Goal: Communication & Community: Answer question/provide support

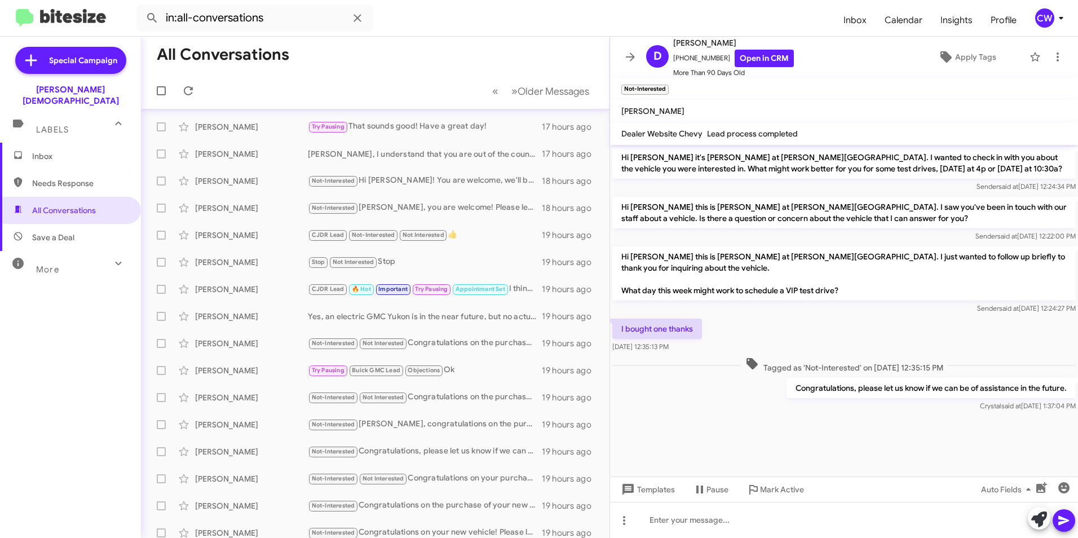
scroll to position [60, 0]
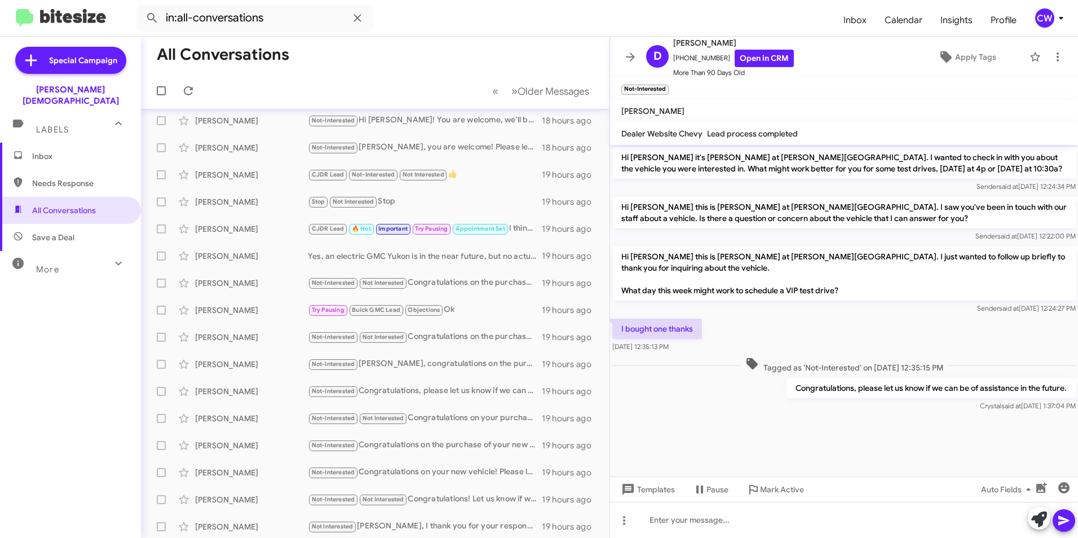
click at [50, 182] on span "Needs Response" at bounding box center [70, 183] width 141 height 27
type input "in:needs-response"
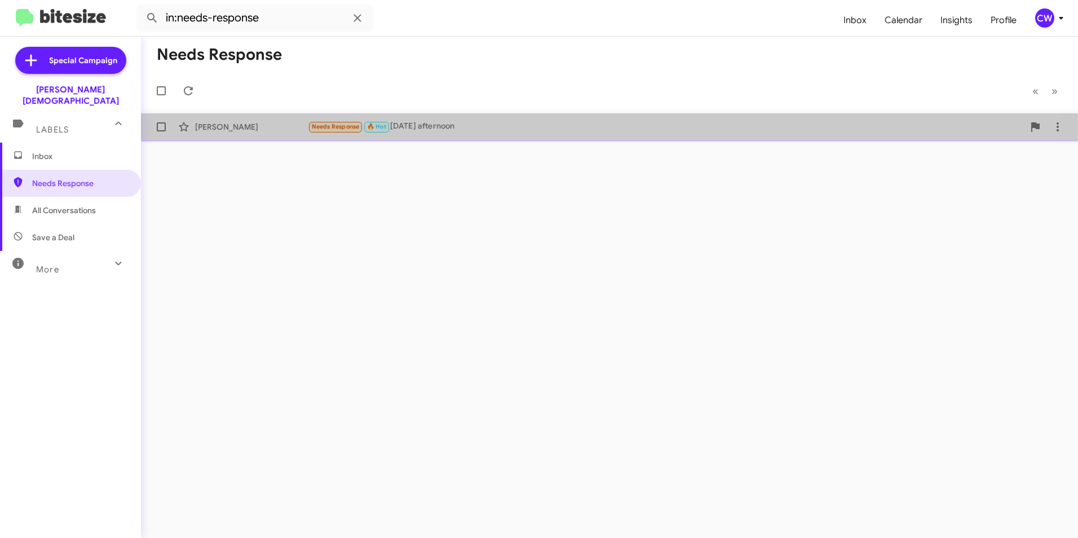
click at [424, 131] on div "Needs Response 🔥 Hot Wednesday afternoon" at bounding box center [666, 126] width 716 height 13
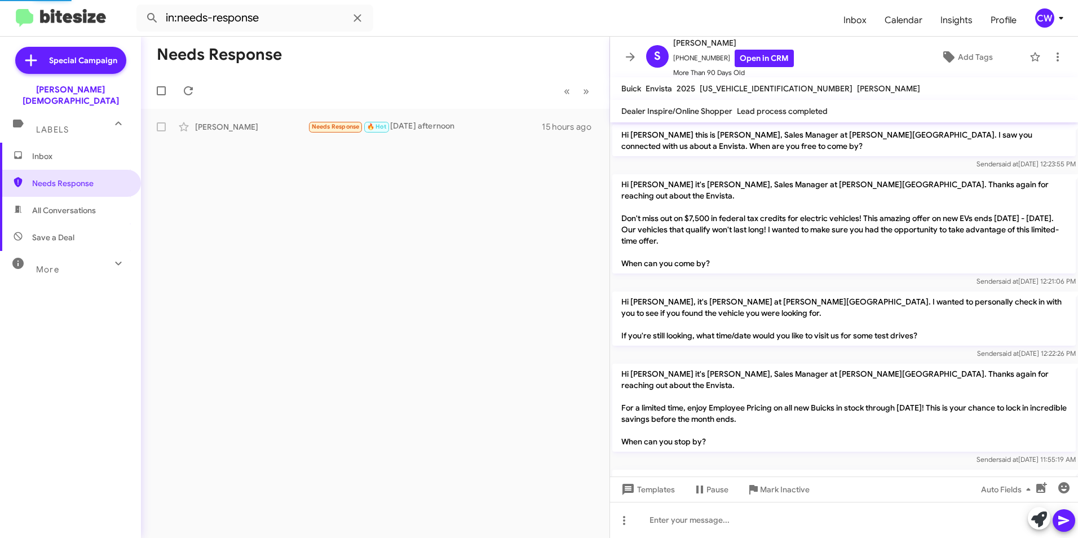
scroll to position [160, 0]
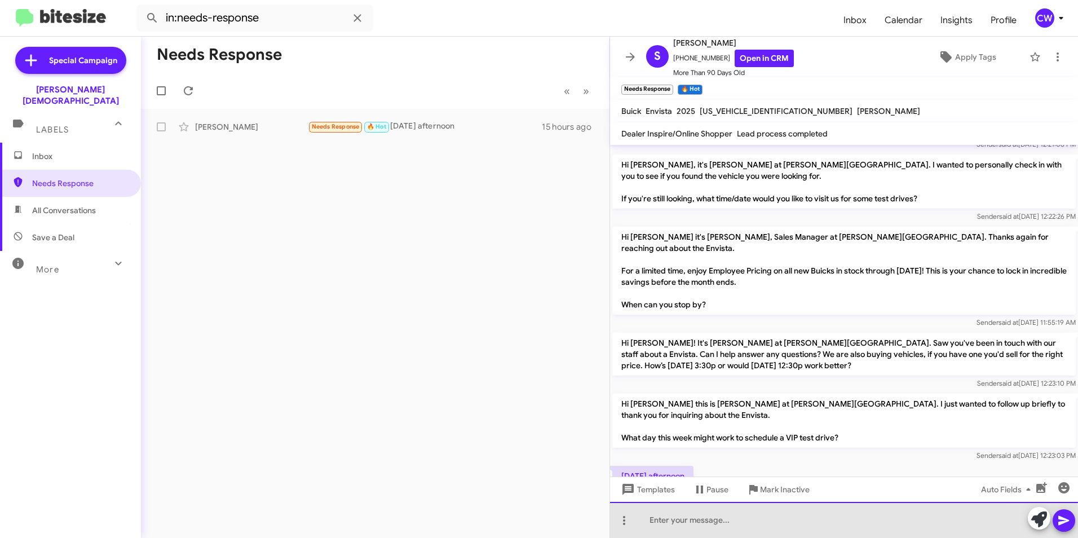
click at [686, 527] on div at bounding box center [844, 520] width 468 height 36
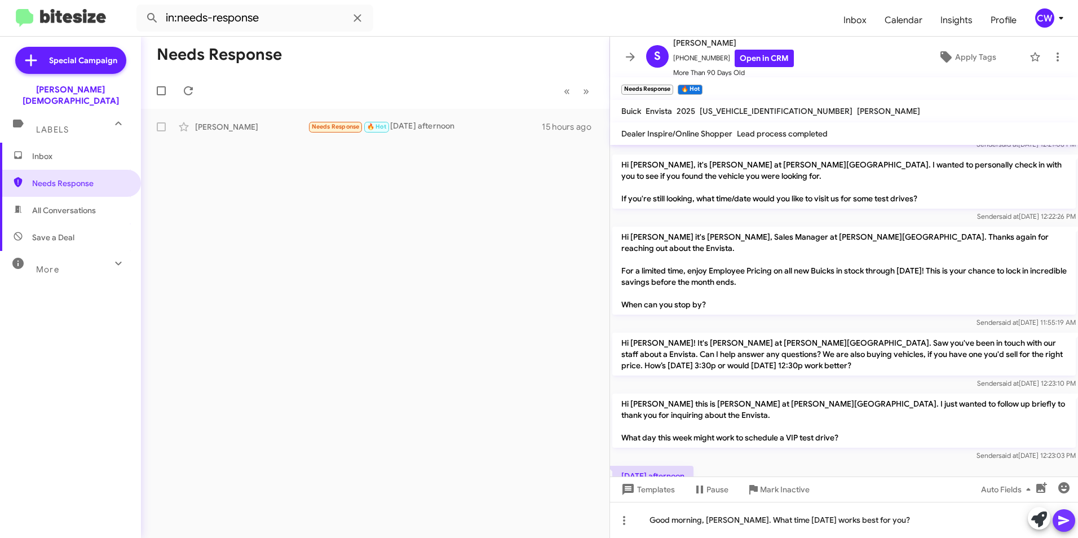
click at [1064, 525] on icon at bounding box center [1064, 521] width 14 height 14
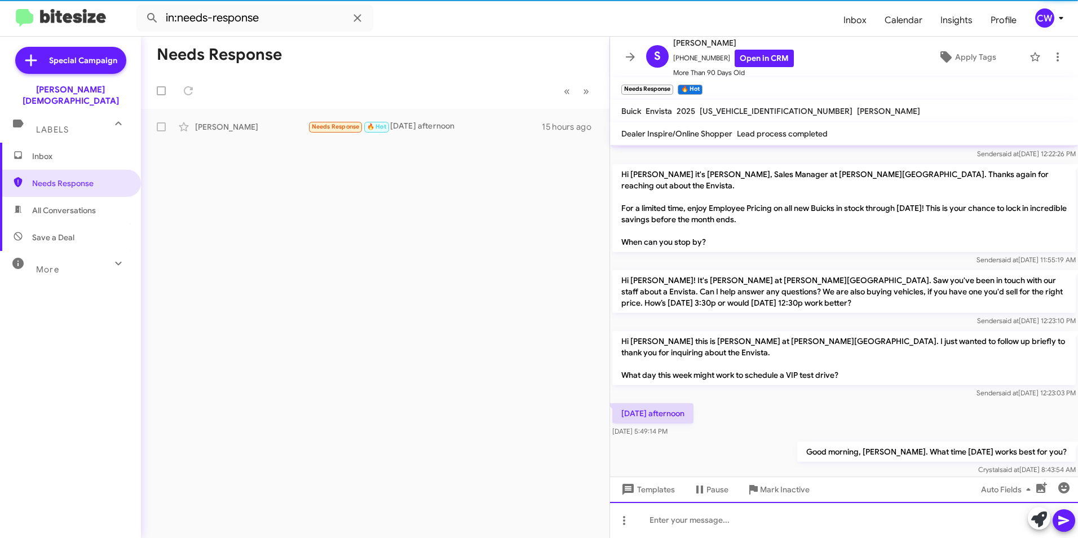
scroll to position [223, 0]
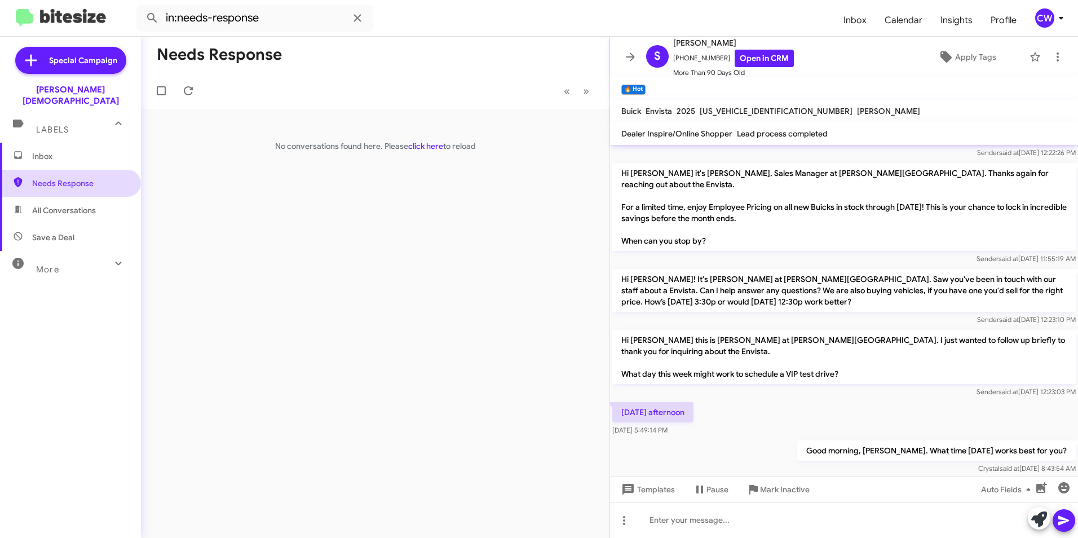
click at [51, 178] on span "Needs Response" at bounding box center [80, 183] width 96 height 11
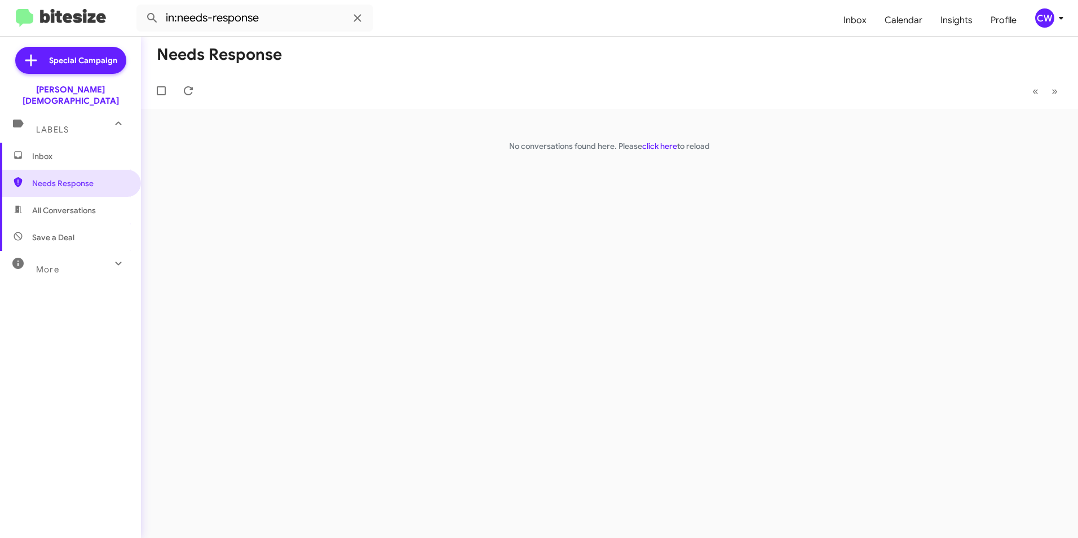
click at [47, 205] on span "All Conversations" at bounding box center [64, 210] width 64 height 11
type input "in:all-conversations"
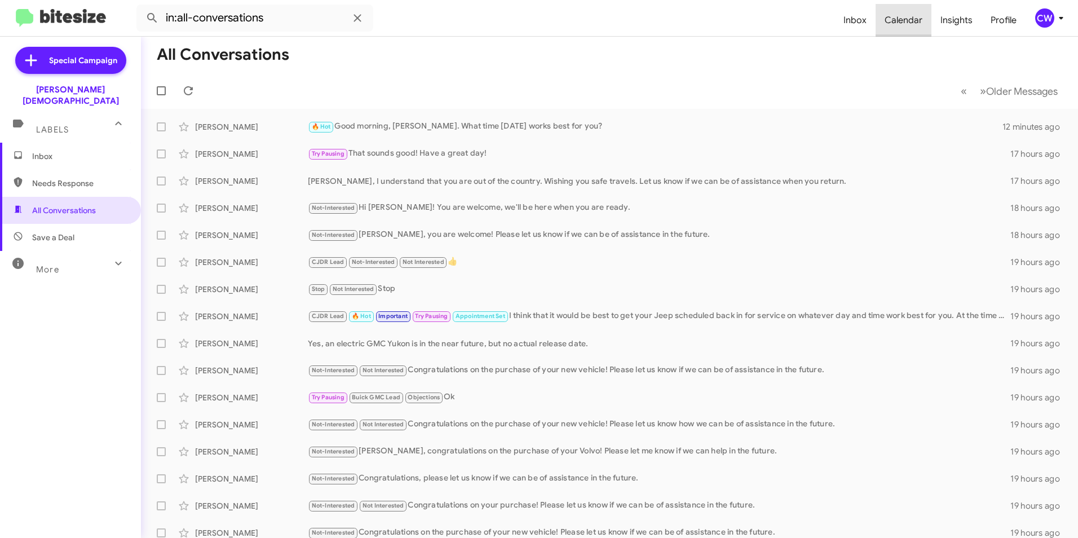
click at [911, 23] on span "Calendar" at bounding box center [904, 20] width 56 height 33
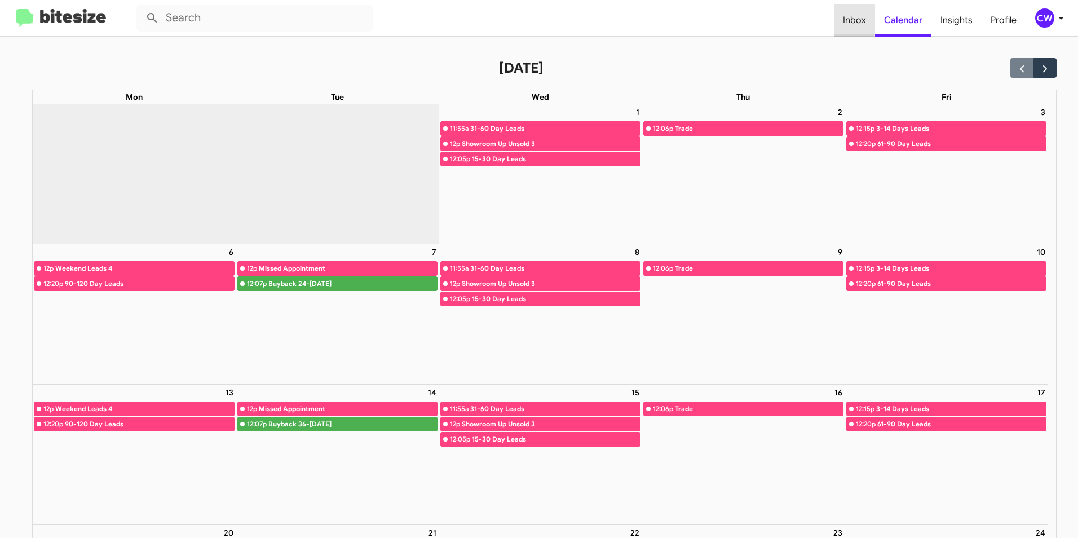
click at [848, 19] on span "Inbox" at bounding box center [854, 20] width 41 height 33
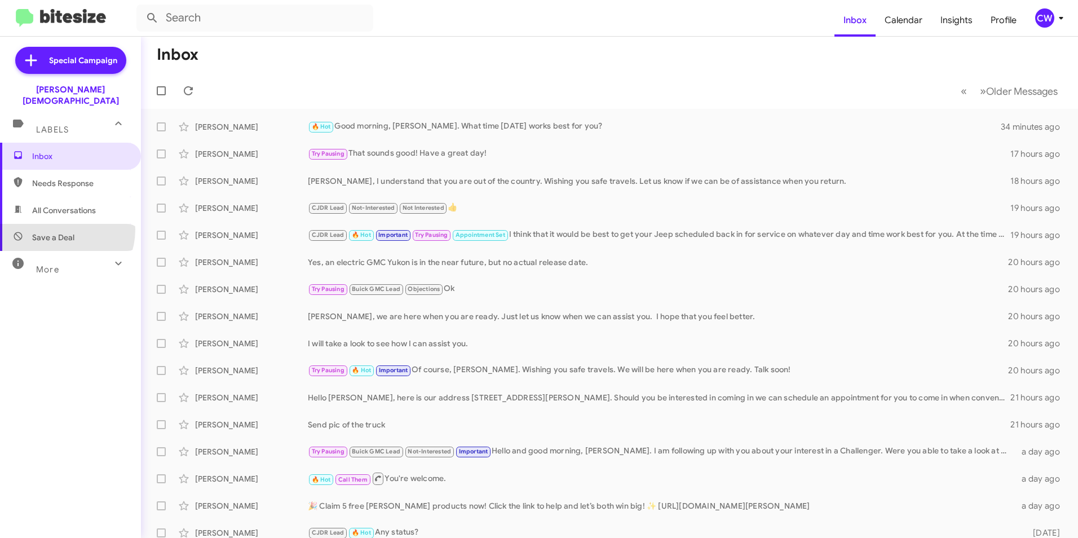
click at [57, 224] on span "Save a Deal" at bounding box center [70, 237] width 141 height 27
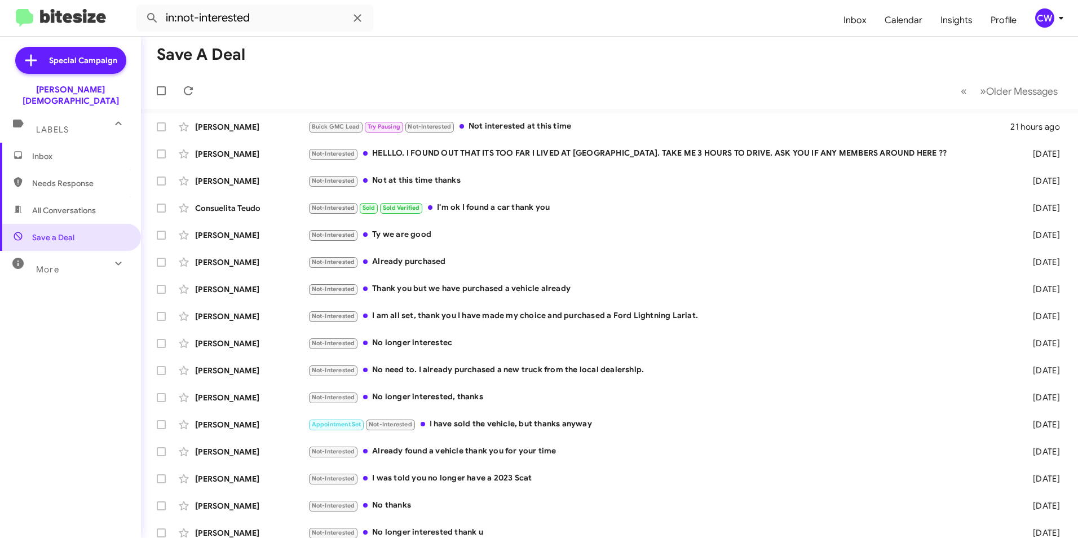
click at [112, 257] on icon at bounding box center [119, 264] width 14 height 14
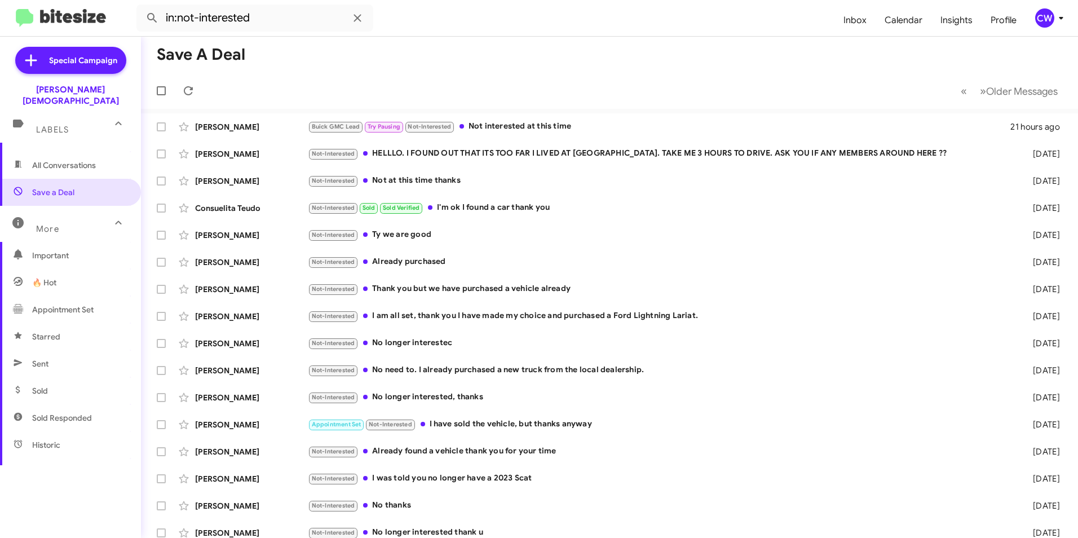
scroll to position [68, 0]
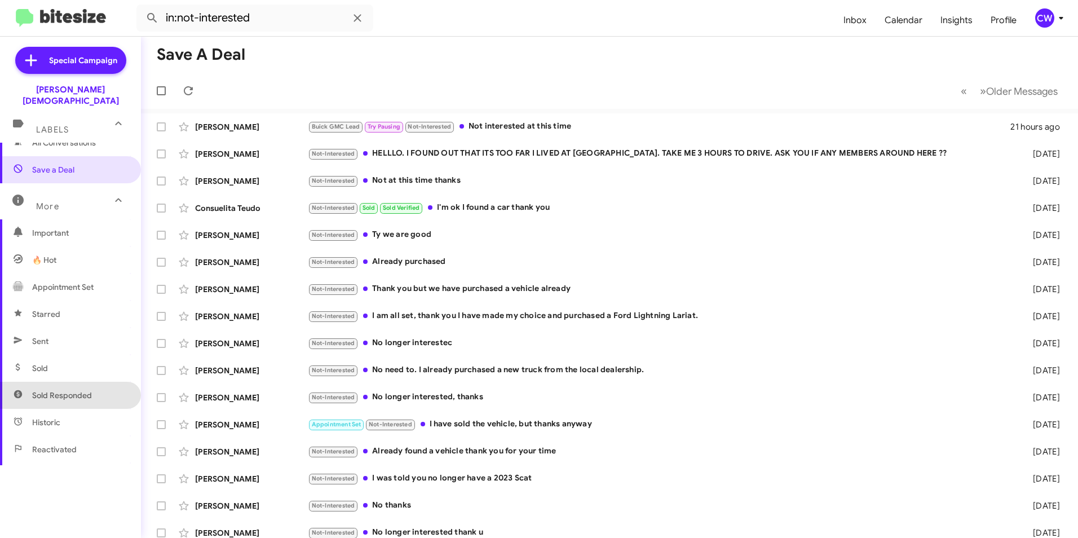
click at [99, 384] on span "Sold Responded" at bounding box center [70, 395] width 141 height 27
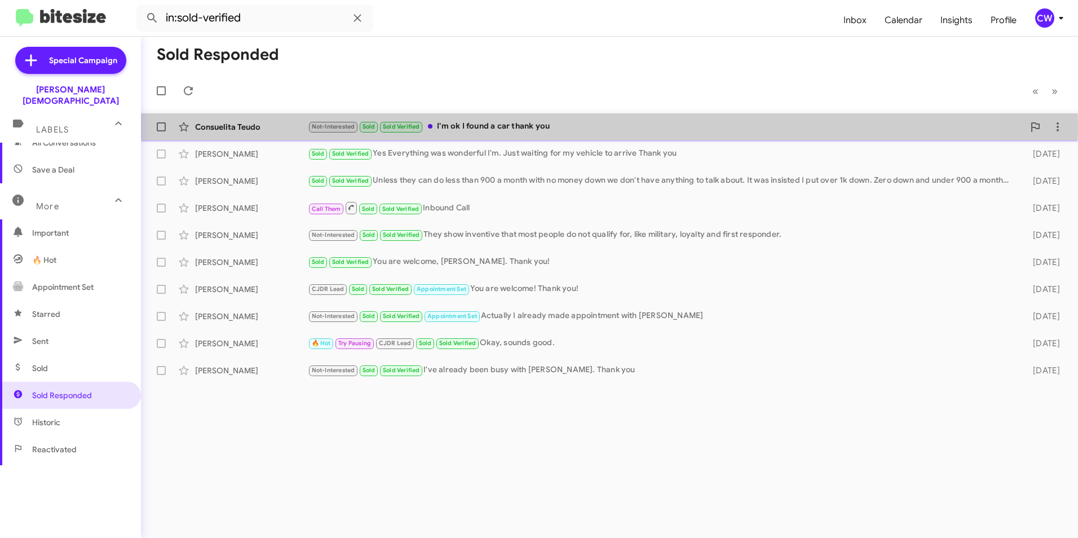
click at [537, 129] on div "Not-Interested Sold Sold Verified I'm ok I found a car thank you" at bounding box center [666, 126] width 716 height 13
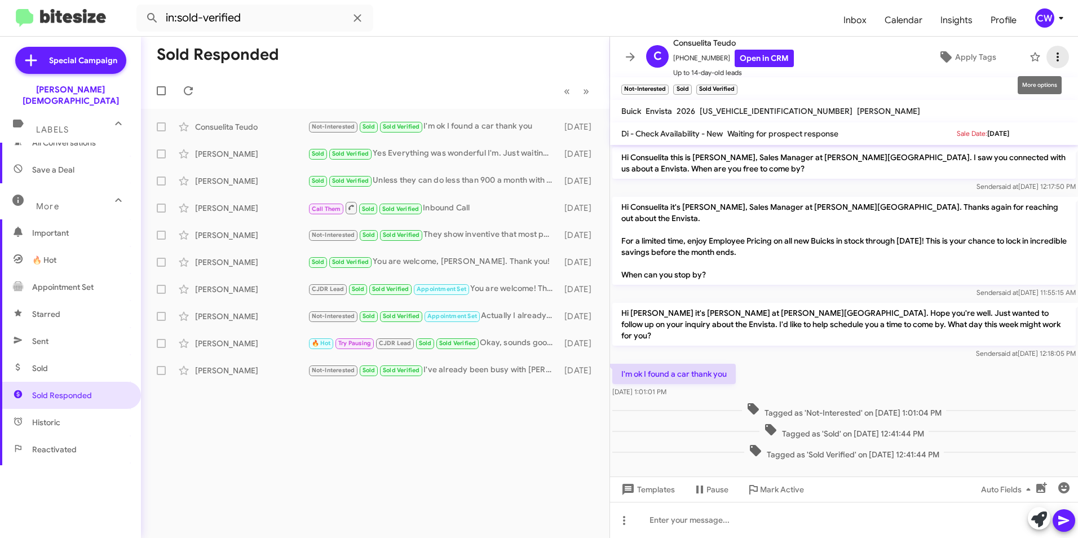
click at [1051, 63] on icon at bounding box center [1058, 57] width 14 height 14
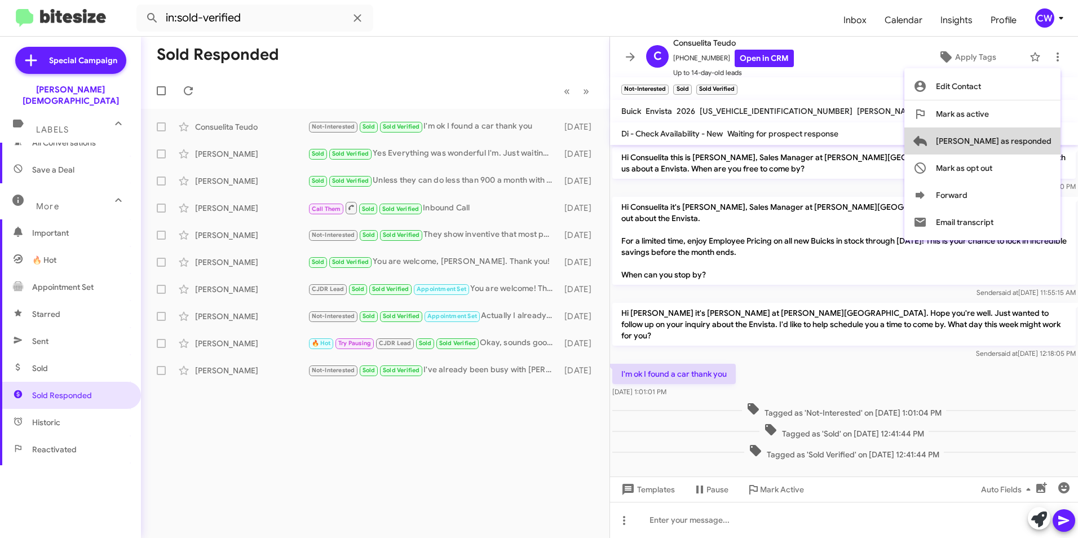
click at [1042, 140] on span "Mark as responded" at bounding box center [994, 140] width 116 height 27
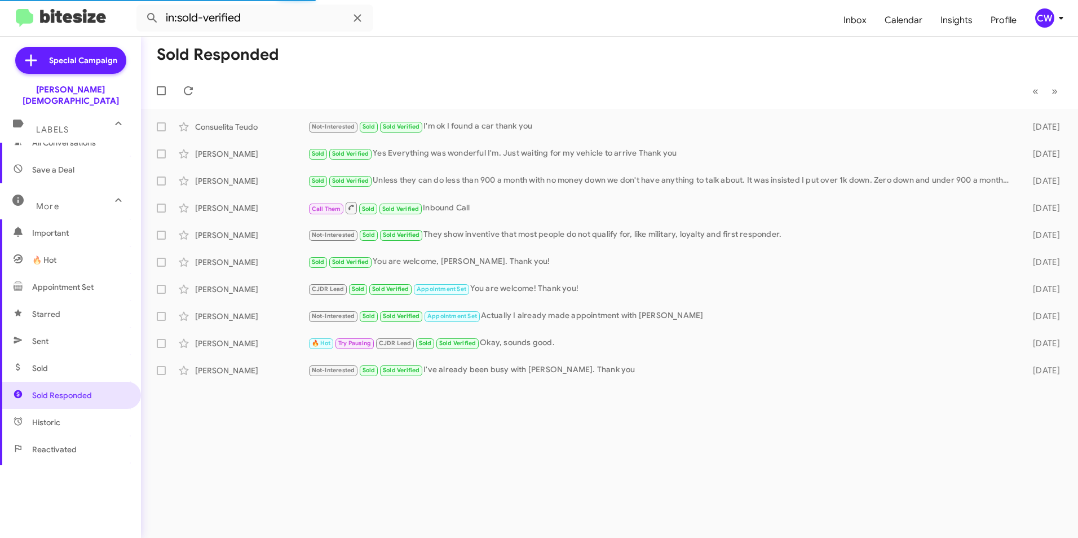
click at [54, 417] on span "Historic" at bounding box center [46, 422] width 28 height 11
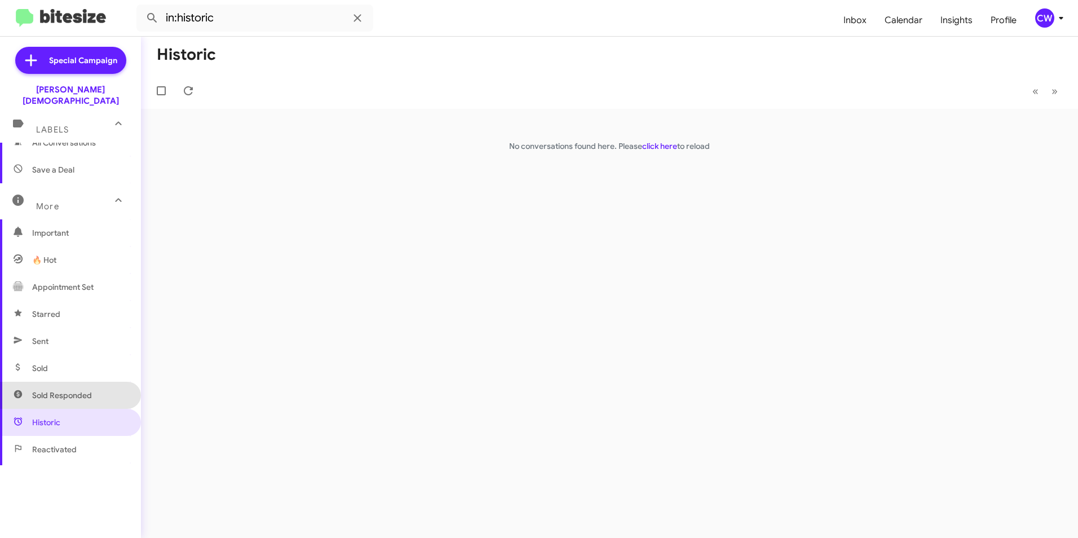
click at [70, 390] on span "Sold Responded" at bounding box center [62, 395] width 60 height 11
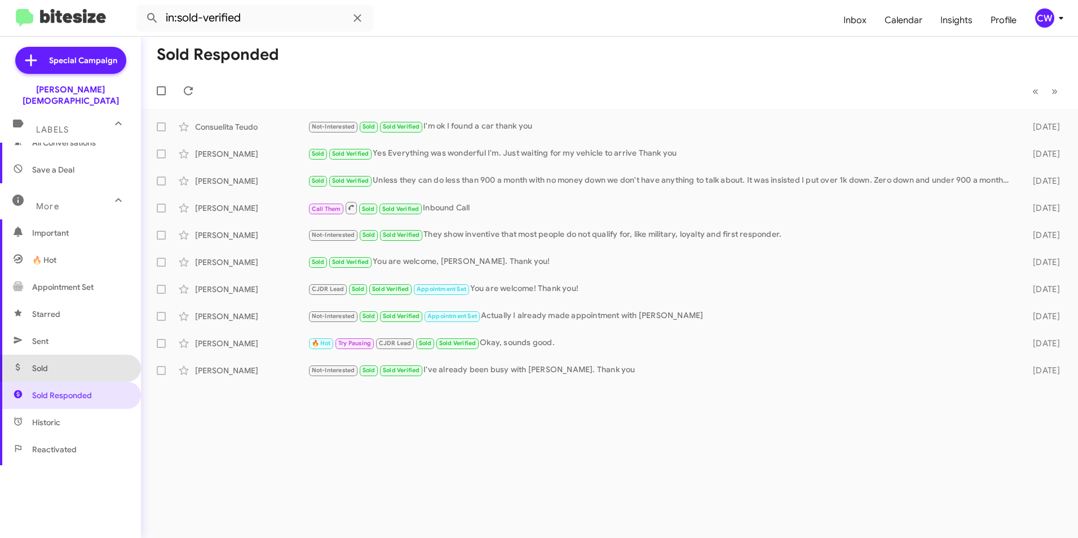
click at [78, 355] on span "Sold" at bounding box center [70, 368] width 141 height 27
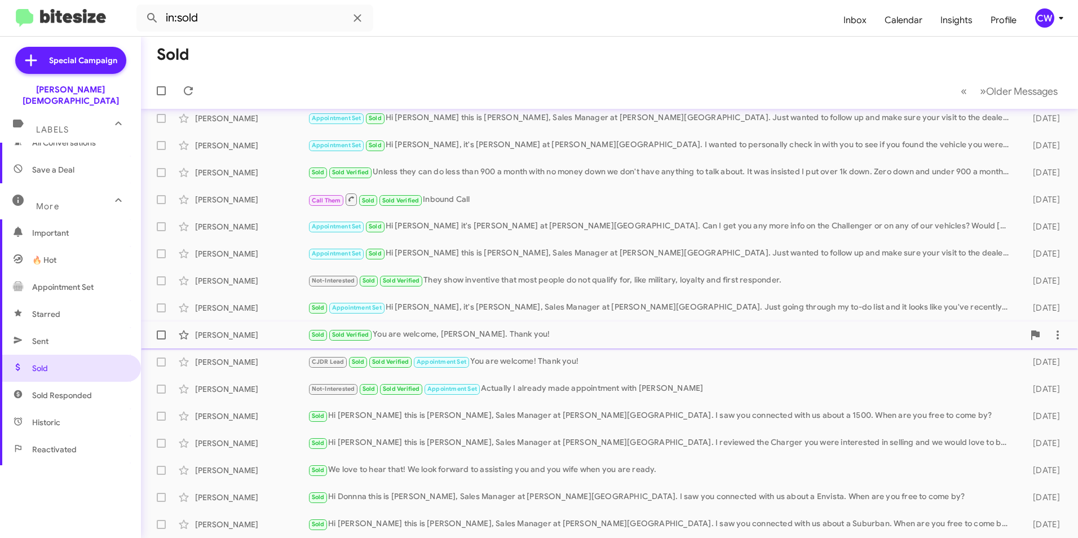
scroll to position [60, 0]
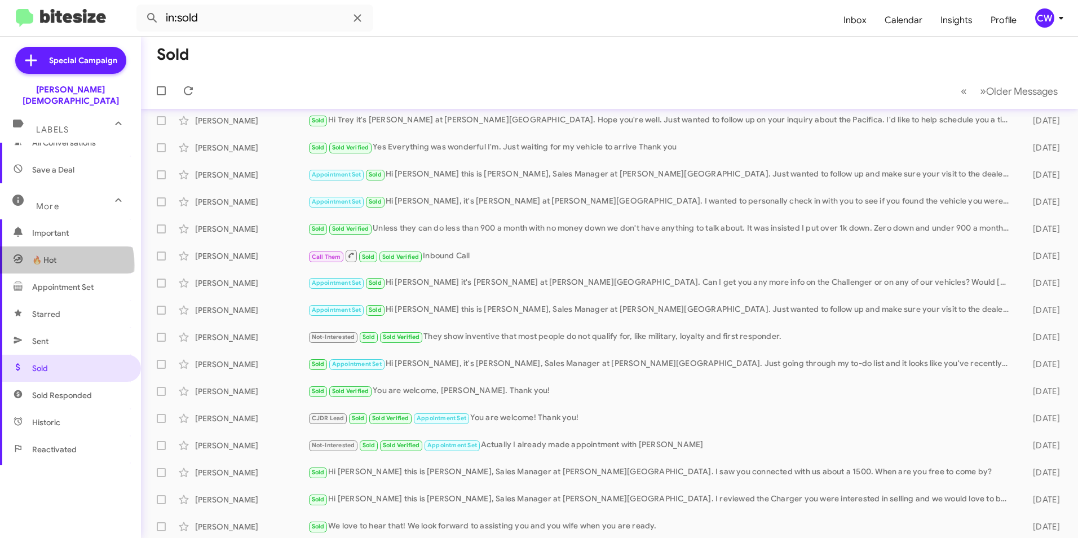
click at [64, 251] on span "🔥 Hot" at bounding box center [70, 259] width 141 height 27
type input "in:appointment"
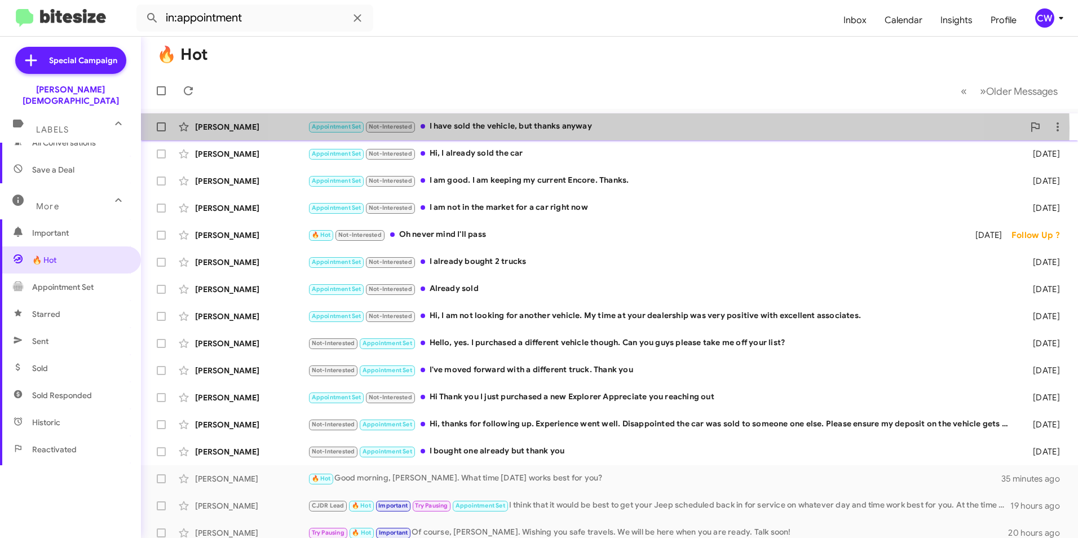
click at [597, 127] on div "Appointment Set Not-Interested I have sold the vehicle, but thanks anyway" at bounding box center [666, 126] width 716 height 13
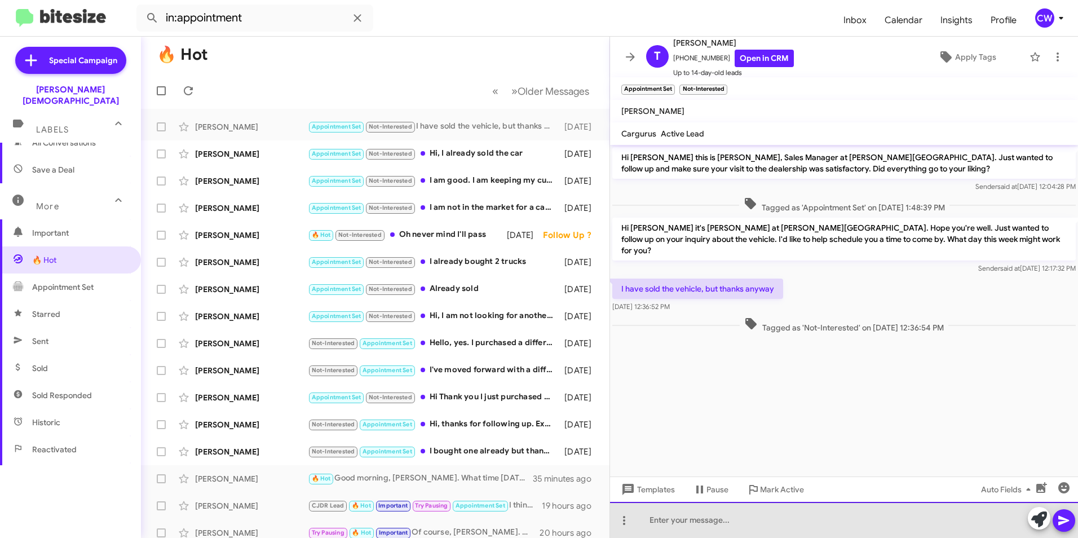
click at [708, 528] on div at bounding box center [844, 520] width 468 height 36
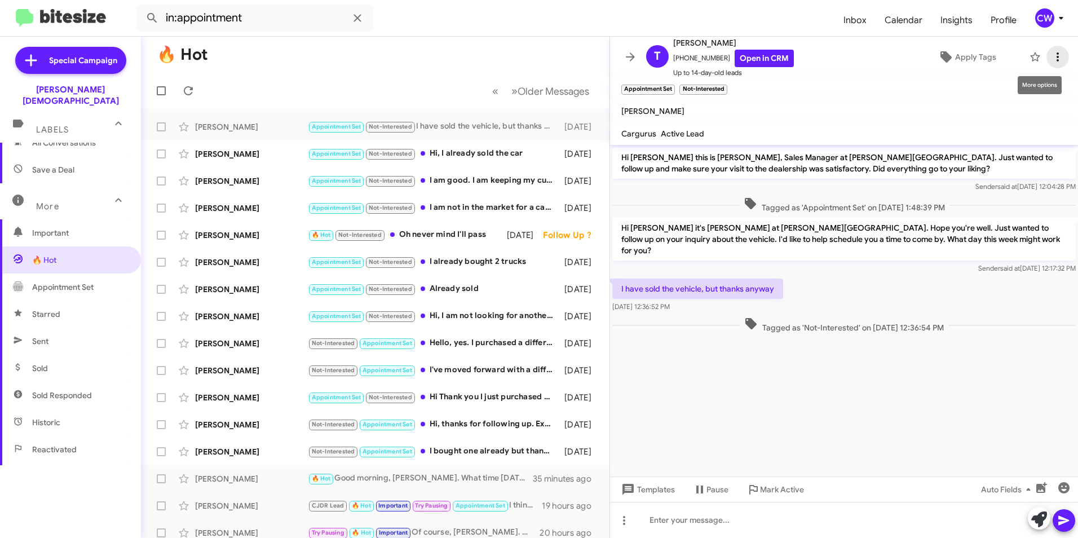
click at [1051, 56] on icon at bounding box center [1058, 57] width 14 height 14
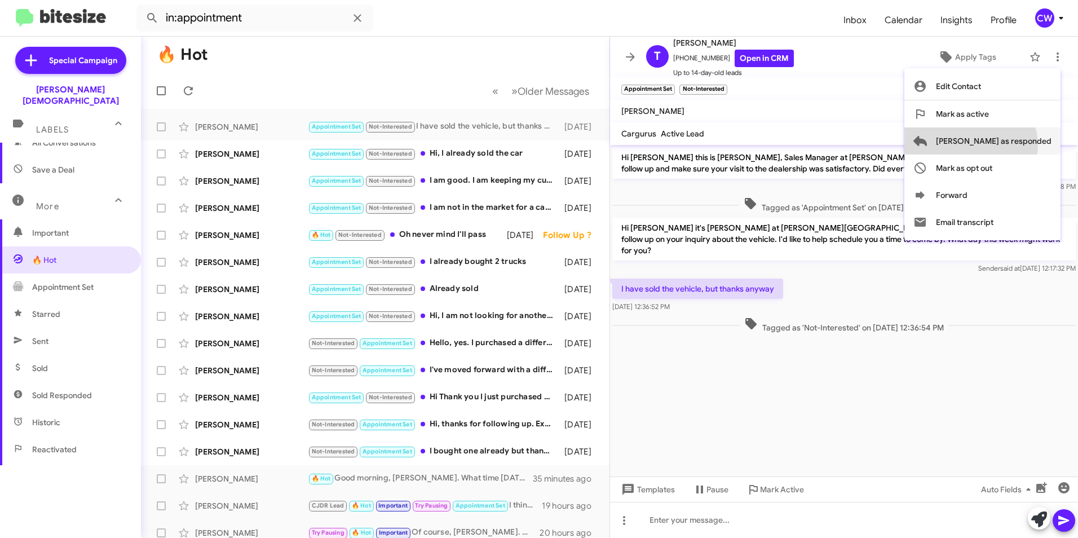
click at [1015, 145] on span "Mark as responded" at bounding box center [994, 140] width 116 height 27
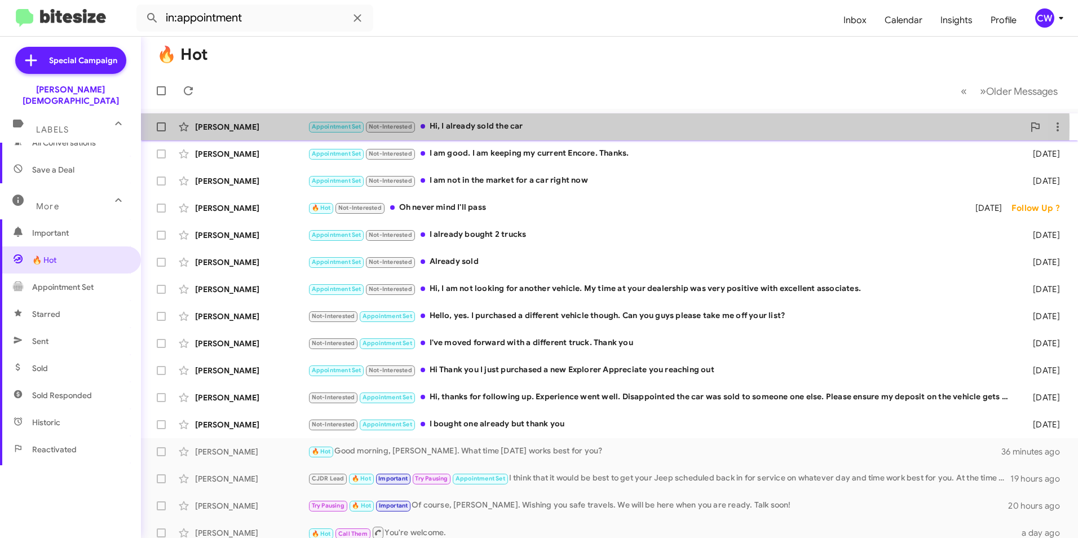
click at [485, 126] on div "Appointment Set Not-Interested Hi, I already sold the car" at bounding box center [666, 126] width 716 height 13
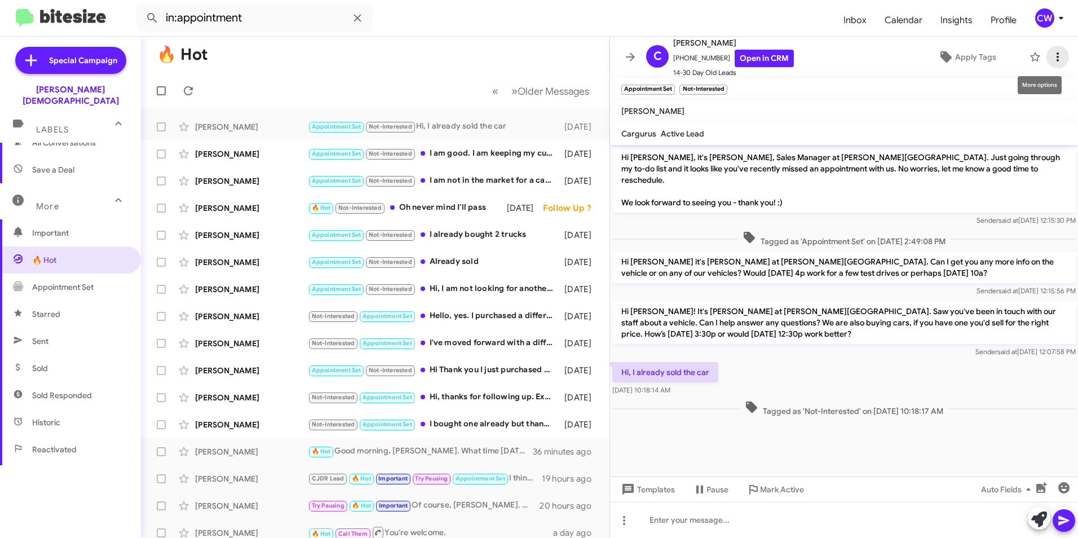
click at [1051, 58] on icon at bounding box center [1058, 57] width 14 height 14
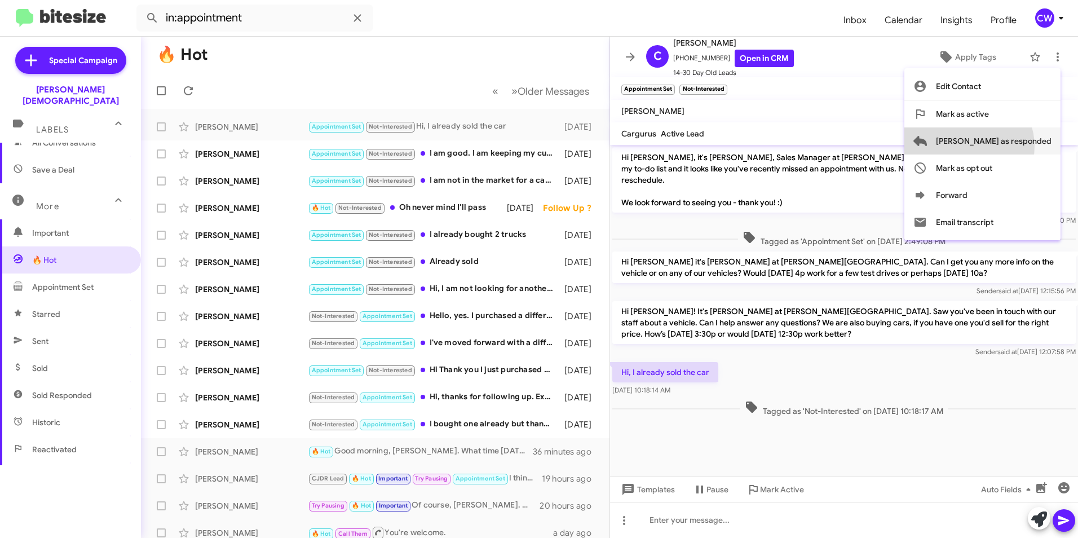
click at [1014, 146] on span "Mark as responded" at bounding box center [994, 140] width 116 height 27
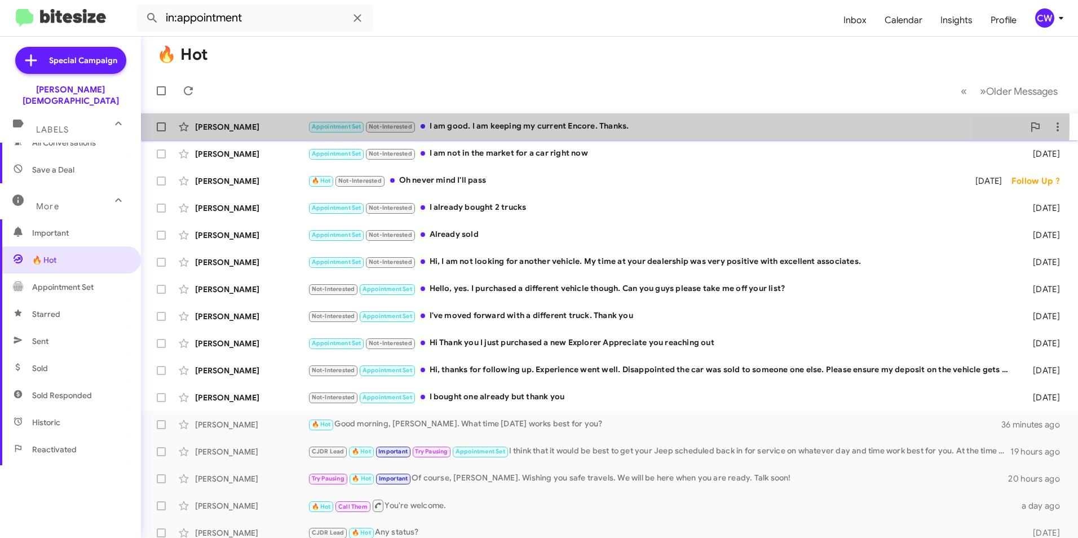
click at [519, 123] on div "Appointment Set Not-Interested I am good. I am keeping my current Encore. Thank…" at bounding box center [666, 126] width 716 height 13
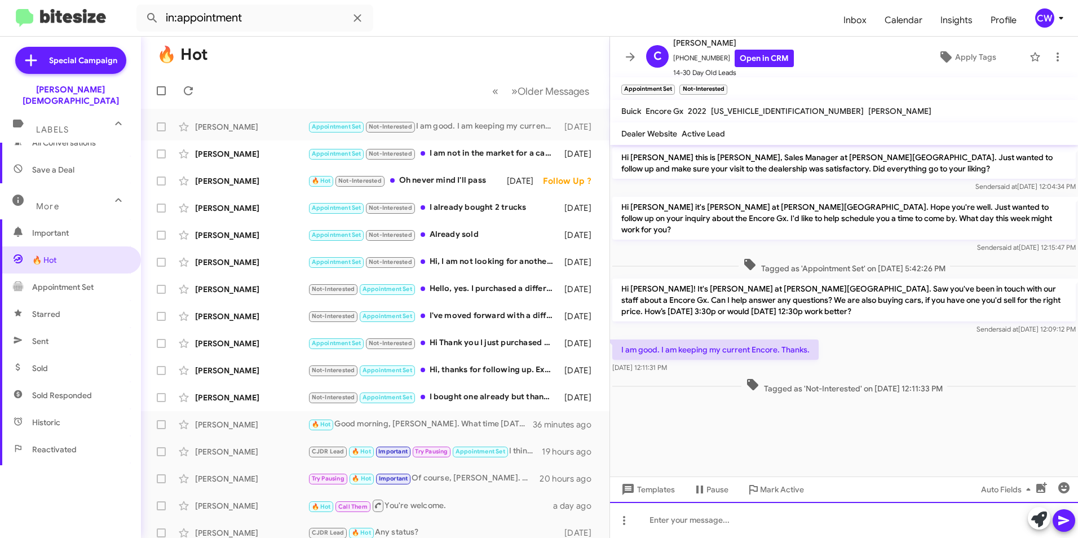
click at [718, 522] on div at bounding box center [844, 520] width 468 height 36
click at [759, 521] on div "Cyndee, should you decide to trade in and trade up"" at bounding box center [844, 520] width 468 height 36
click at [864, 515] on div "Cyndee, should you decide to "trade in and trade up"" at bounding box center [844, 520] width 468 height 36
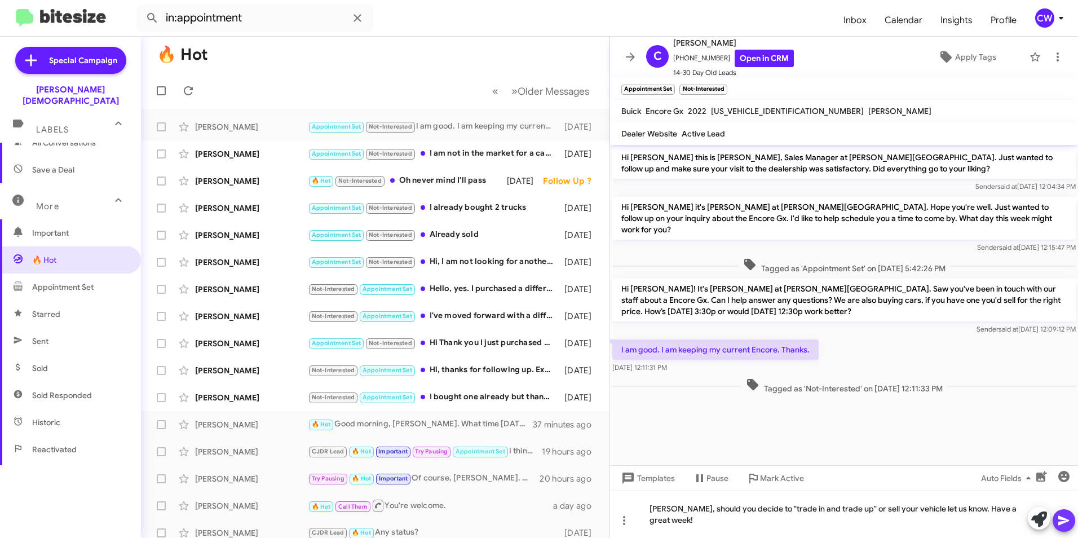
click at [1065, 526] on icon at bounding box center [1064, 521] width 14 height 14
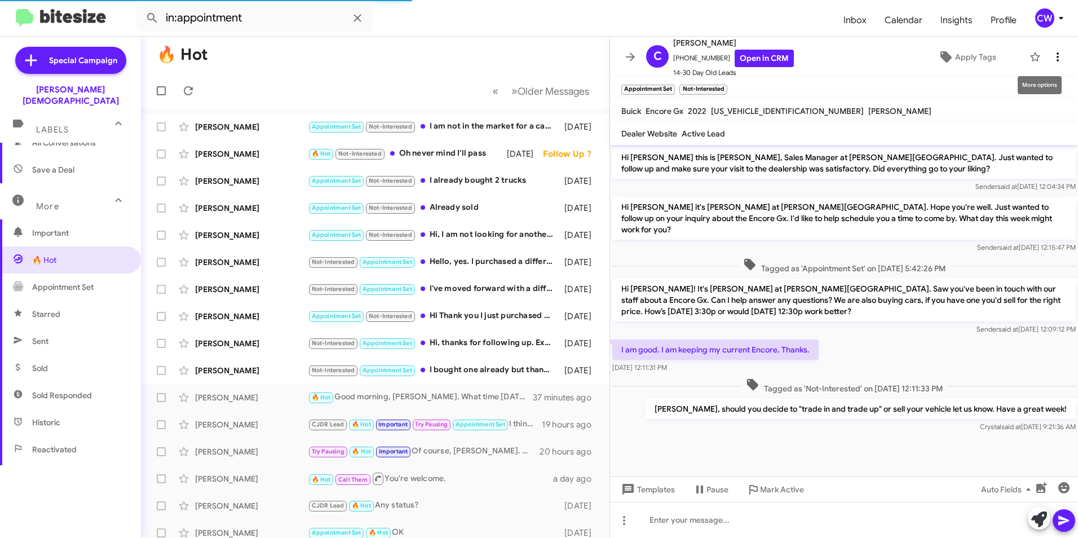
click at [1057, 56] on icon at bounding box center [1058, 56] width 2 height 9
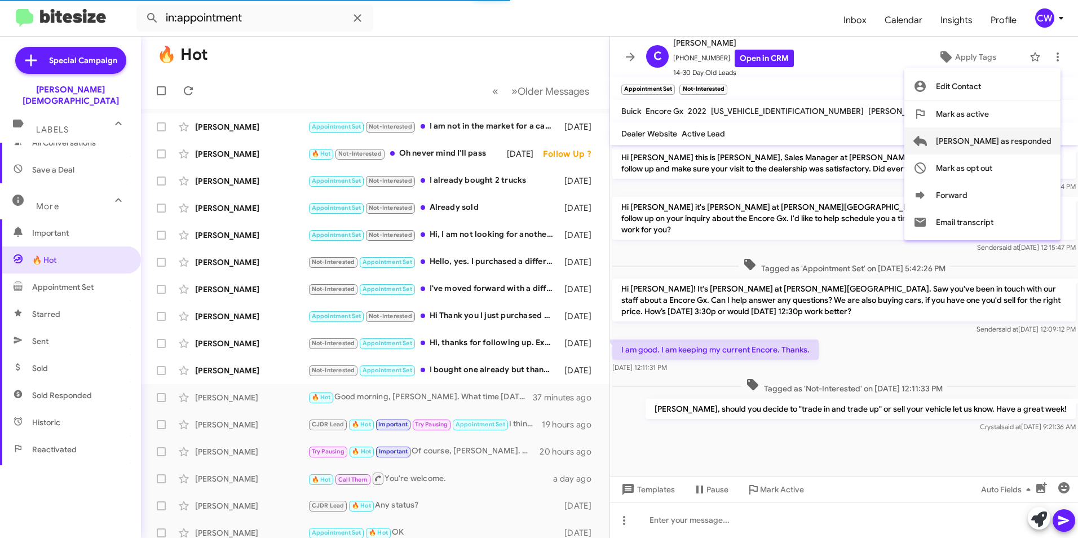
click at [1018, 143] on span "Mark as responded" at bounding box center [994, 140] width 116 height 27
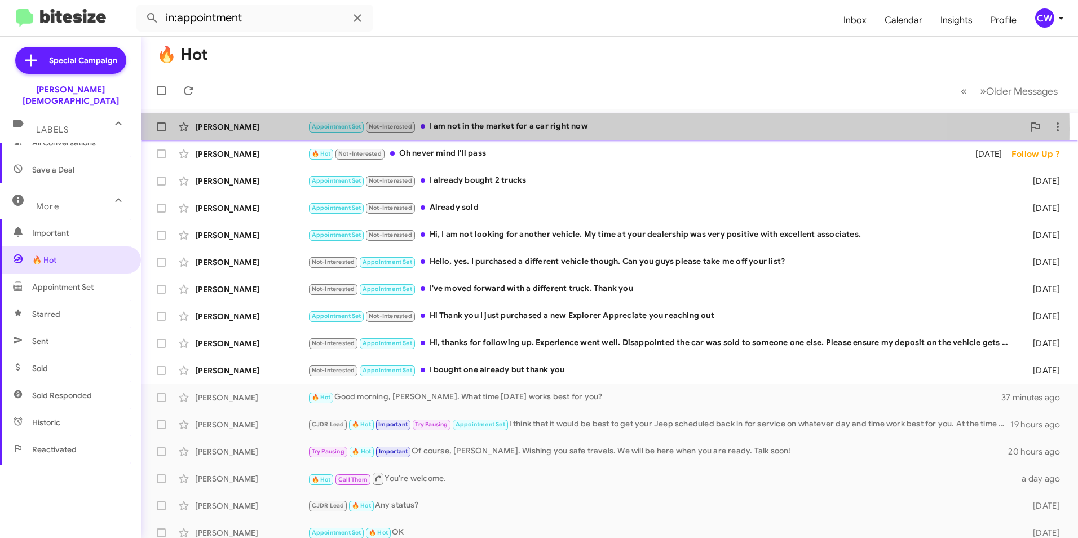
click at [507, 129] on div "Appointment Set Not-Interested I am not in the market for a car right now" at bounding box center [666, 126] width 716 height 13
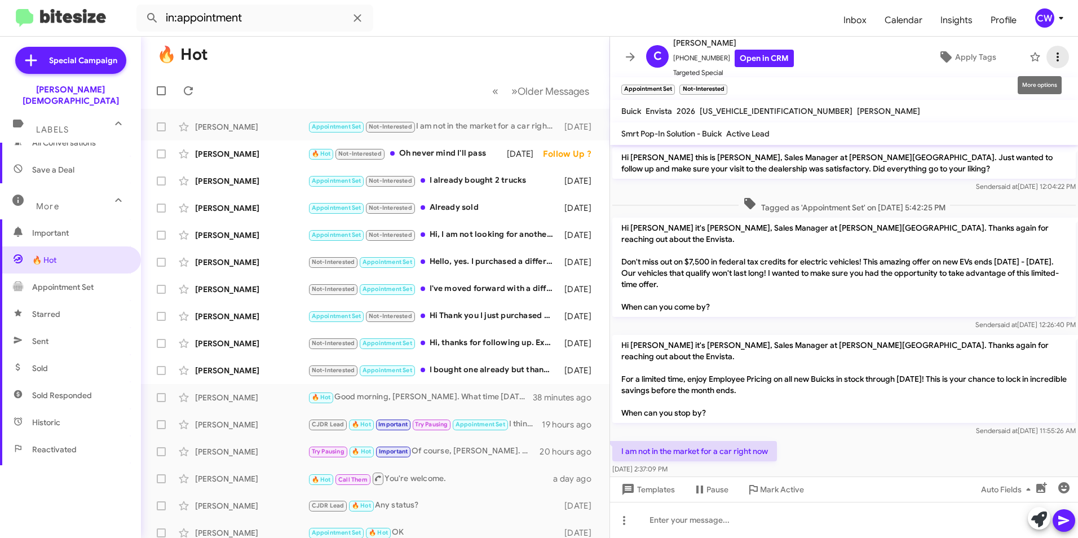
click at [1057, 60] on icon at bounding box center [1058, 56] width 2 height 9
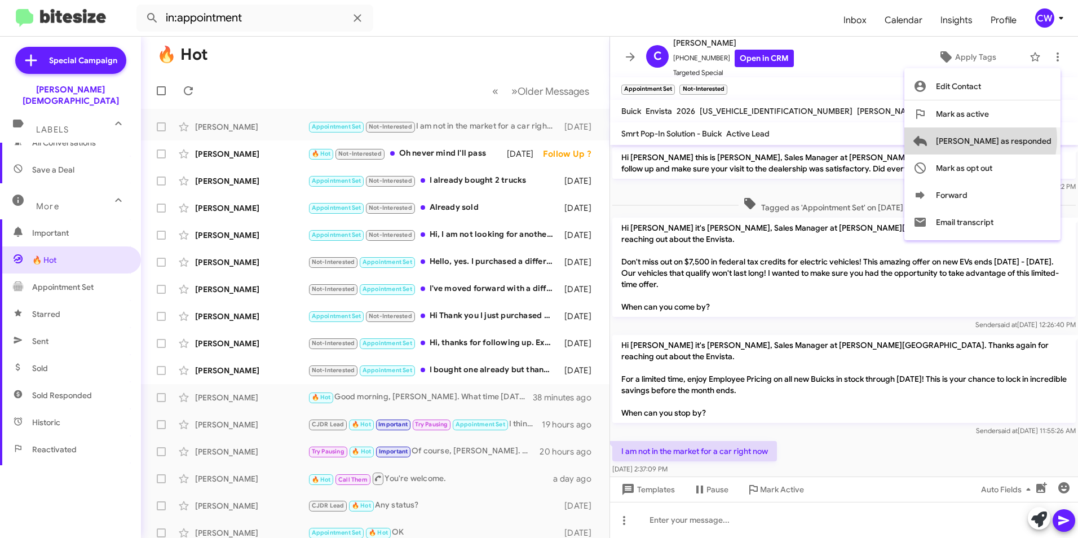
click at [1025, 139] on span "Mark as responded" at bounding box center [994, 140] width 116 height 27
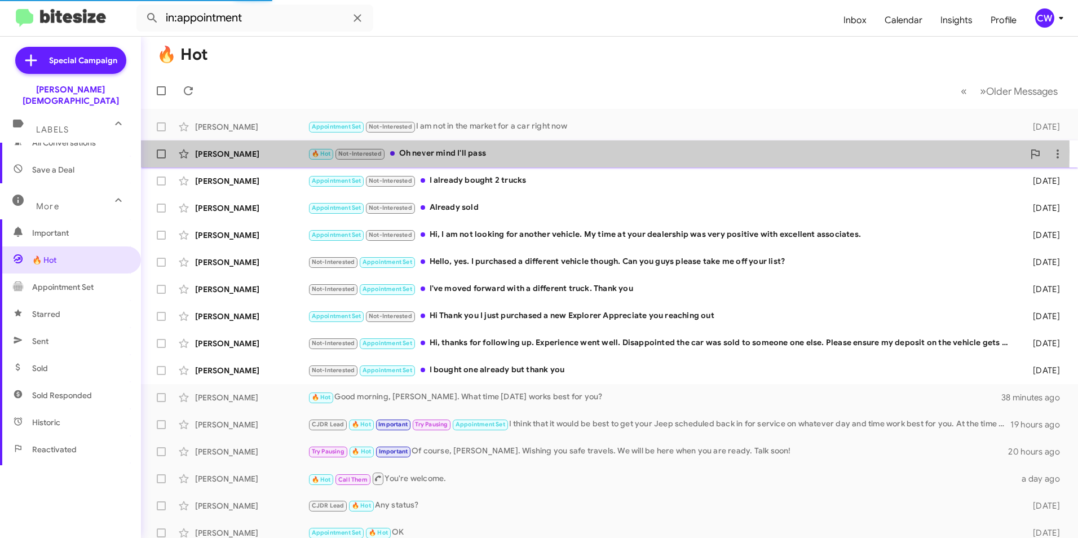
click at [441, 151] on div "🔥 Hot Not-Interested Oh never mind I'll pass" at bounding box center [666, 153] width 716 height 13
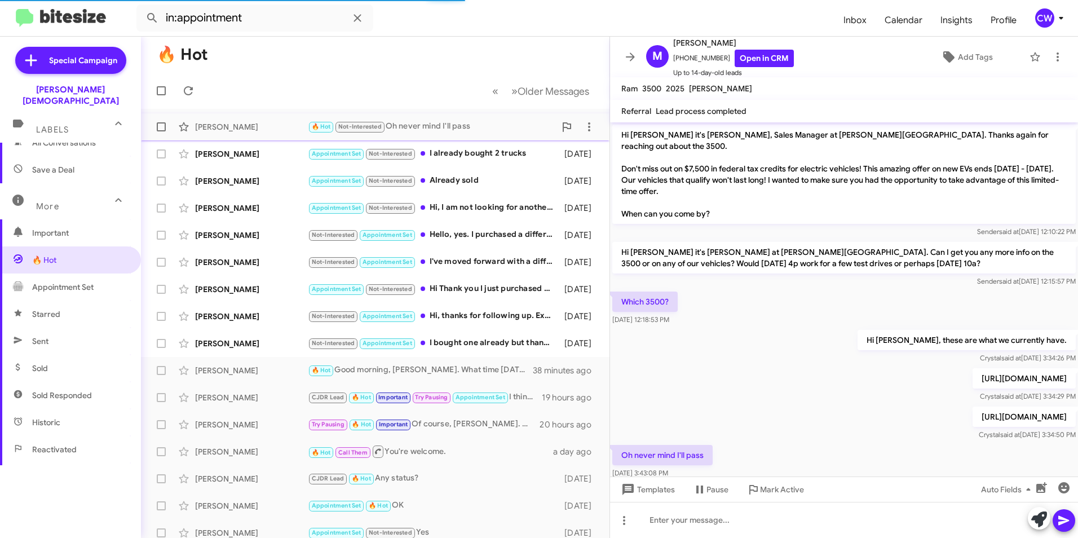
scroll to position [48, 0]
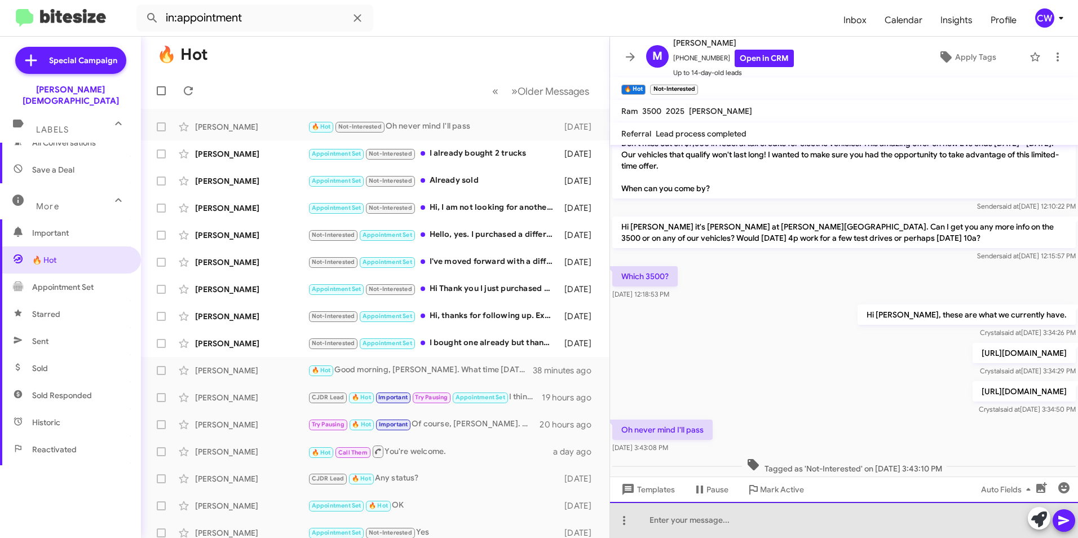
click at [788, 521] on div at bounding box center [844, 520] width 468 height 36
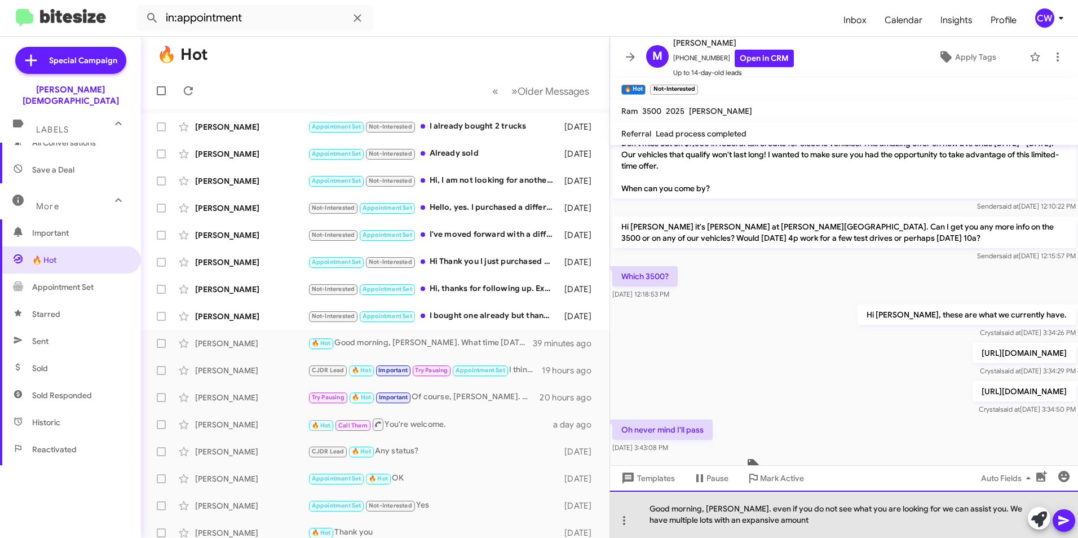
click at [803, 521] on div "Good morning, Michael. even if you do not see what you are looking for we can a…" at bounding box center [844, 513] width 468 height 47
click at [880, 532] on div "Good morning, Michael. even if you do not see what you are looking for, we can …" at bounding box center [844, 513] width 468 height 47
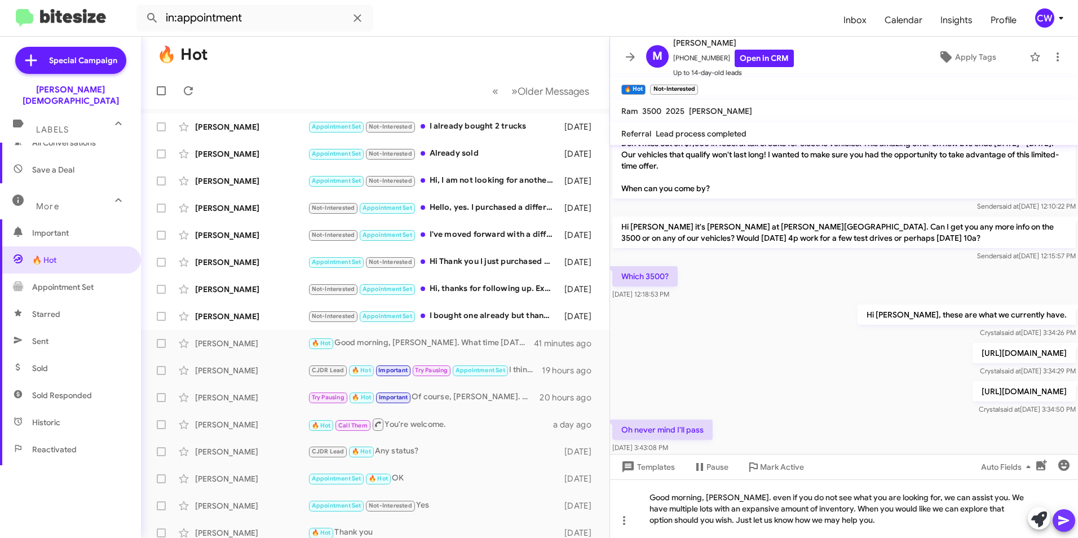
click at [1063, 523] on icon at bounding box center [1063, 521] width 11 height 10
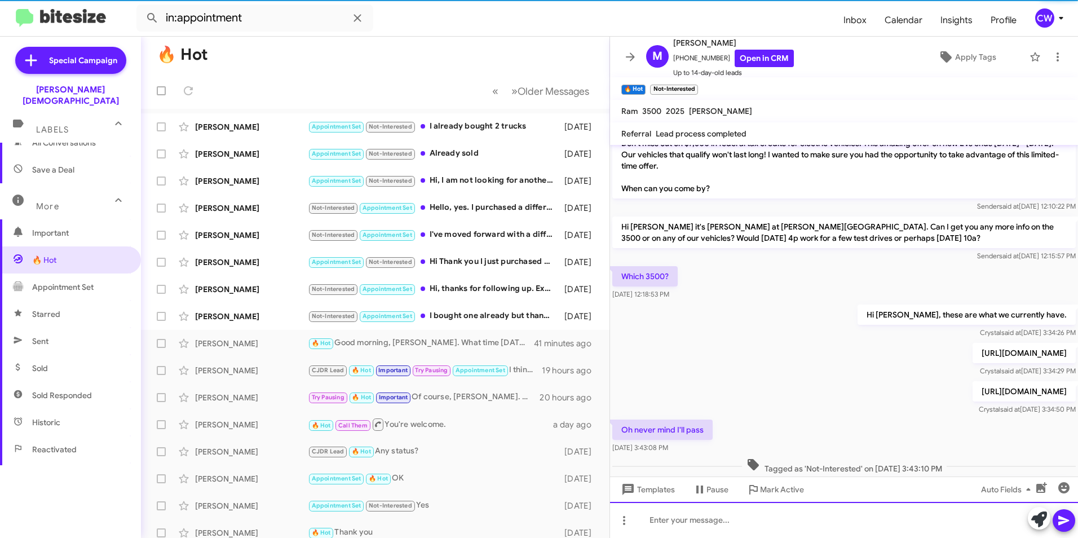
scroll to position [134, 0]
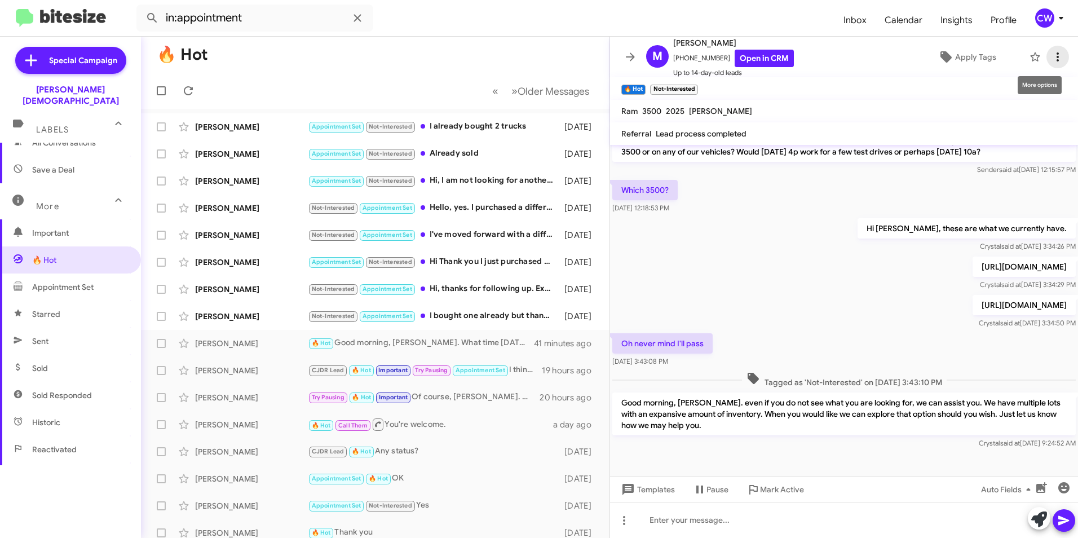
click at [1051, 60] on icon at bounding box center [1058, 57] width 14 height 14
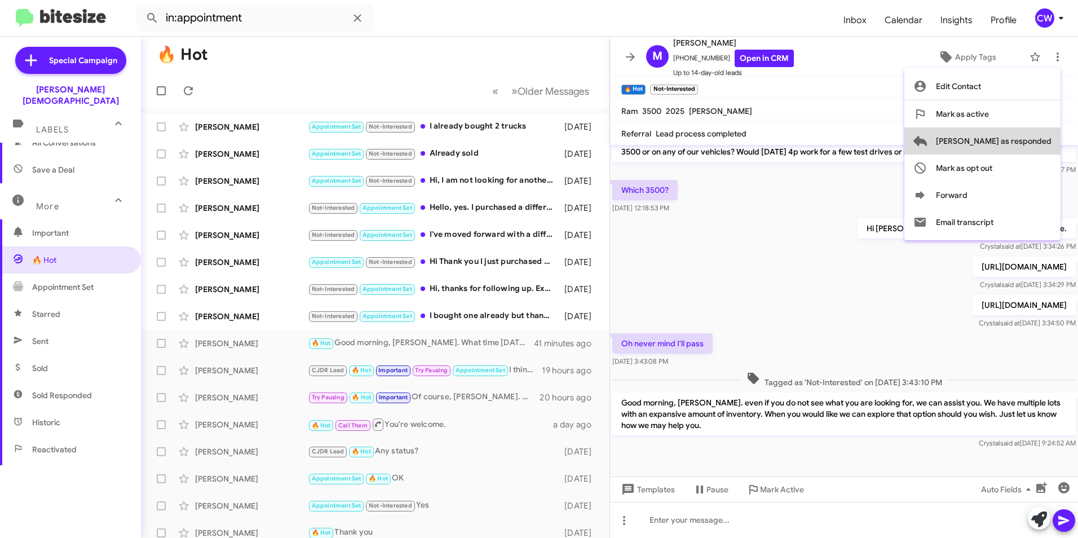
click at [1045, 148] on span "Mark as responded" at bounding box center [994, 140] width 116 height 27
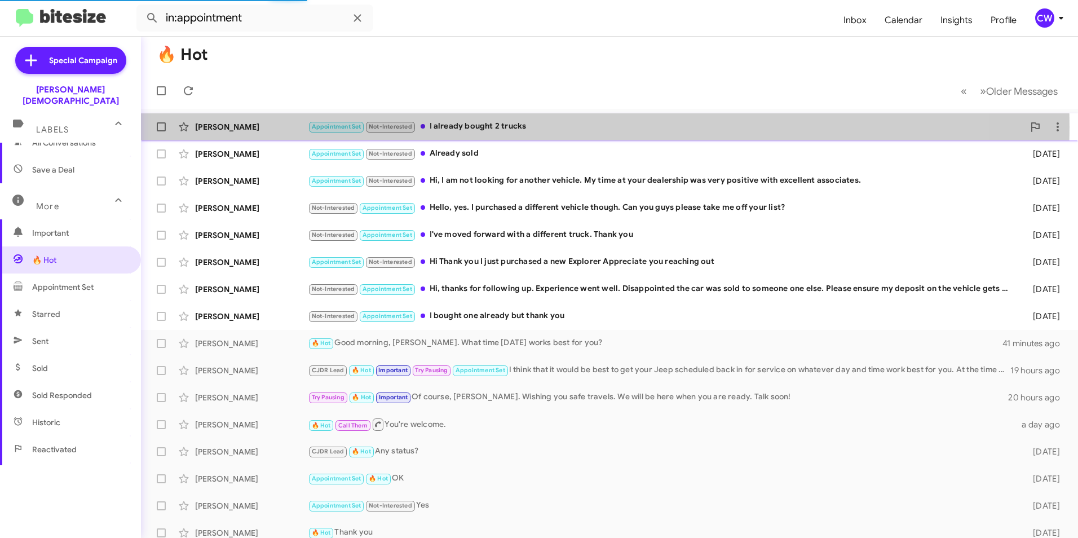
click at [456, 127] on div "Appointment Set Not-Interested I already bought 2 trucks" at bounding box center [666, 126] width 716 height 13
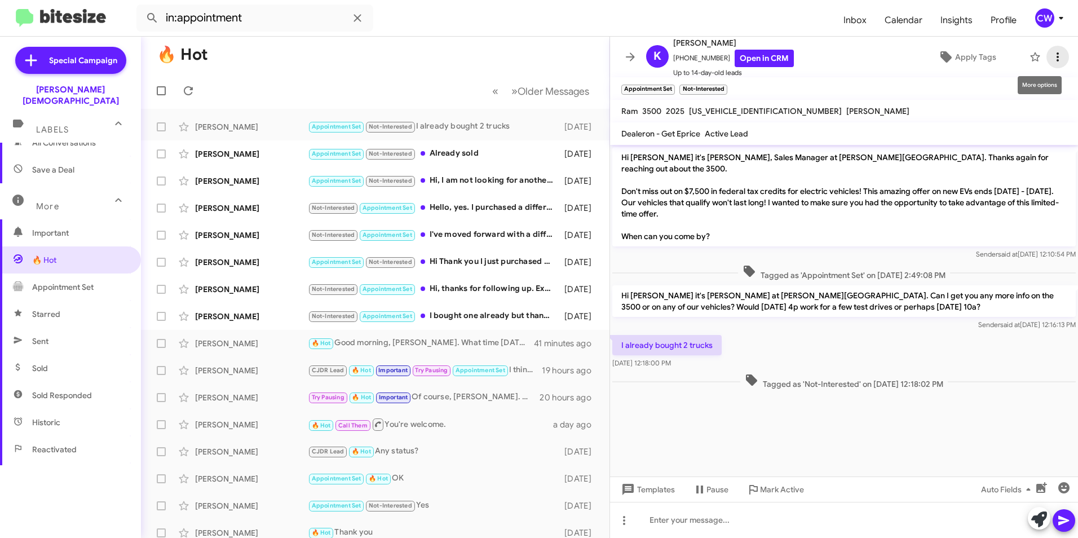
click at [1057, 58] on icon at bounding box center [1058, 56] width 2 height 9
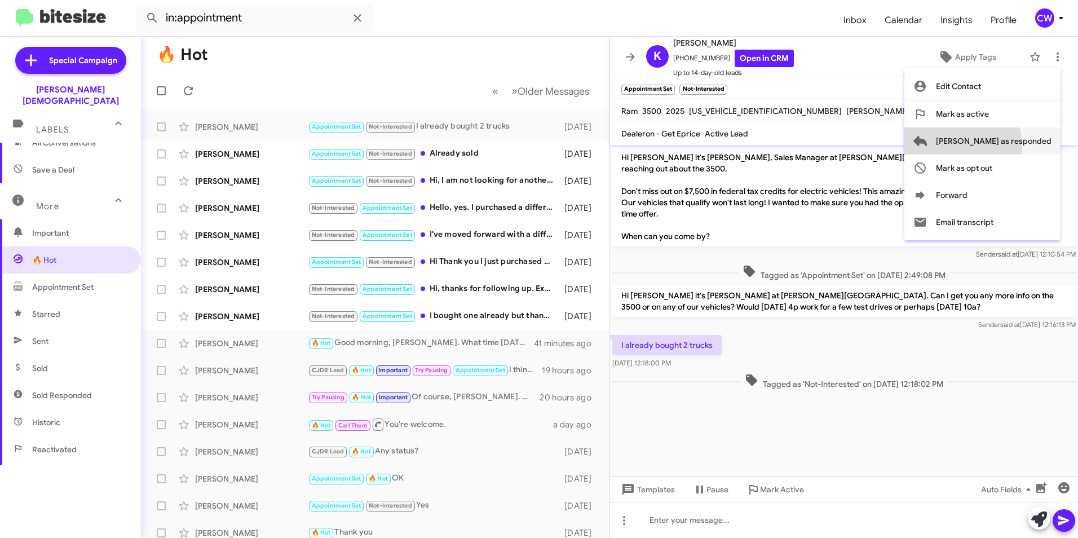
click at [1007, 145] on span "Mark as responded" at bounding box center [994, 140] width 116 height 27
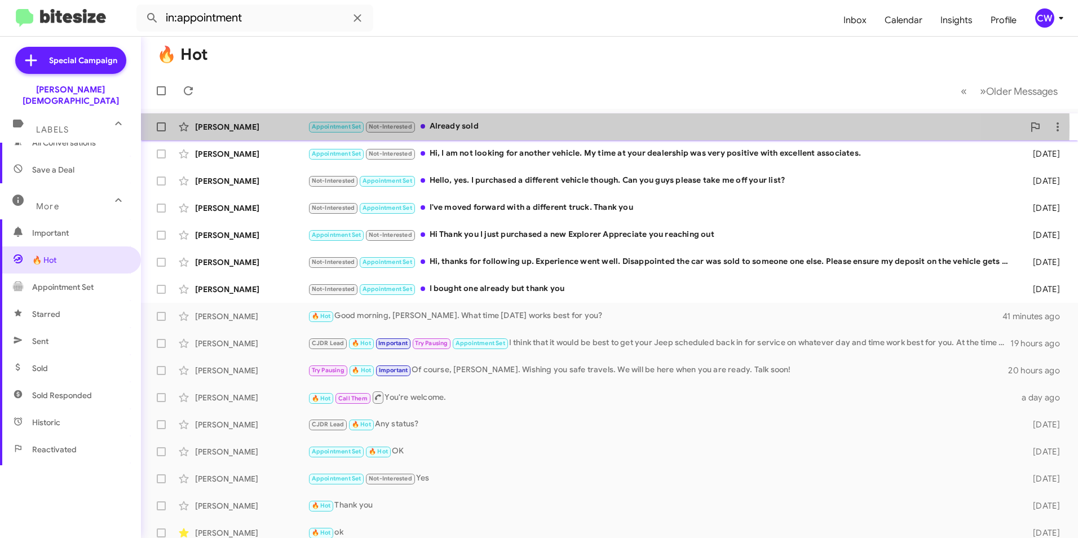
click at [452, 126] on div "Appointment Set Not-Interested Already sold" at bounding box center [666, 126] width 716 height 13
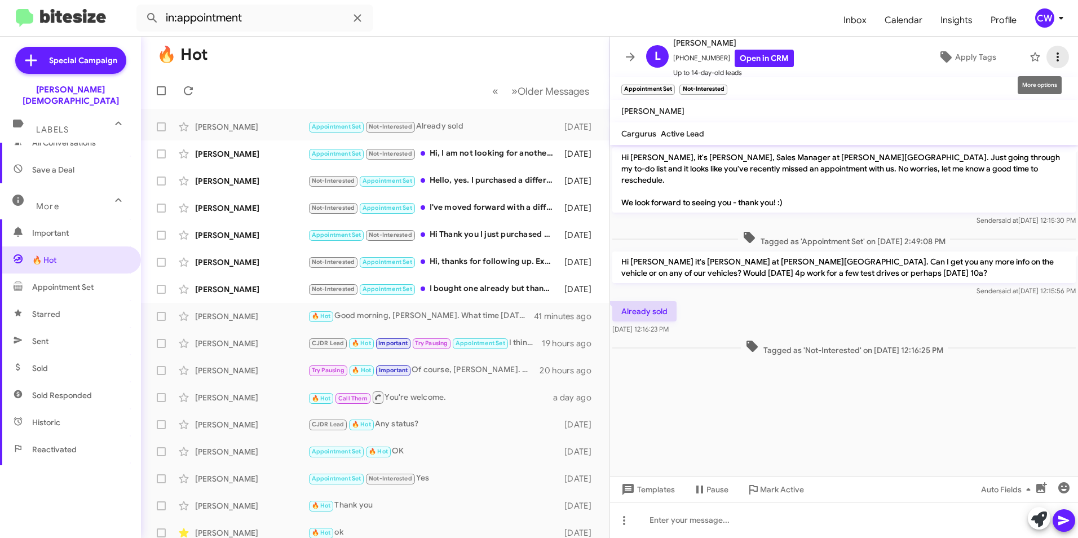
click at [1057, 56] on icon at bounding box center [1058, 56] width 2 height 9
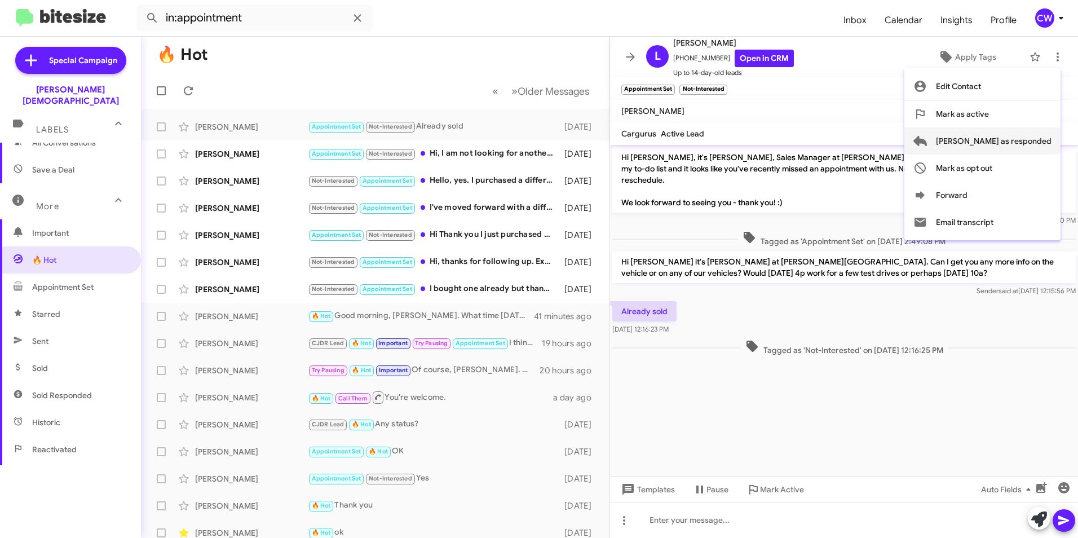
click at [1028, 144] on span "Mark as responded" at bounding box center [994, 140] width 116 height 27
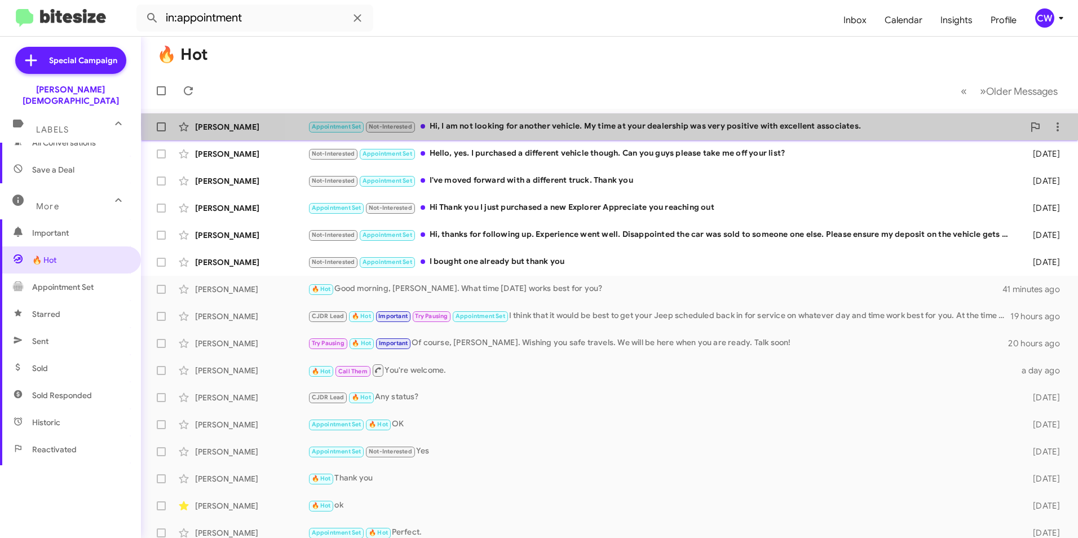
click at [692, 124] on div "Appointment Set Not-Interested Hi, I am not looking for another vehicle. My tim…" at bounding box center [666, 126] width 716 height 13
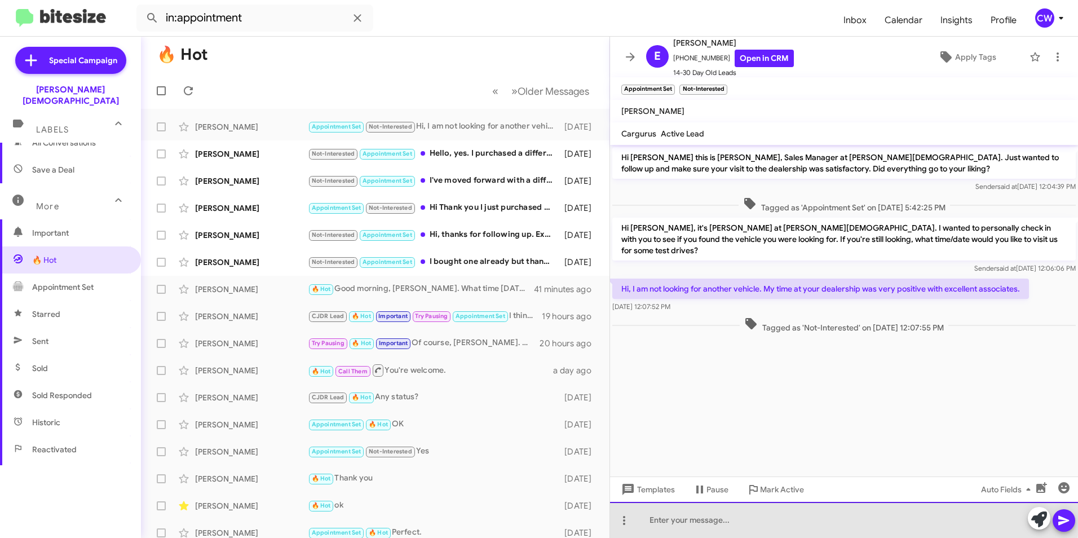
click at [803, 517] on div at bounding box center [844, 520] width 468 height 36
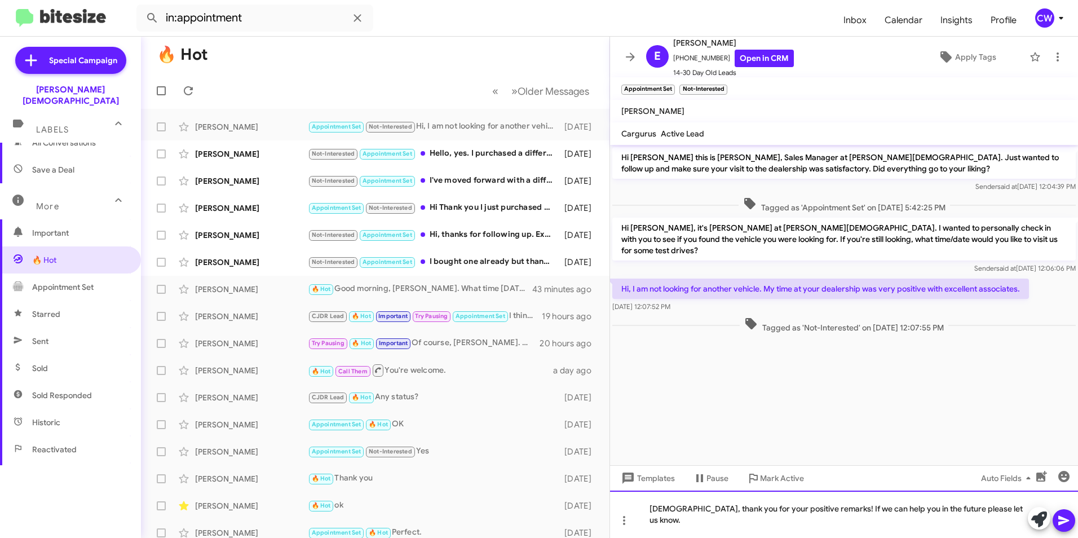
drag, startPoint x: 929, startPoint y: 524, endPoint x: 933, endPoint y: 532, distance: 9.6
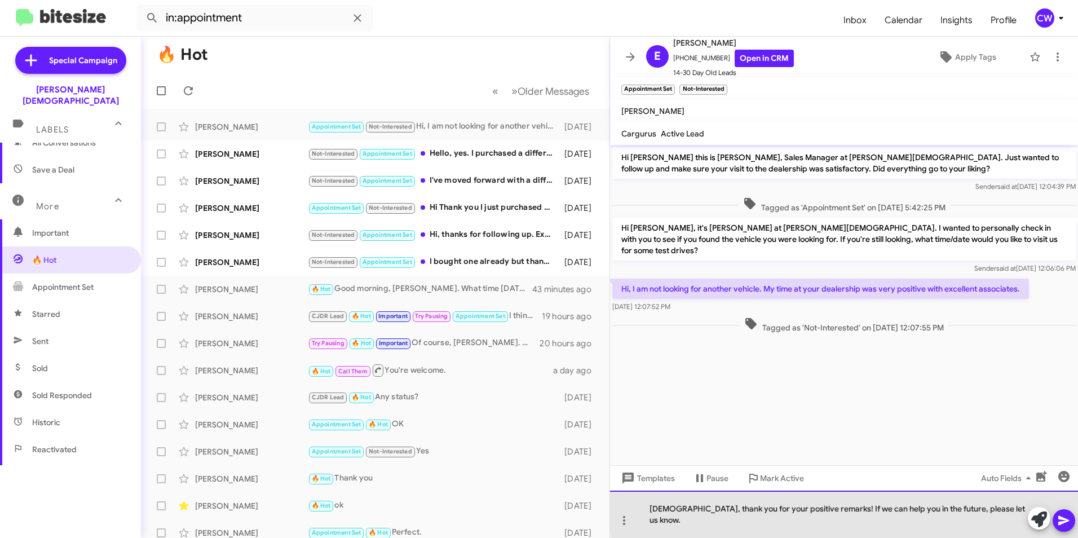
click at [1012, 519] on div "[DEMOGRAPHIC_DATA], thank you for your positive remarks! If we can help you in …" at bounding box center [844, 513] width 468 height 47
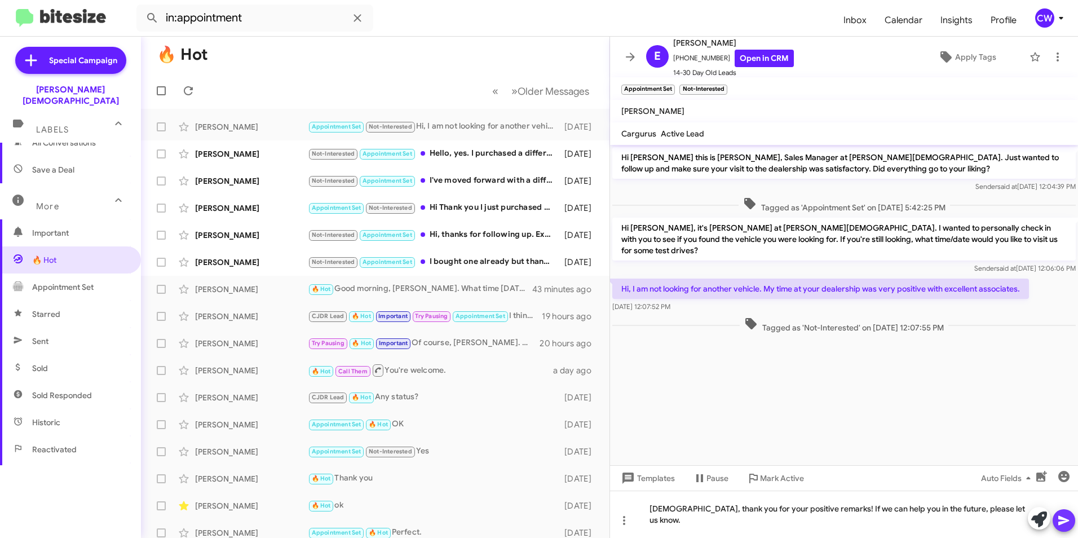
click at [1062, 523] on icon at bounding box center [1063, 521] width 11 height 10
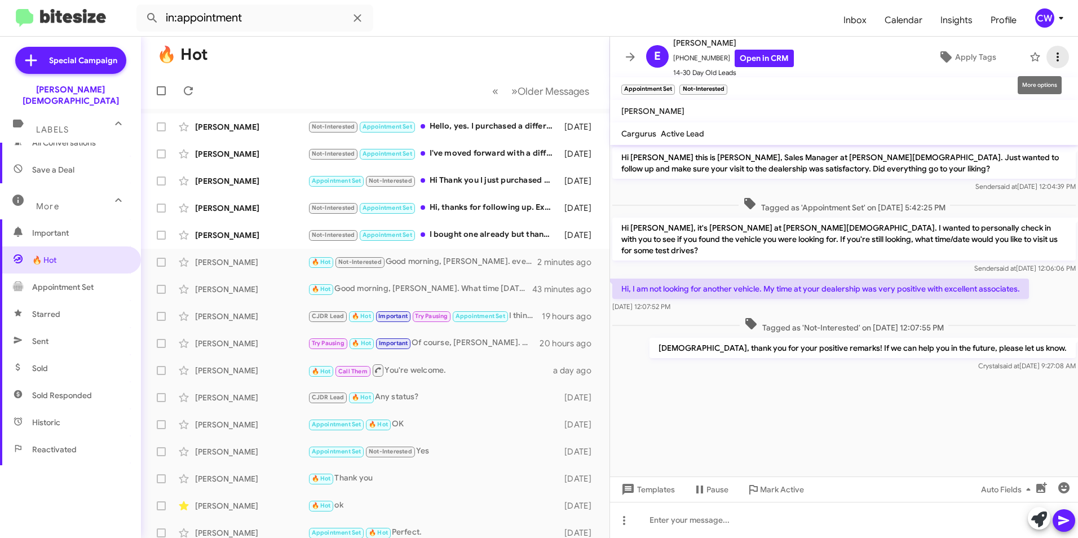
click at [1051, 59] on icon at bounding box center [1058, 57] width 14 height 14
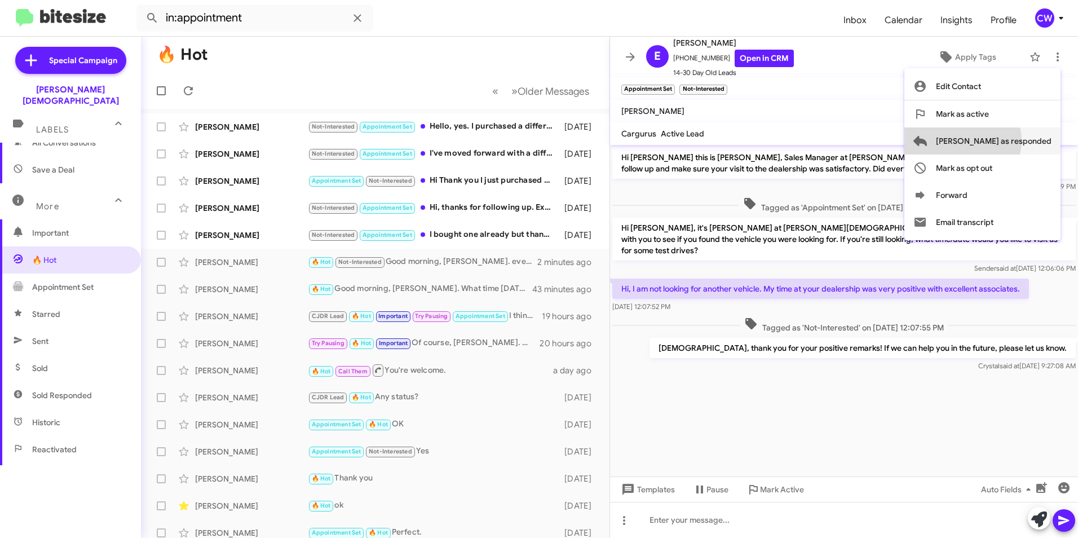
click at [1007, 140] on span "Mark as responded" at bounding box center [994, 140] width 116 height 27
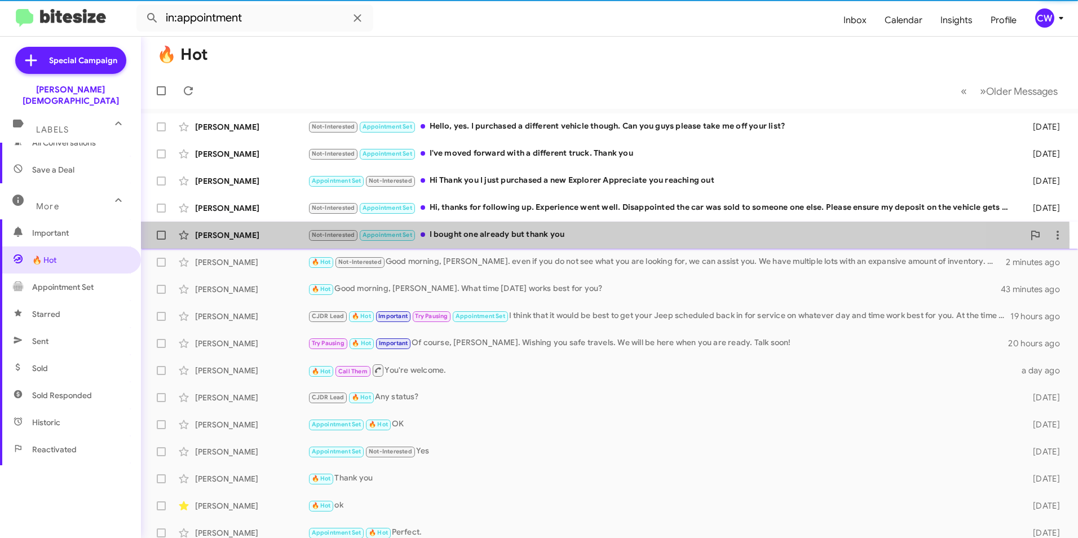
click at [454, 238] on div "Not-Interested Appointment Set I bought one already but thank you" at bounding box center [666, 234] width 716 height 13
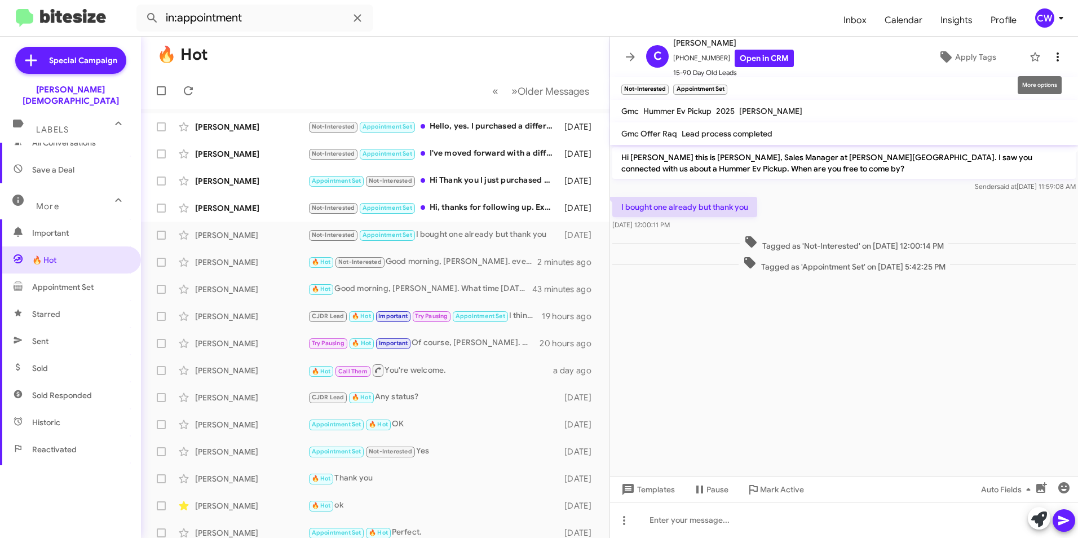
click at [1051, 54] on icon at bounding box center [1058, 57] width 14 height 14
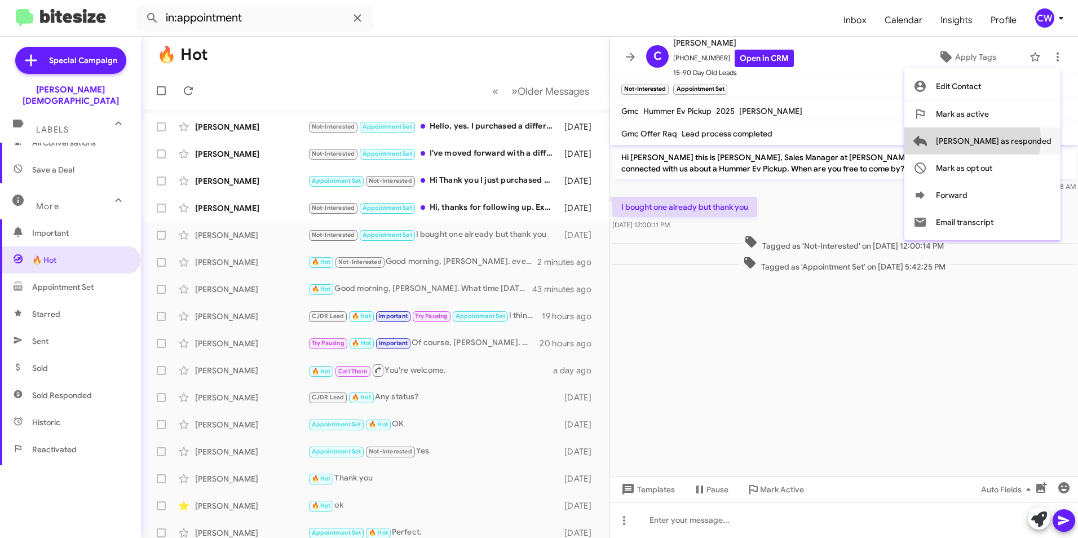
click at [1017, 139] on span "Mark as responded" at bounding box center [994, 140] width 116 height 27
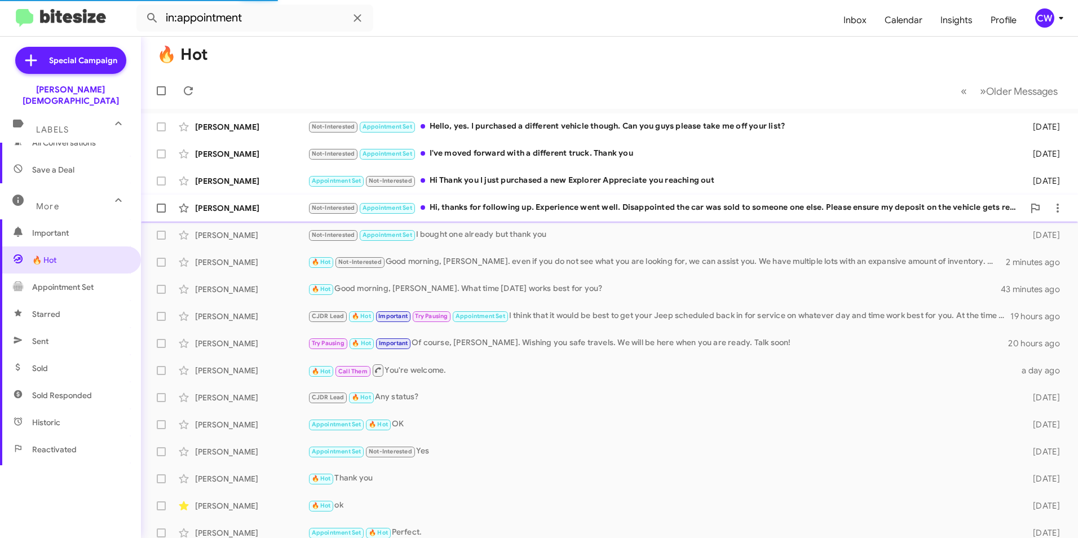
click at [732, 206] on div "Not-Interested Appointment Set Hi, thanks for following up. Experience went wel…" at bounding box center [666, 207] width 716 height 13
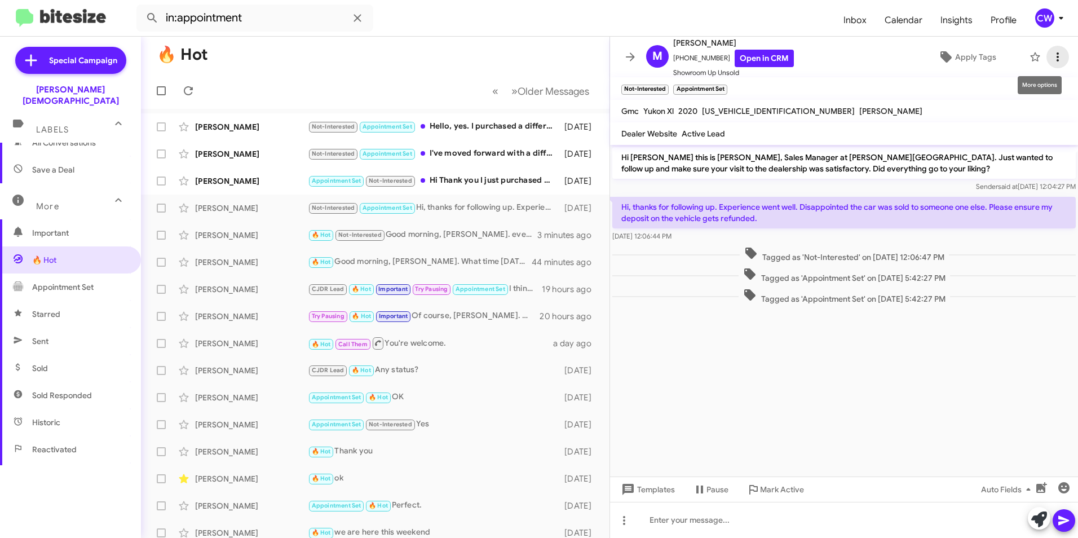
click at [1051, 57] on icon at bounding box center [1058, 57] width 14 height 14
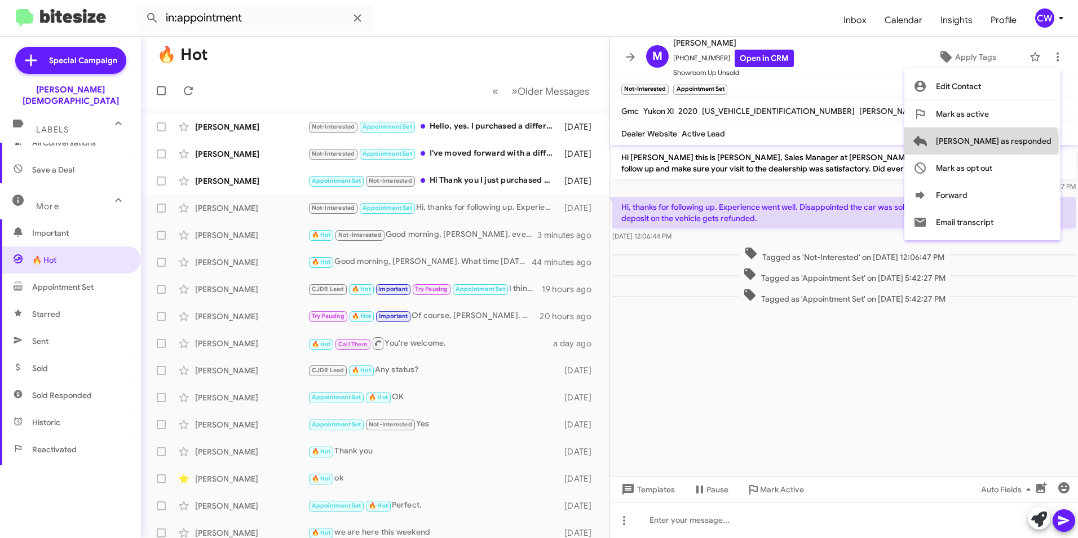
click at [1026, 144] on span "Mark as responded" at bounding box center [994, 140] width 116 height 27
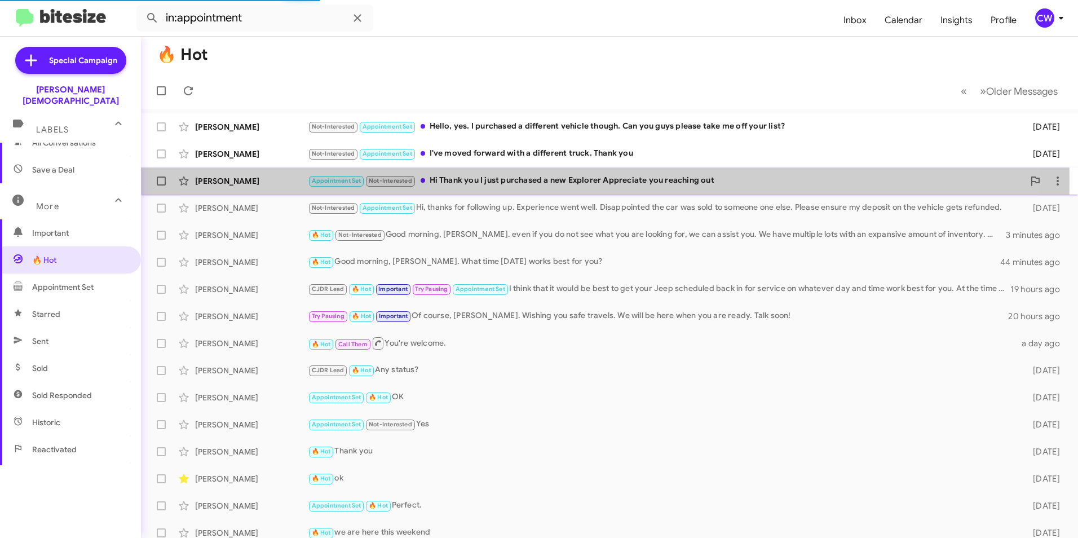
click at [553, 180] on div "Appointment Set Not-Interested Hi Thank you I just purchased a new Explorer App…" at bounding box center [666, 180] width 716 height 13
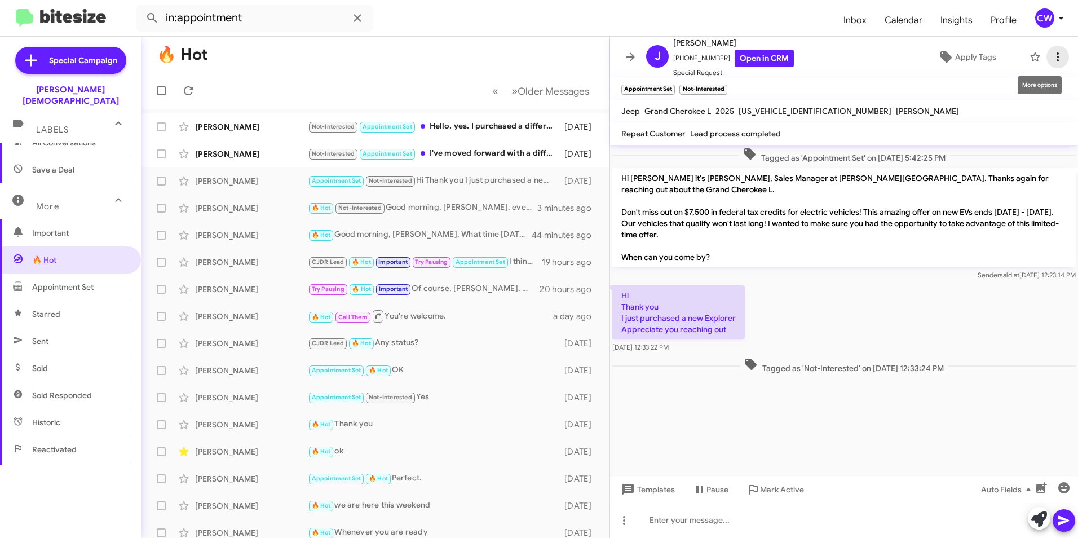
click at [1051, 60] on icon at bounding box center [1058, 57] width 14 height 14
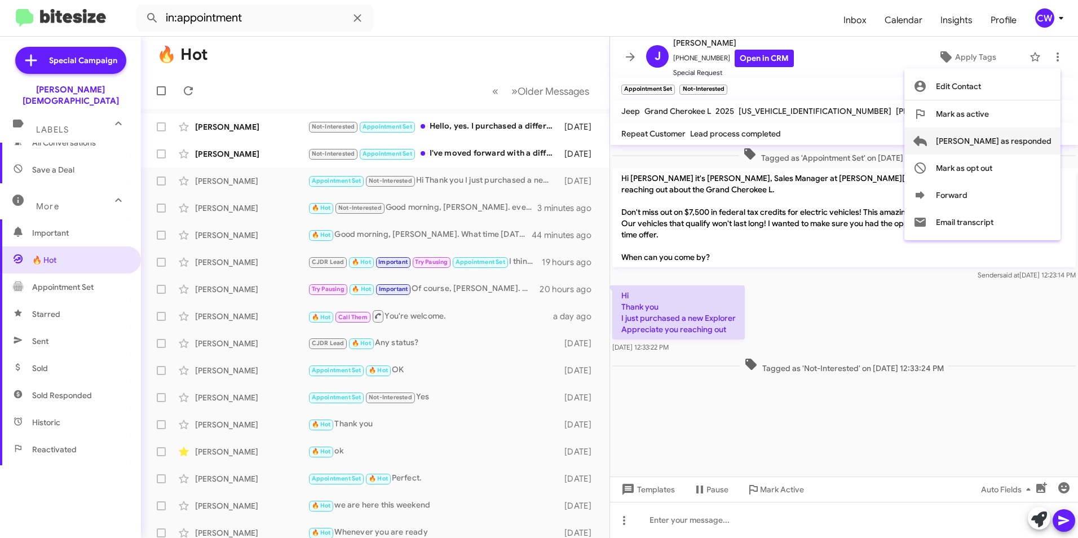
click at [1035, 142] on span "Mark as responded" at bounding box center [994, 140] width 116 height 27
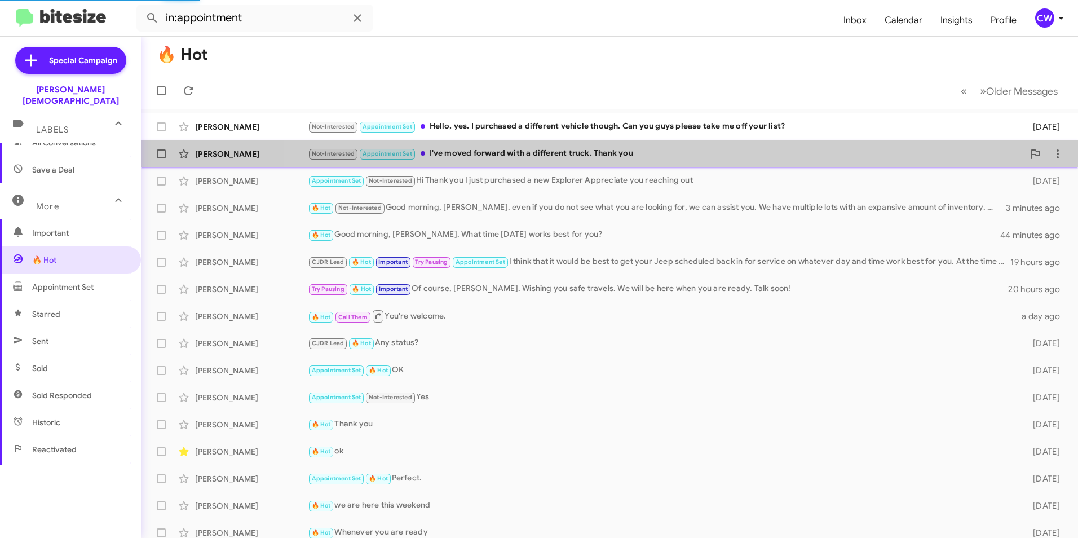
click at [620, 158] on div "Not-Interested Appointment Set I've moved forward with a different truck. Thank…" at bounding box center [666, 153] width 716 height 13
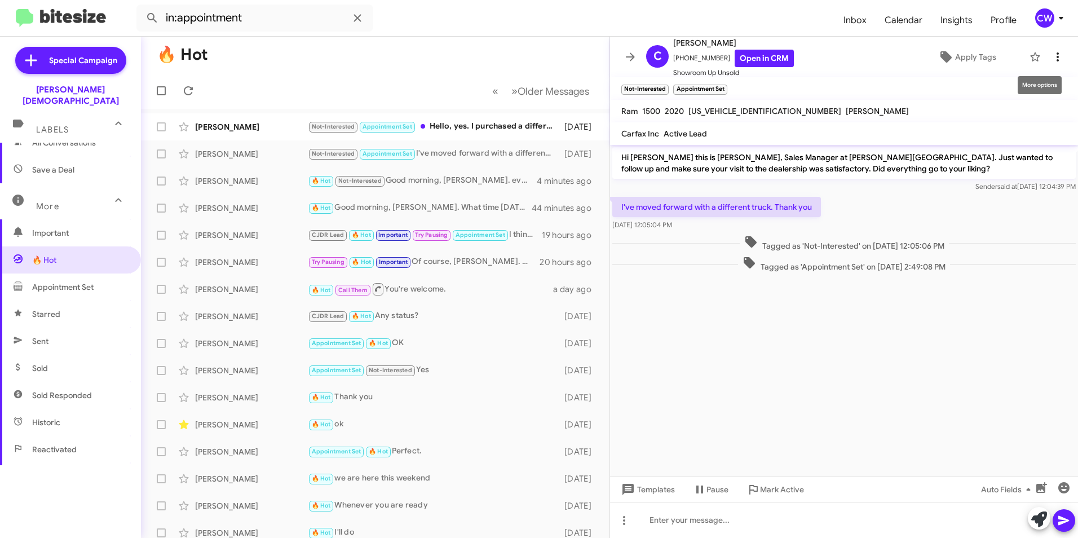
click at [1051, 57] on icon at bounding box center [1058, 57] width 14 height 14
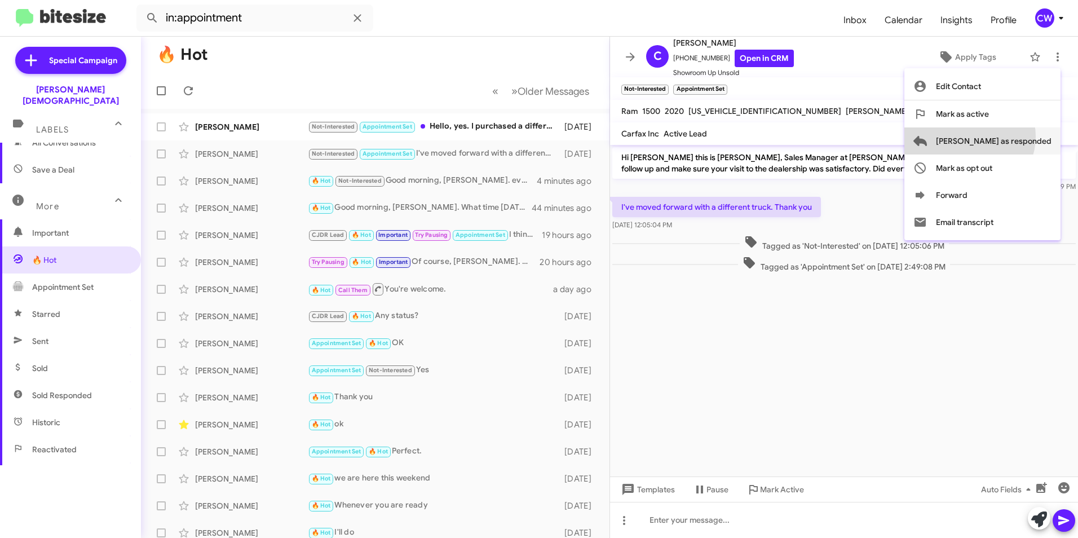
click at [1014, 136] on span "Mark as responded" at bounding box center [994, 140] width 116 height 27
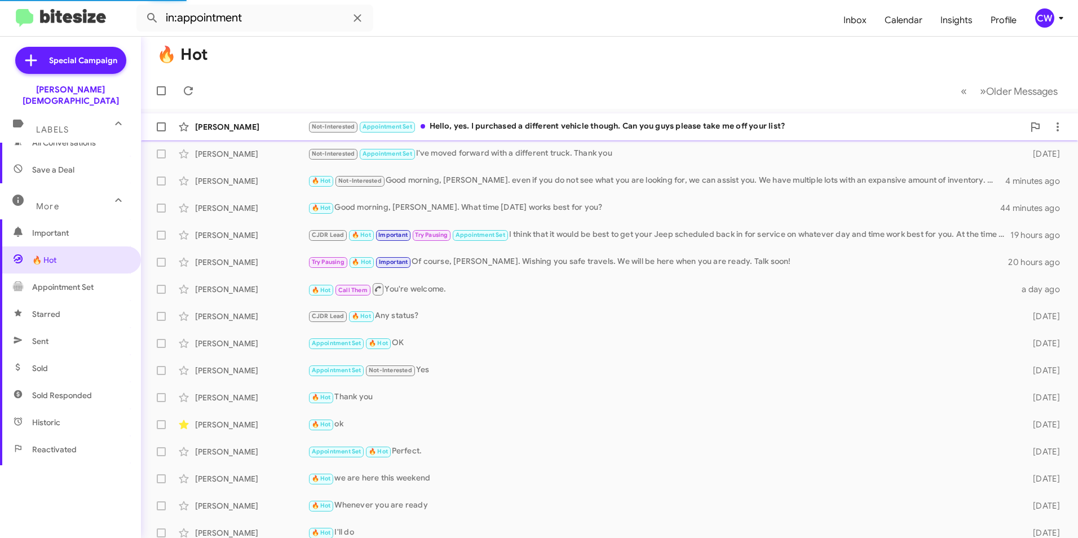
click at [679, 126] on div "Not-Interested Appointment Set Hello, yes. I purchased a different vehicle thou…" at bounding box center [666, 126] width 716 height 13
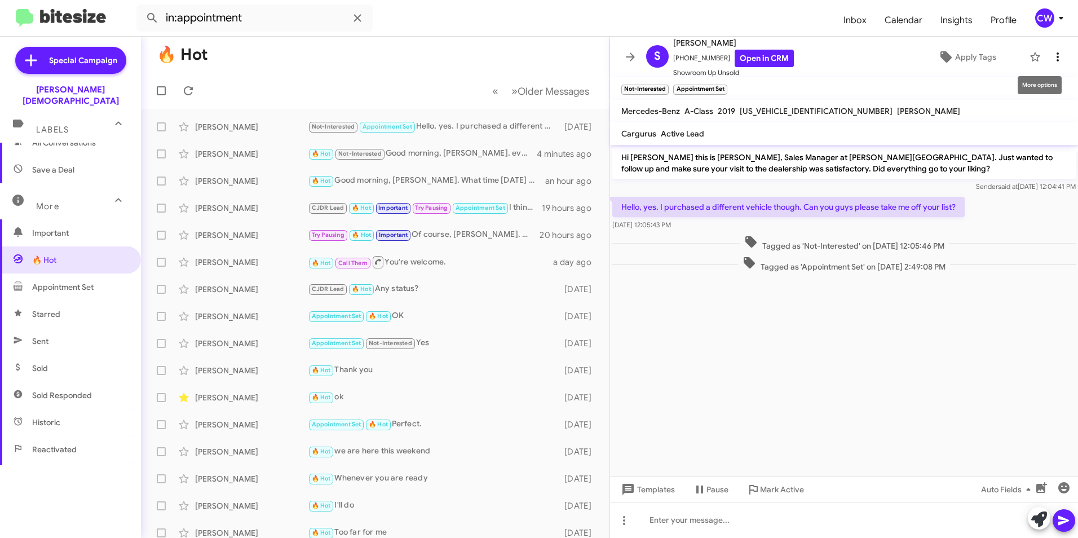
click at [1051, 58] on icon at bounding box center [1058, 57] width 14 height 14
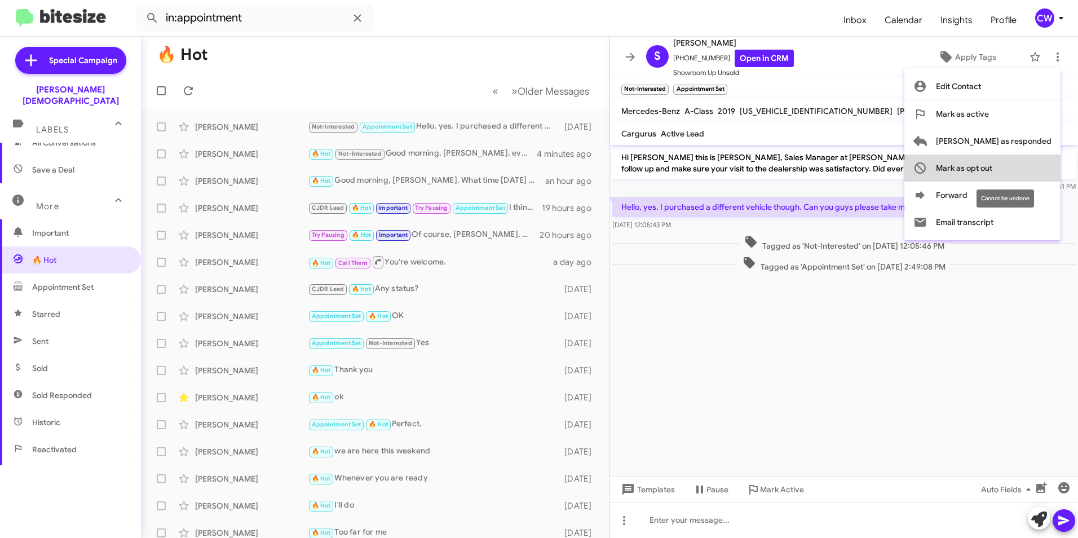
click at [992, 173] on span "Mark as opt out" at bounding box center [964, 167] width 56 height 27
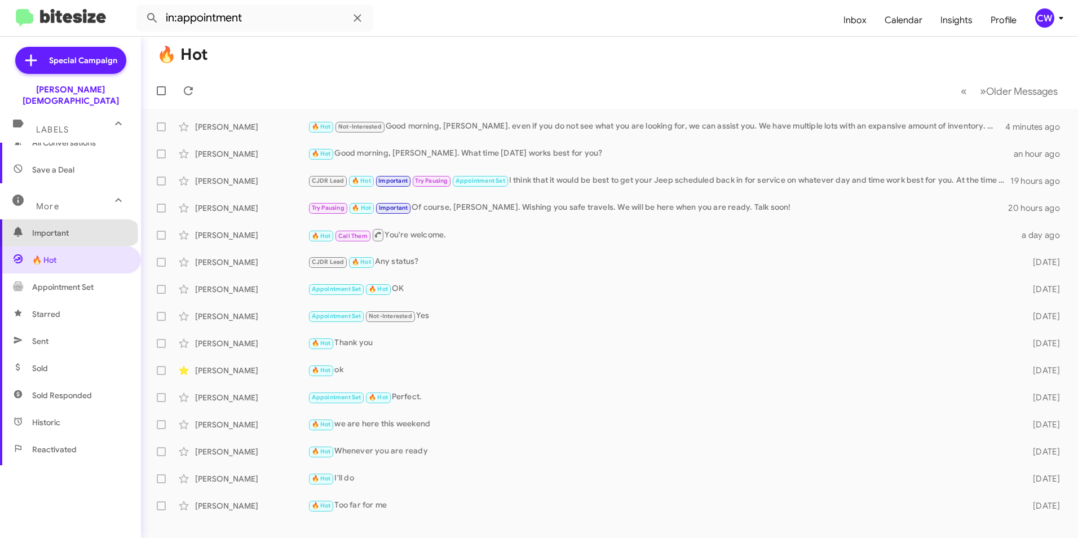
click at [68, 227] on span "Important" at bounding box center [80, 232] width 96 height 11
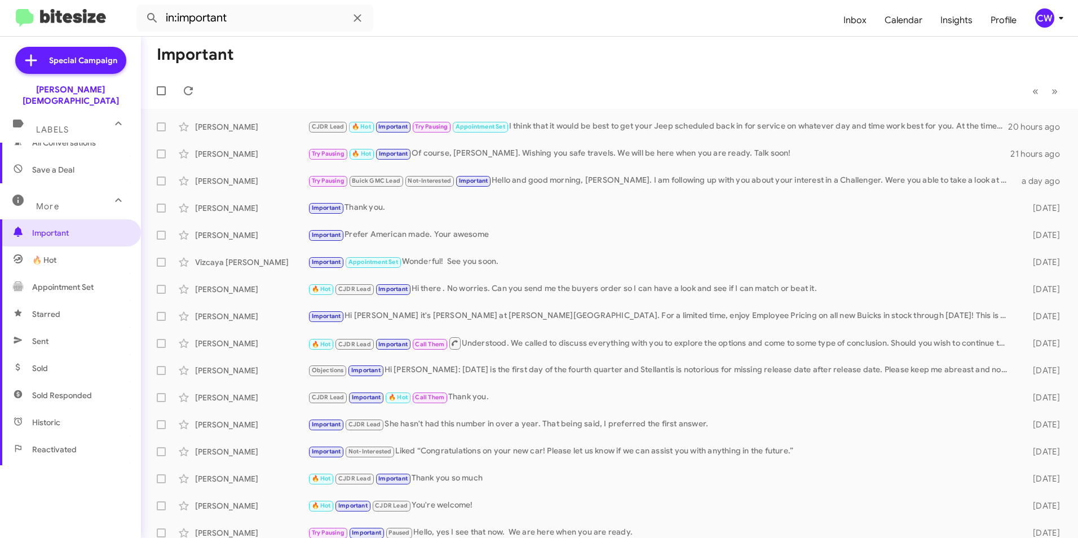
click at [85, 195] on div "More" at bounding box center [59, 201] width 100 height 21
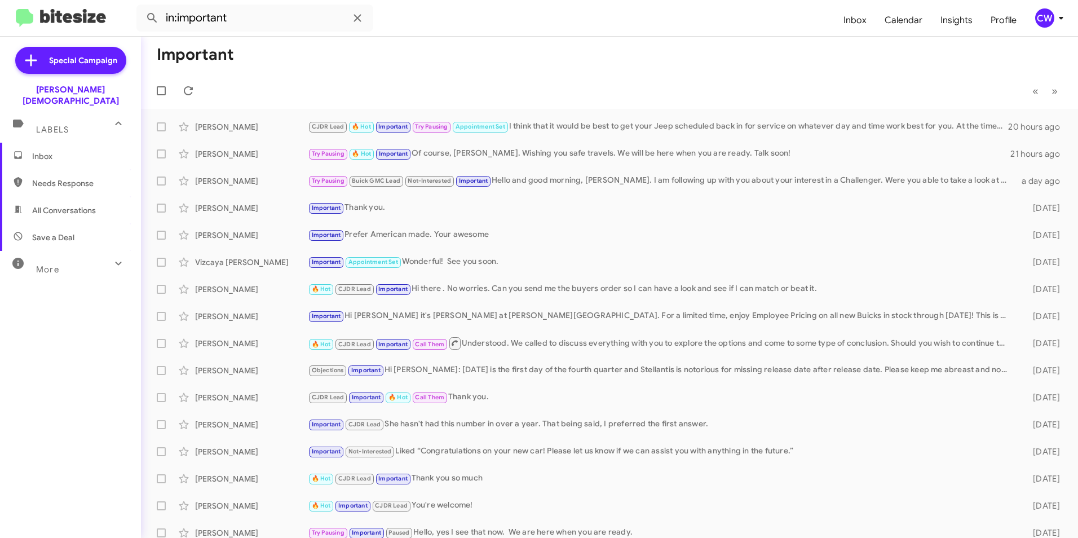
click at [112, 257] on icon at bounding box center [119, 264] width 14 height 14
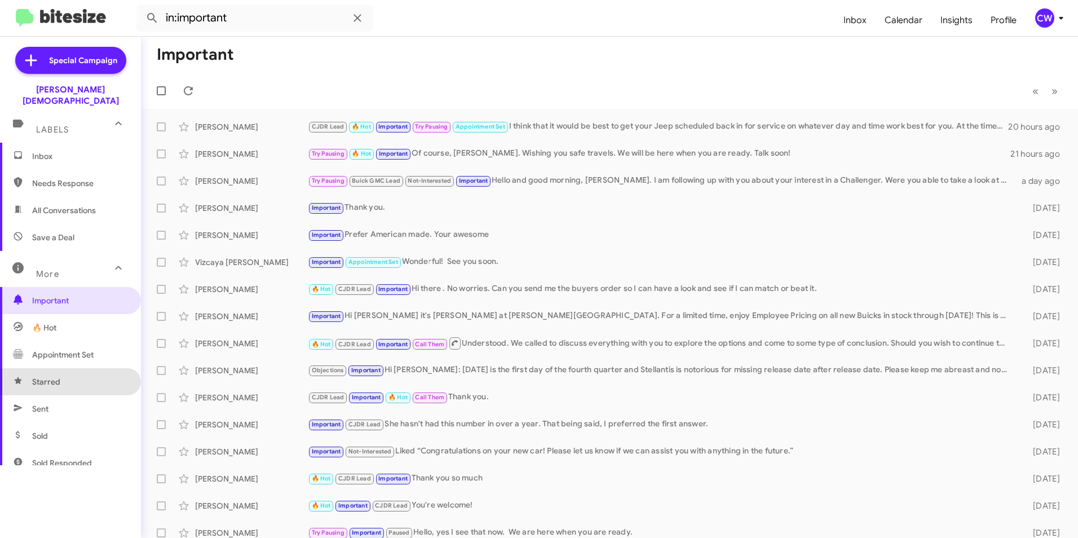
click at [71, 372] on span "Starred" at bounding box center [70, 381] width 141 height 27
type input "in:starred"
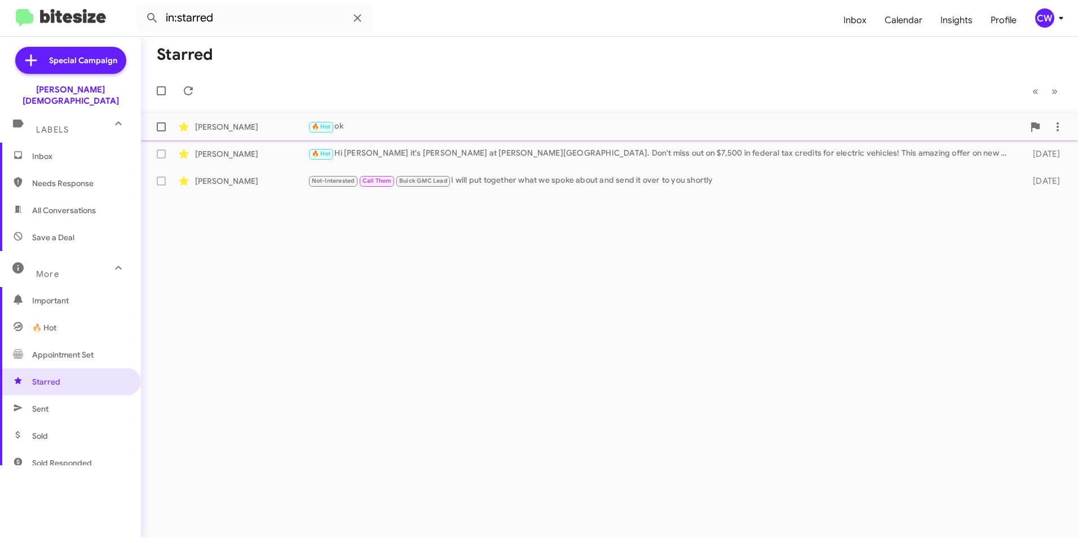
click at [360, 128] on div "🔥 Hot ok" at bounding box center [666, 126] width 716 height 13
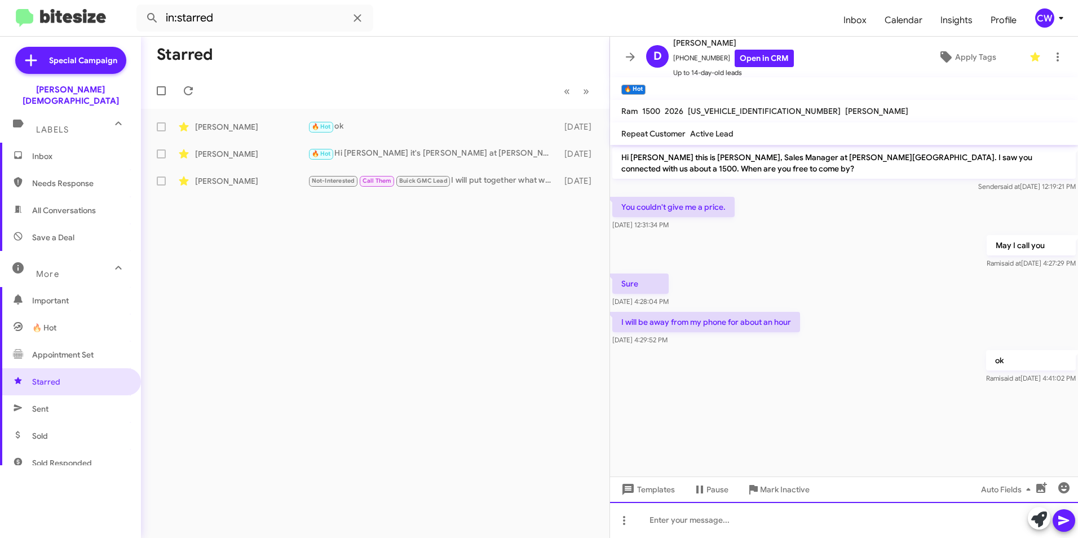
click at [753, 532] on div at bounding box center [844, 520] width 468 height 36
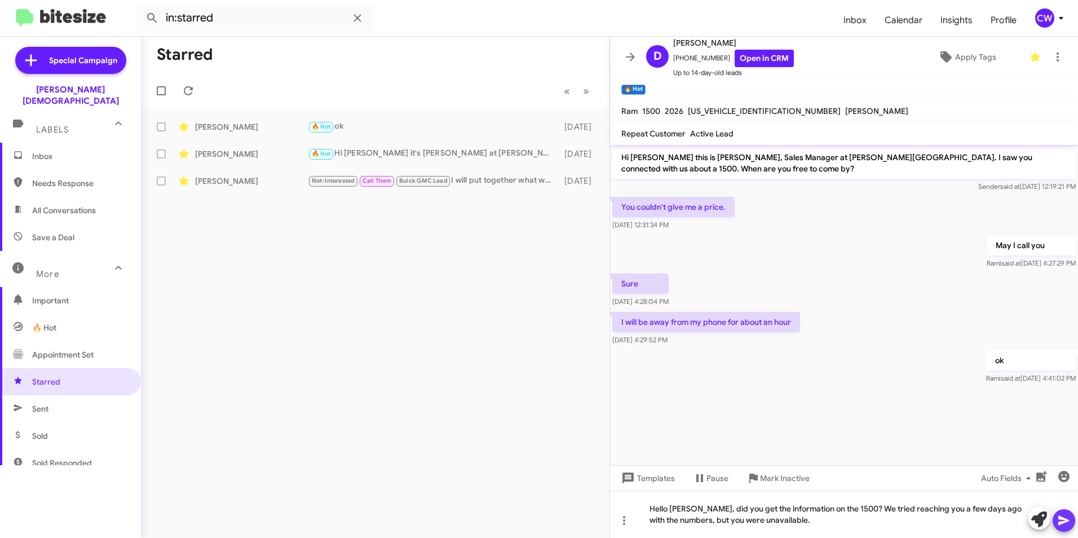
click at [1067, 524] on icon at bounding box center [1064, 521] width 14 height 14
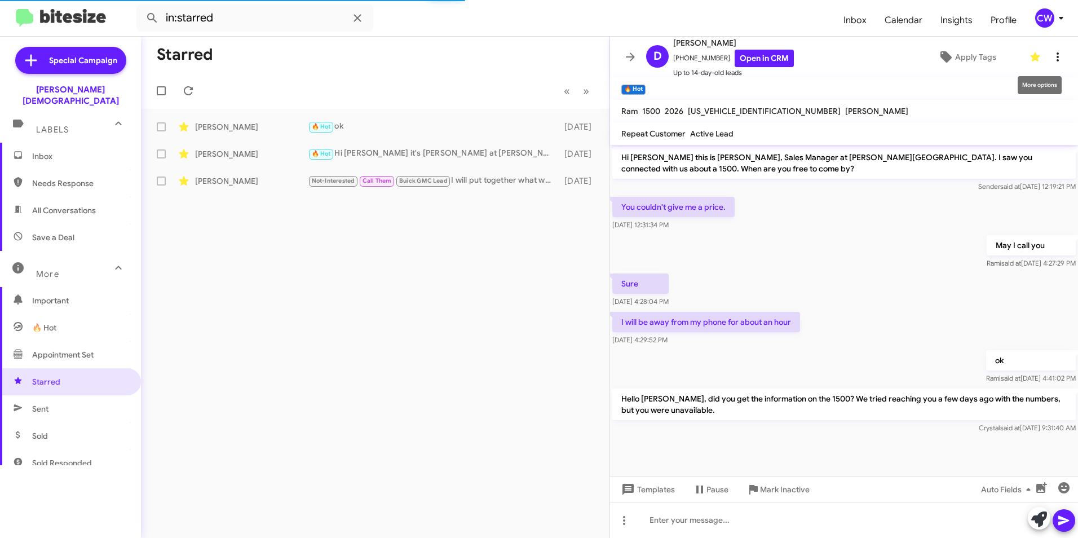
click at [1057, 56] on icon at bounding box center [1058, 56] width 2 height 9
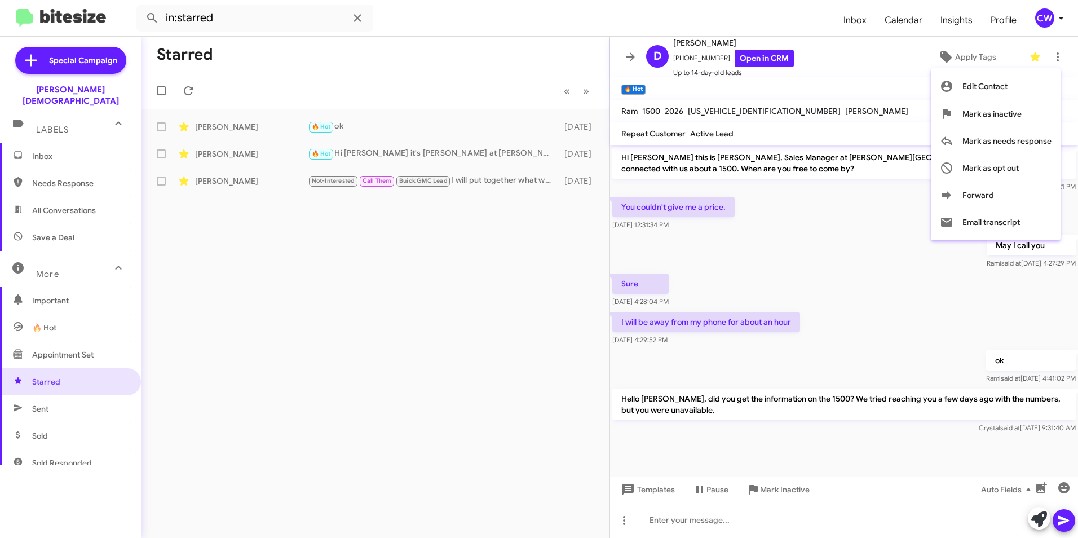
click at [461, 426] on div at bounding box center [539, 269] width 1078 height 538
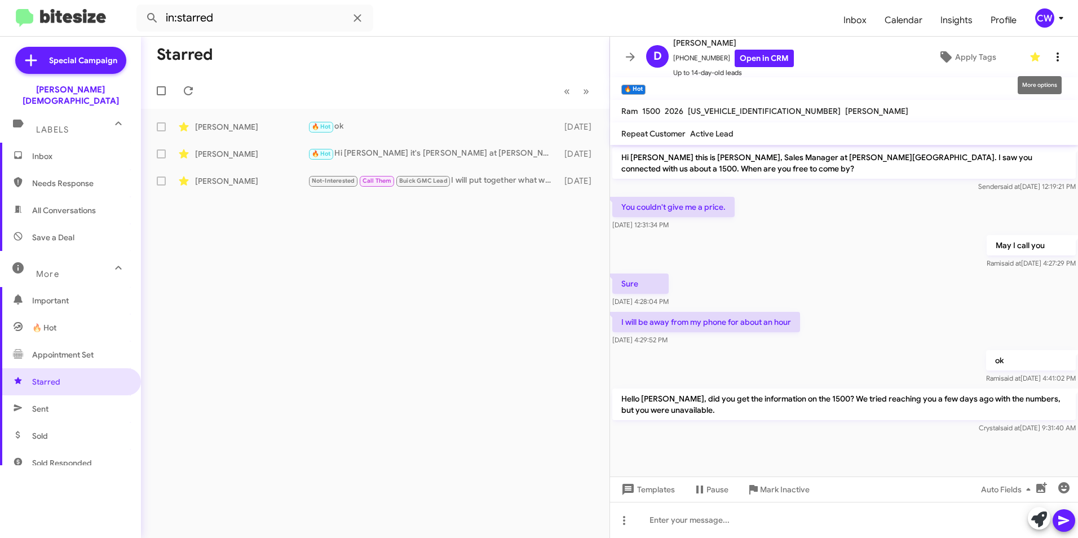
click at [1057, 57] on icon at bounding box center [1058, 56] width 2 height 9
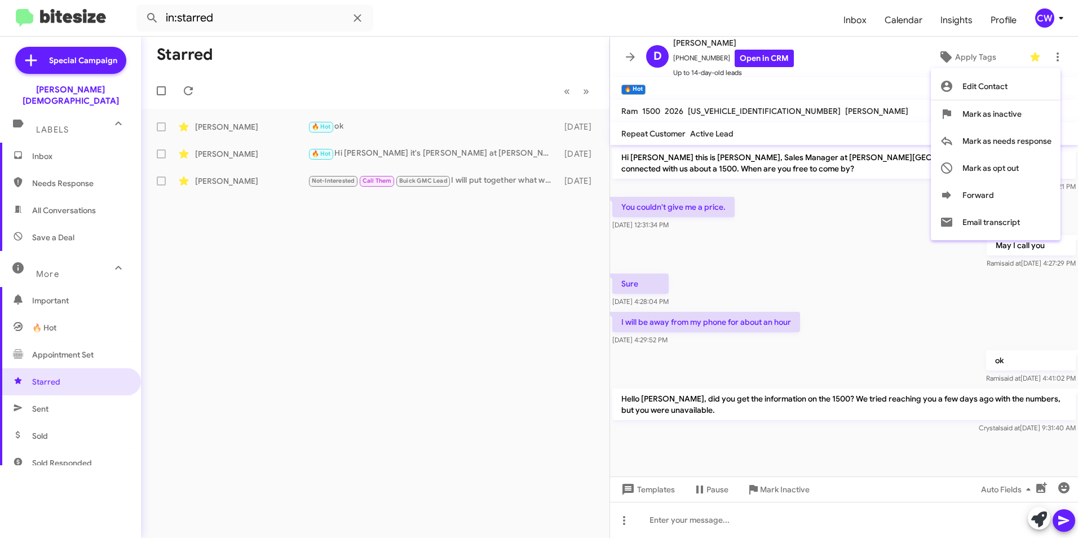
click at [431, 331] on div at bounding box center [539, 269] width 1078 height 538
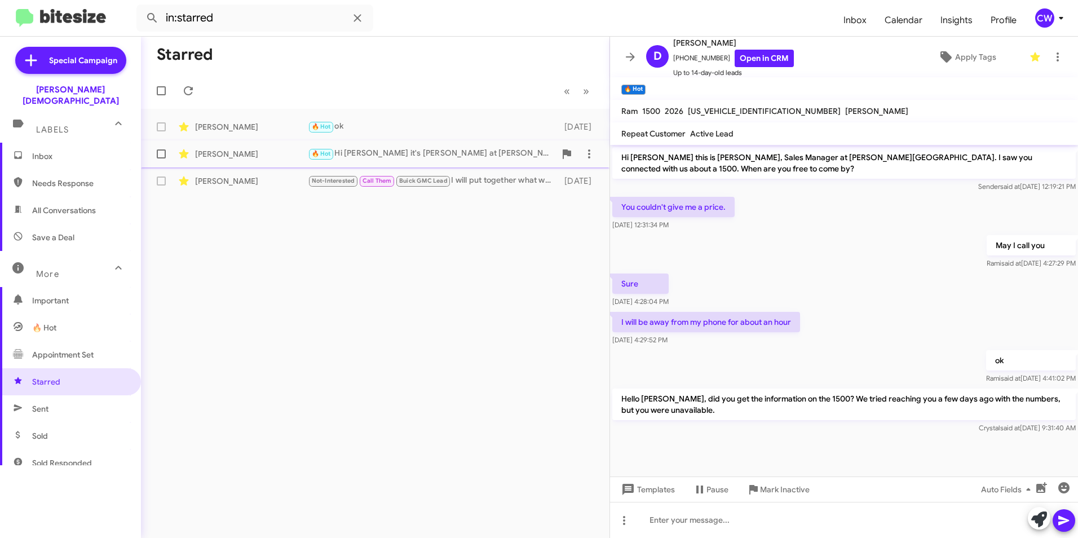
click at [377, 148] on div "🔥 Hot Hi Bhaumik it's Crystal White at Ferman Wesley Chapel. Don't miss out on …" at bounding box center [431, 153] width 247 height 13
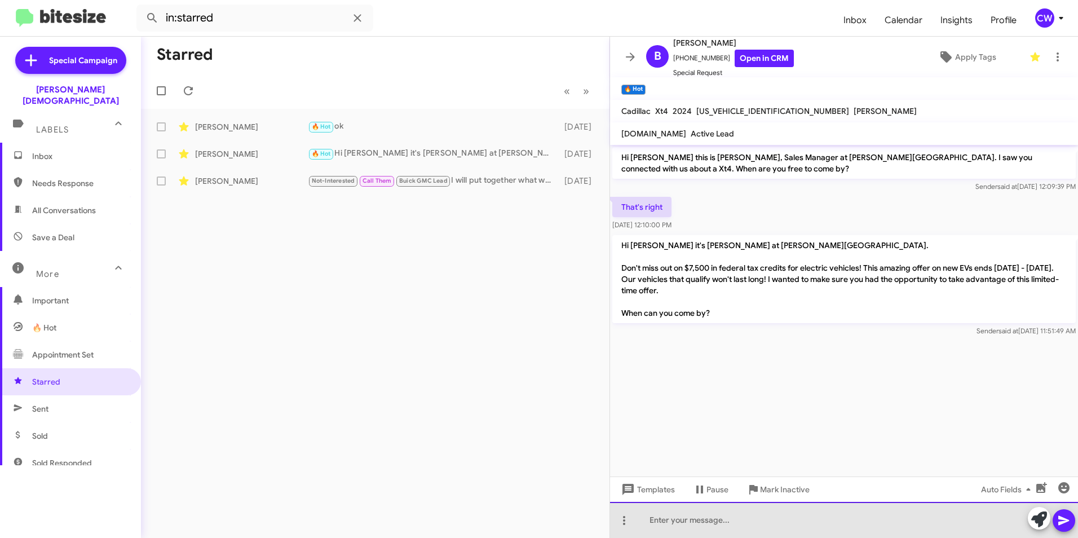
click at [687, 528] on div at bounding box center [844, 520] width 468 height 36
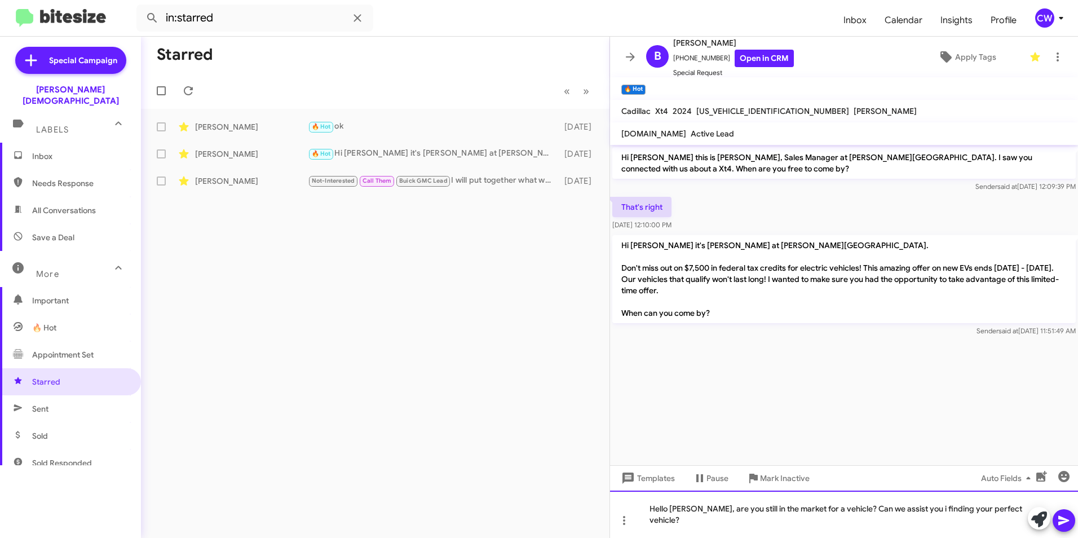
click at [865, 523] on div "Hello Bhaumik, are you still in the market for a vehicle? Can we assist you i f…" at bounding box center [844, 513] width 468 height 47
click at [935, 509] on div "Hello Bhaumik, are you still in the market for a vehicle? How can we assist you…" at bounding box center [844, 513] width 468 height 47
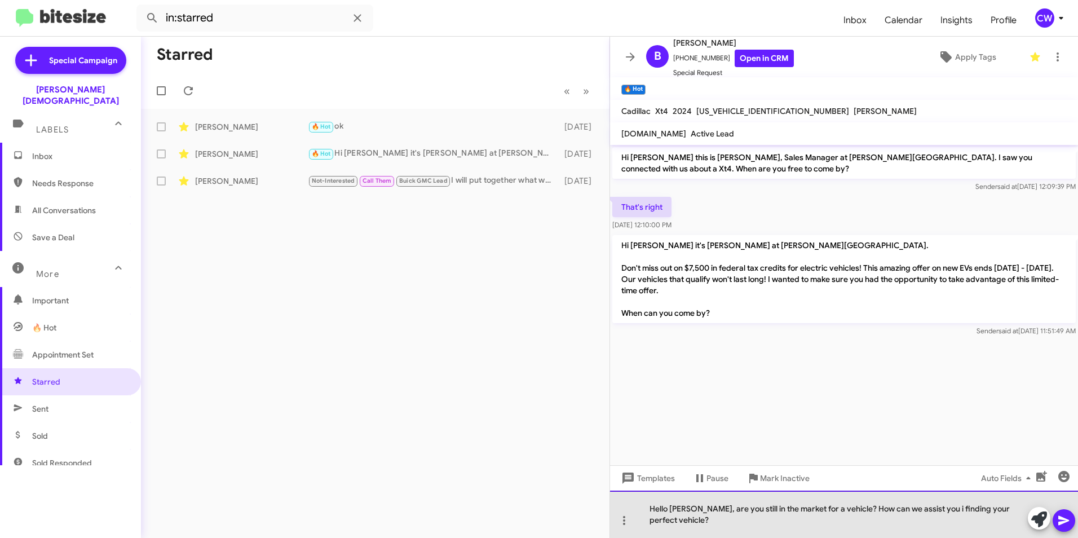
click at [936, 511] on div "Hello Bhaumik, are you still in the market for a vehicle? How can we assist you…" at bounding box center [844, 513] width 468 height 47
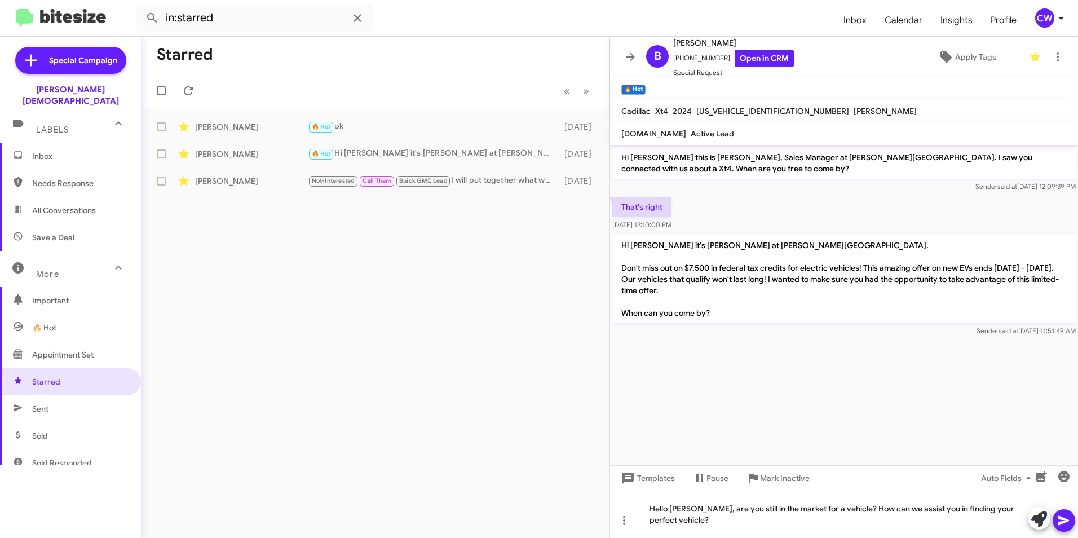
click at [1068, 520] on icon at bounding box center [1063, 521] width 11 height 10
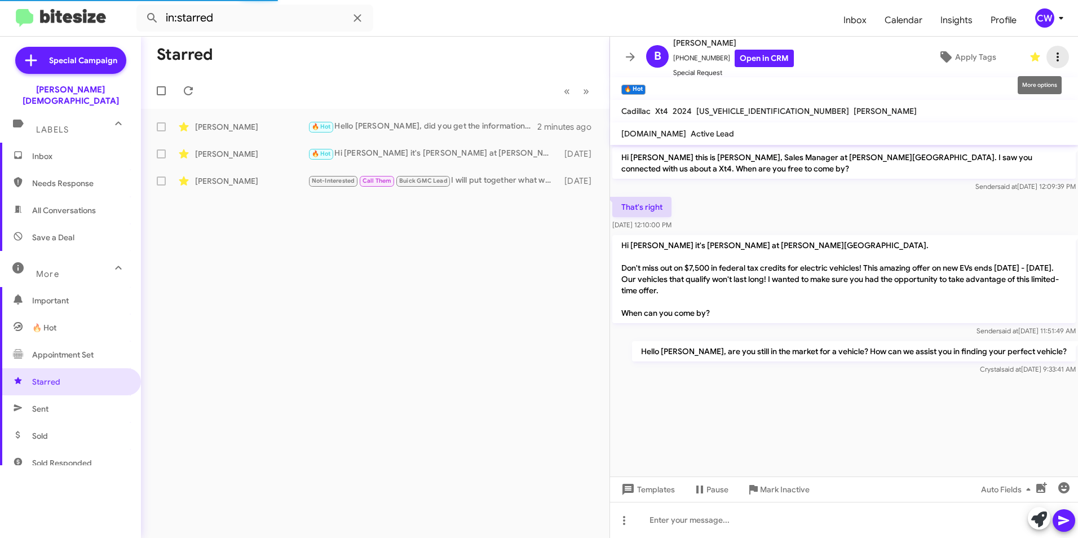
click at [1051, 59] on icon at bounding box center [1058, 57] width 14 height 14
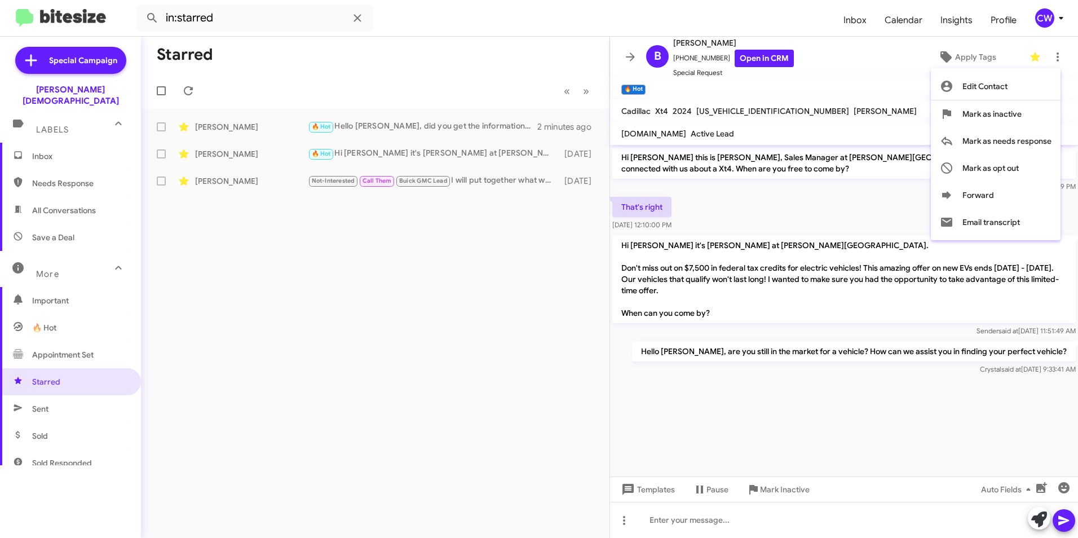
click at [494, 183] on div at bounding box center [539, 269] width 1078 height 538
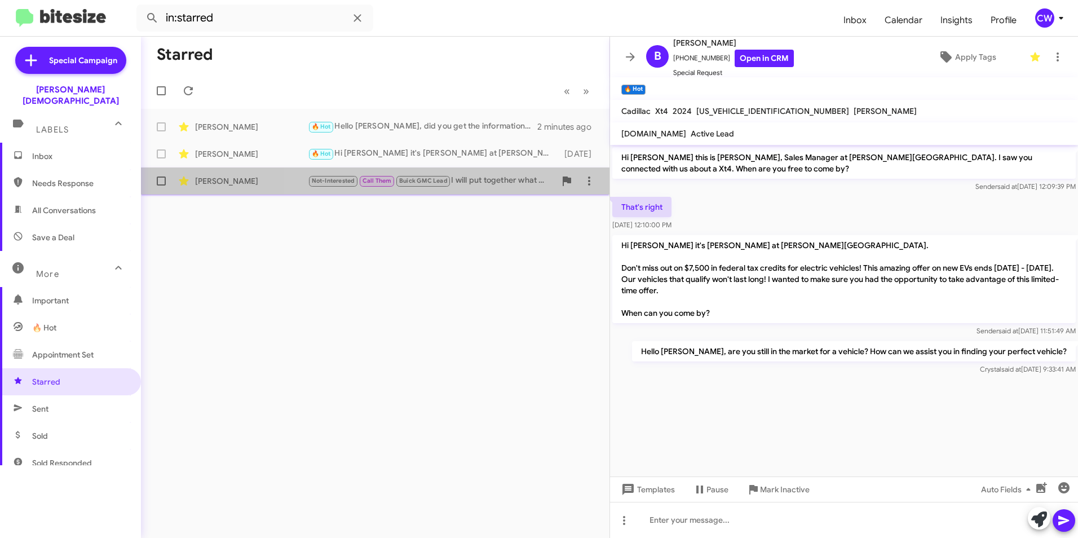
click at [475, 175] on div "Not-Interested Call Them Buick GMC Lead I will put together what we spoke about…" at bounding box center [431, 180] width 247 height 13
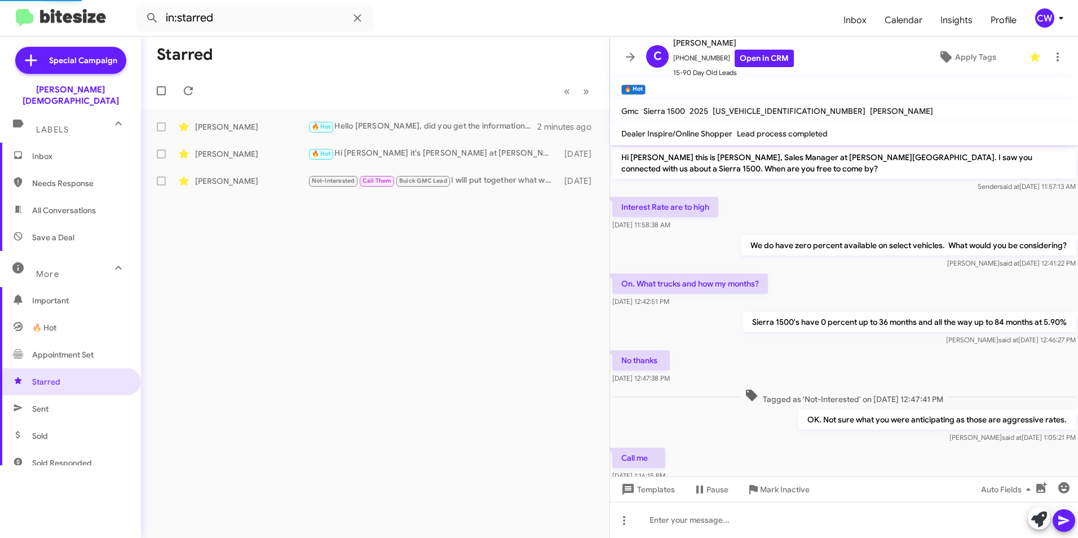
scroll to position [98, 0]
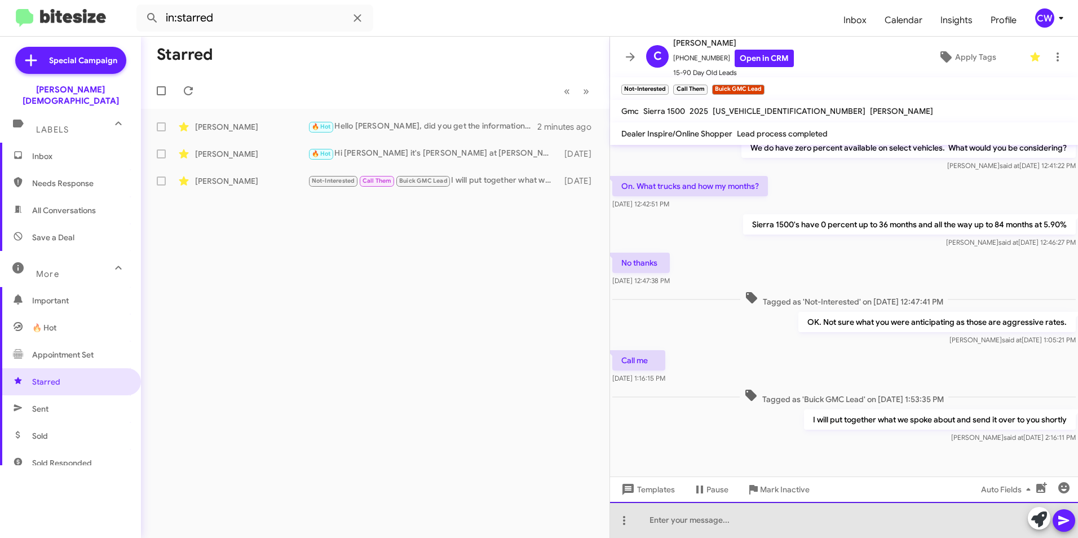
click at [717, 525] on div at bounding box center [844, 520] width 468 height 36
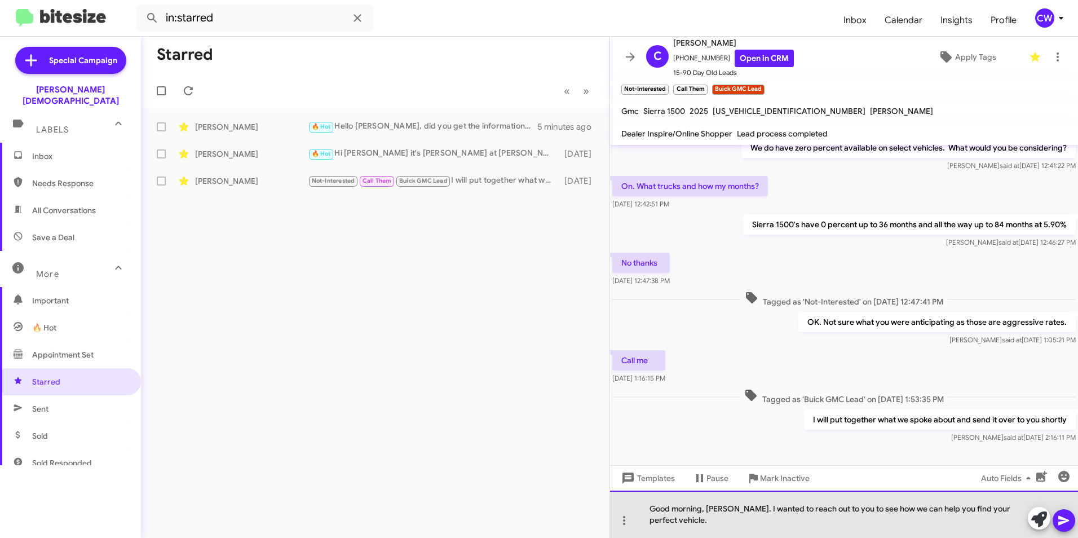
click at [1006, 523] on div "Good morning, Craig. I wanted to reach out to you to see how we can help you fi…" at bounding box center [844, 513] width 468 height 47
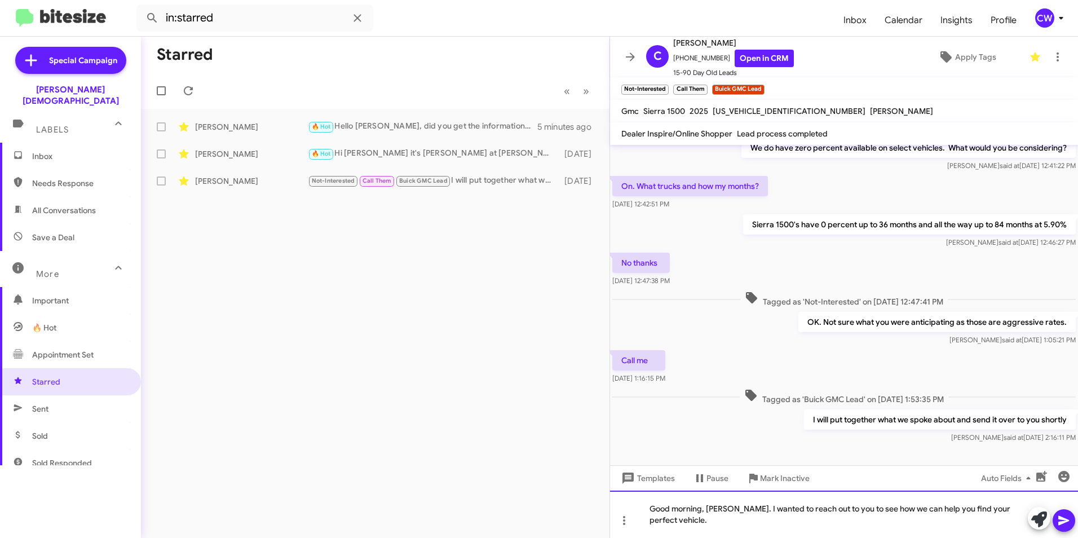
click at [688, 523] on div "Good morning, Craig. I wanted to reach out to you to see how we can help you fi…" at bounding box center [844, 513] width 468 height 47
click at [1064, 520] on icon at bounding box center [1063, 521] width 11 height 10
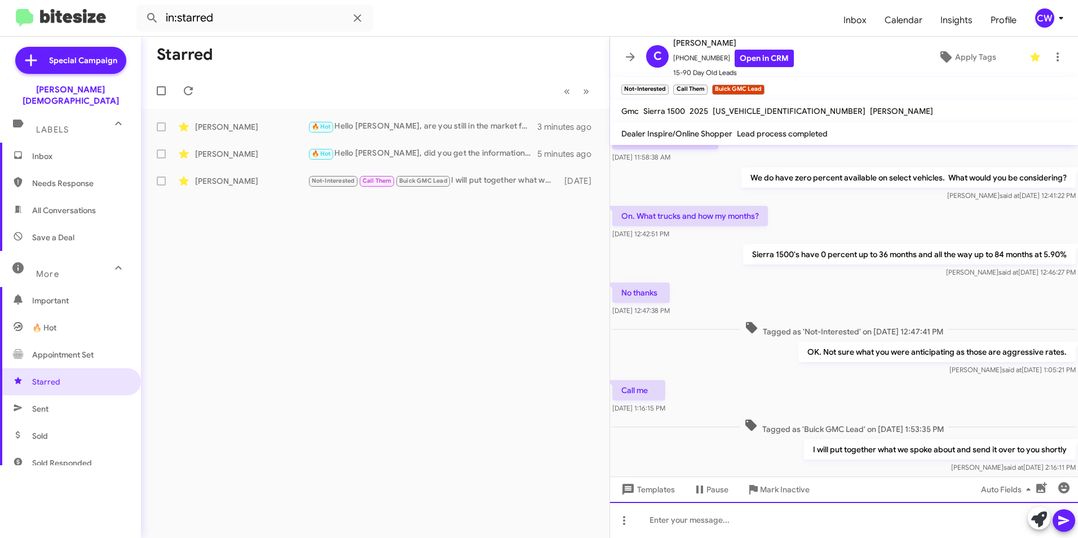
scroll to position [139, 0]
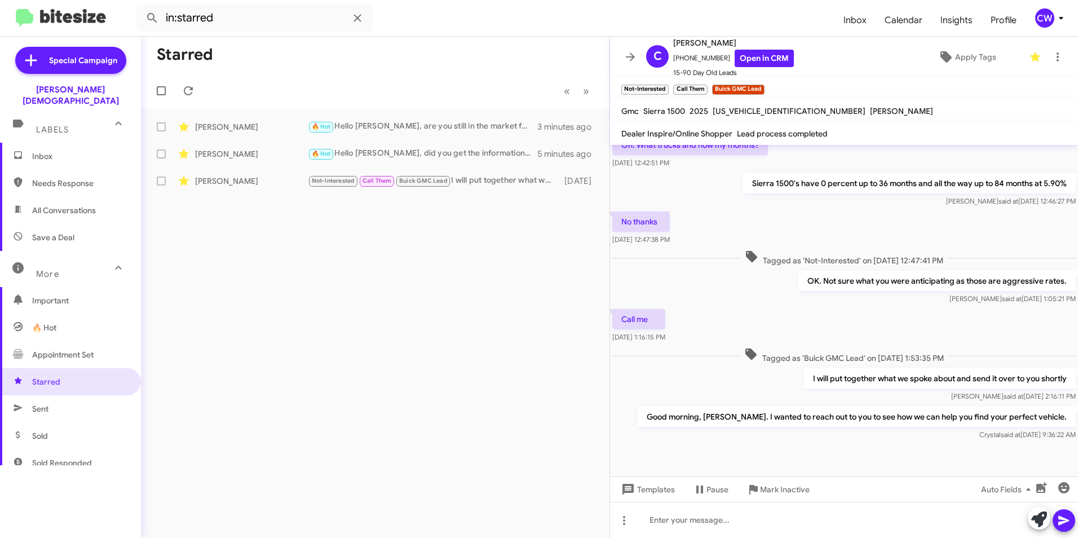
click at [415, 364] on div "Starred « Previous » Next Bhaumik Maniya 🔥 Hot Hello Bhaumik, are you still in …" at bounding box center [375, 287] width 468 height 501
click at [55, 205] on span "All Conversations" at bounding box center [64, 210] width 64 height 11
type input "in:all-conversations"
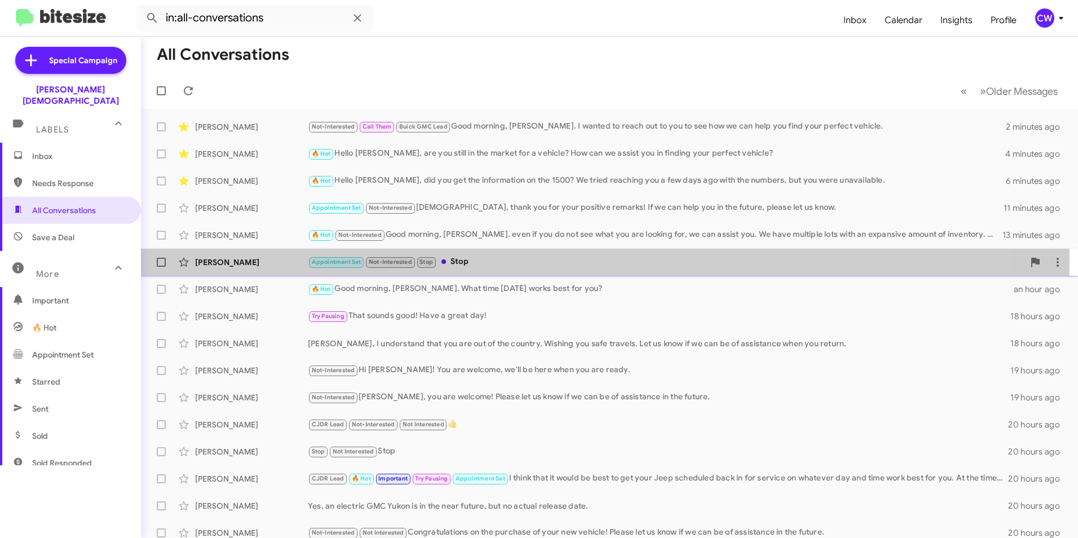
click at [467, 259] on div "Appointment Set Not-Interested Stop Stop" at bounding box center [666, 261] width 716 height 13
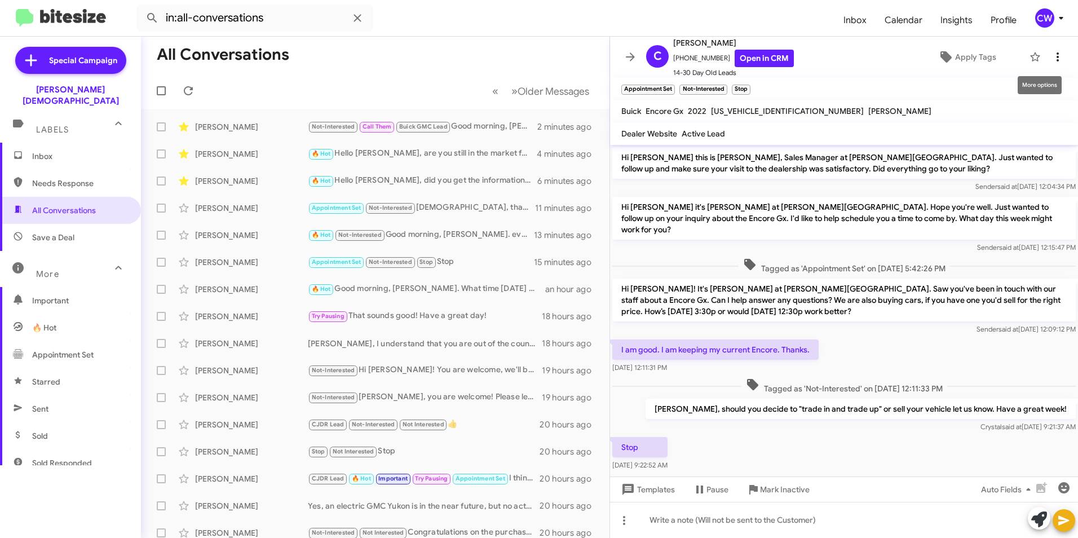
click at [1051, 54] on icon at bounding box center [1058, 57] width 14 height 14
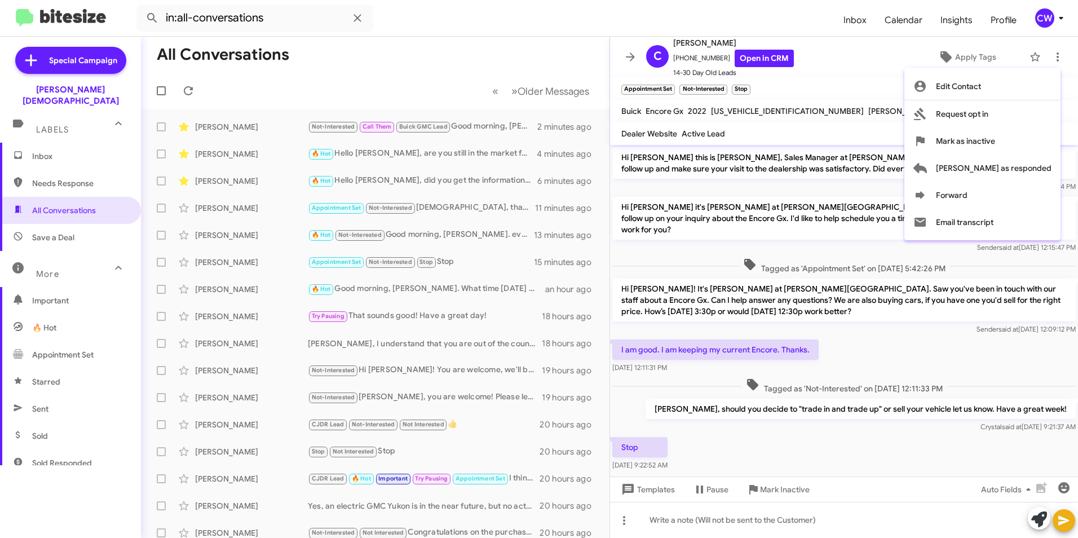
click at [868, 267] on div at bounding box center [539, 269] width 1078 height 538
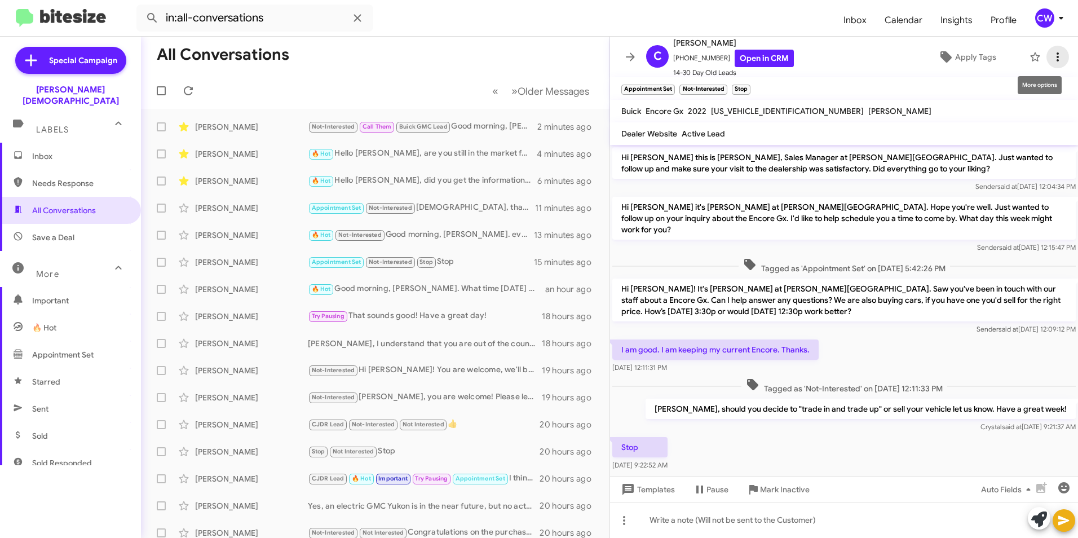
click at [1052, 60] on icon at bounding box center [1058, 57] width 14 height 14
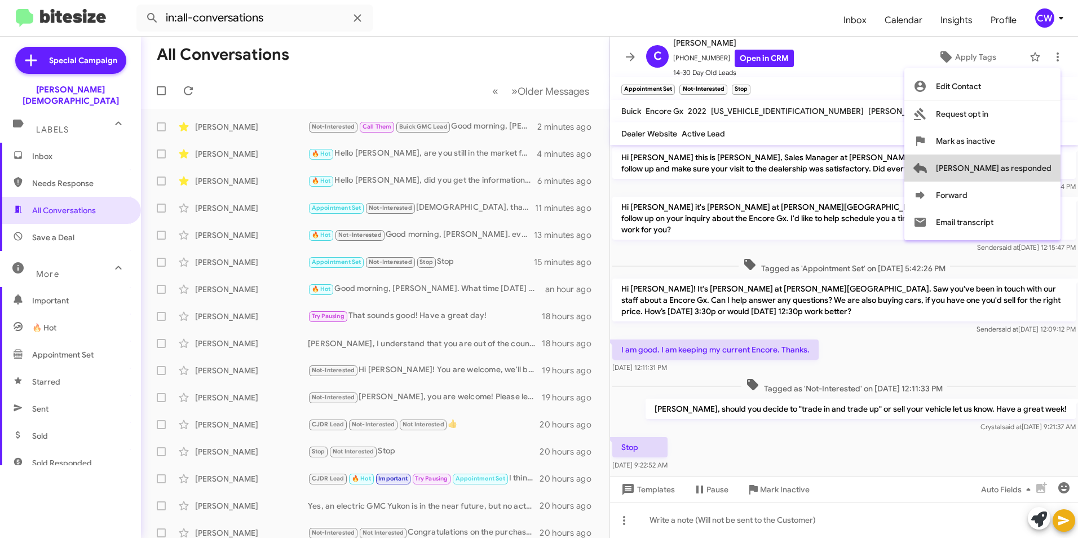
click at [1037, 174] on span "Mark as responded" at bounding box center [994, 167] width 116 height 27
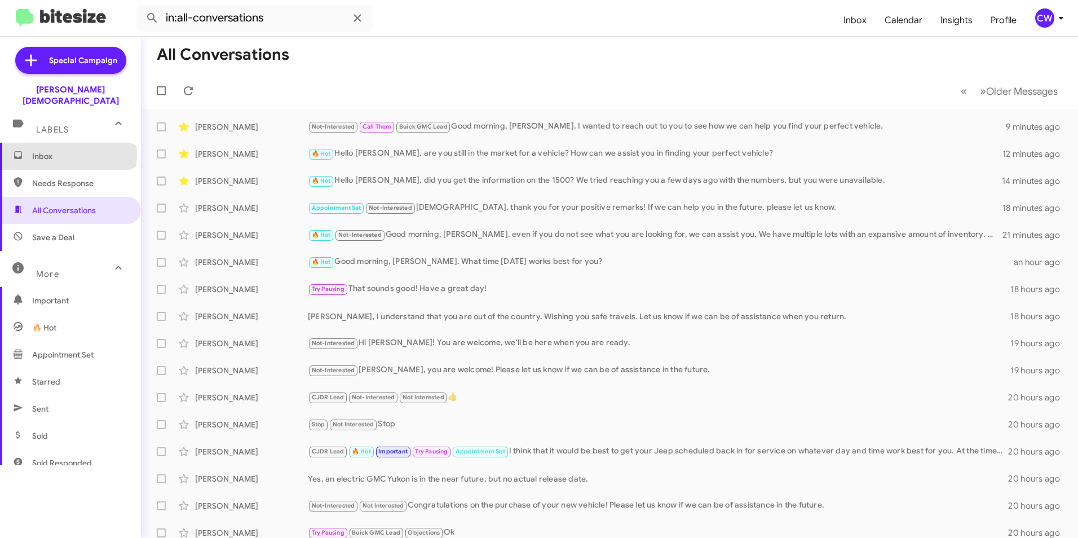
click at [68, 151] on span "Inbox" at bounding box center [80, 156] width 96 height 11
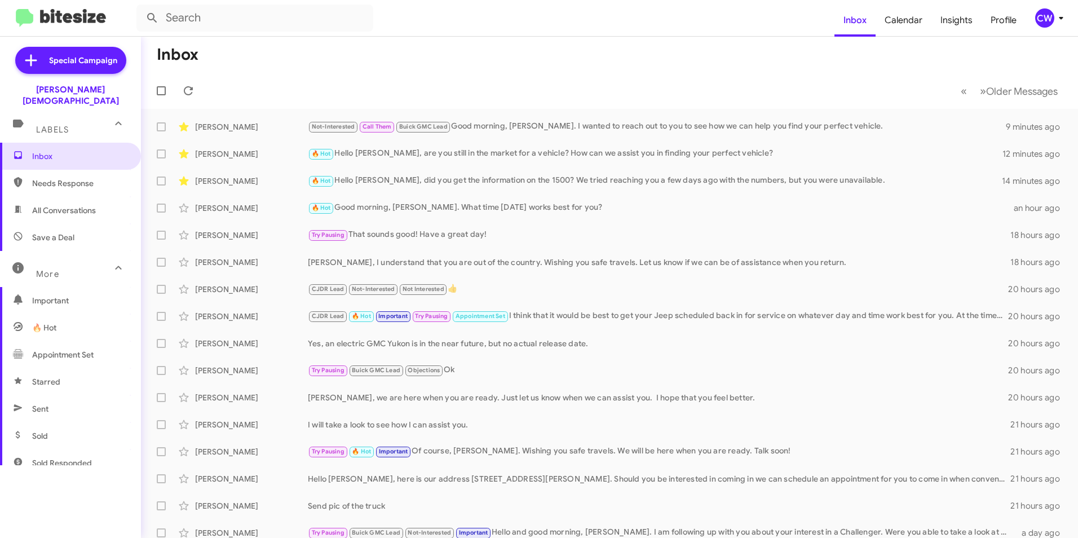
click at [73, 205] on span "All Conversations" at bounding box center [64, 210] width 64 height 11
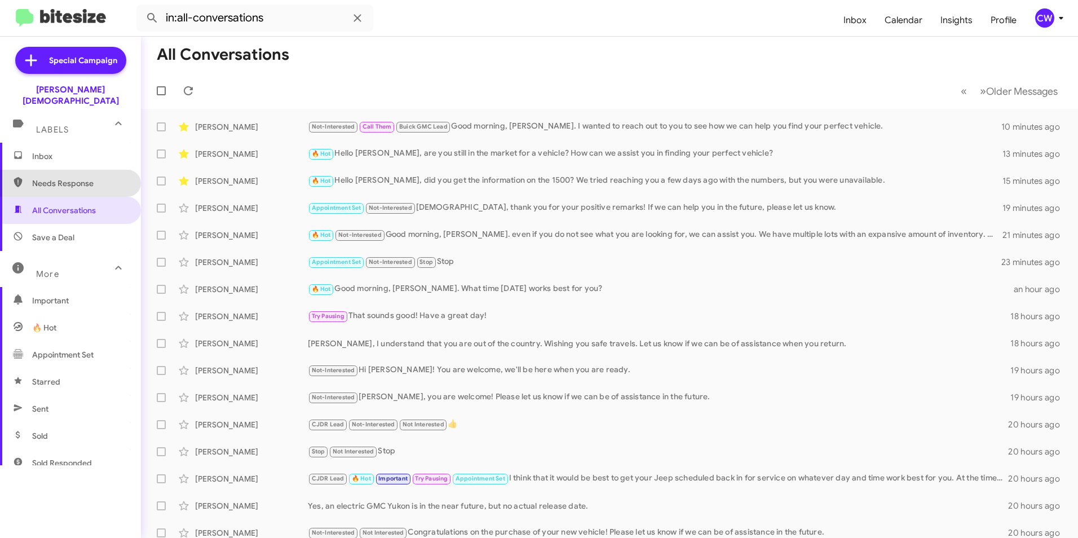
click at [75, 178] on span "Needs Response" at bounding box center [80, 183] width 96 height 11
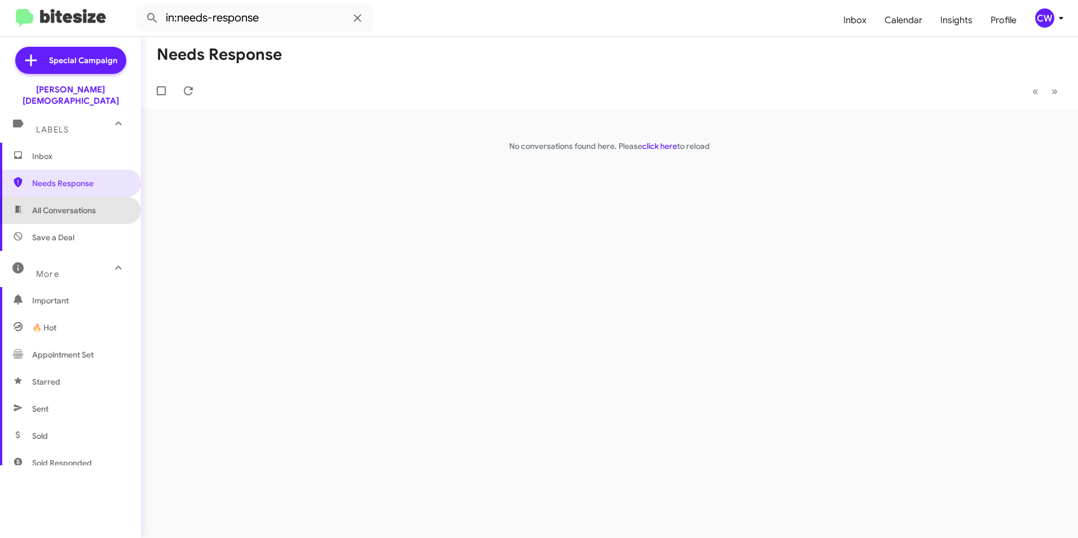
click at [86, 205] on span "All Conversations" at bounding box center [64, 210] width 64 height 11
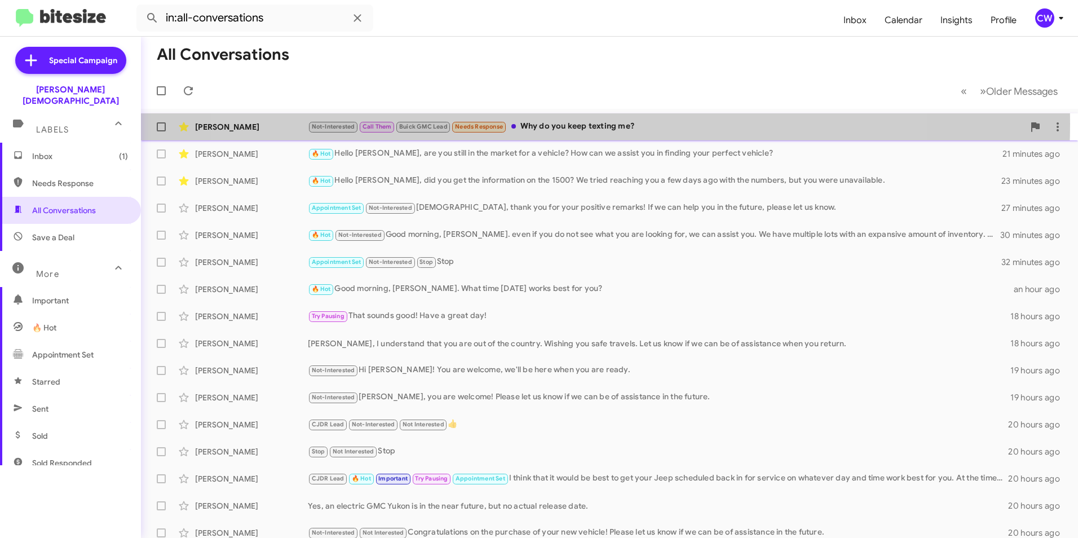
click at [568, 123] on div "Not-Interested Call Them Buick GMC Lead Needs Response Why do you keep texting …" at bounding box center [666, 126] width 716 height 13
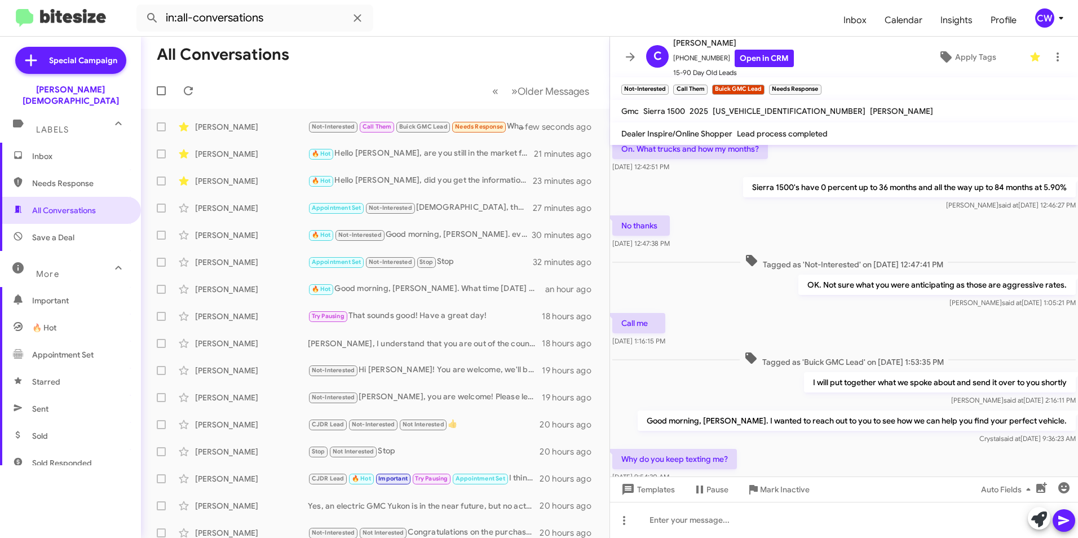
scroll to position [180, 0]
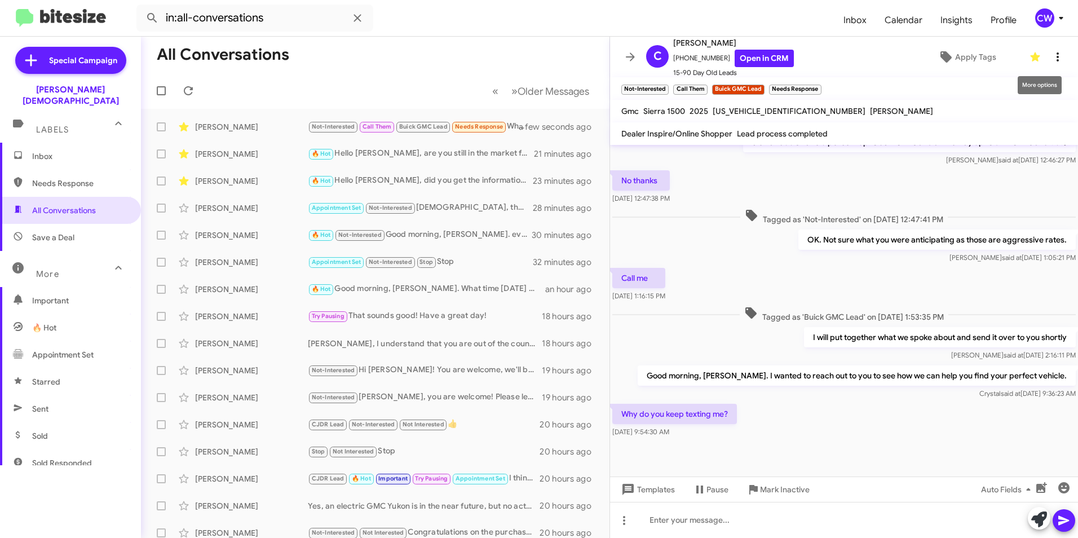
click at [1051, 55] on icon at bounding box center [1058, 57] width 14 height 14
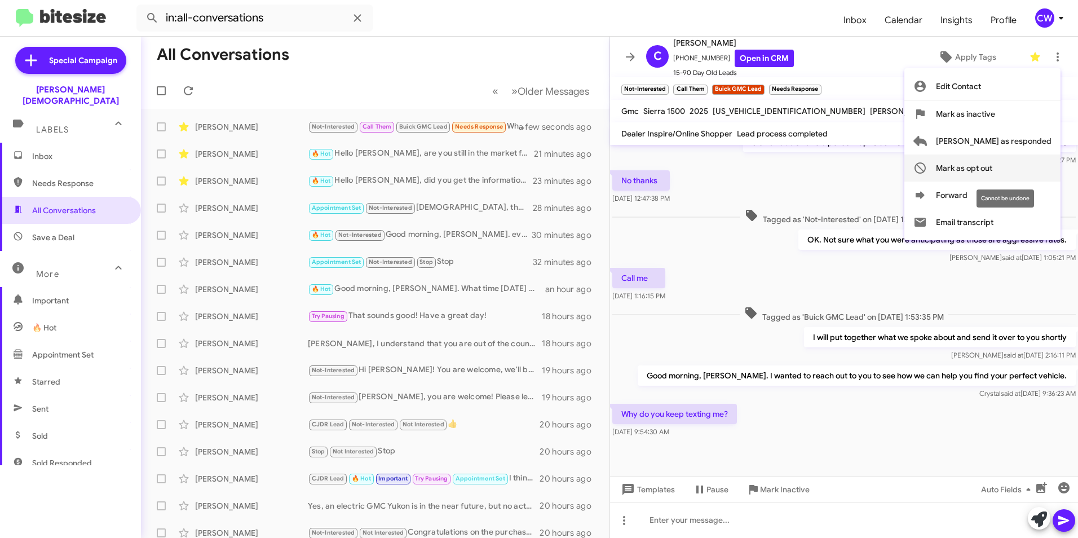
click at [992, 171] on span "Mark as opt out" at bounding box center [964, 167] width 56 height 27
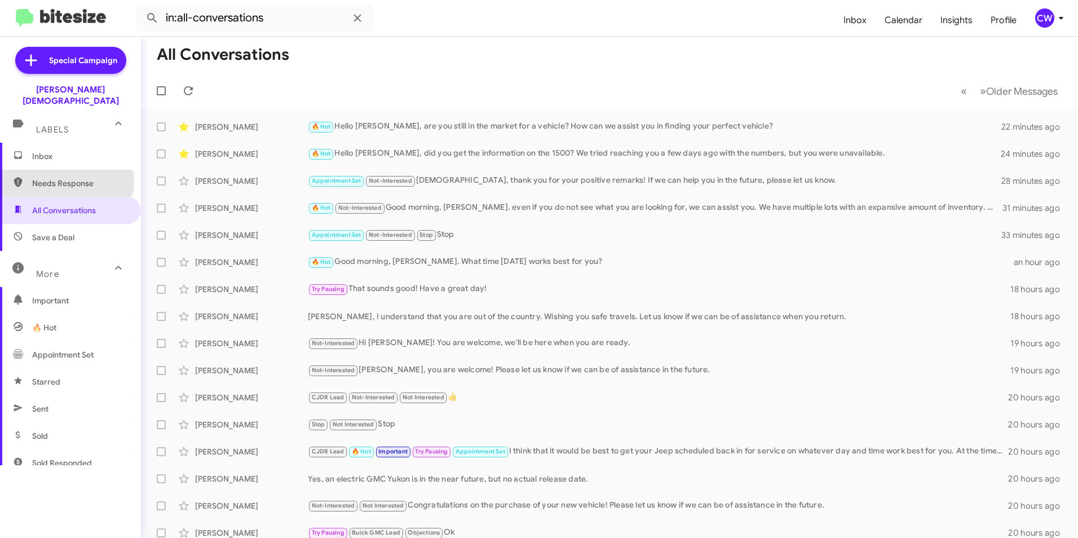
click at [50, 178] on span "Needs Response" at bounding box center [80, 183] width 96 height 11
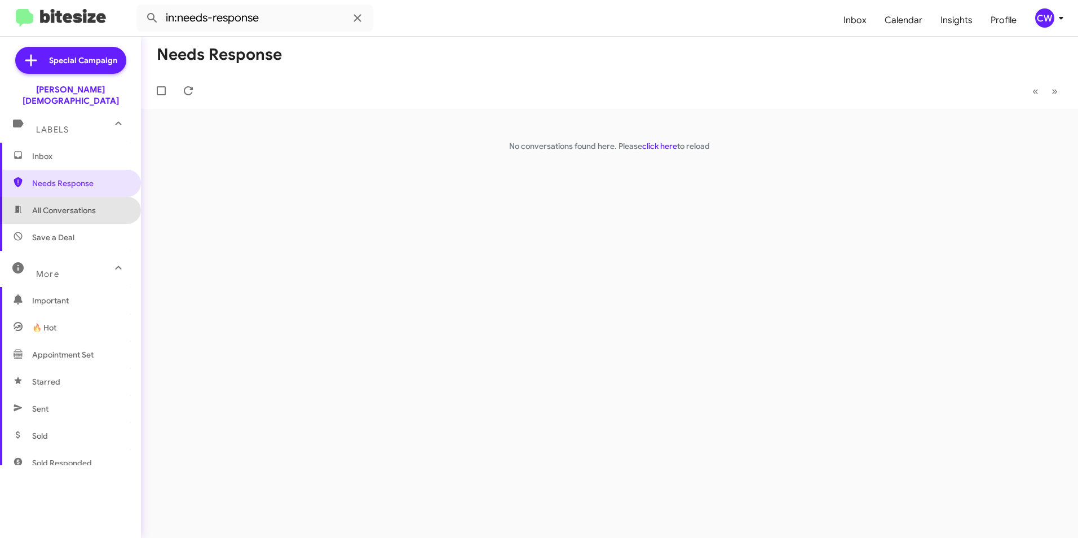
click at [76, 205] on span "All Conversations" at bounding box center [64, 210] width 64 height 11
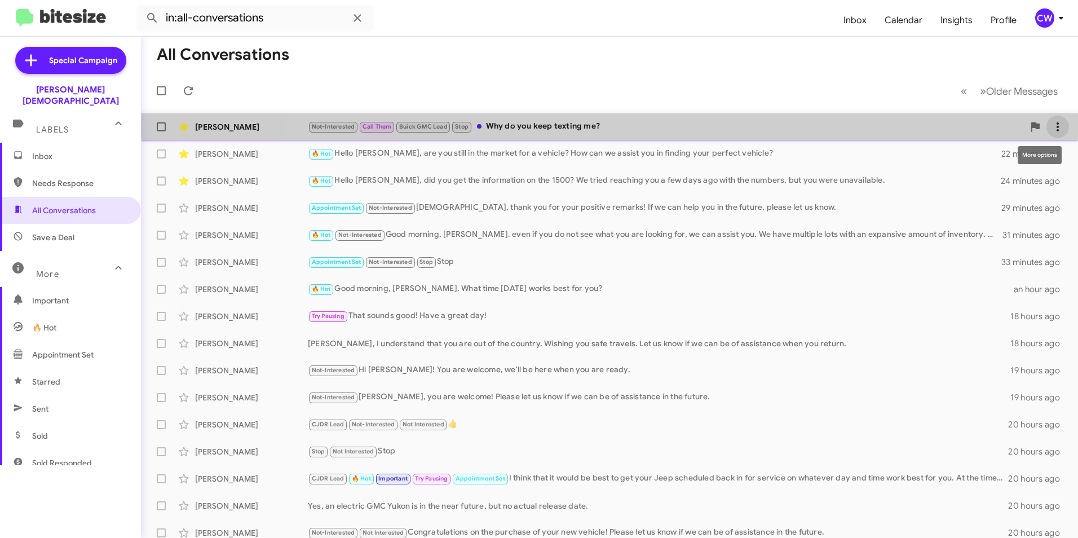
click at [1051, 128] on icon at bounding box center [1058, 127] width 14 height 14
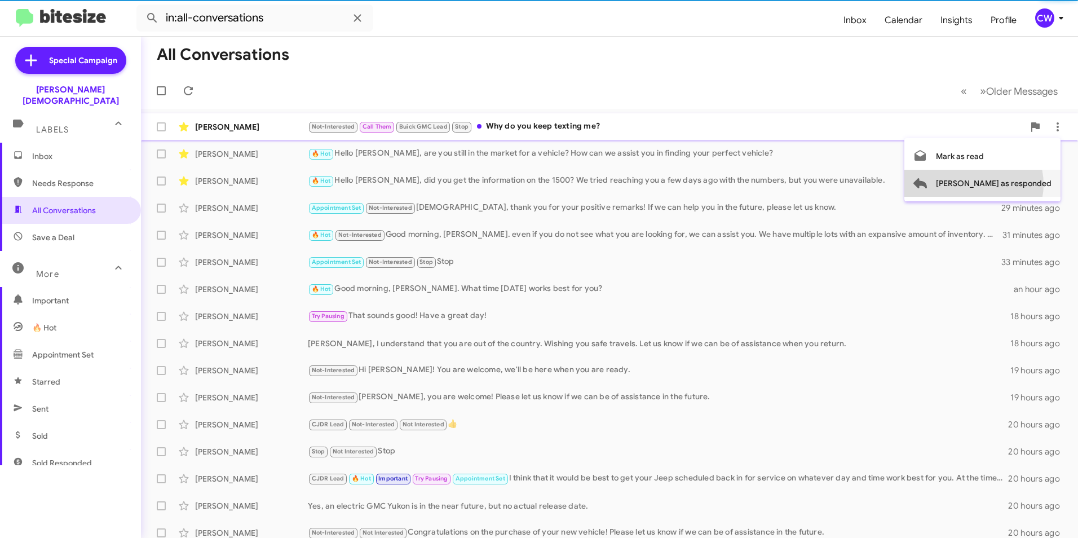
click at [1019, 184] on span "Mark as responded" at bounding box center [994, 183] width 116 height 27
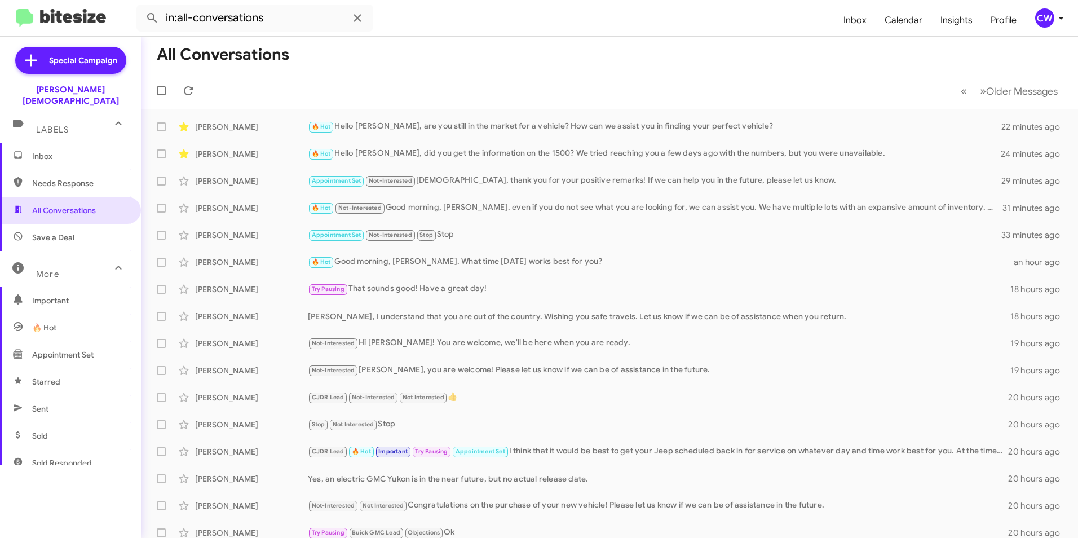
click at [54, 178] on span "Needs Response" at bounding box center [80, 183] width 96 height 11
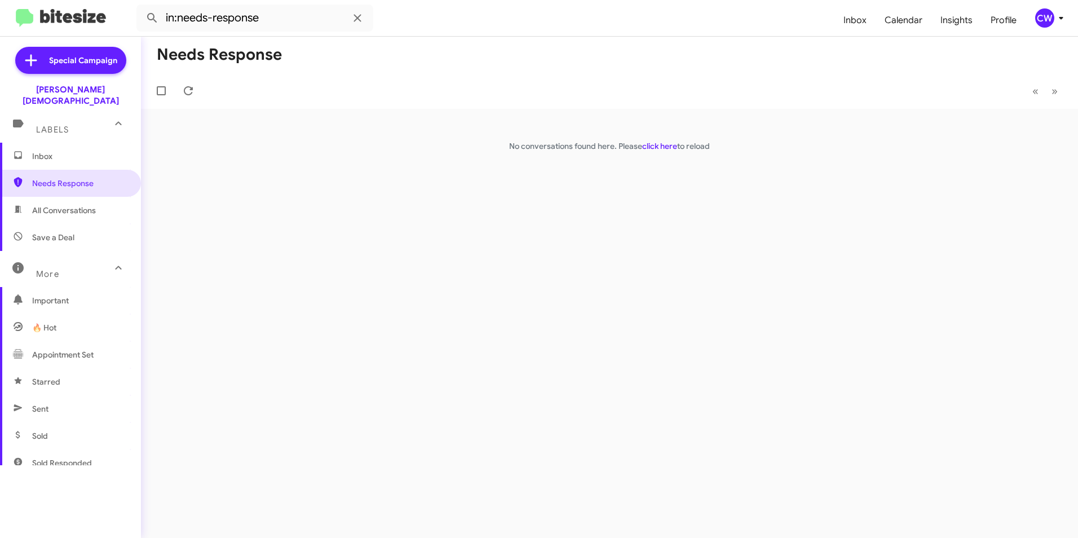
click at [73, 207] on span "All Conversations" at bounding box center [70, 210] width 141 height 27
type input "in:all-conversations"
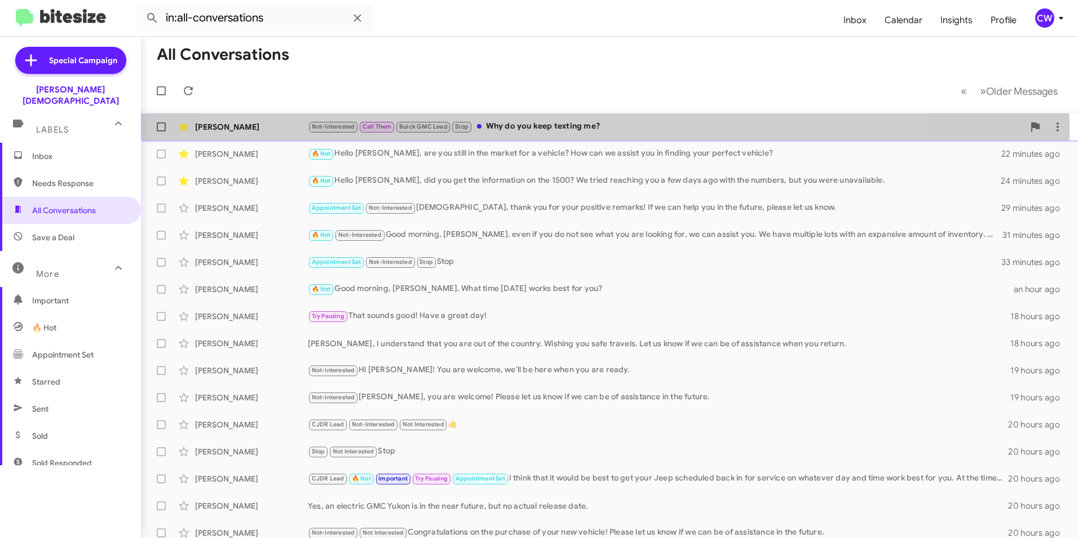
click at [566, 129] on div "Not-Interested Call Them Buick GMC Lead Stop Why do you keep texting me?" at bounding box center [666, 126] width 716 height 13
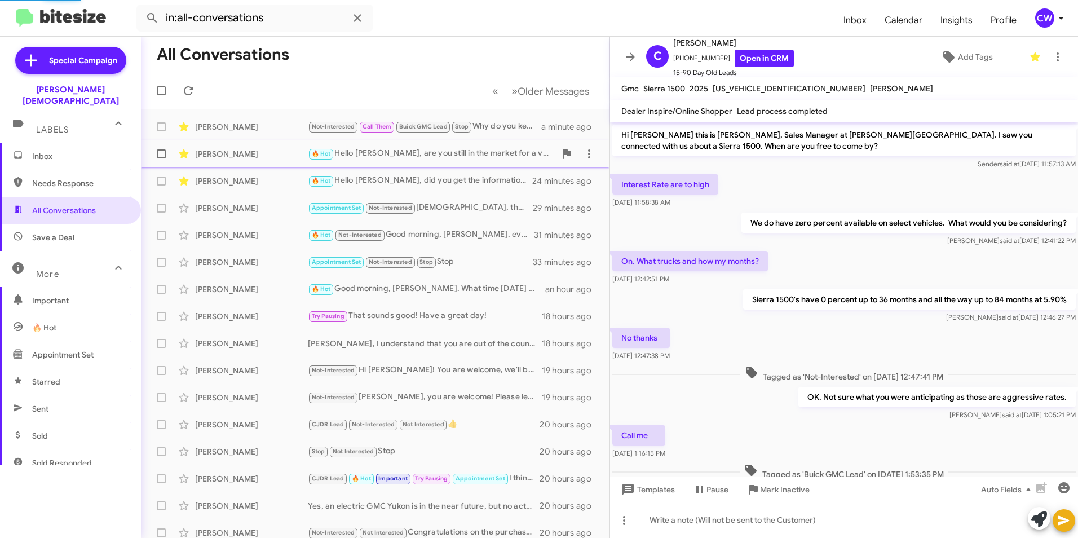
scroll to position [205, 0]
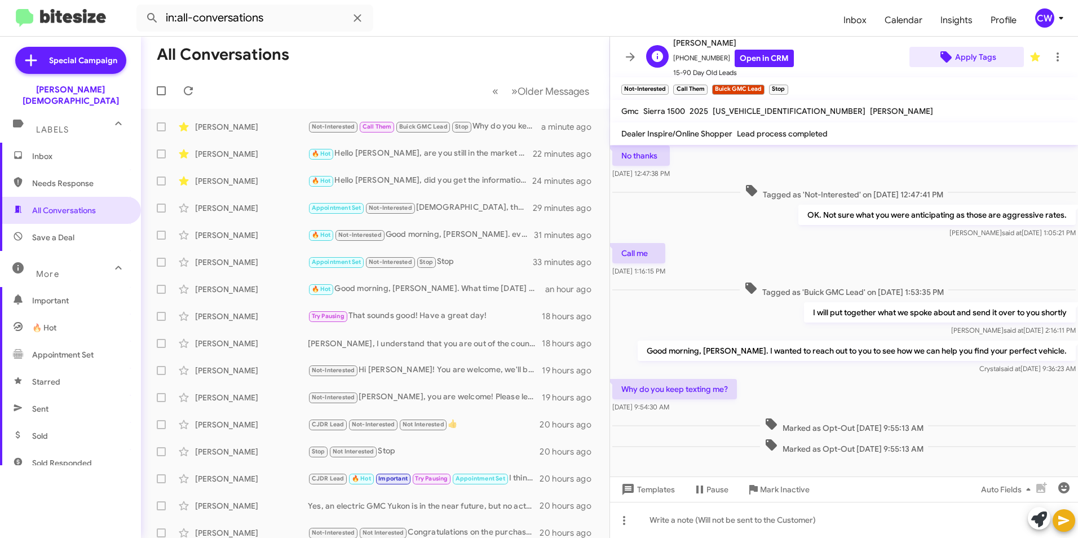
click at [973, 56] on span "Apply Tags" at bounding box center [975, 57] width 41 height 20
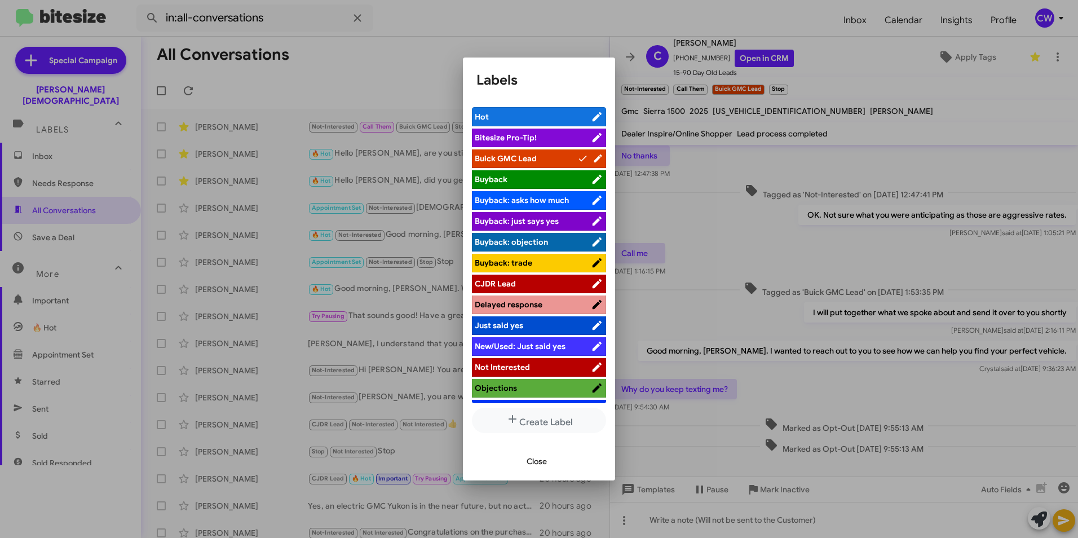
click at [497, 366] on span "Not Interested" at bounding box center [502, 367] width 55 height 10
click at [538, 466] on span "Close" at bounding box center [537, 461] width 20 height 20
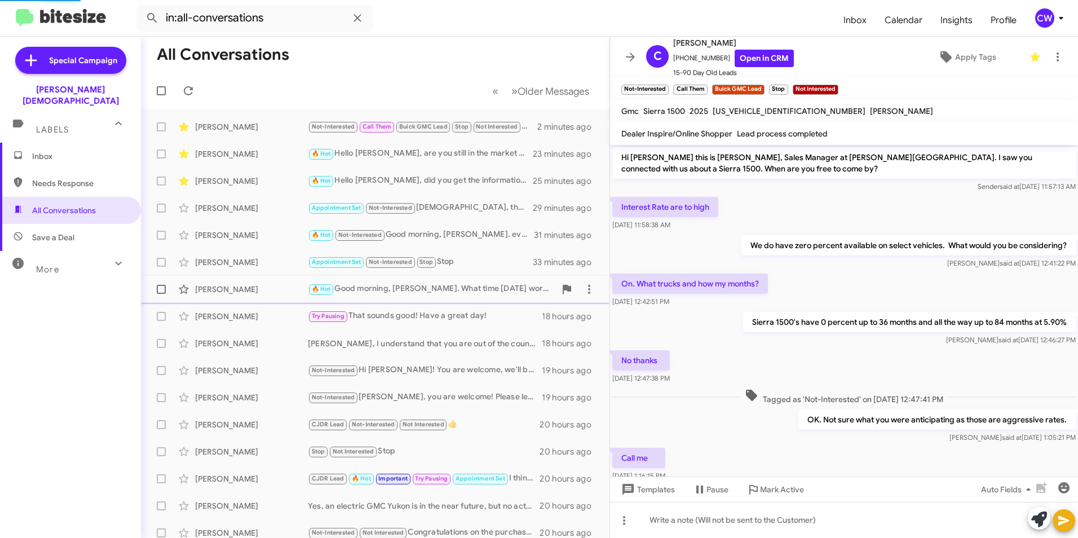
scroll to position [228, 0]
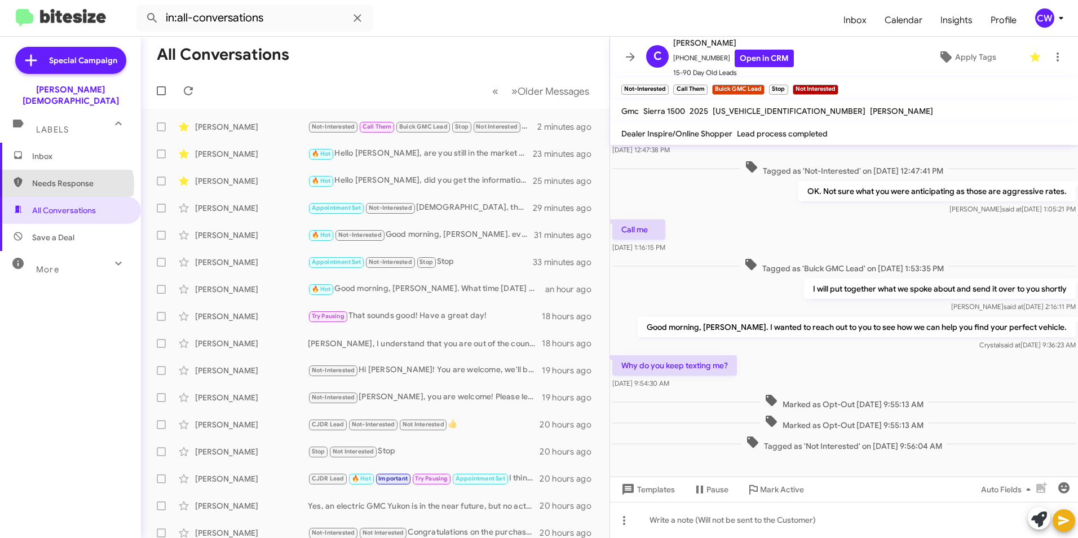
click at [56, 178] on span "Needs Response" at bounding box center [80, 183] width 96 height 11
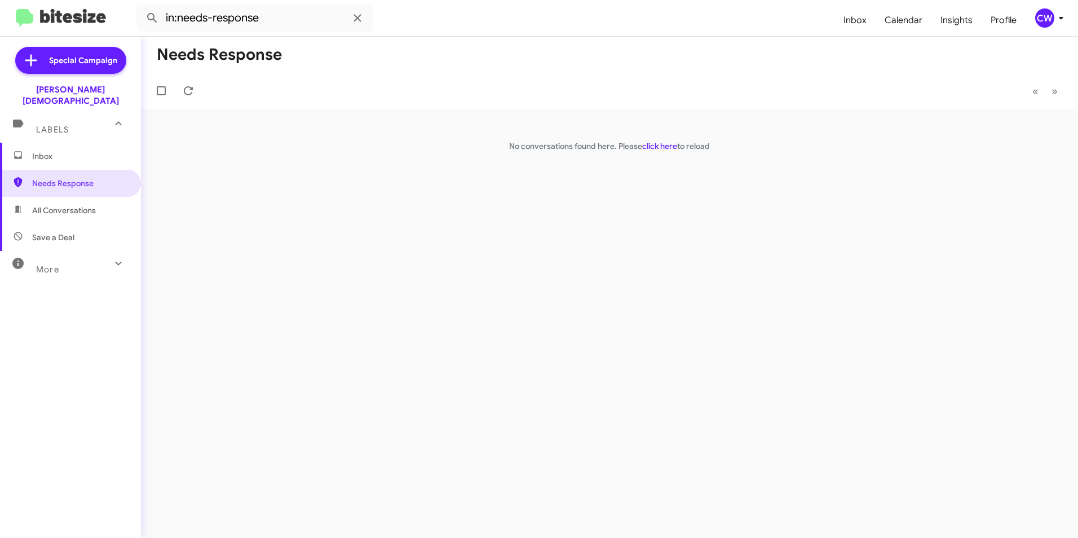
click at [58, 205] on span "All Conversations" at bounding box center [64, 210] width 64 height 11
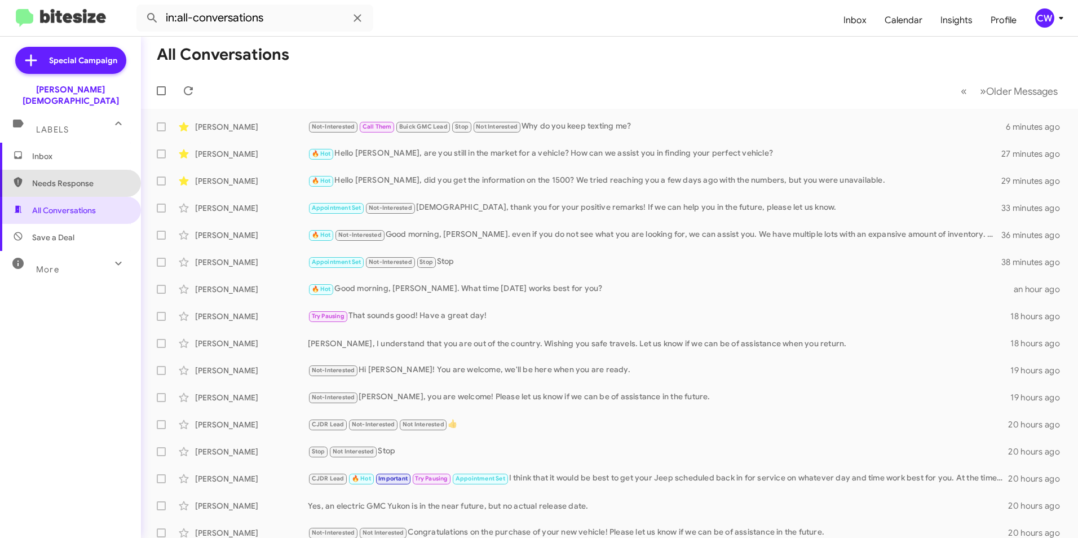
click at [74, 178] on span "Needs Response" at bounding box center [80, 183] width 96 height 11
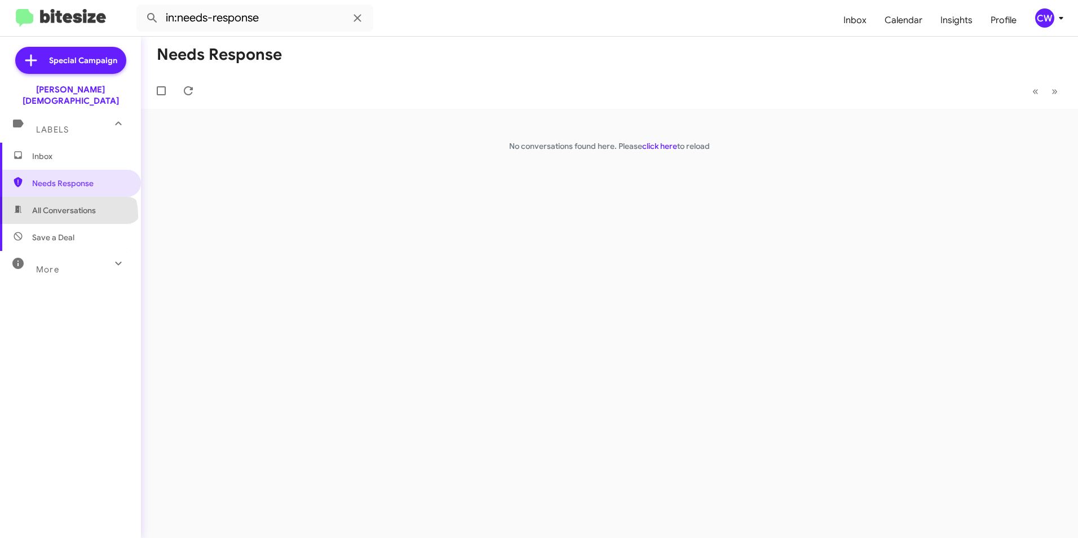
click at [68, 205] on span "All Conversations" at bounding box center [70, 210] width 141 height 27
type input "in:all-conversations"
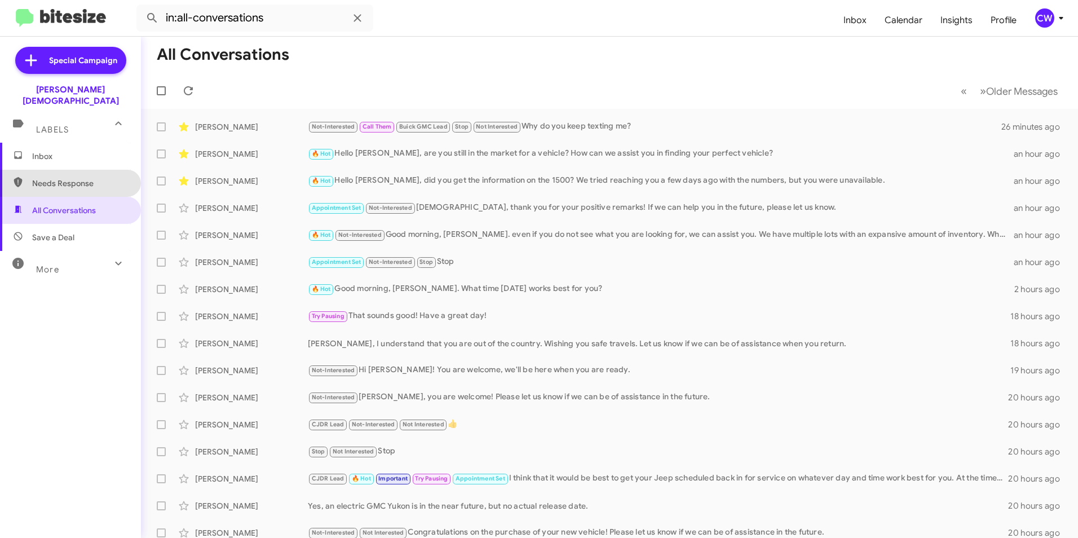
click at [70, 178] on span "Needs Response" at bounding box center [80, 183] width 96 height 11
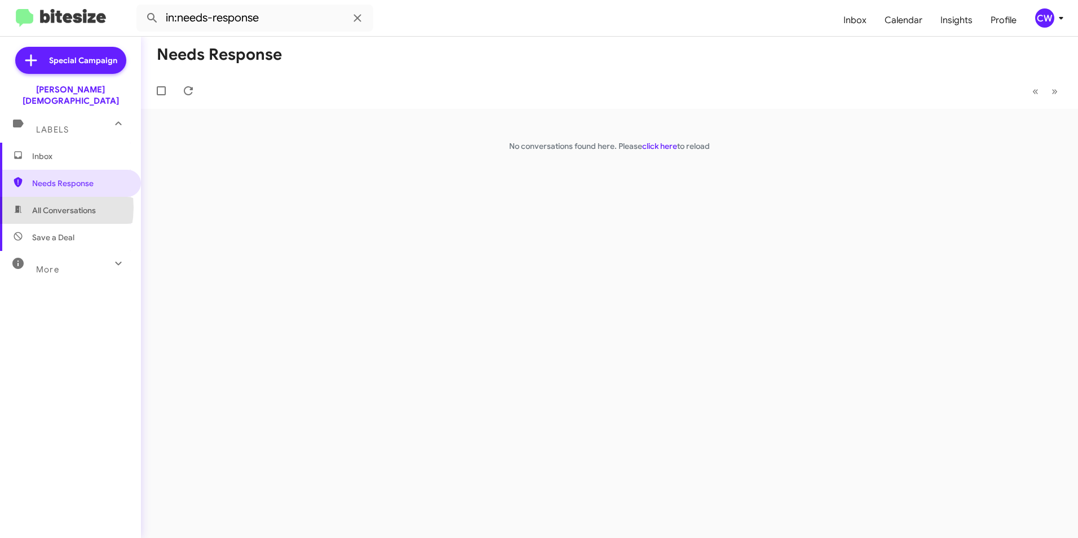
click at [34, 205] on span "All Conversations" at bounding box center [64, 210] width 64 height 11
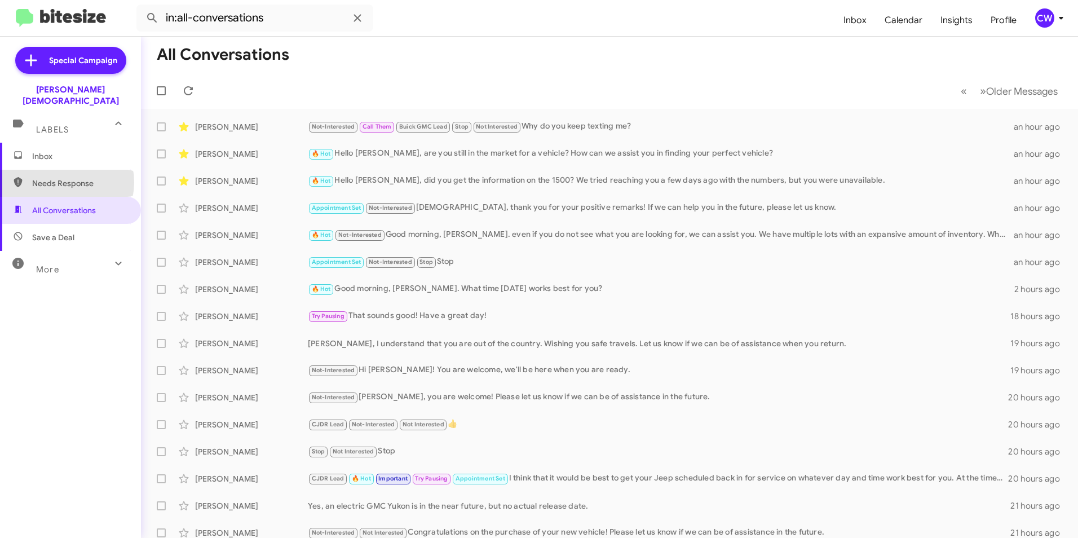
click at [62, 178] on span "Needs Response" at bounding box center [80, 183] width 96 height 11
type input "in:needs-response"
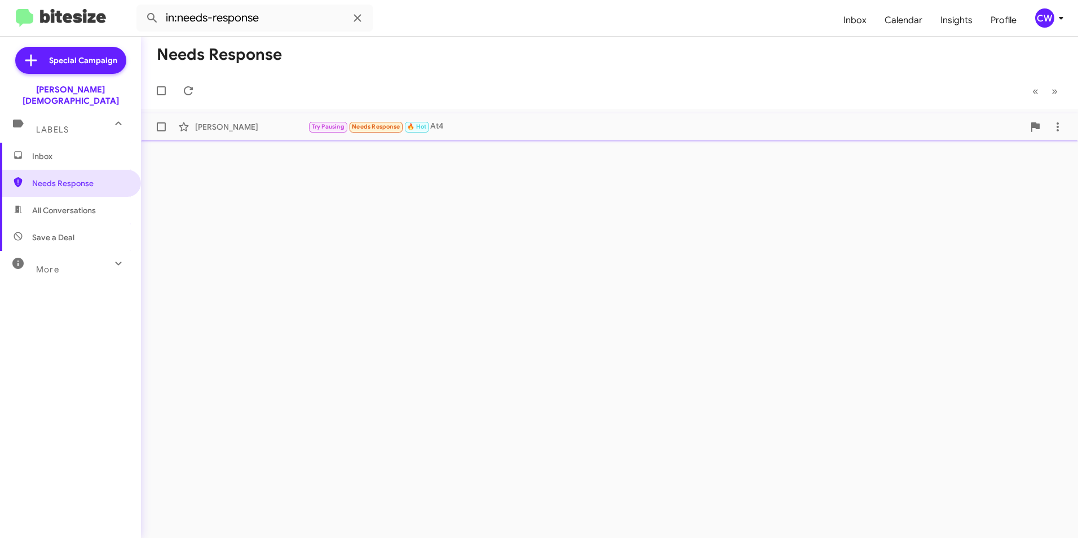
click at [494, 125] on div "Try Pausing Needs Response 🔥 Hot At4" at bounding box center [666, 126] width 716 height 13
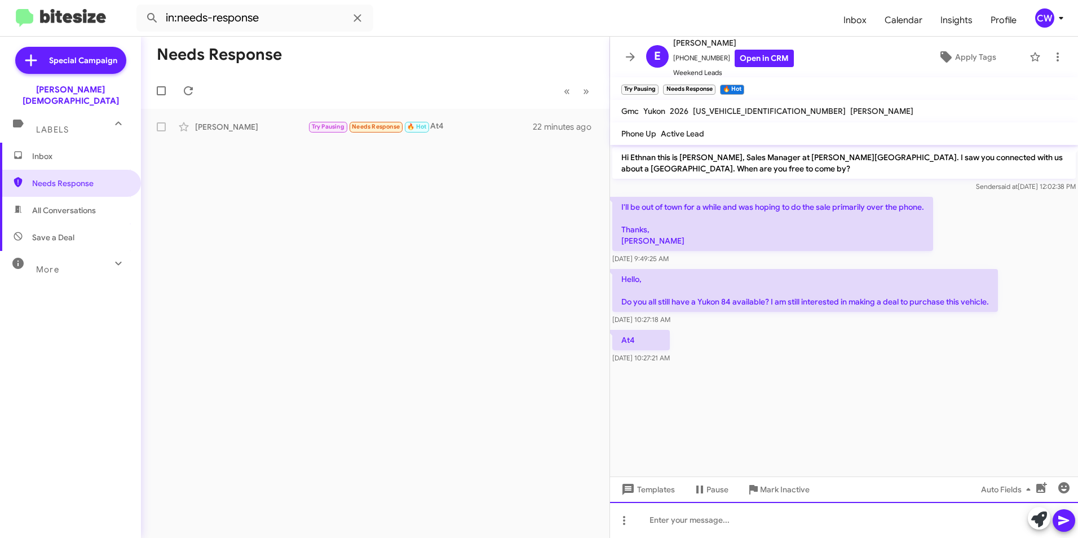
click at [704, 518] on div at bounding box center [844, 520] width 468 height 36
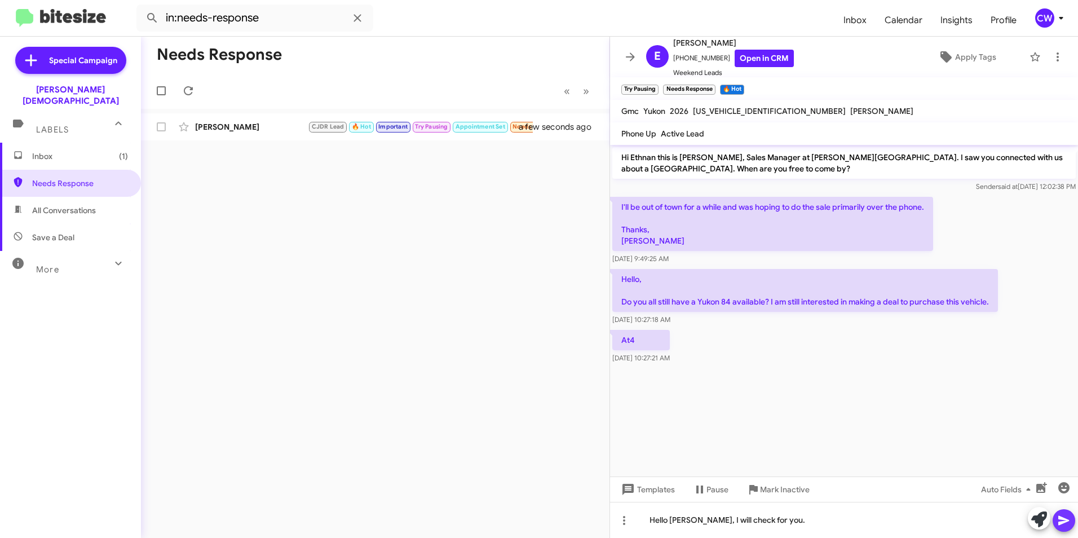
click at [1064, 526] on icon at bounding box center [1064, 521] width 14 height 14
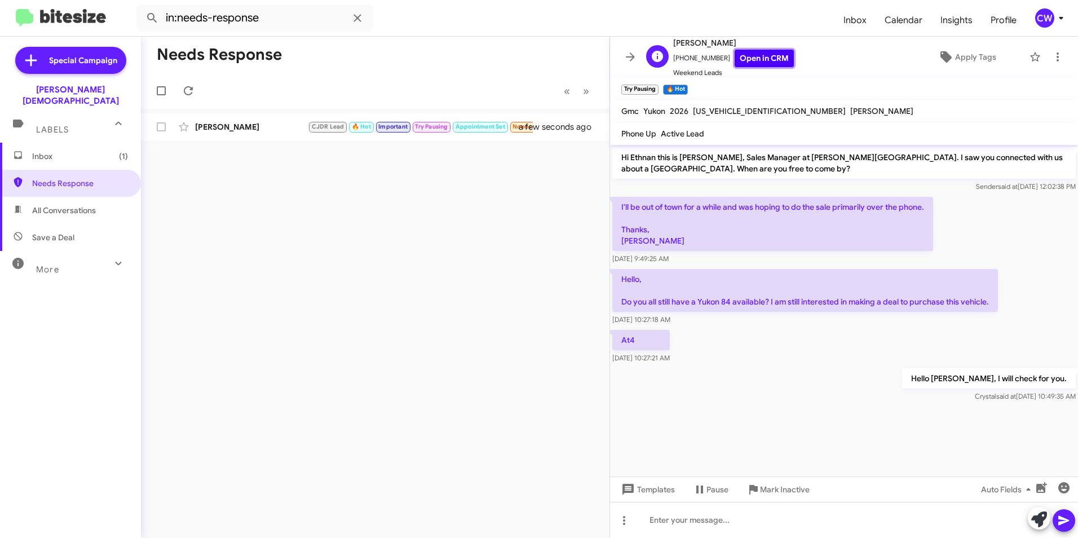
click at [754, 64] on link "Open in CRM" at bounding box center [764, 58] width 59 height 17
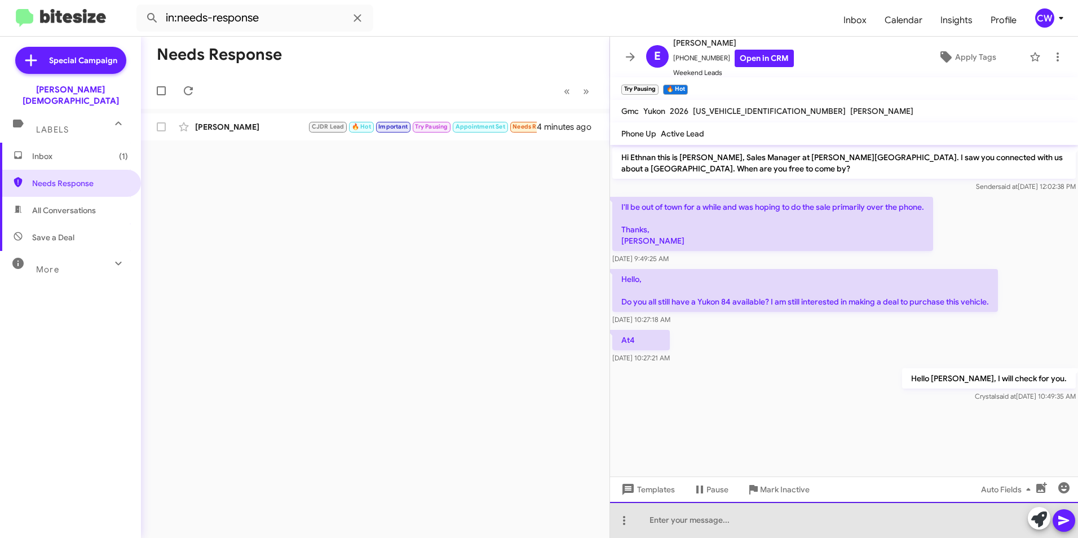
click at [723, 527] on div at bounding box center [844, 520] width 468 height 36
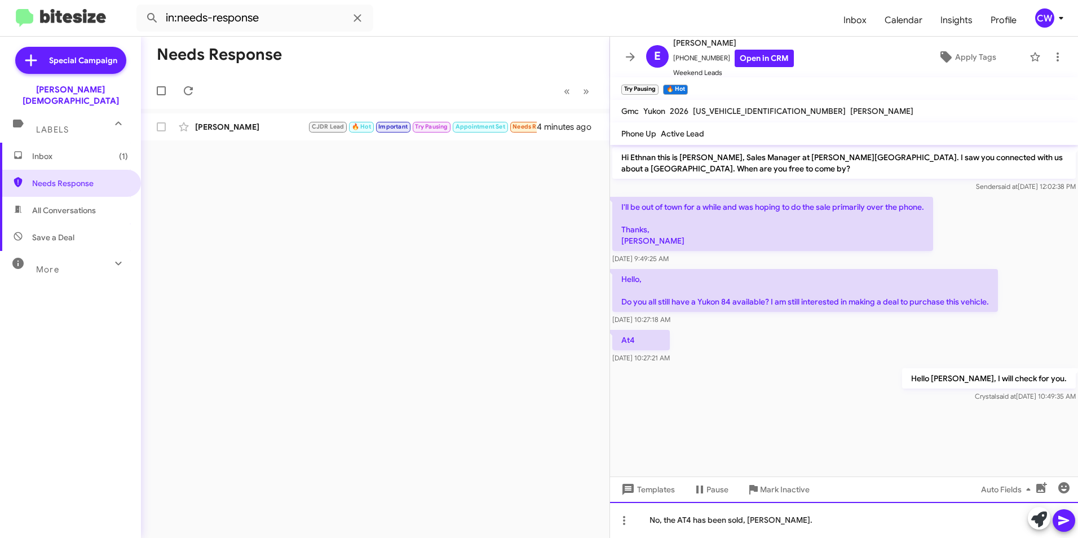
click at [794, 522] on div "No, the AT4 has been sold, Ethan." at bounding box center [844, 520] width 468 height 36
click at [1062, 526] on icon at bounding box center [1064, 521] width 14 height 14
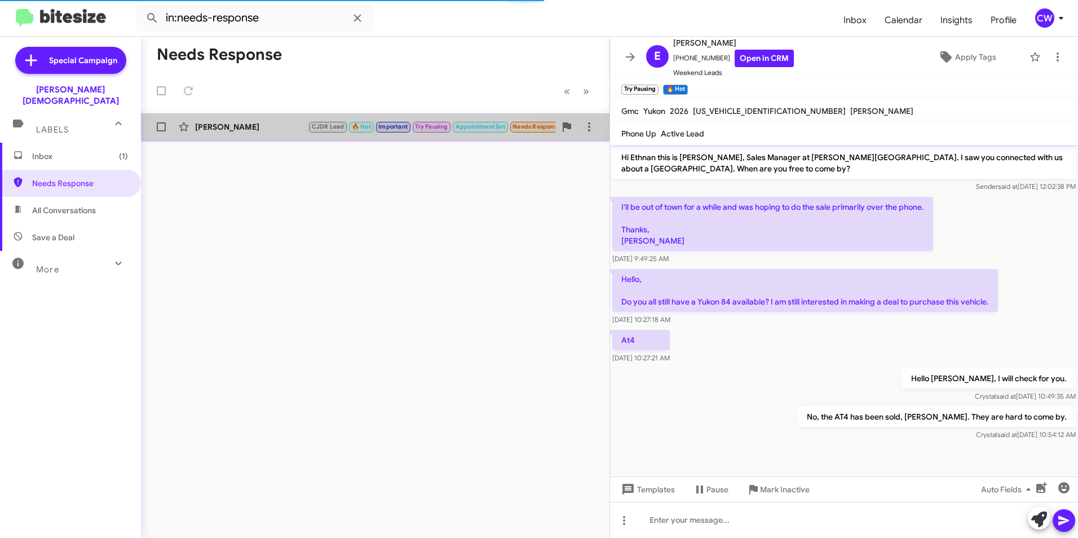
click at [214, 125] on div "[PERSON_NAME]" at bounding box center [251, 126] width 113 height 11
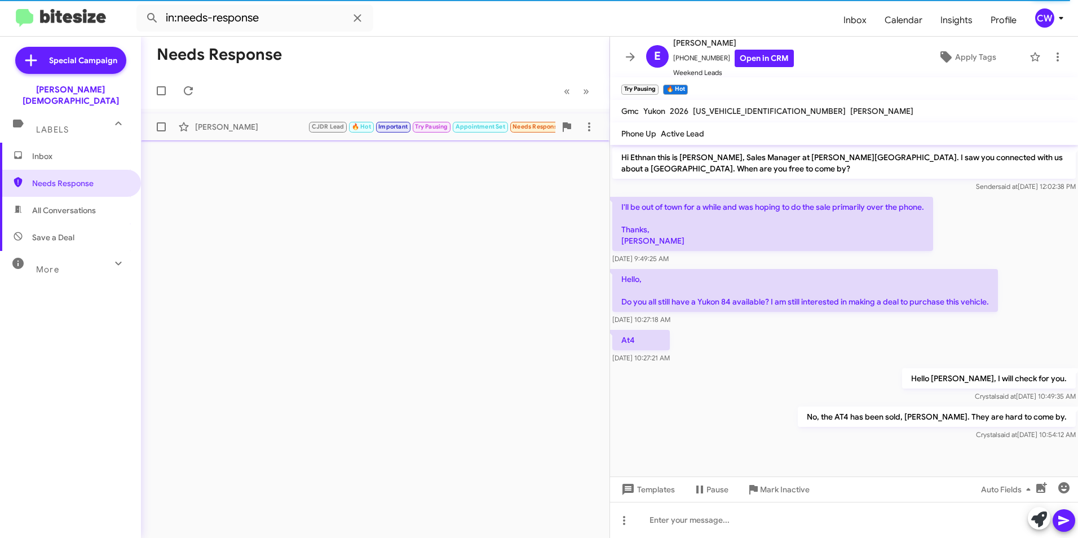
click at [214, 130] on div "[PERSON_NAME]" at bounding box center [251, 126] width 113 height 11
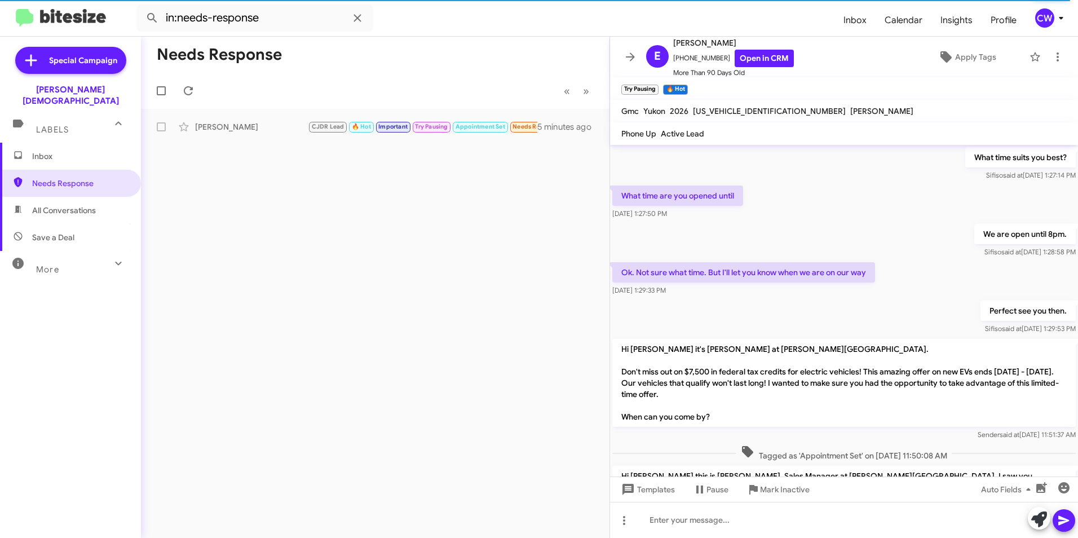
scroll to position [609, 0]
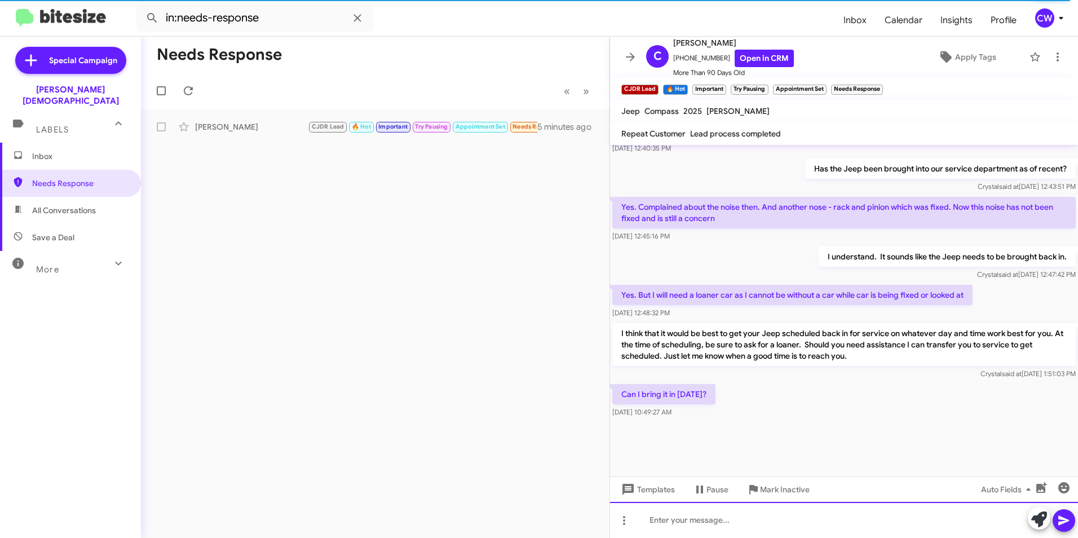
click at [696, 524] on div at bounding box center [844, 520] width 468 height 36
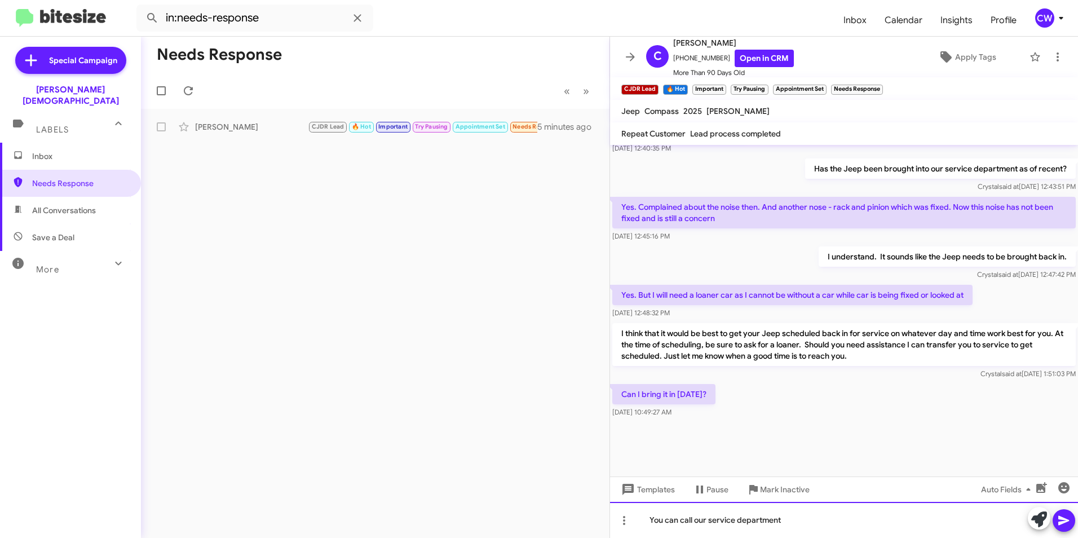
click at [790, 513] on div "You can call our service department" at bounding box center [844, 520] width 468 height 36
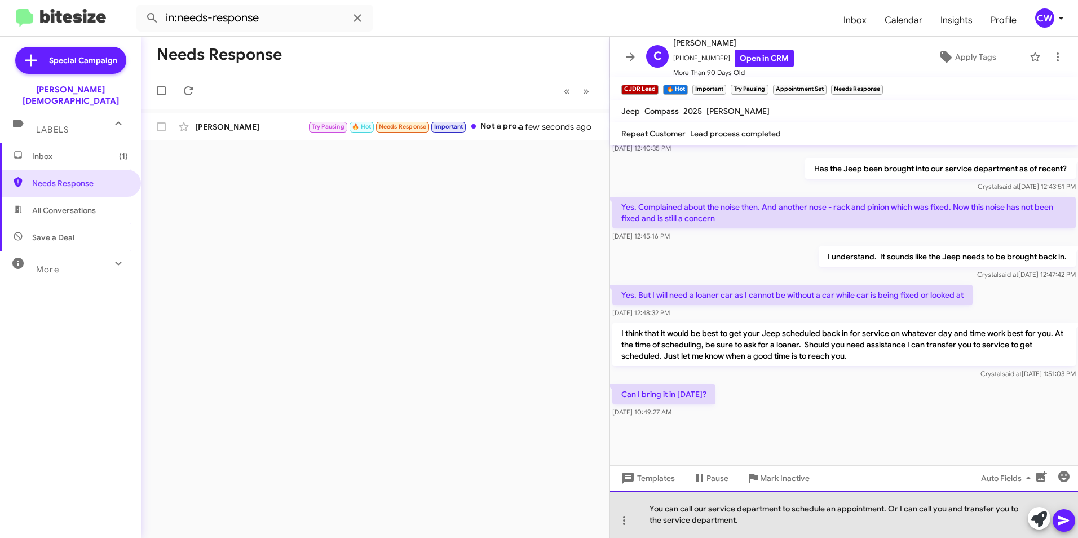
drag, startPoint x: 652, startPoint y: 511, endPoint x: 700, endPoint y: 505, distance: 48.3
click at [653, 511] on div "You can call our service department to schedule an appointment. Or I can call y…" at bounding box center [844, 513] width 468 height 47
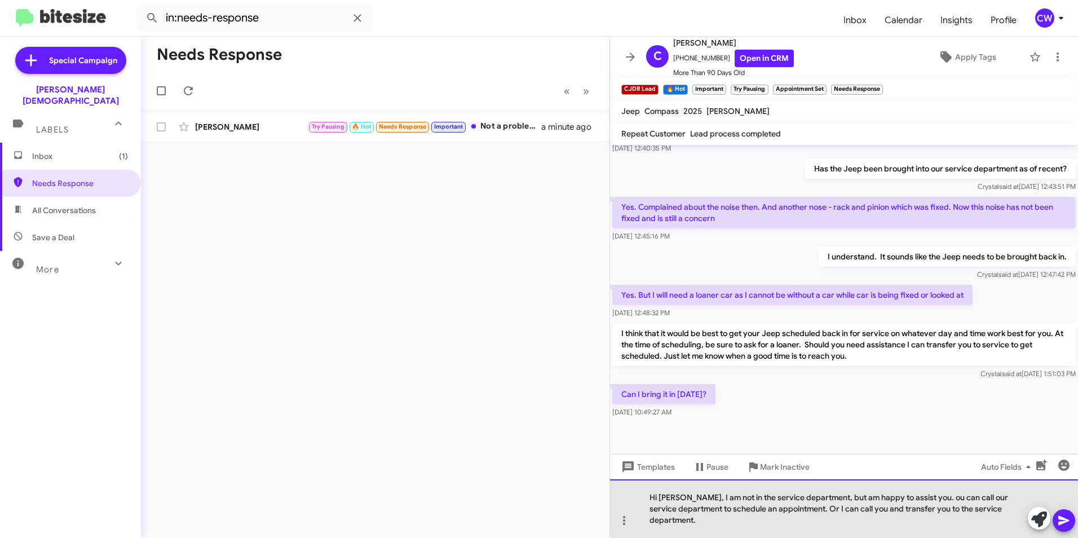
click at [925, 514] on div "Hi Carolyne, I am not in the service department, but am happy to assist you. ou…" at bounding box center [844, 508] width 468 height 59
click at [797, 522] on div "Hi Carolyne, I am not in the service department, but am happy to assist! You ca…" at bounding box center [844, 508] width 468 height 59
click at [887, 513] on div "Hi Carolyne, I am not in the service department, but am happy to assist! You ca…" at bounding box center [844, 508] width 468 height 59
click at [945, 514] on div "Hi Carolyne, I am not in the service department, but am happy to assist! You ca…" at bounding box center [844, 508] width 468 height 59
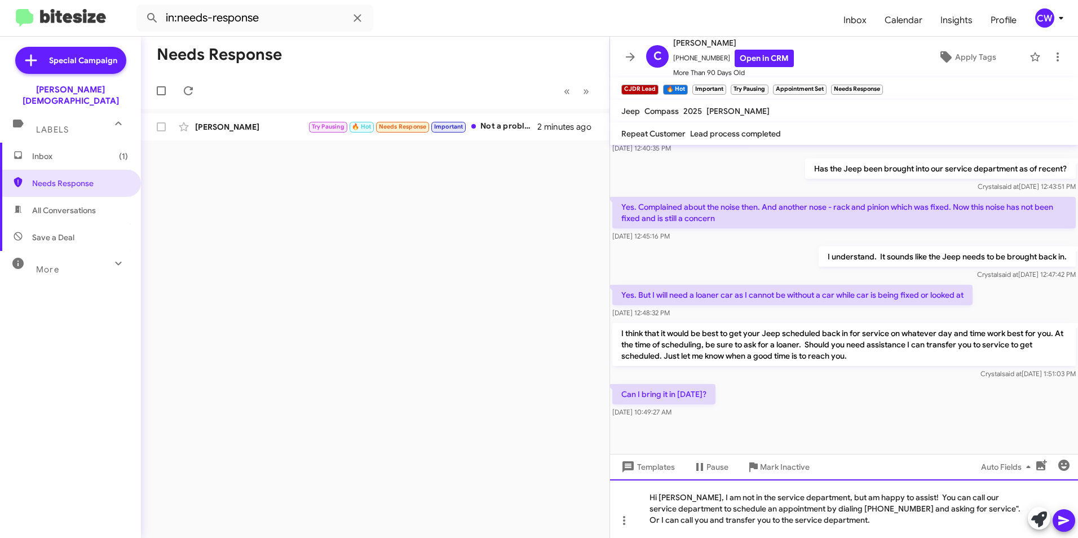
click at [948, 511] on div "Hi Carolyne, I am not in the service department, but am happy to assist! You ca…" at bounding box center [844, 508] width 468 height 59
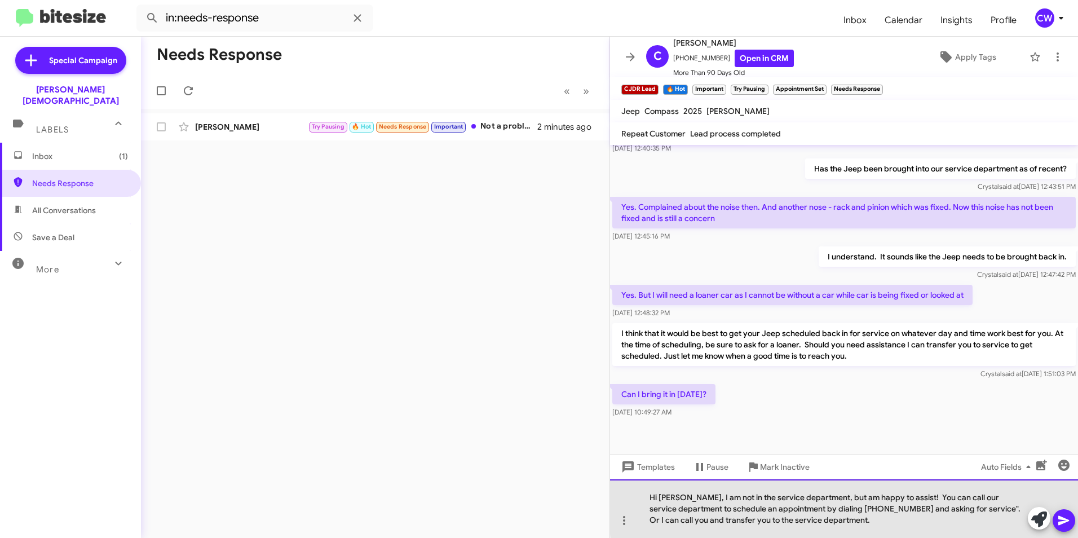
click at [973, 507] on div "Hi Carolyne, I am not in the service department, but am happy to assist! You ca…" at bounding box center [844, 508] width 468 height 59
click at [1000, 498] on div "Hi Carolyne, I am not in the service department but am happy to assist! You can…" at bounding box center [844, 508] width 468 height 59
click at [784, 524] on div "Hi [PERSON_NAME], I am not in the service department but am happy to assist! Yo…" at bounding box center [844, 508] width 468 height 59
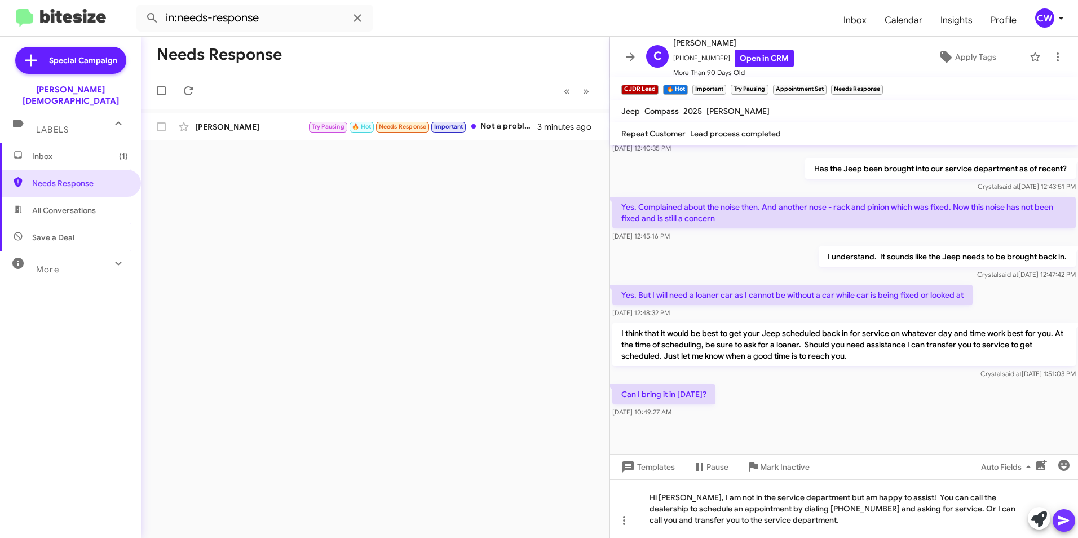
click at [1066, 519] on icon at bounding box center [1064, 521] width 14 height 14
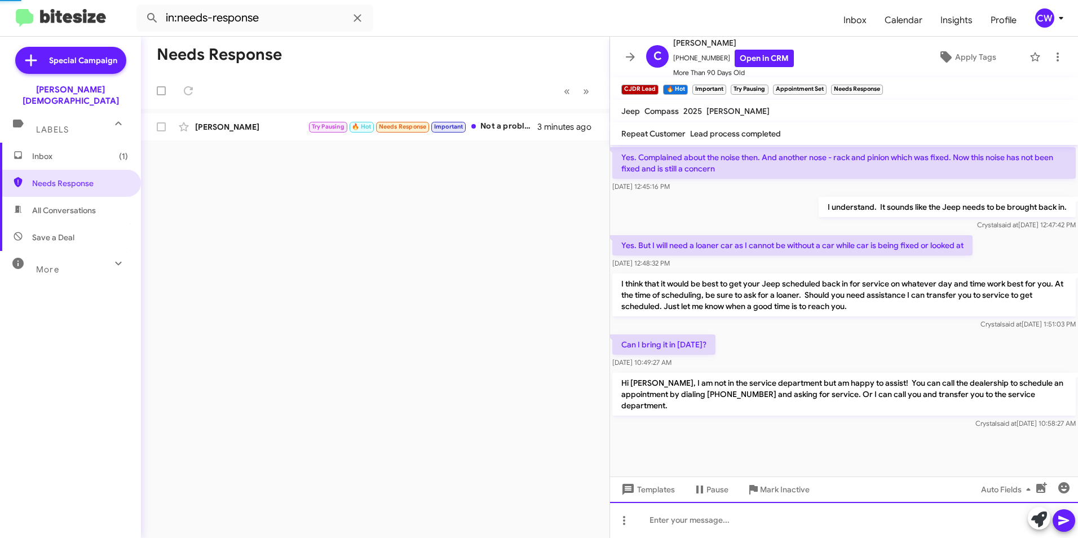
scroll to position [673, 0]
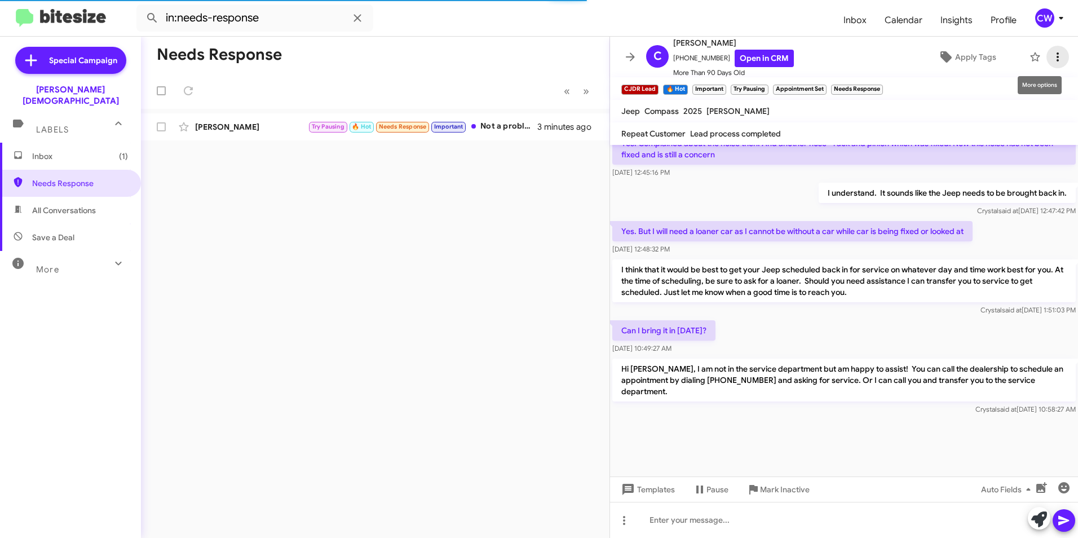
click at [1051, 58] on icon at bounding box center [1058, 57] width 14 height 14
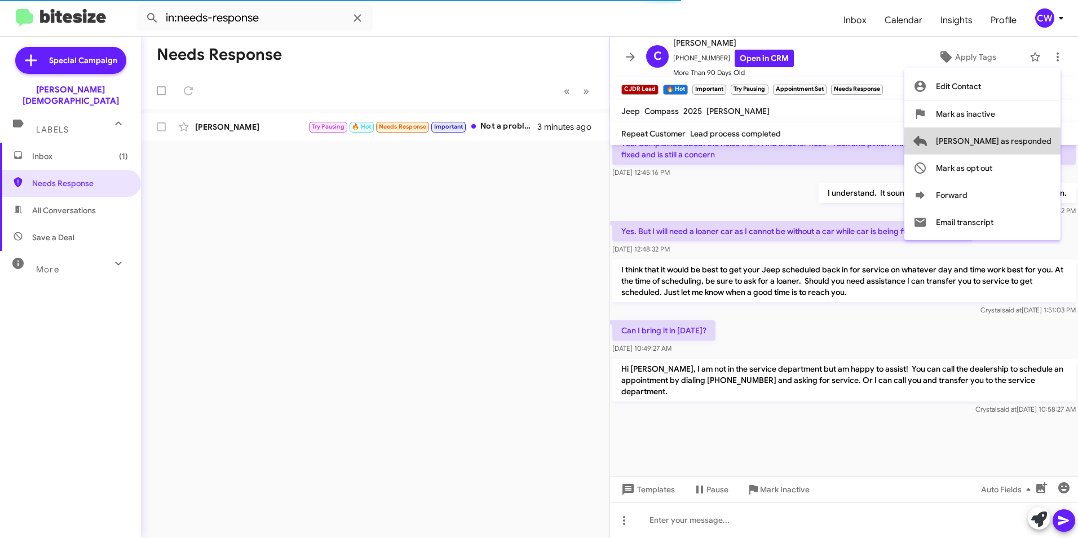
click at [1032, 143] on span "Mark as responded" at bounding box center [994, 140] width 116 height 27
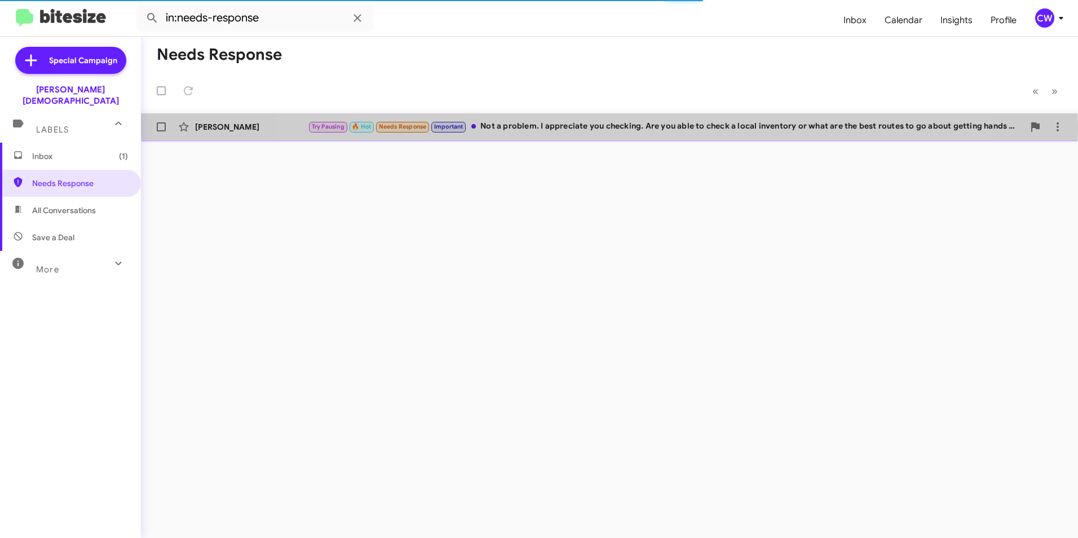
click at [605, 126] on div "Try Pausing 🔥 Hot Needs Response Important Not a problem. I appreciate you chec…" at bounding box center [666, 126] width 716 height 13
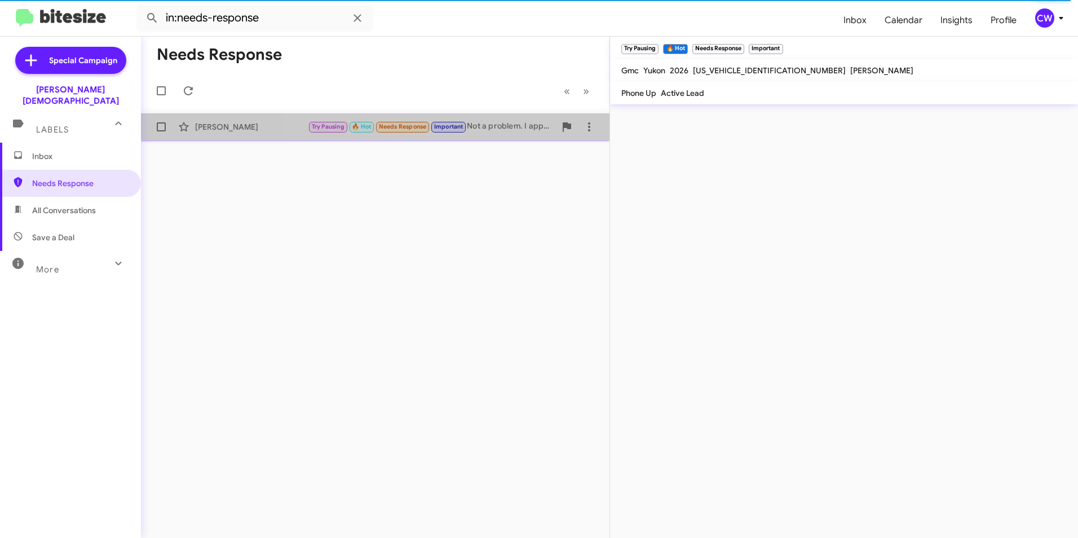
click at [490, 130] on div "Try Pausing 🔥 Hot Needs Response Important Not a problem. I appreciate you chec…" at bounding box center [431, 126] width 247 height 13
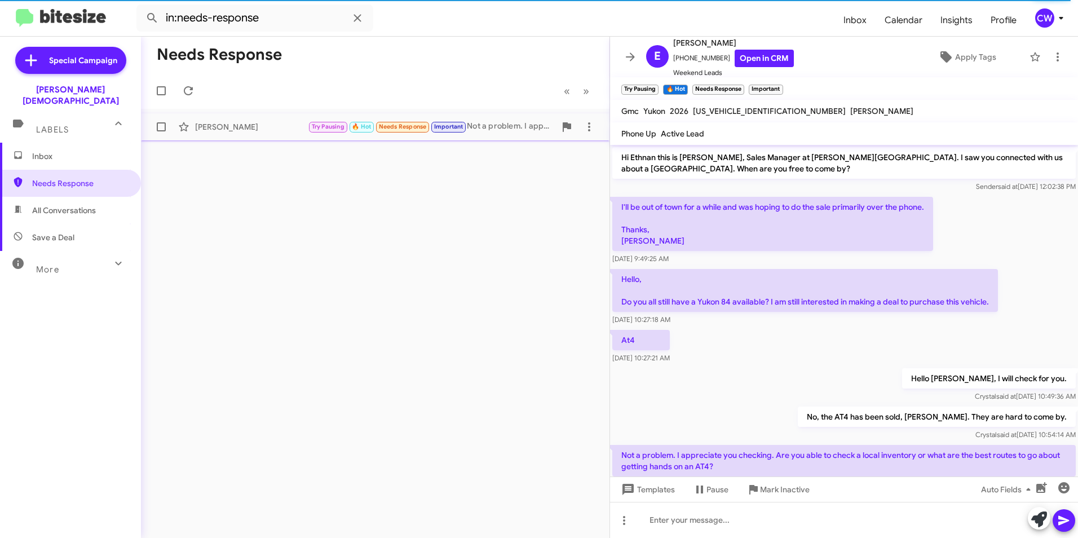
scroll to position [36, 0]
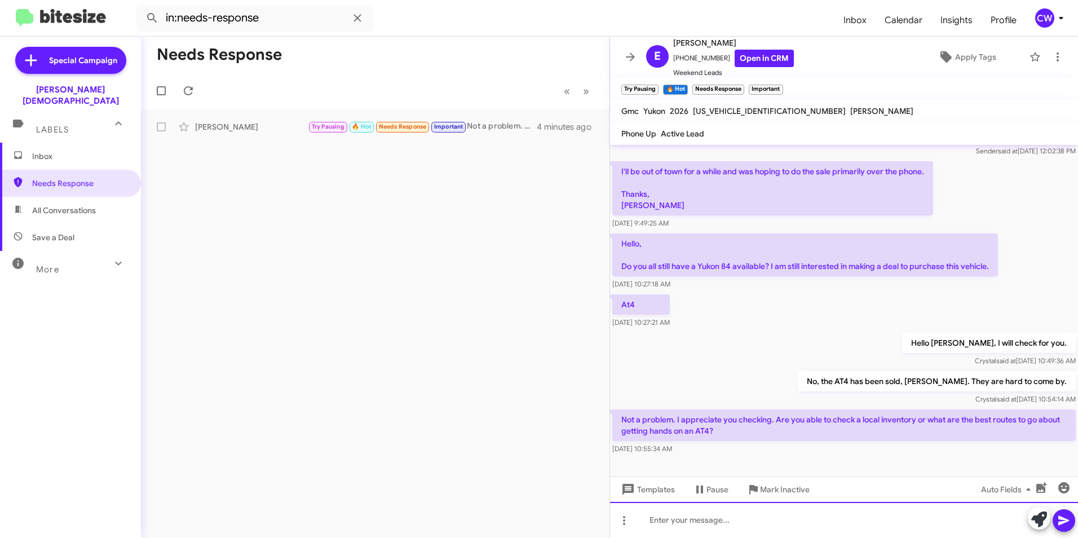
click at [712, 531] on div at bounding box center [844, 520] width 468 height 36
click at [904, 523] on div "My pleasure. The best way to go about getting an AT4 would be to" at bounding box center [844, 520] width 468 height 36
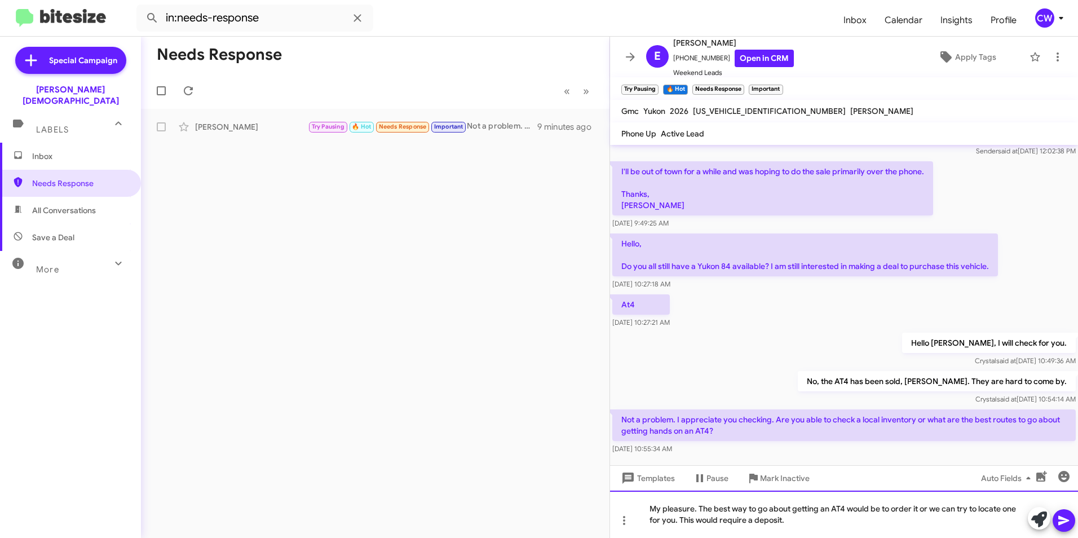
click at [695, 522] on div "My pleasure. The best way to go about getting an AT4 would be to order it or we…" at bounding box center [844, 513] width 468 height 47
click at [1062, 521] on icon at bounding box center [1063, 521] width 11 height 10
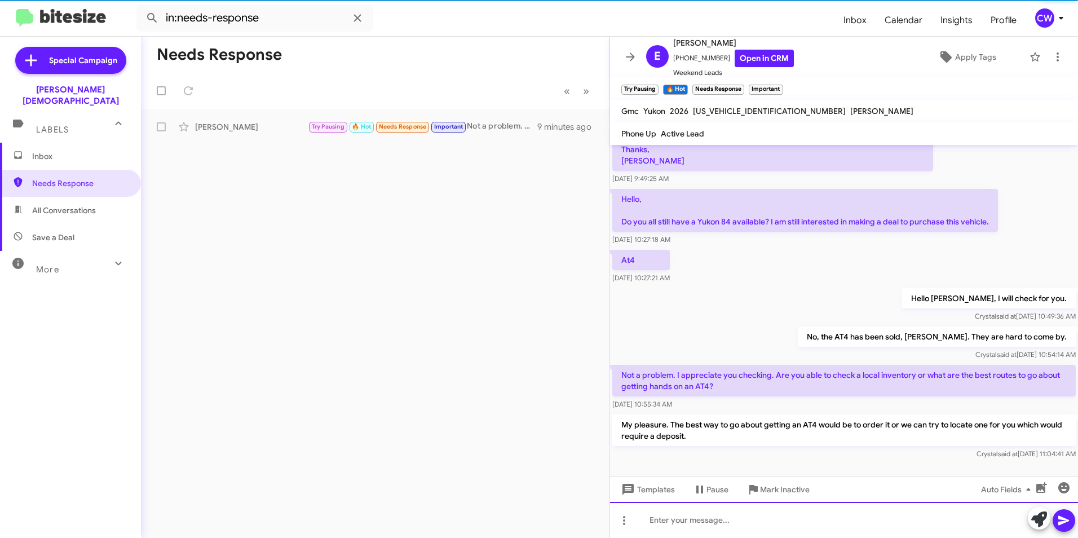
scroll to position [88, 0]
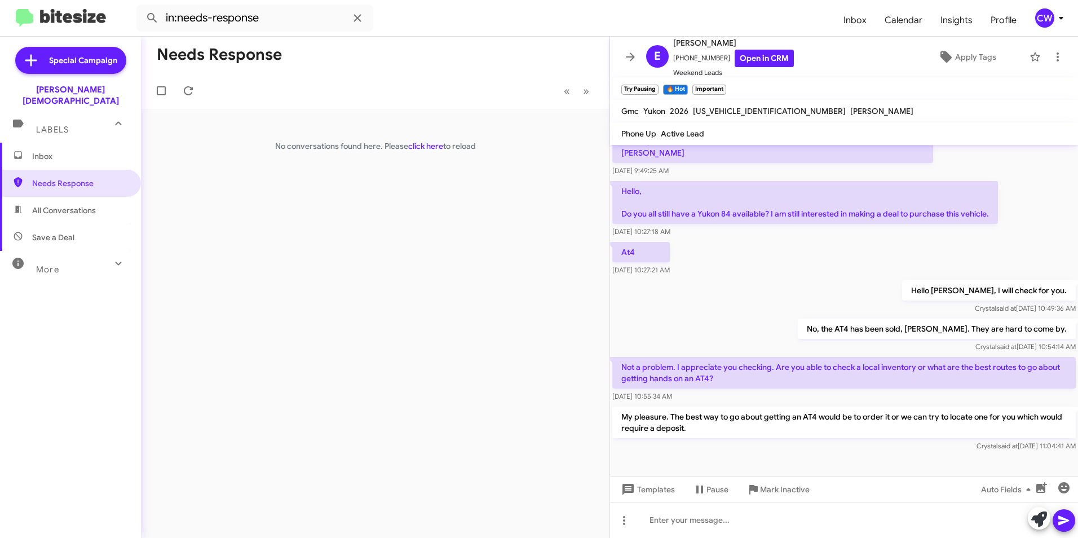
click at [63, 205] on span "All Conversations" at bounding box center [64, 210] width 64 height 11
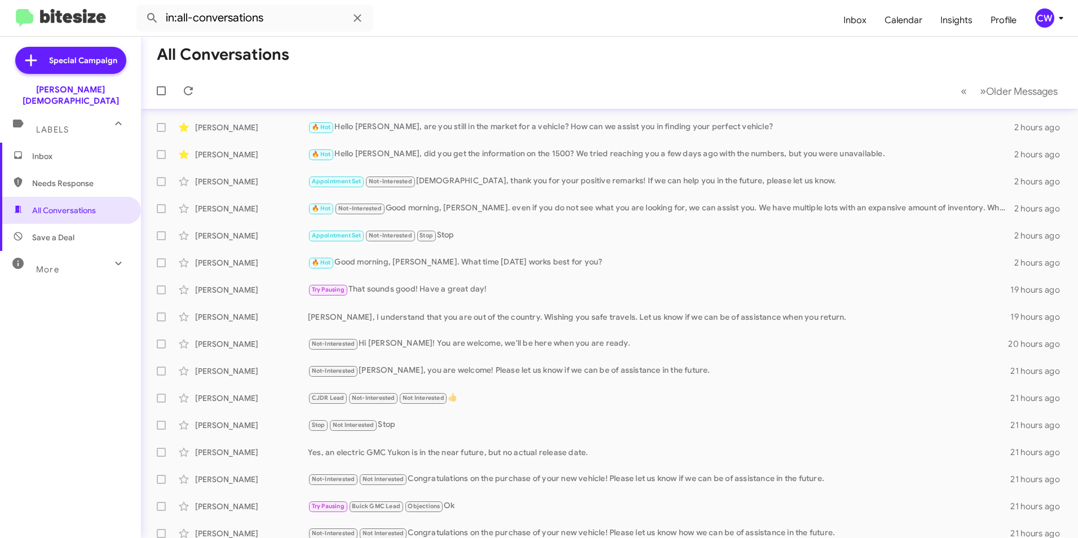
scroll to position [60, 0]
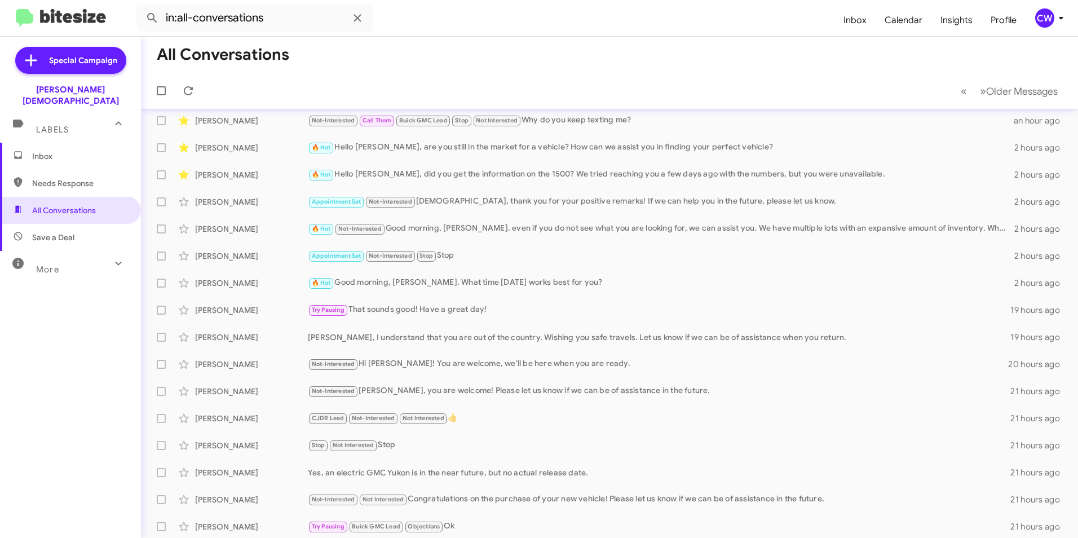
click at [64, 178] on span "Needs Response" at bounding box center [80, 183] width 96 height 11
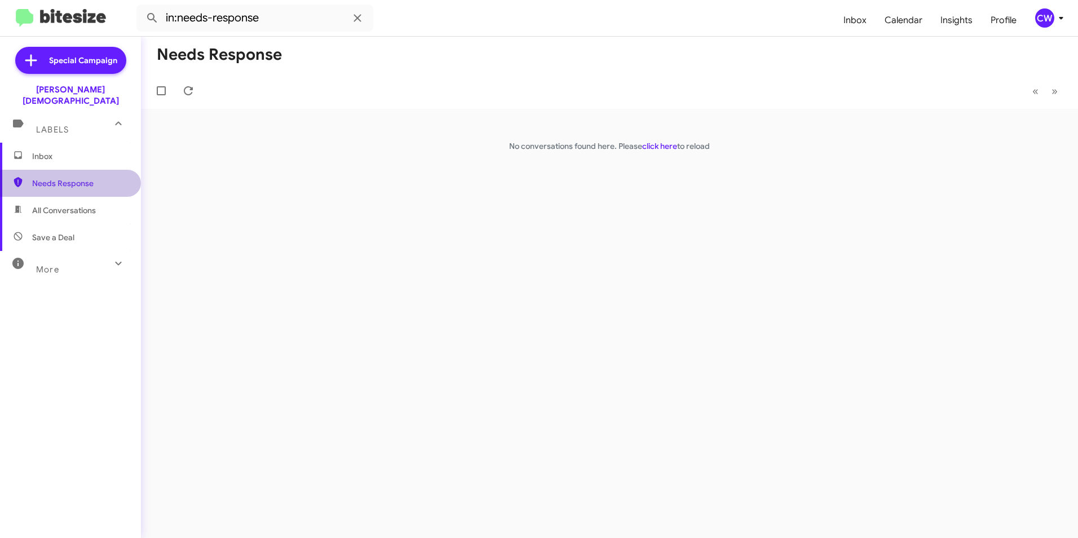
click at [72, 178] on span "Needs Response" at bounding box center [80, 183] width 96 height 11
click at [60, 205] on span "All Conversations" at bounding box center [64, 210] width 64 height 11
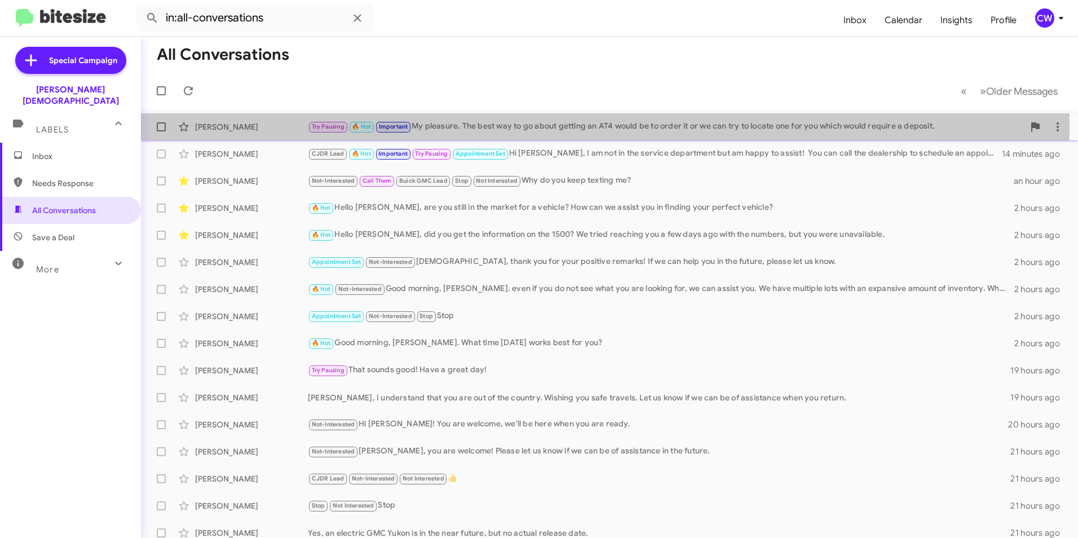
click at [216, 125] on div "[PERSON_NAME]" at bounding box center [251, 126] width 113 height 11
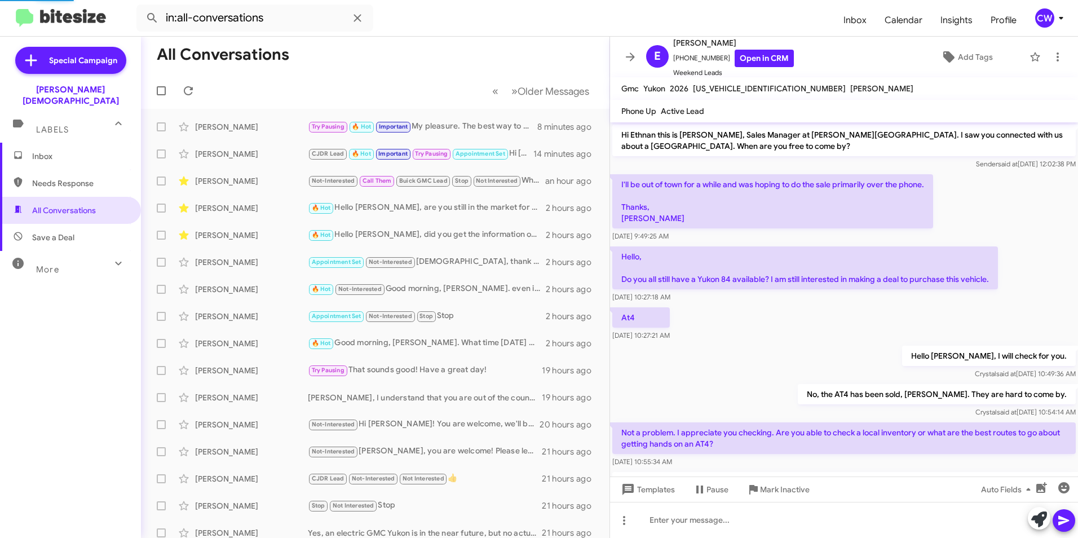
scroll to position [65, 0]
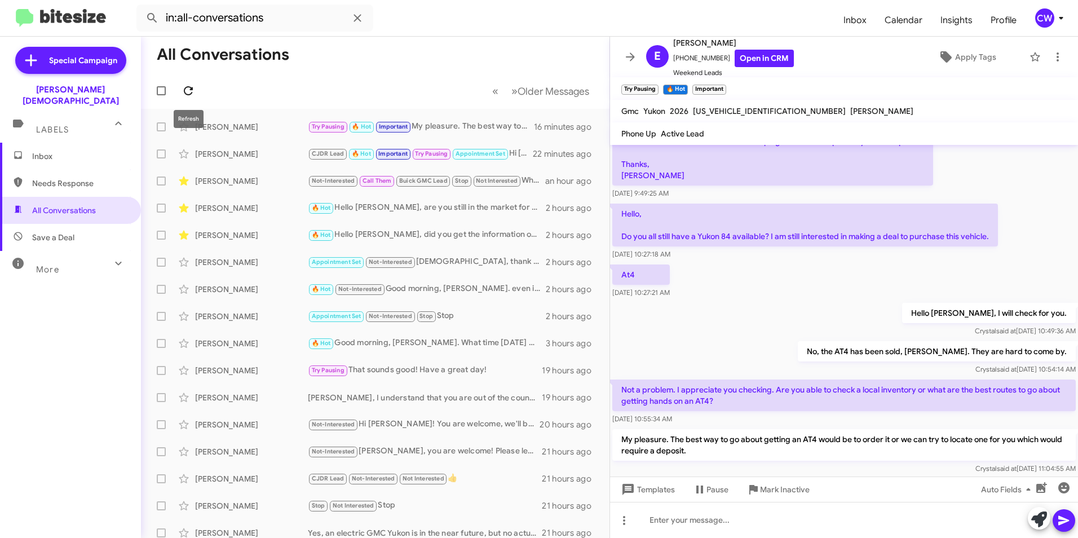
click at [187, 95] on icon at bounding box center [189, 91] width 14 height 14
click at [67, 178] on span "Needs Response" at bounding box center [80, 183] width 96 height 11
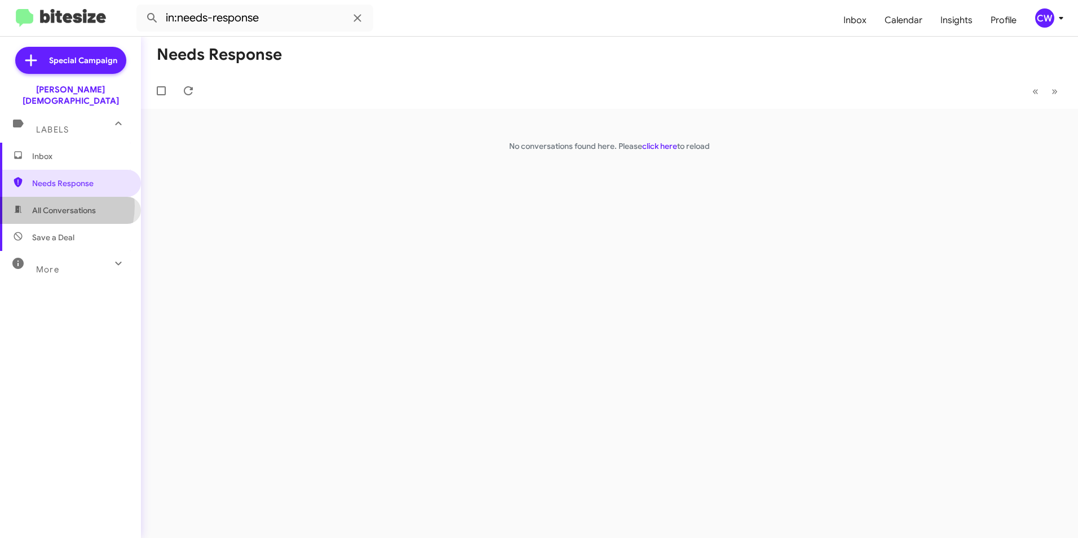
click at [54, 205] on span "All Conversations" at bounding box center [64, 210] width 64 height 11
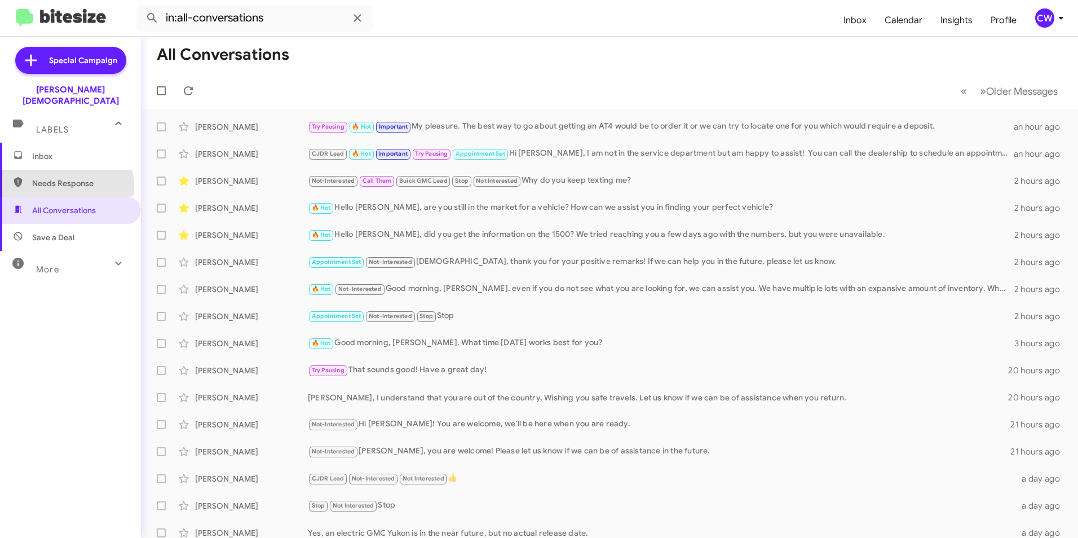
click at [59, 178] on span "Needs Response" at bounding box center [80, 183] width 96 height 11
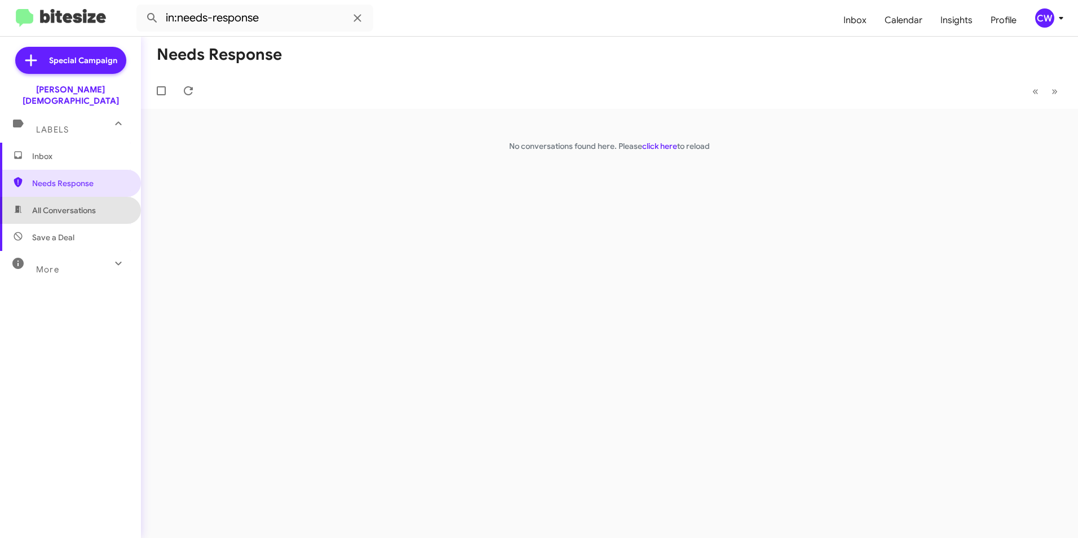
click at [82, 205] on span "All Conversations" at bounding box center [64, 210] width 64 height 11
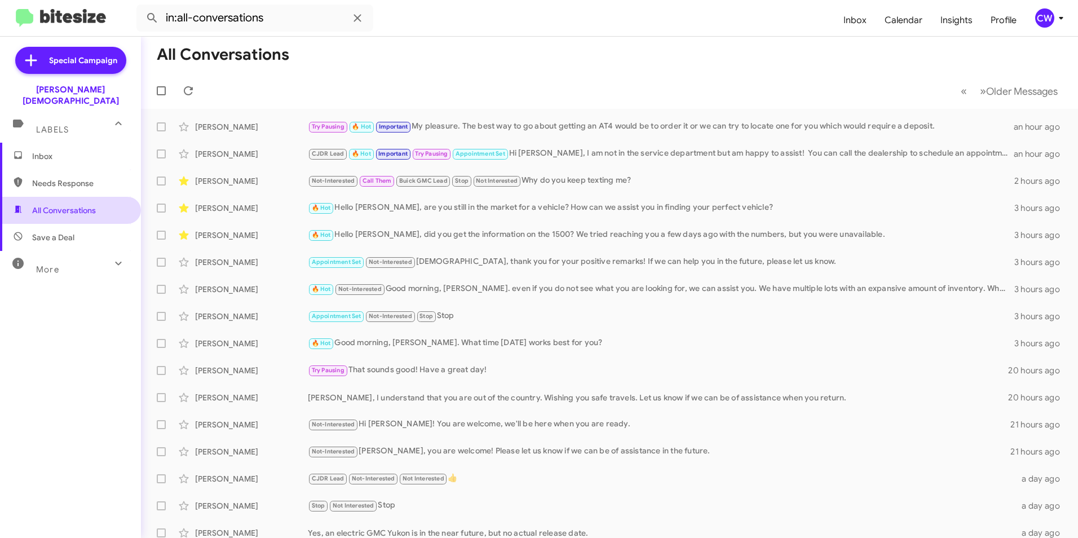
click at [80, 205] on span "All Conversations" at bounding box center [64, 210] width 64 height 11
click at [80, 178] on span "Needs Response" at bounding box center [80, 183] width 96 height 11
type input "in:needs-response"
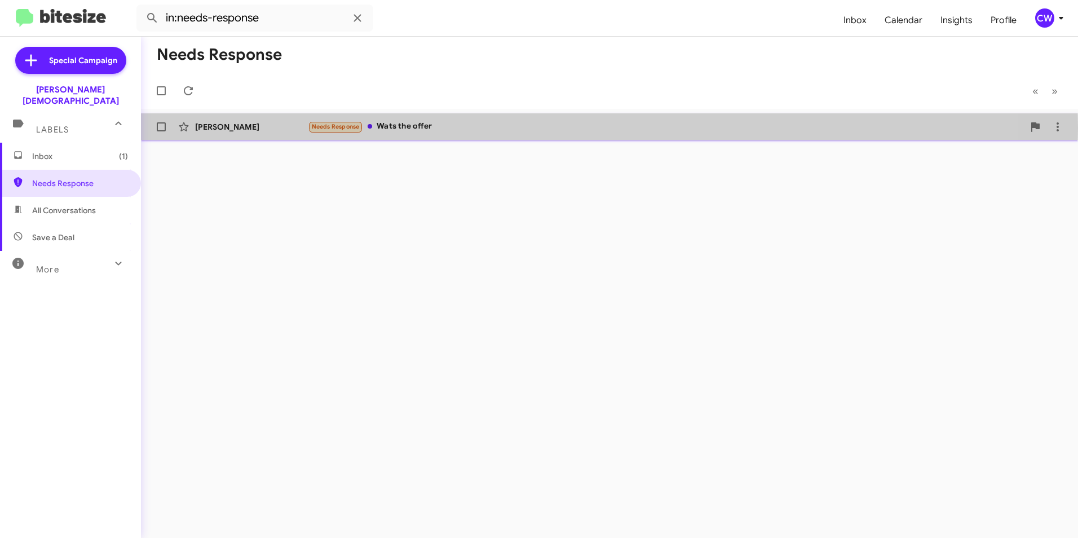
click at [403, 128] on div "Needs Response Wats the offer" at bounding box center [666, 126] width 716 height 13
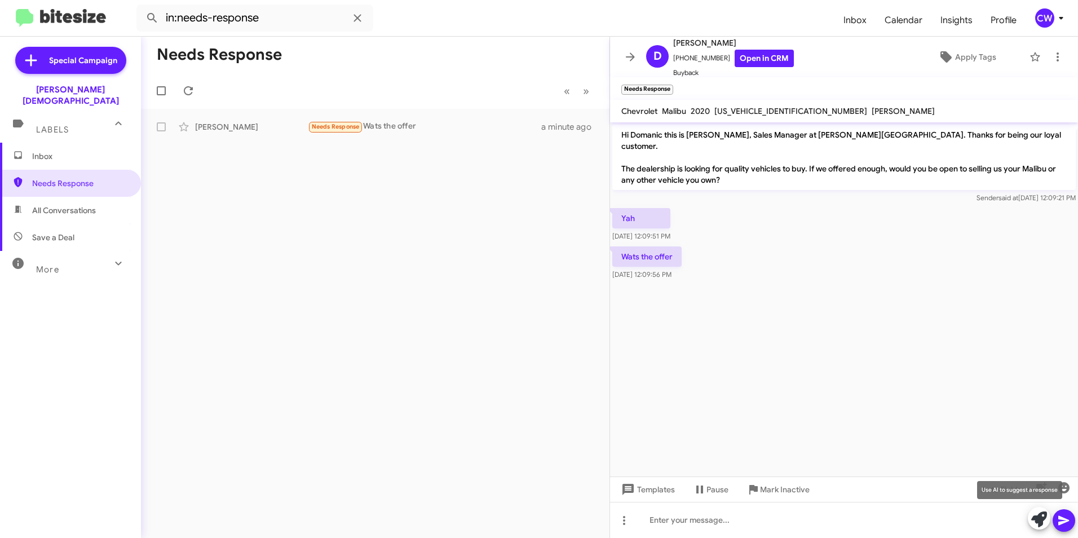
click at [1045, 518] on icon at bounding box center [1039, 519] width 16 height 16
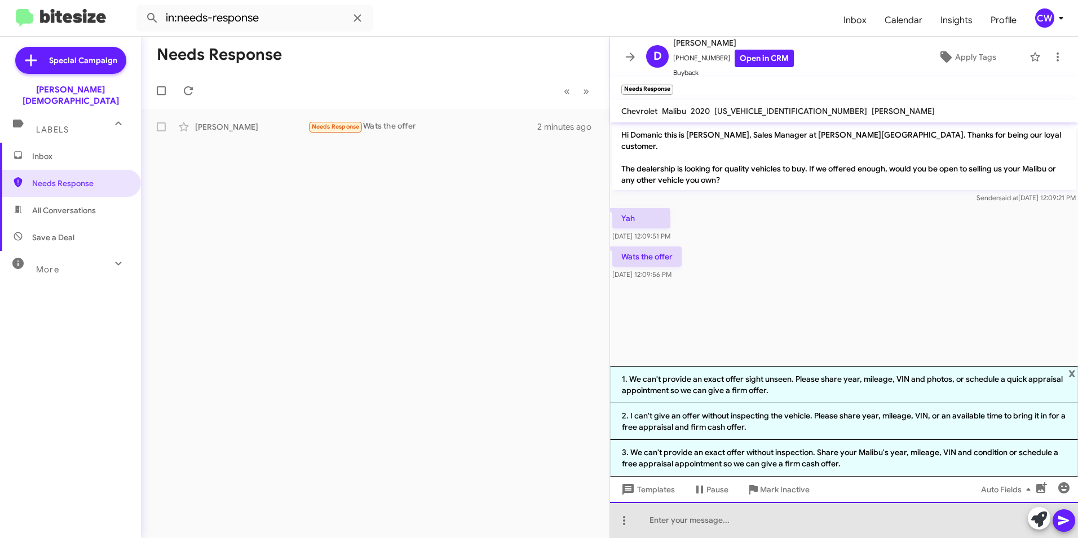
click at [772, 532] on div at bounding box center [844, 520] width 468 height 36
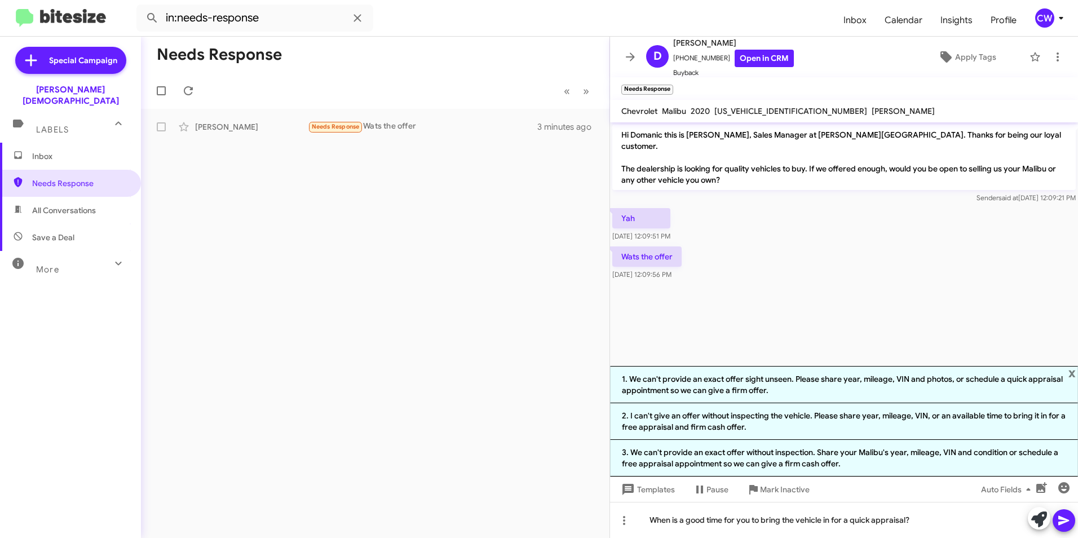
click at [1064, 523] on icon at bounding box center [1063, 521] width 11 height 10
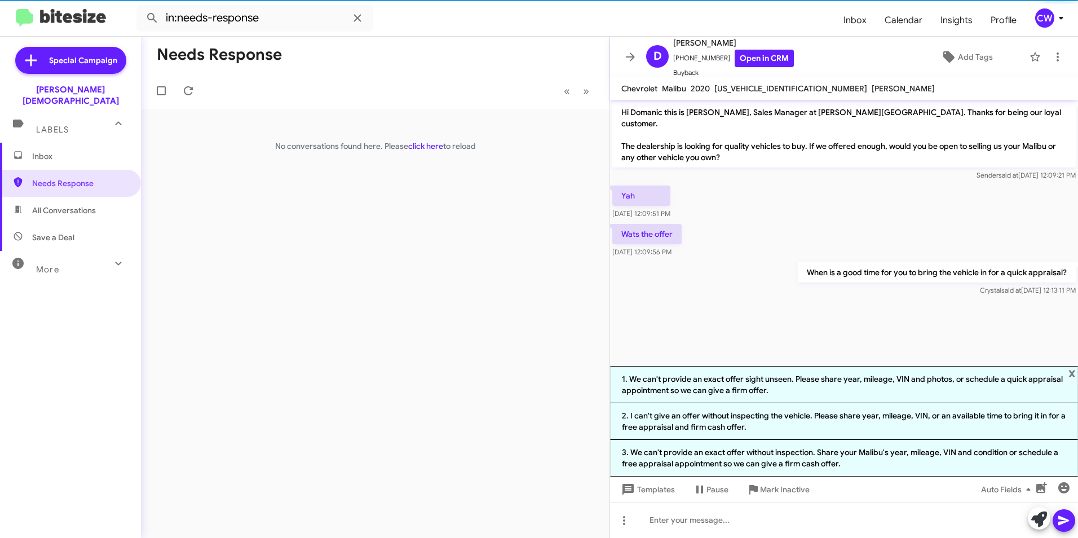
click at [801, 336] on cdk-virtual-scroll-viewport "Hi Domanic this is Crystal White, Sales Manager at Ferman Wesley Chapel. Thanks…" at bounding box center [844, 233] width 468 height 266
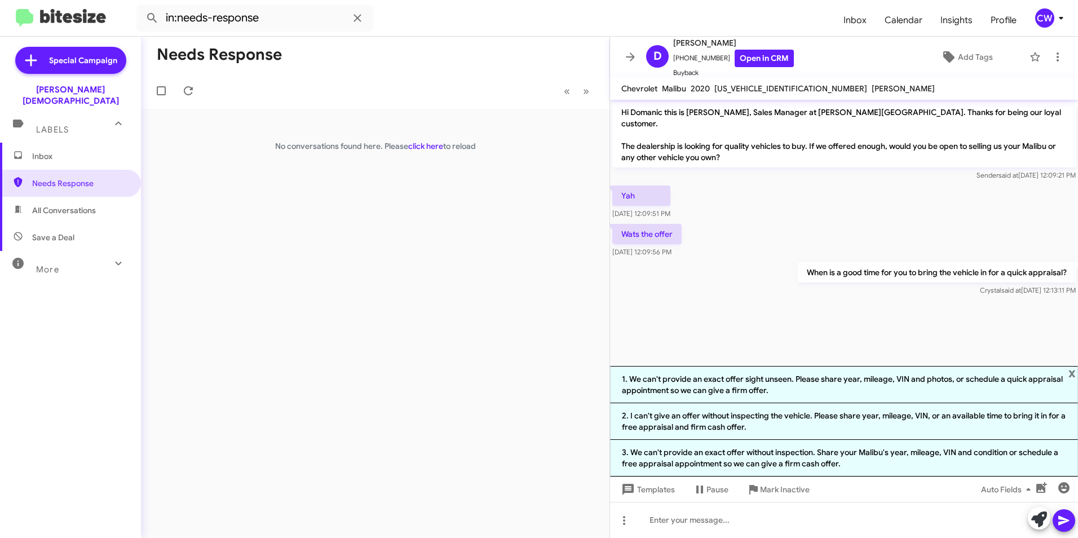
click at [48, 151] on span "Inbox" at bounding box center [80, 156] width 96 height 11
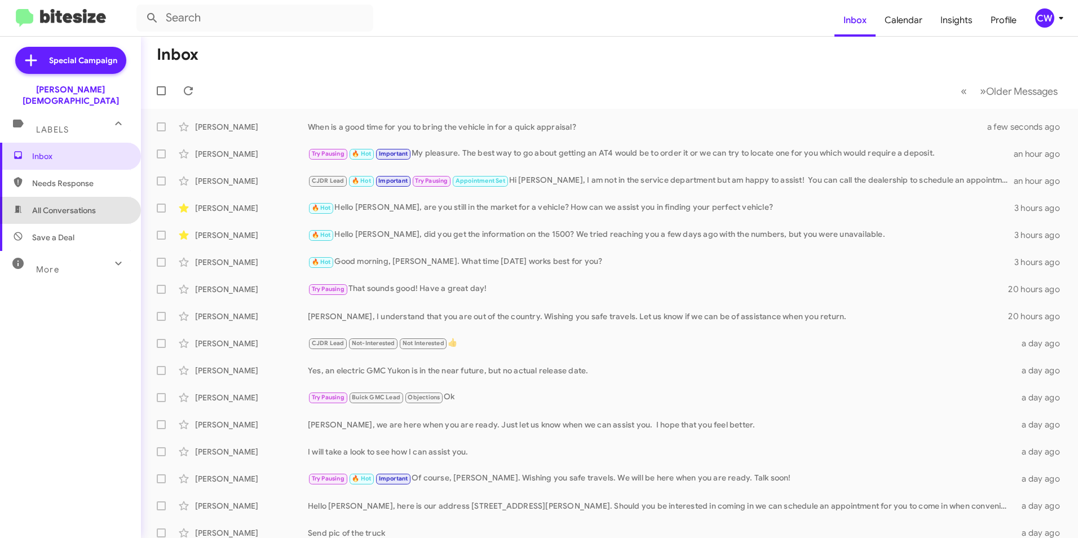
click at [83, 205] on span "All Conversations" at bounding box center [64, 210] width 64 height 11
type input "in:all-conversations"
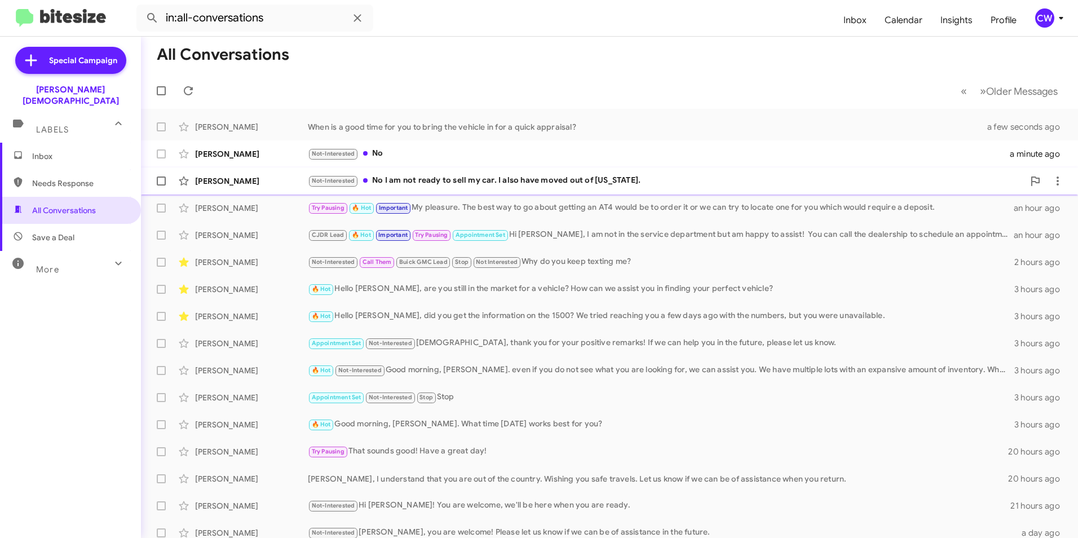
click at [517, 182] on div "Not-Interested No I am not ready to sell my car. I also have moved out of Flori…" at bounding box center [666, 180] width 716 height 13
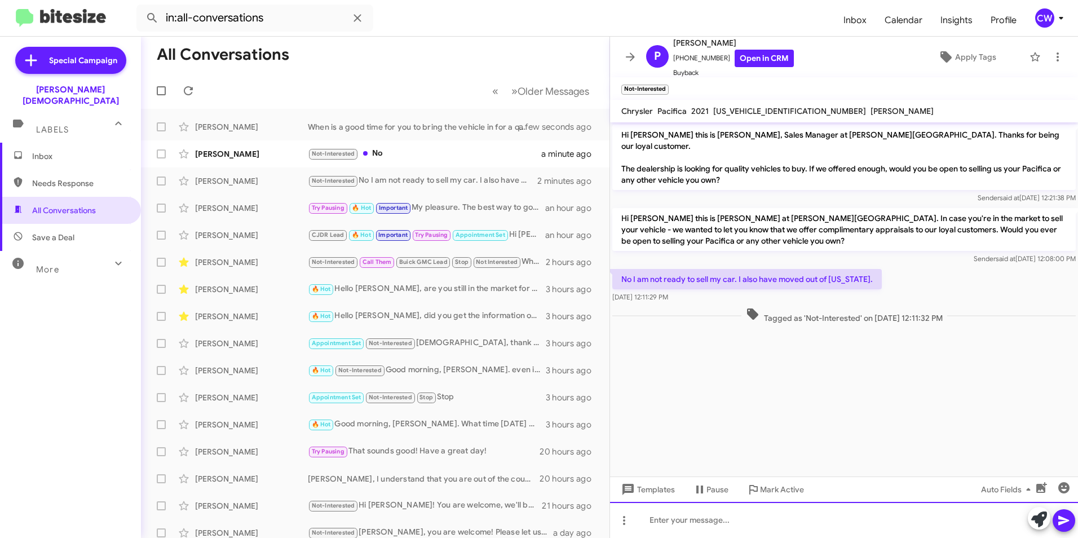
click at [764, 528] on div at bounding box center [844, 520] width 468 height 36
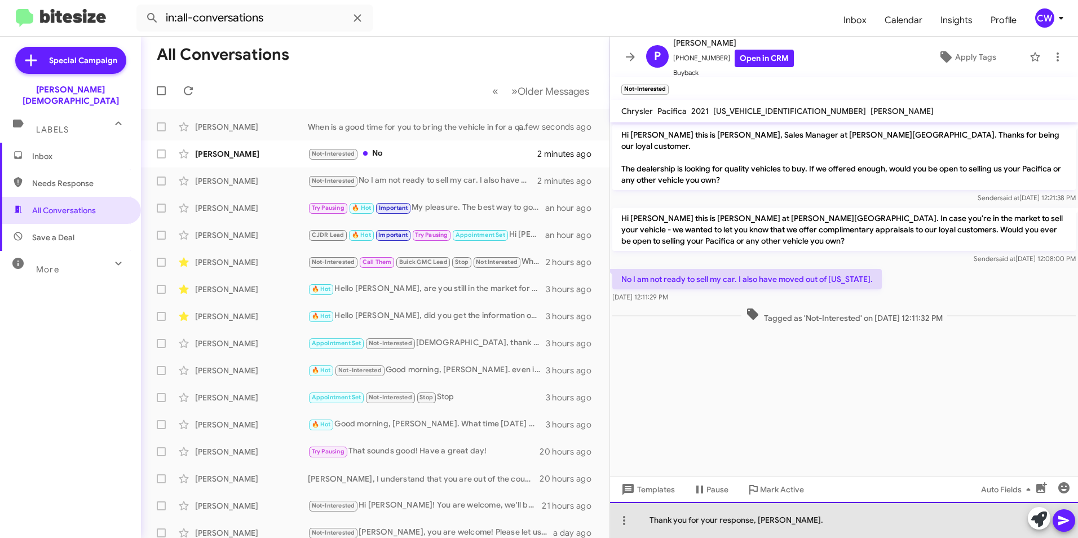
click at [778, 525] on div "Thank you for your response, Patrica." at bounding box center [844, 520] width 468 height 36
click at [814, 525] on div "Thank you for your response, Patricia." at bounding box center [844, 520] width 468 height 36
drag, startPoint x: 813, startPoint y: 516, endPoint x: 631, endPoint y: 535, distance: 182.5
click at [631, 535] on div "Thank you for your response, Patricia." at bounding box center [844, 520] width 468 height 36
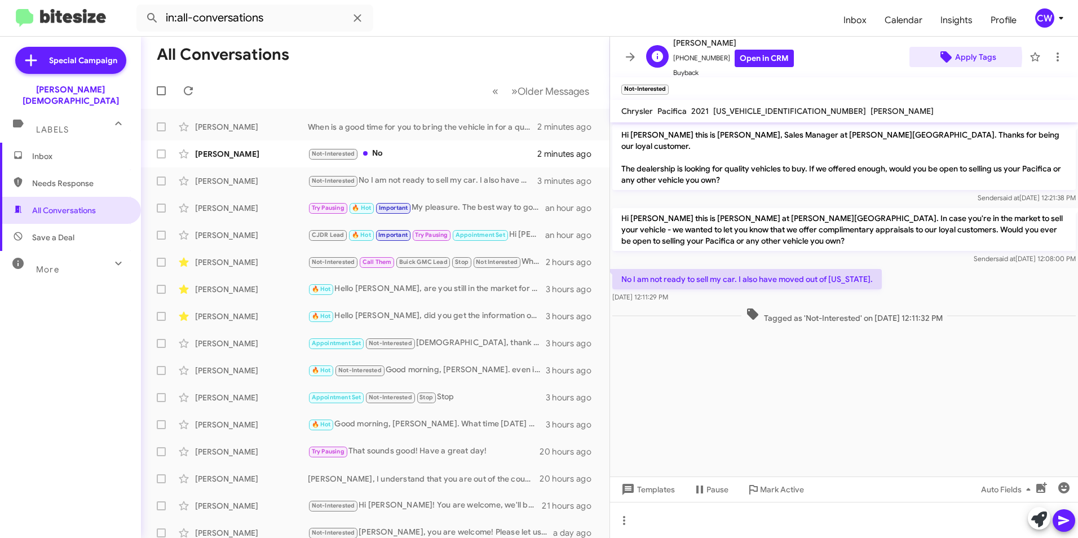
click at [958, 56] on span "Apply Tags" at bounding box center [975, 57] width 41 height 20
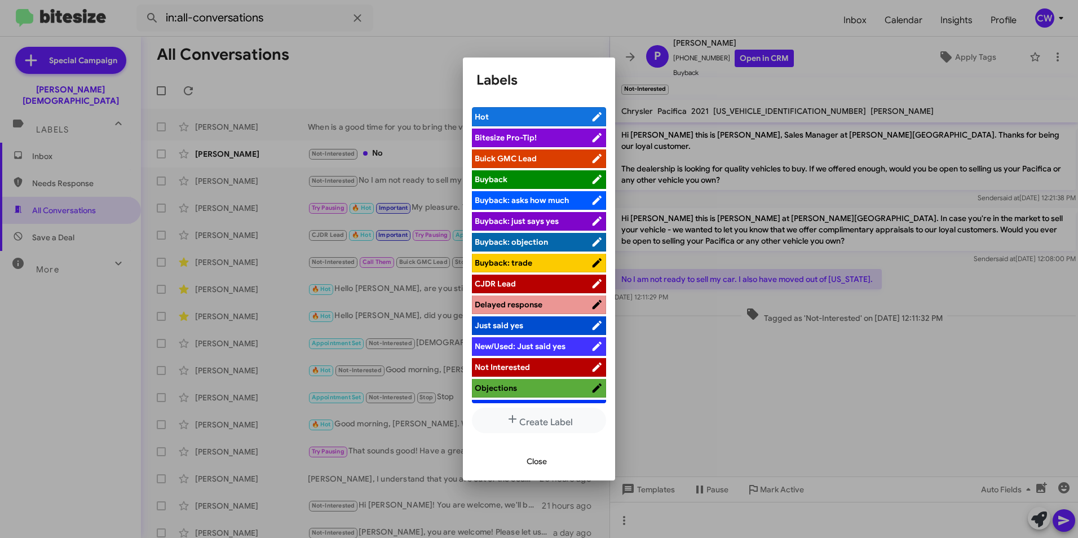
click at [531, 369] on span "Not Interested" at bounding box center [533, 366] width 116 height 11
click at [529, 383] on span "Objections" at bounding box center [528, 387] width 106 height 11
click at [541, 461] on span "Close" at bounding box center [537, 461] width 20 height 20
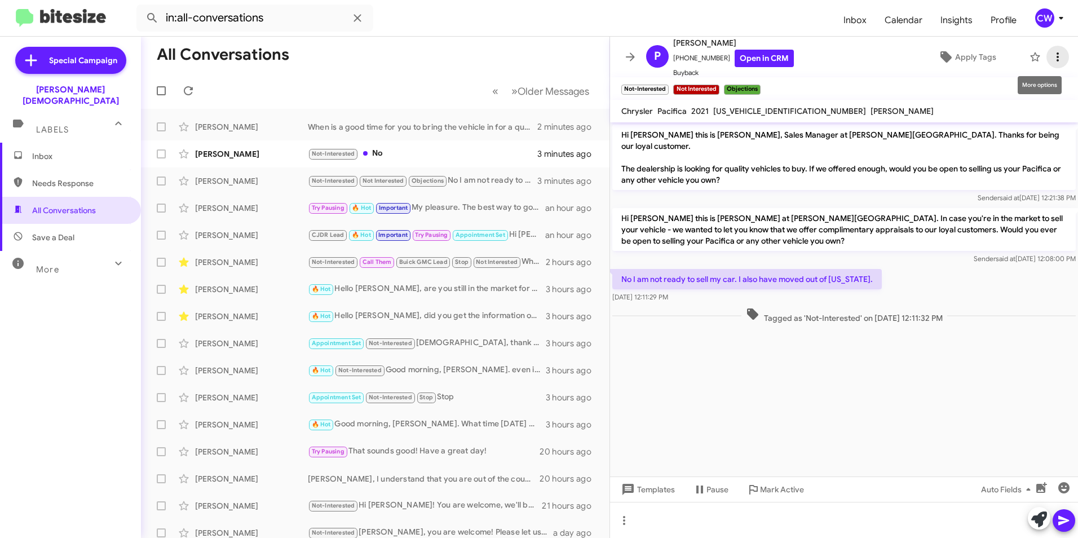
click at [1051, 63] on icon at bounding box center [1058, 57] width 14 height 14
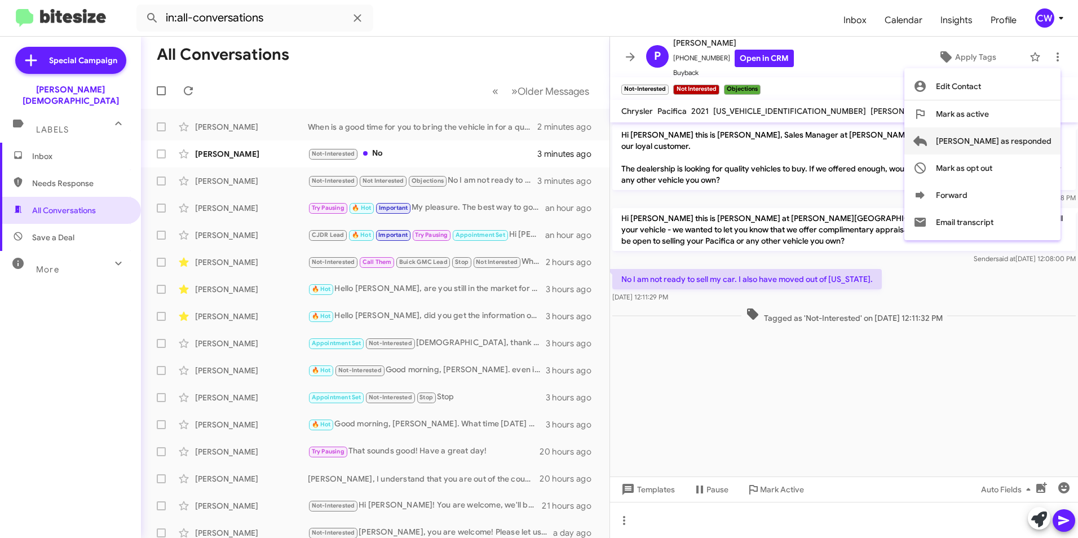
click at [1040, 139] on span "Mark as responded" at bounding box center [994, 140] width 116 height 27
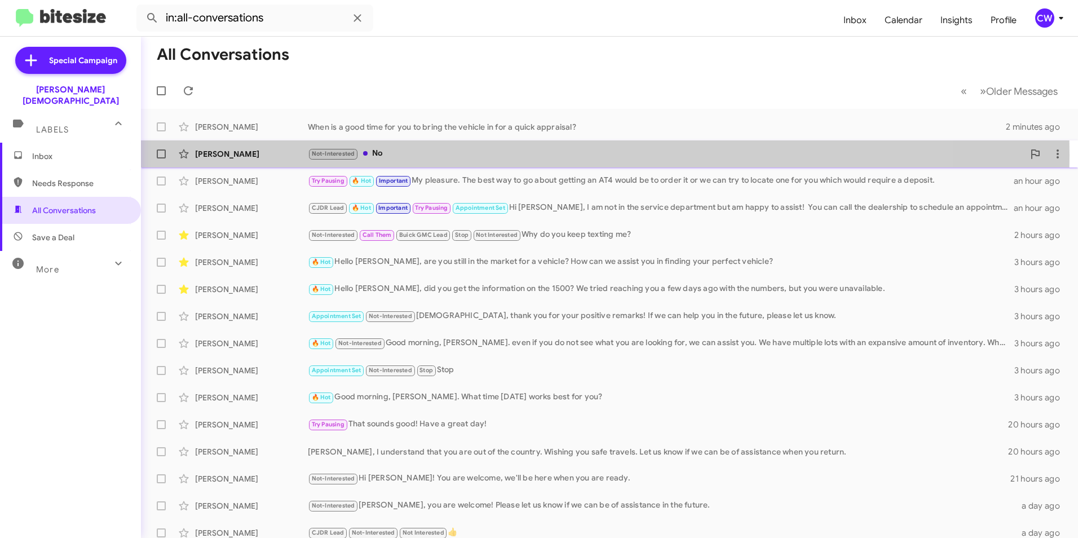
click at [439, 155] on div "Not-Interested No" at bounding box center [666, 153] width 716 height 13
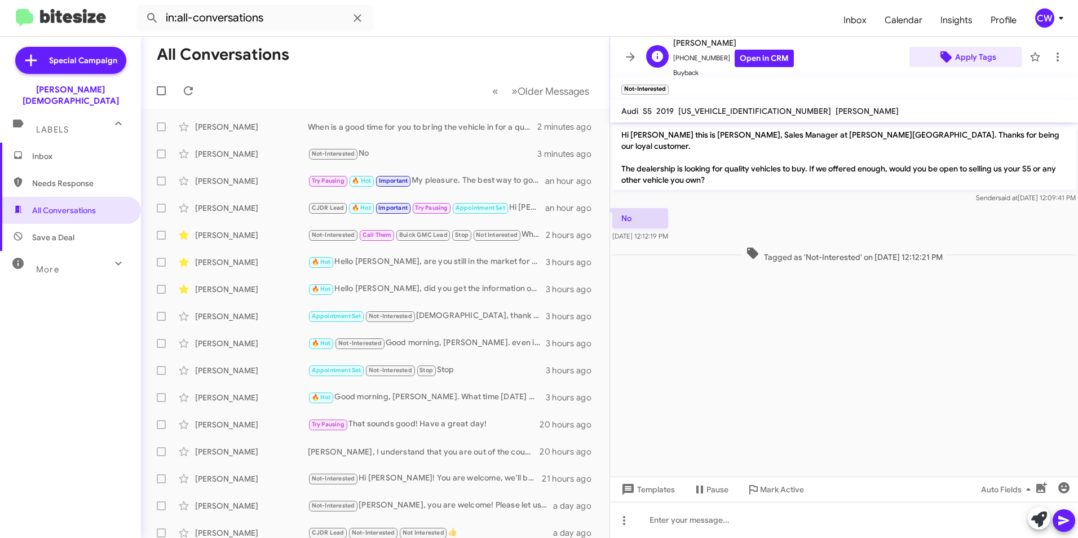
click at [955, 57] on span "Apply Tags" at bounding box center [975, 57] width 41 height 20
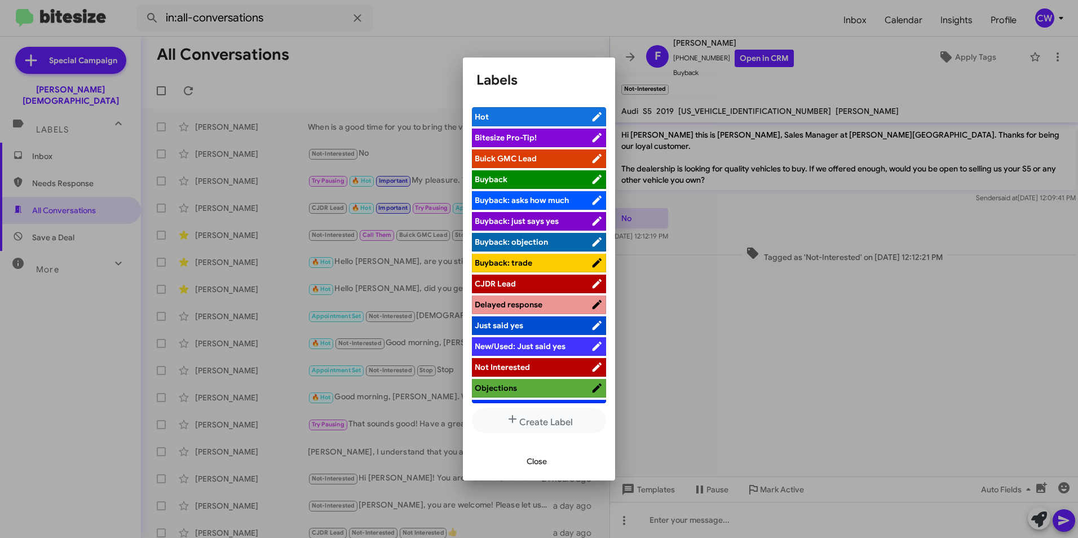
click at [569, 366] on span "Not Interested" at bounding box center [533, 366] width 116 height 11
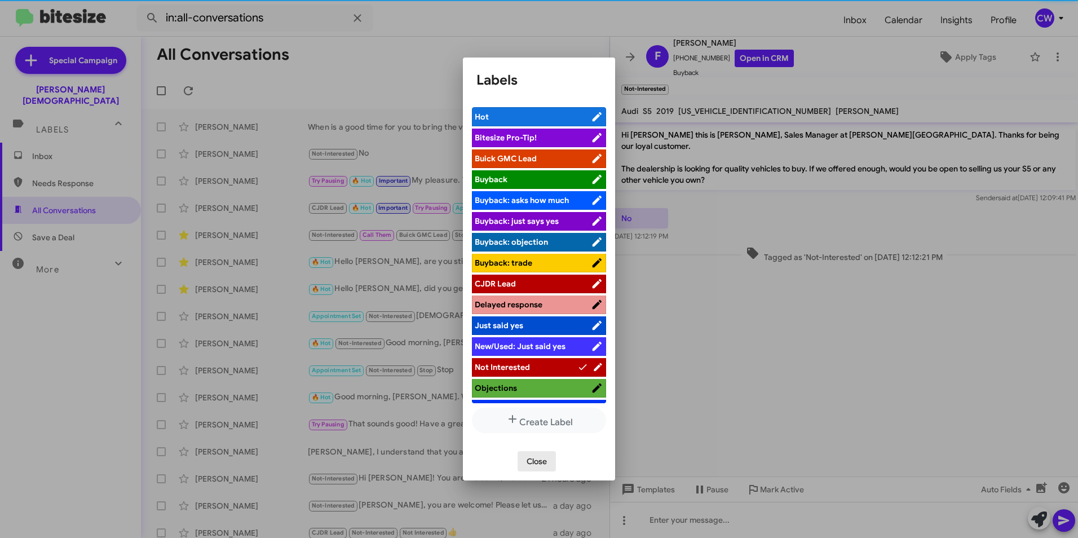
click at [550, 456] on button "Close" at bounding box center [537, 461] width 38 height 20
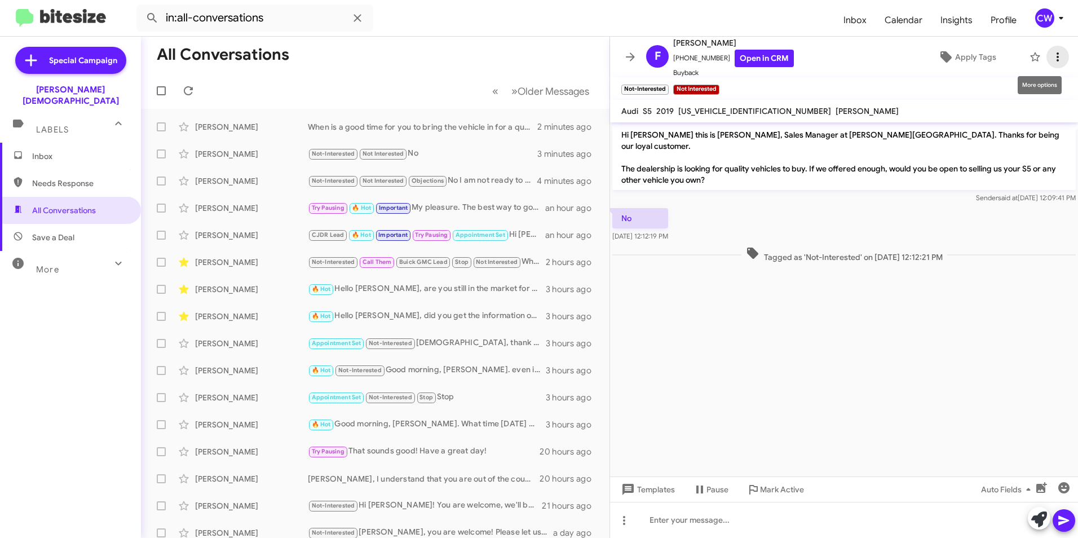
click at [1051, 58] on icon at bounding box center [1058, 57] width 14 height 14
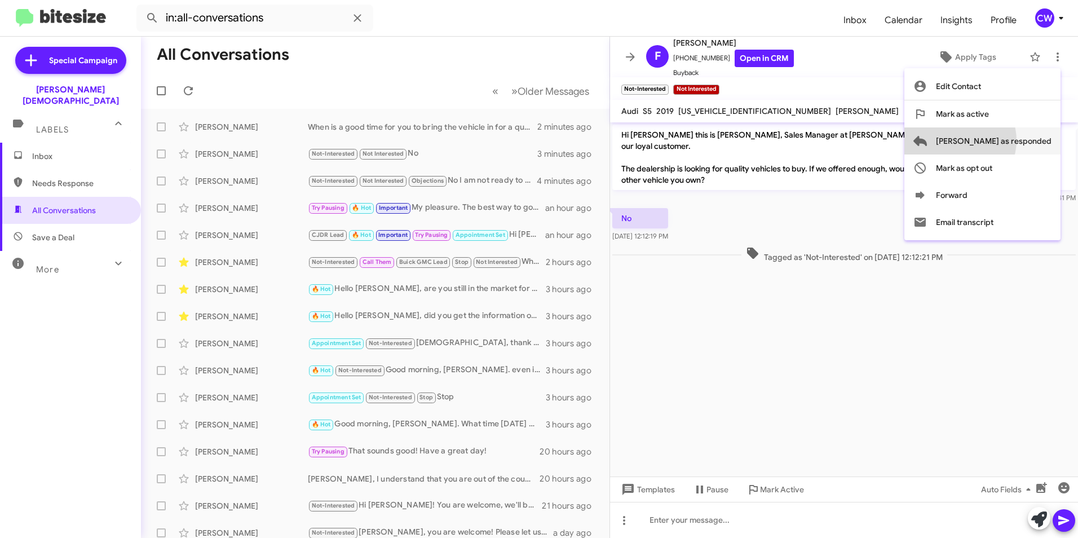
click at [1002, 140] on span "Mark as responded" at bounding box center [994, 140] width 116 height 27
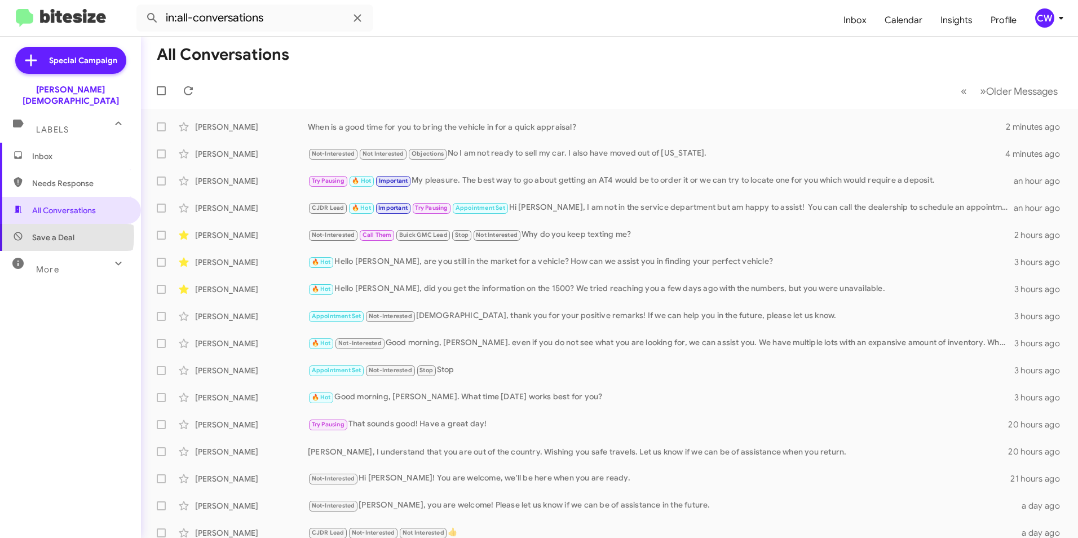
click at [52, 232] on span "Save a Deal" at bounding box center [53, 237] width 42 height 11
type input "in:not-interested"
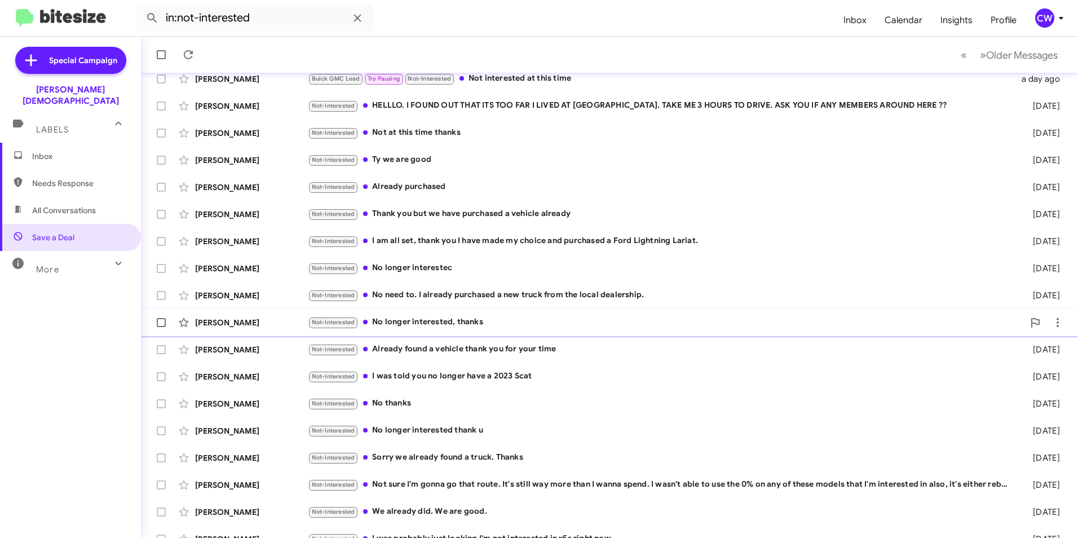
scroll to position [117, 0]
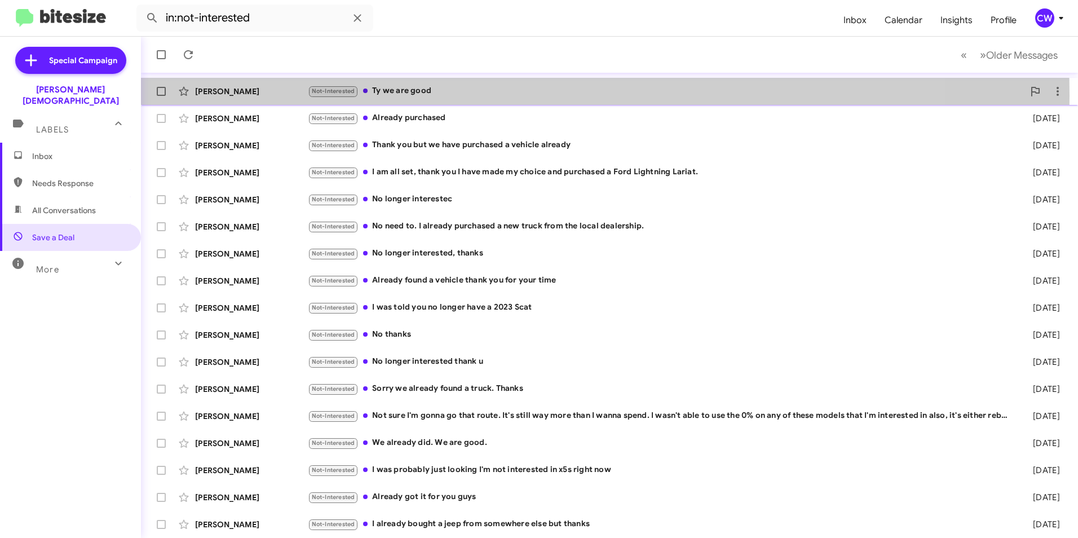
click at [434, 95] on div "Not-Interested Ty we are good" at bounding box center [666, 91] width 716 height 13
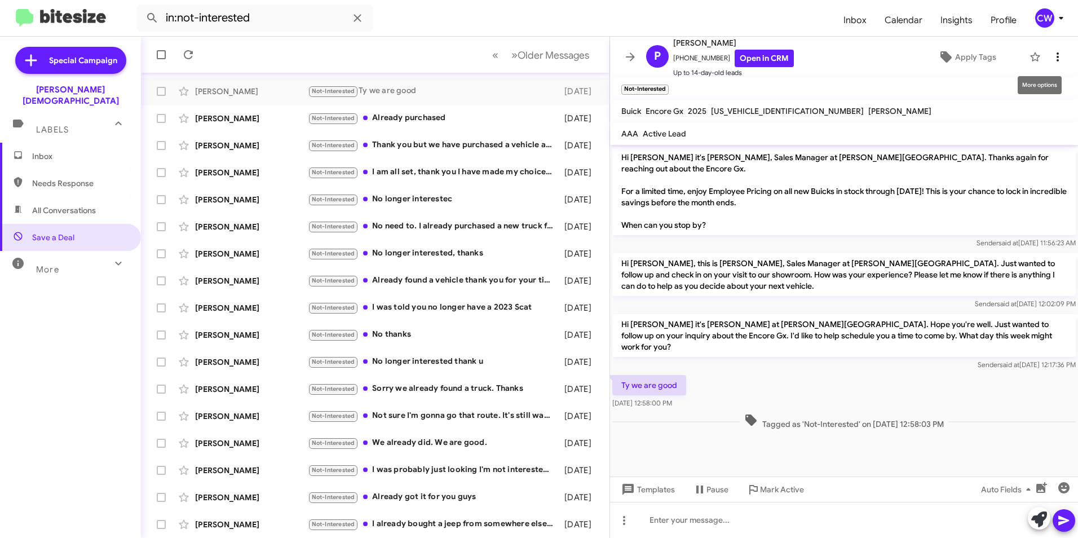
click at [1051, 59] on icon at bounding box center [1058, 57] width 14 height 14
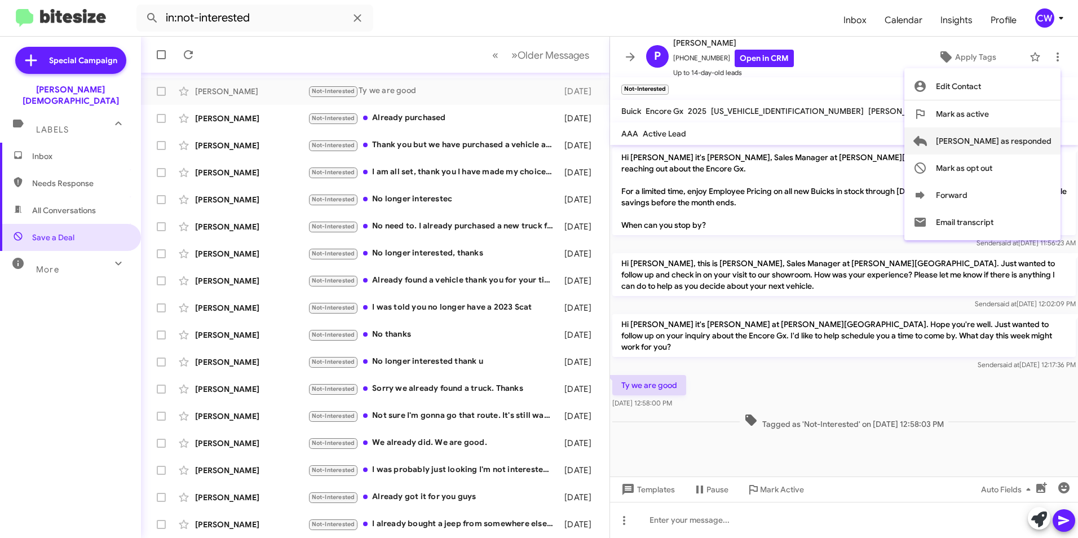
click at [1024, 142] on span "Mark as responded" at bounding box center [994, 140] width 116 height 27
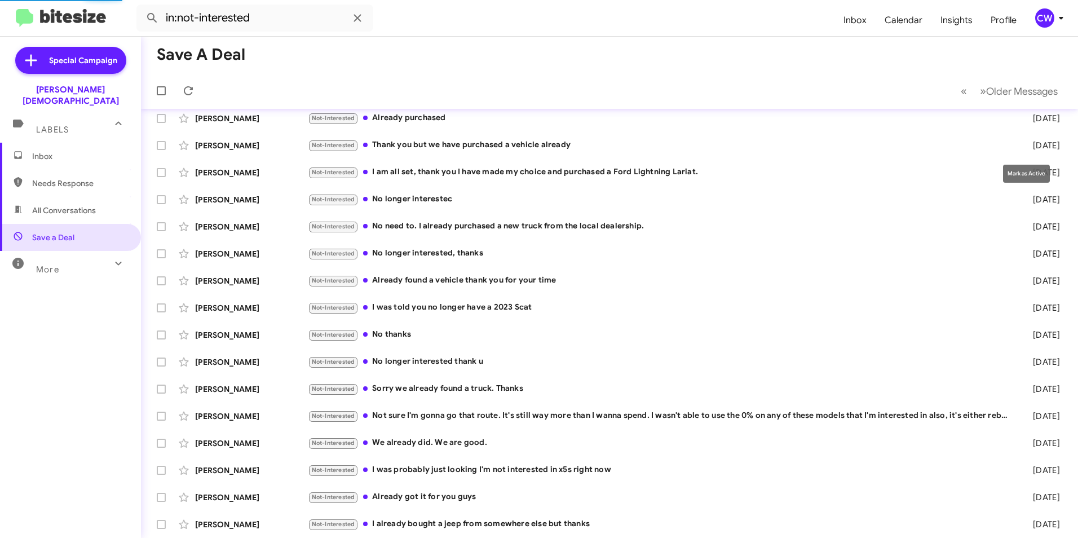
scroll to position [90, 0]
click at [448, 116] on div "Not-Interested Already purchased" at bounding box center [666, 118] width 716 height 13
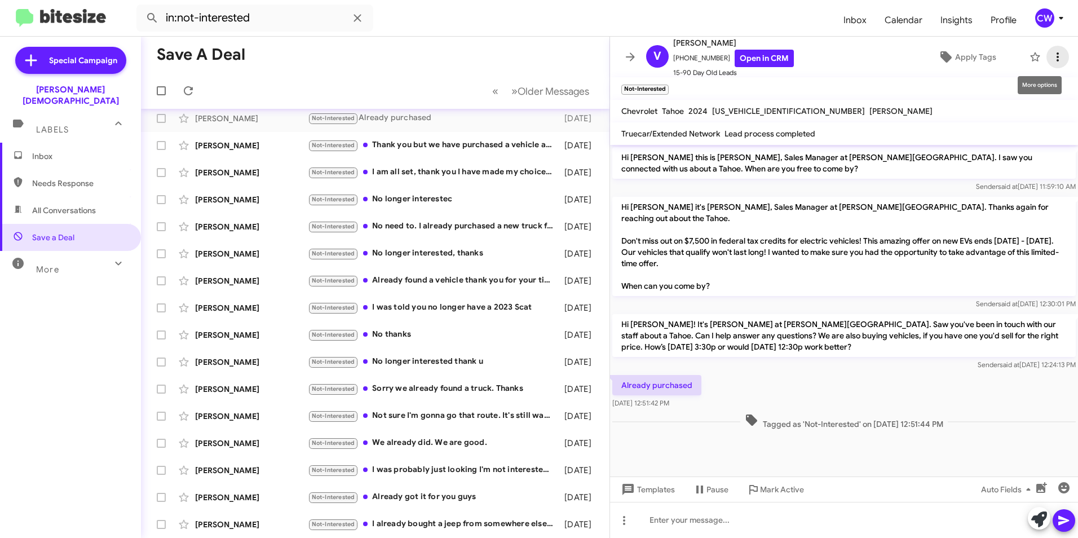
click at [1051, 60] on icon at bounding box center [1058, 57] width 14 height 14
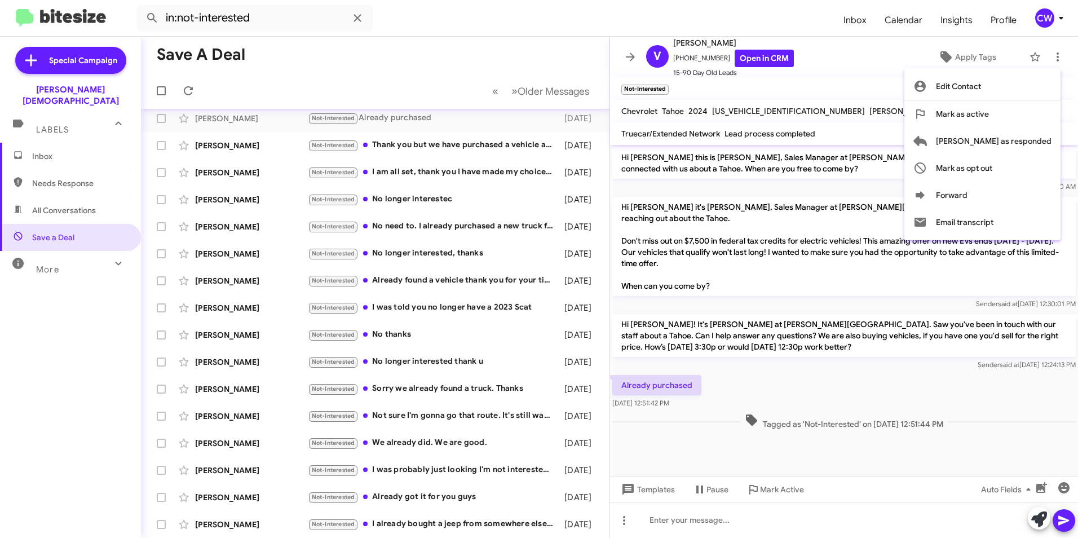
click at [900, 449] on div at bounding box center [539, 269] width 1078 height 538
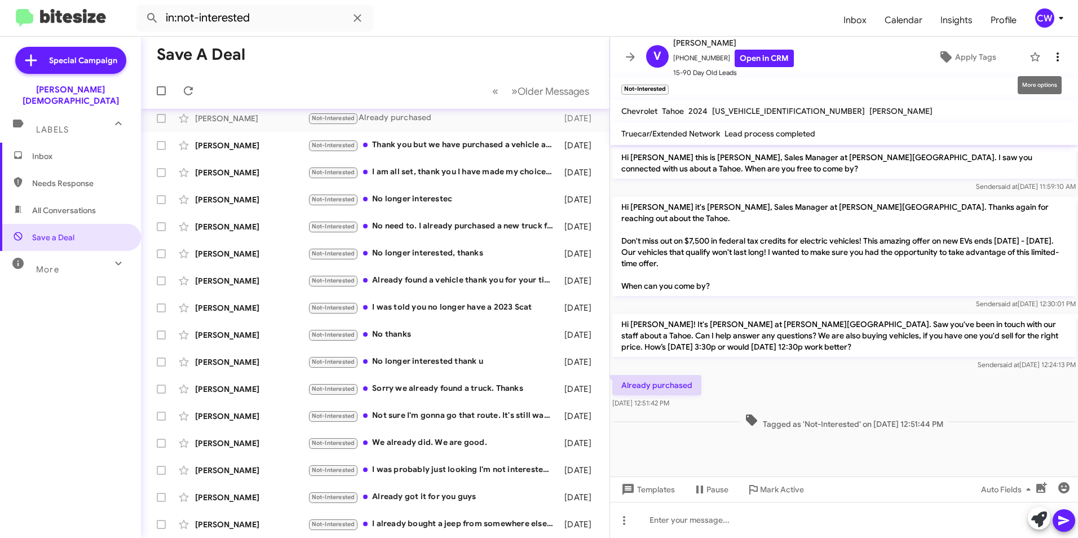
click at [1051, 61] on icon at bounding box center [1058, 57] width 14 height 14
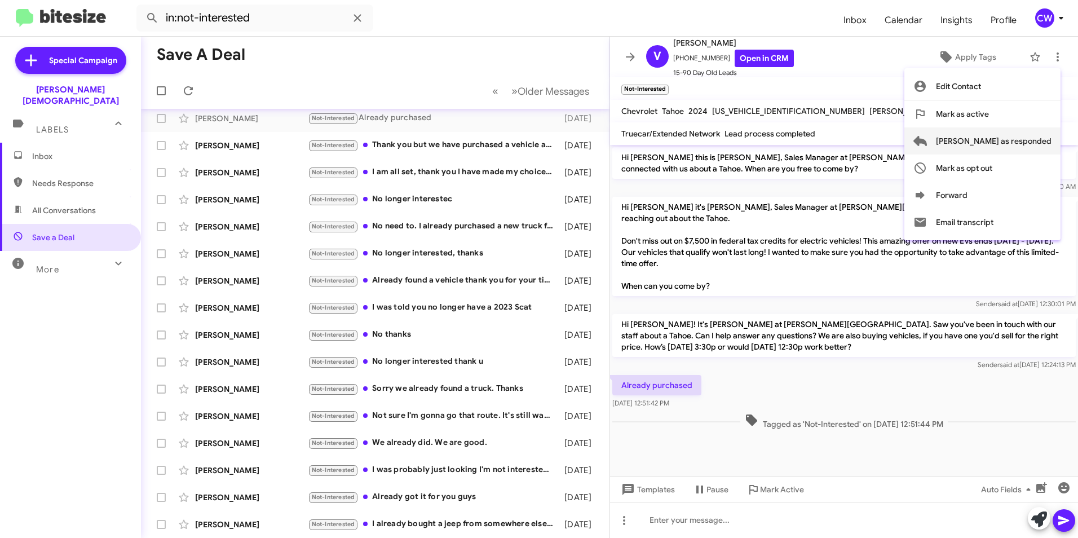
click at [1025, 143] on span "Mark as responded" at bounding box center [994, 140] width 116 height 27
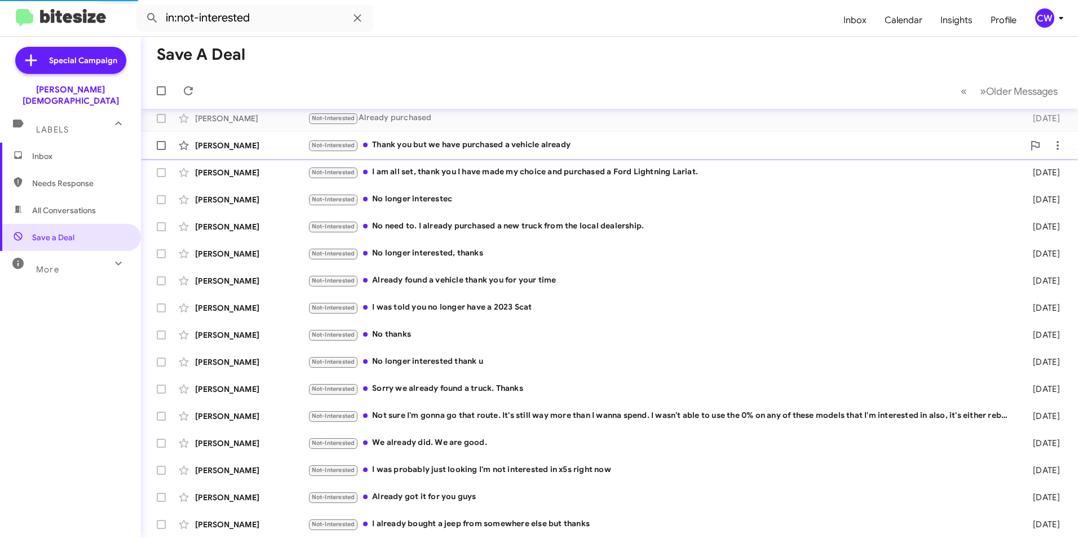
scroll to position [63, 0]
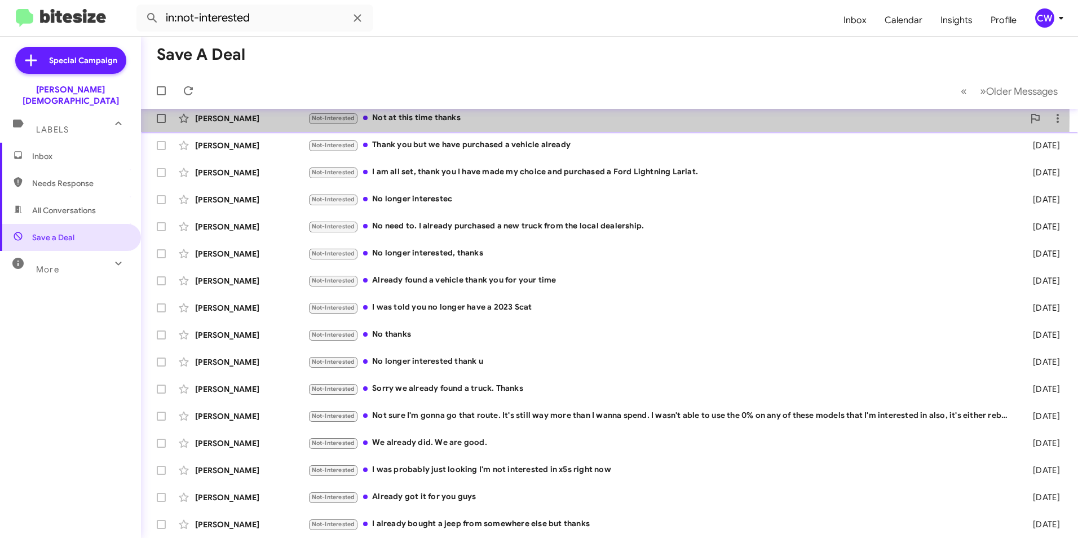
click at [432, 117] on div "Not-Interested Not at this time thanks" at bounding box center [666, 118] width 716 height 13
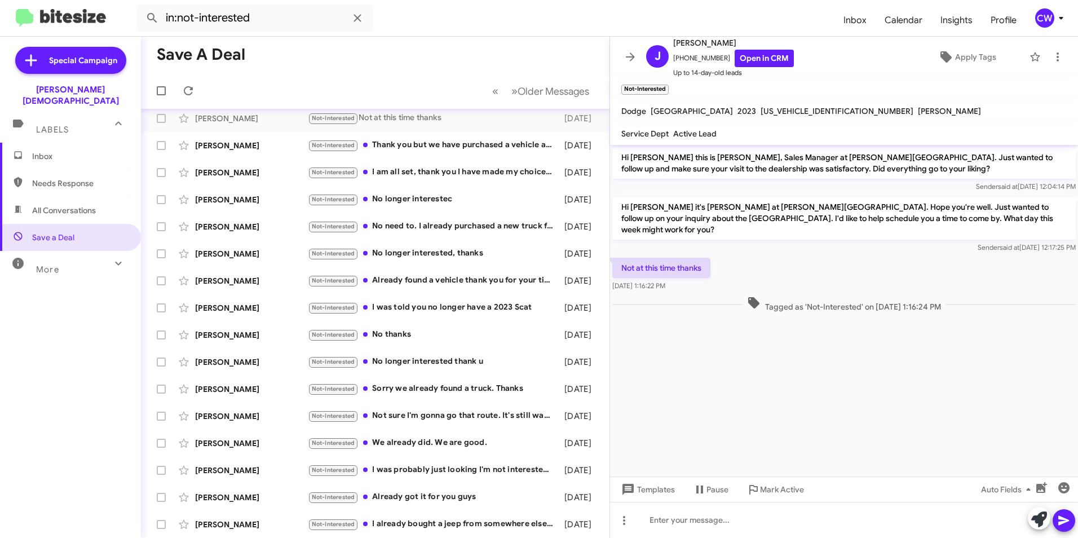
click at [59, 151] on span "Inbox" at bounding box center [80, 156] width 96 height 11
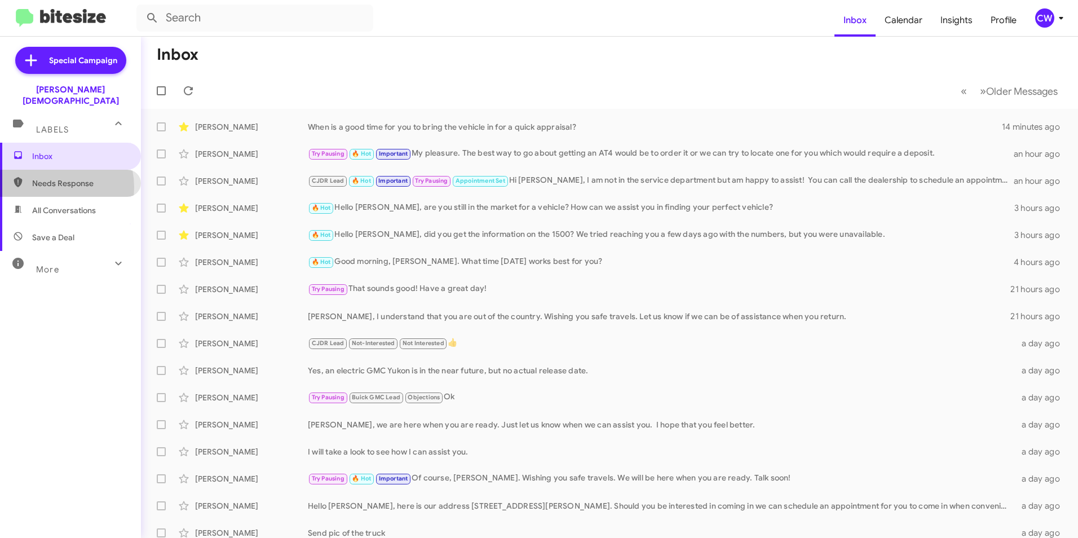
click at [91, 178] on span "Needs Response" at bounding box center [80, 183] width 96 height 11
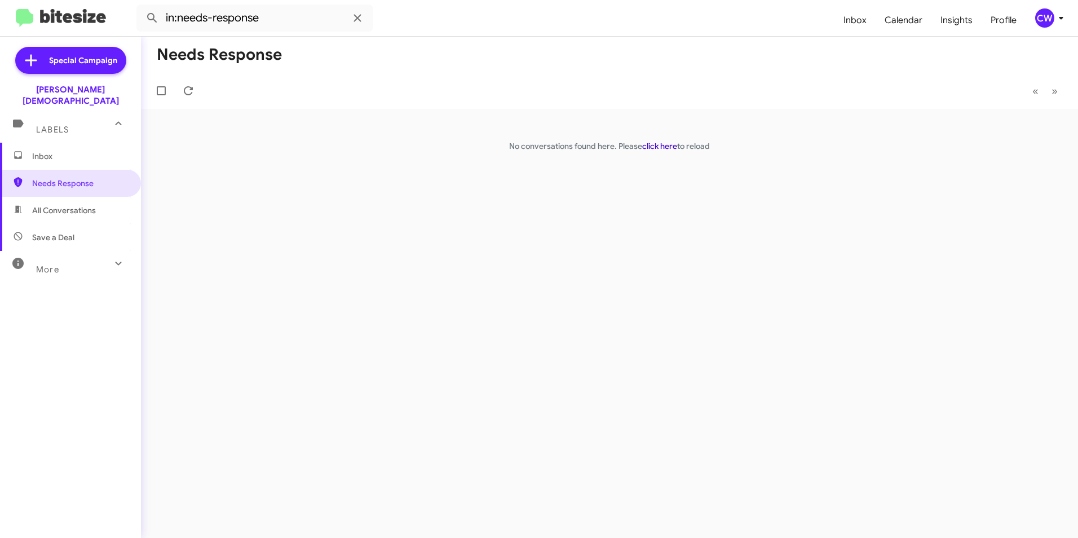
click at [656, 147] on link "click here" at bounding box center [659, 146] width 35 height 10
click at [44, 178] on span "Needs Response" at bounding box center [80, 183] width 96 height 11
click at [47, 205] on span "All Conversations" at bounding box center [64, 210] width 64 height 11
type input "in:all-conversations"
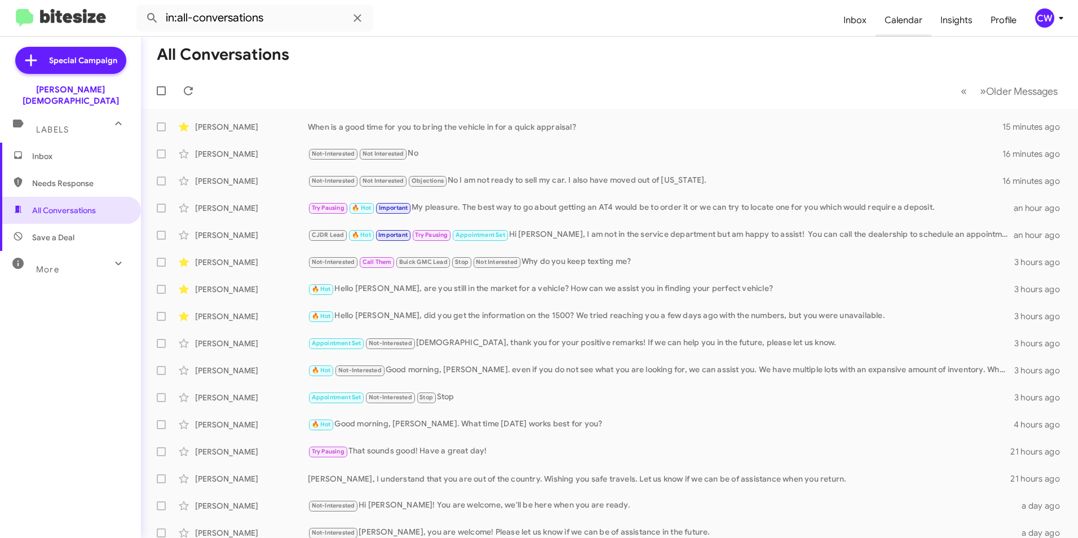
click at [908, 23] on span "Calendar" at bounding box center [904, 20] width 56 height 33
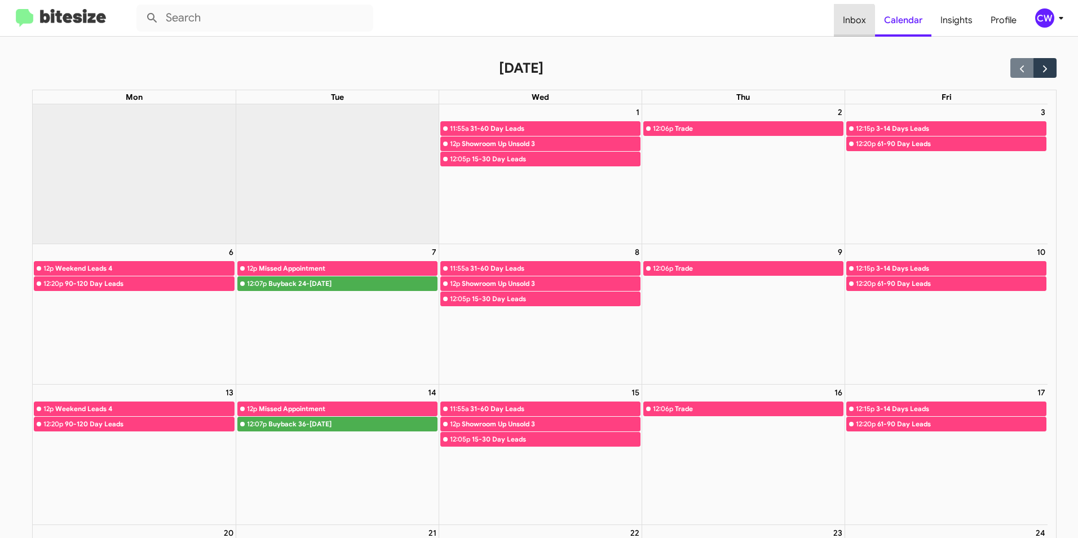
click at [853, 21] on span "Inbox" at bounding box center [854, 20] width 41 height 33
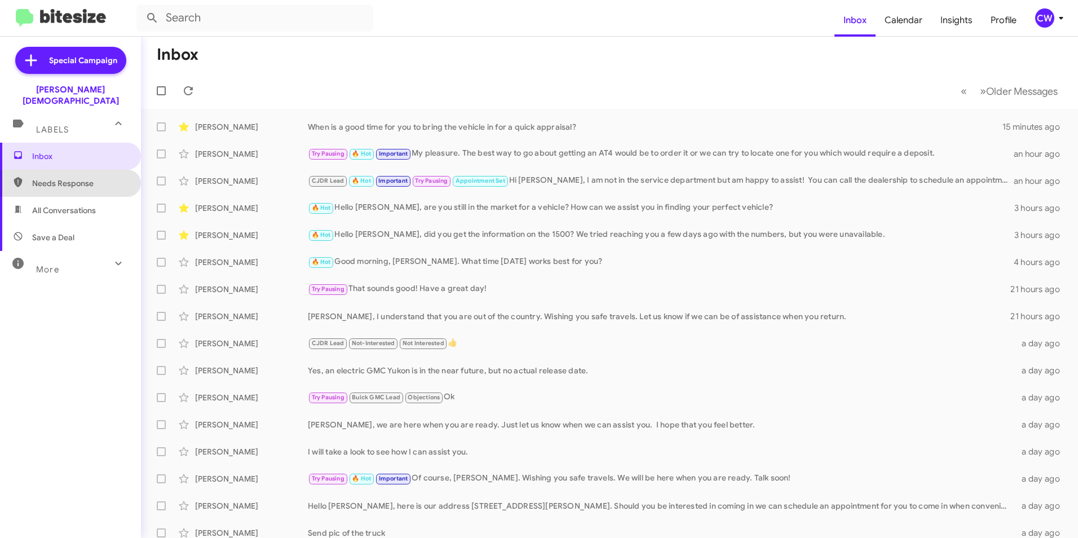
click at [73, 178] on span "Needs Response" at bounding box center [80, 183] width 96 height 11
type input "in:needs-response"
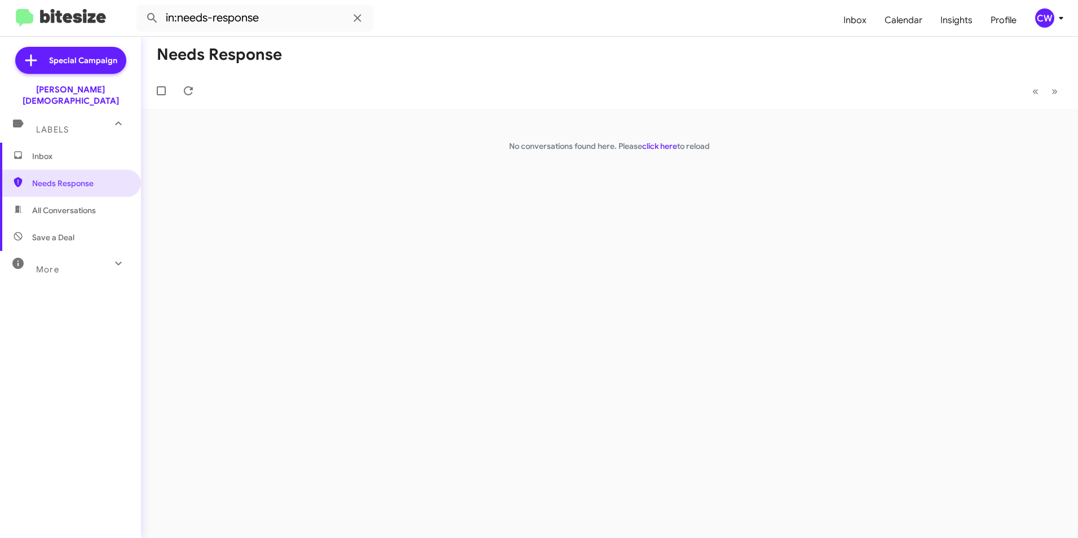
click at [43, 151] on span "Inbox" at bounding box center [80, 156] width 96 height 11
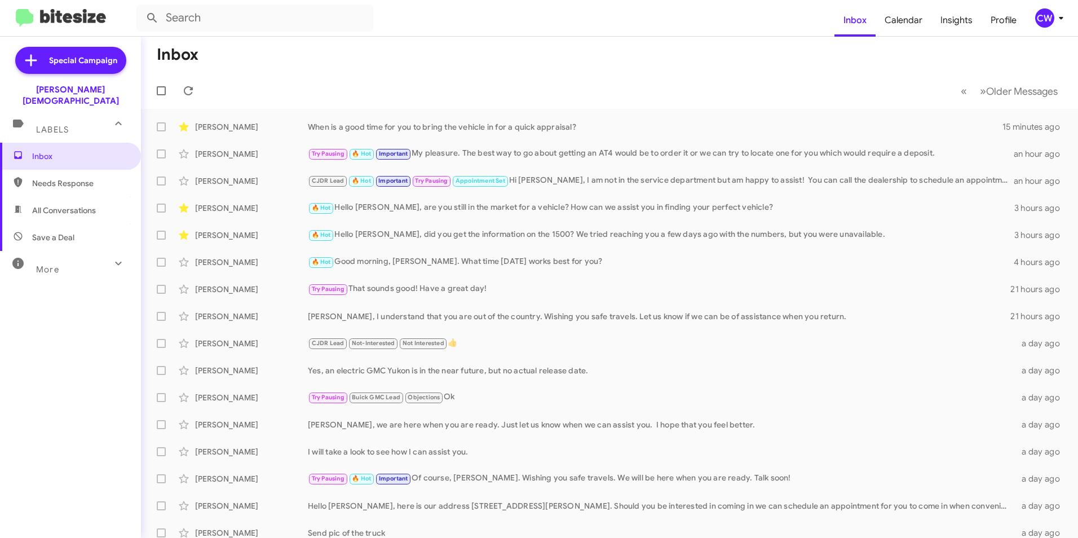
click at [65, 205] on span "All Conversations" at bounding box center [64, 210] width 64 height 11
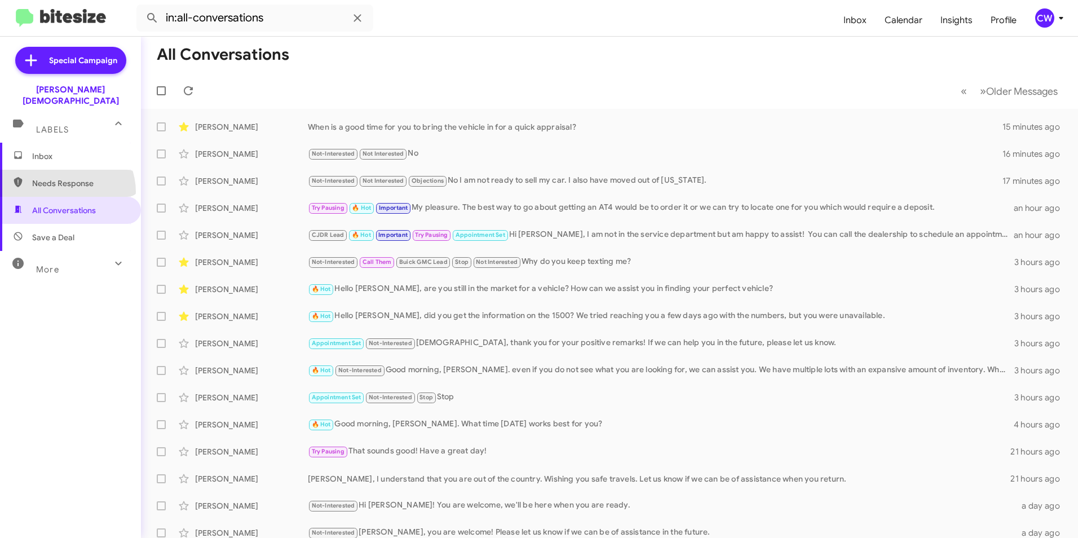
click at [65, 180] on span "Needs Response" at bounding box center [70, 183] width 141 height 27
type input "in:needs-response"
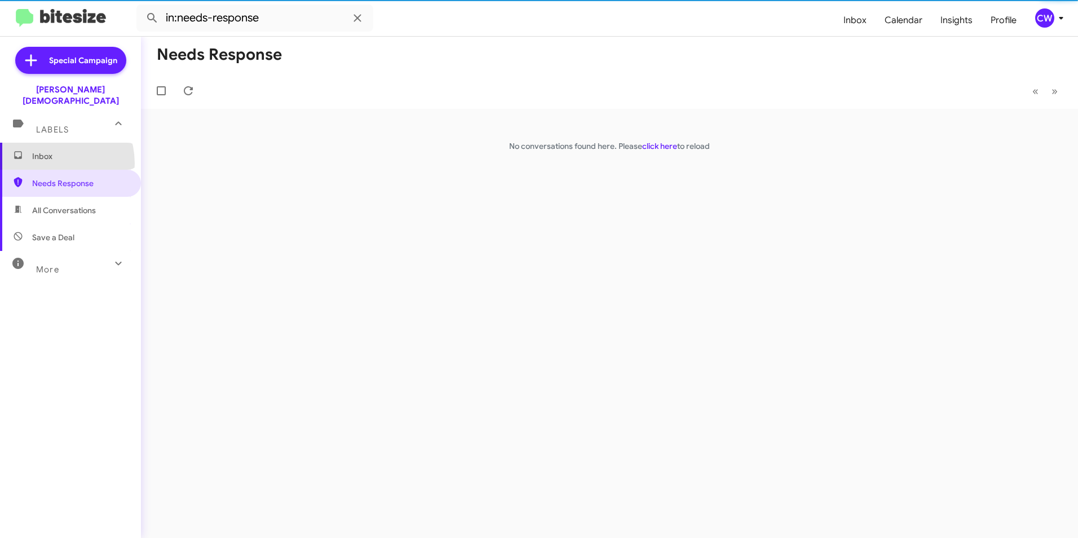
click at [45, 152] on span "Inbox" at bounding box center [70, 156] width 141 height 27
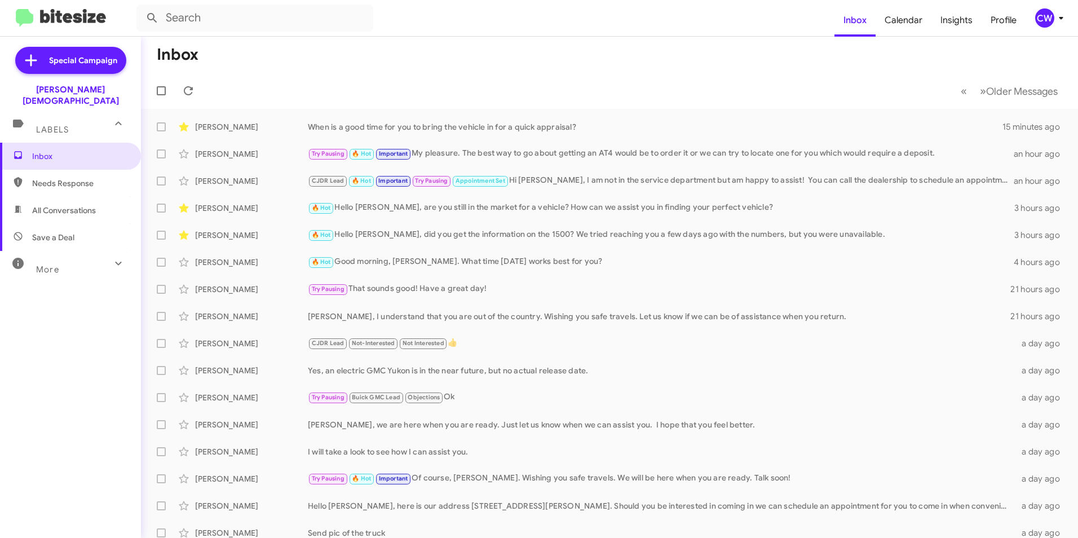
click at [68, 178] on span "Needs Response" at bounding box center [80, 183] width 96 height 11
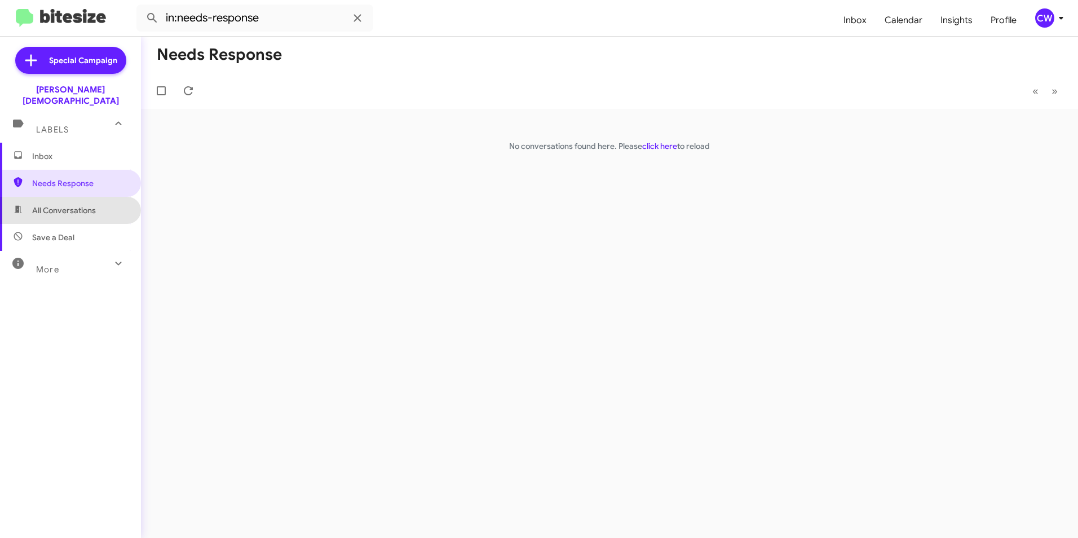
click at [95, 205] on span "All Conversations" at bounding box center [64, 210] width 64 height 11
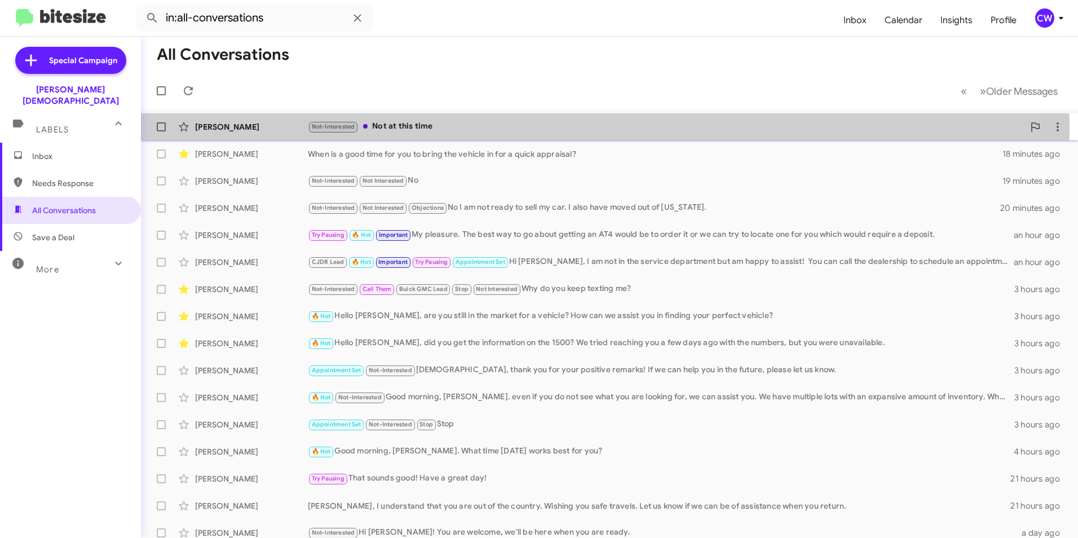
click at [411, 126] on div "Not-Interested Not at this time" at bounding box center [666, 126] width 716 height 13
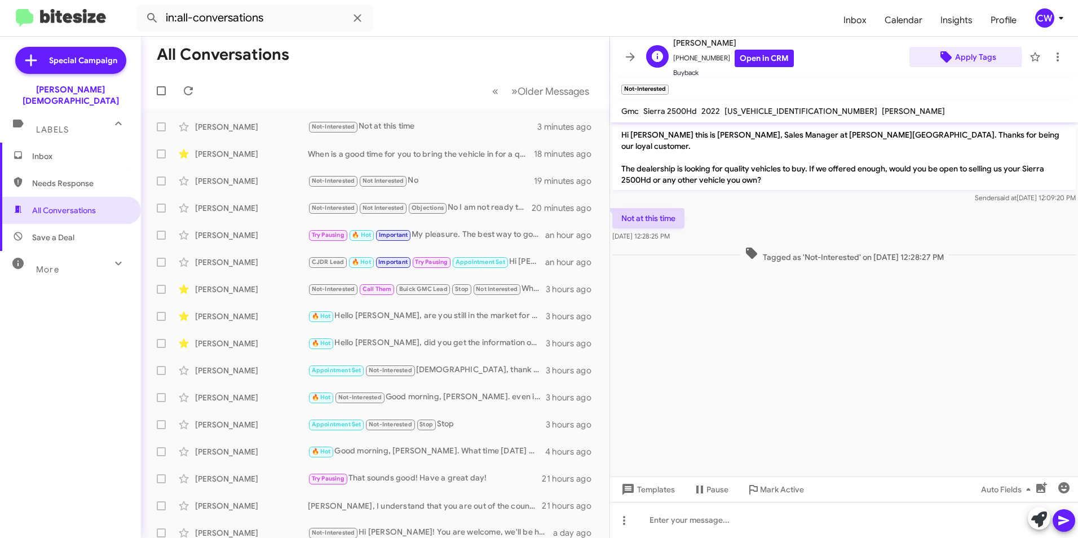
click at [955, 57] on span "Apply Tags" at bounding box center [975, 57] width 41 height 20
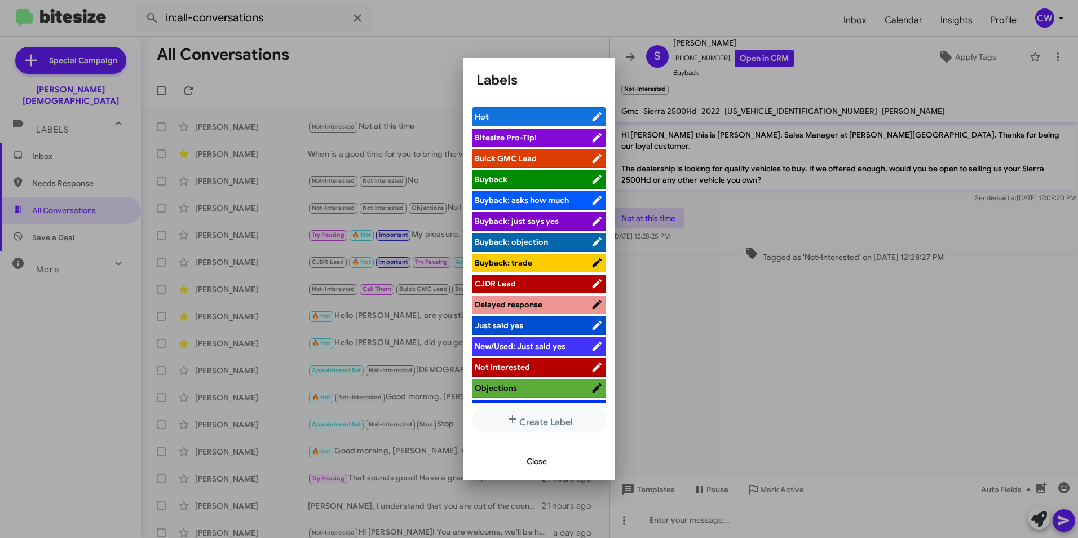
click at [537, 370] on span "Not Interested" at bounding box center [533, 366] width 116 height 11
click at [536, 464] on span "Close" at bounding box center [537, 461] width 20 height 20
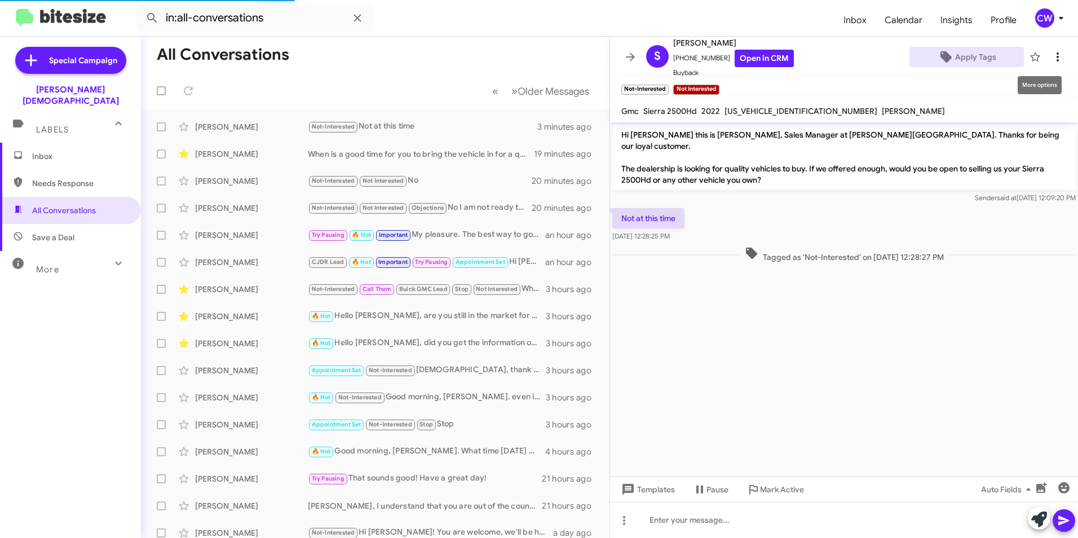
click at [1051, 58] on icon at bounding box center [1058, 57] width 14 height 14
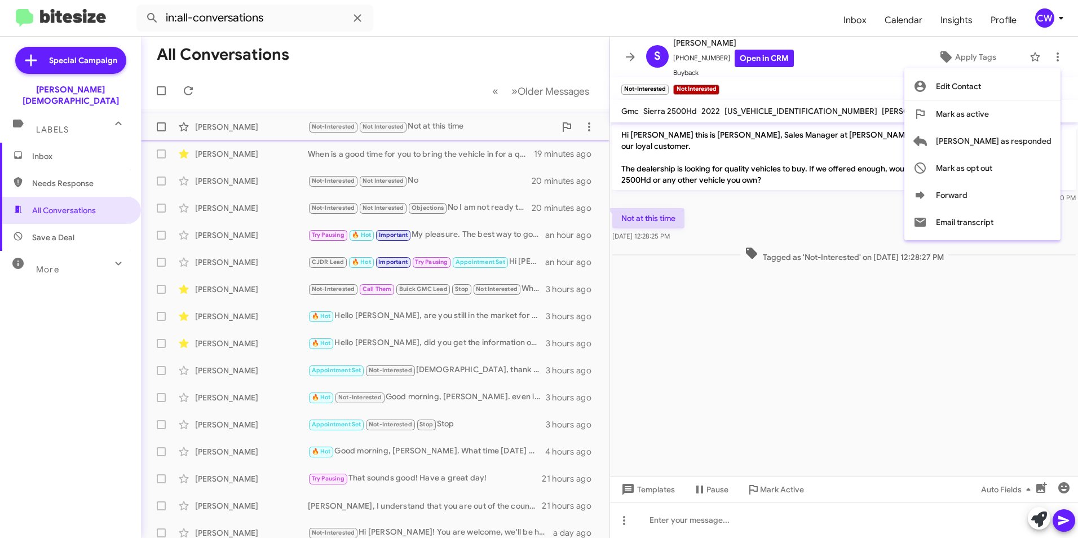
click at [1013, 138] on span "Mark as responded" at bounding box center [994, 140] width 116 height 27
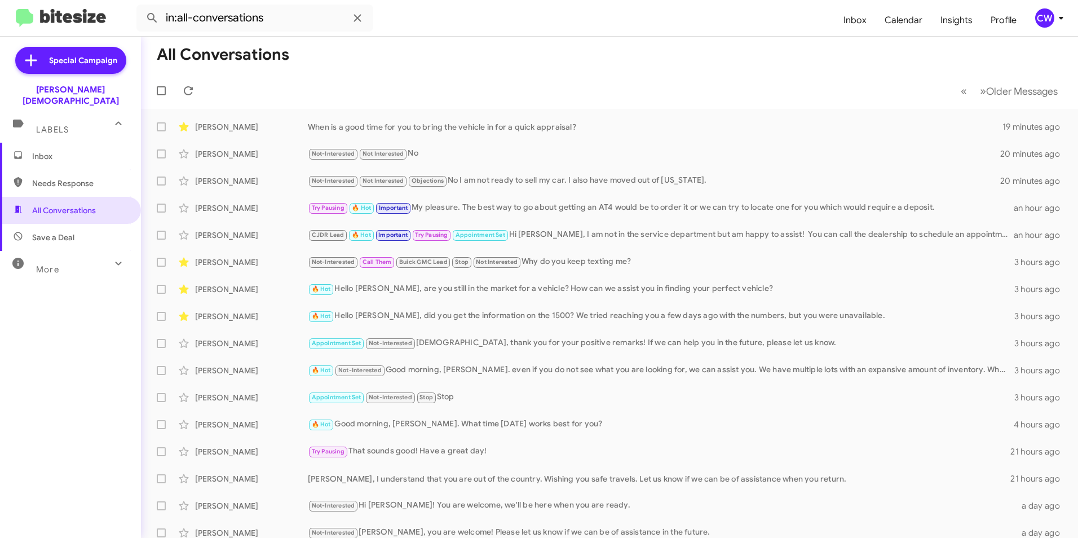
click at [33, 178] on span "Needs Response" at bounding box center [80, 183] width 96 height 11
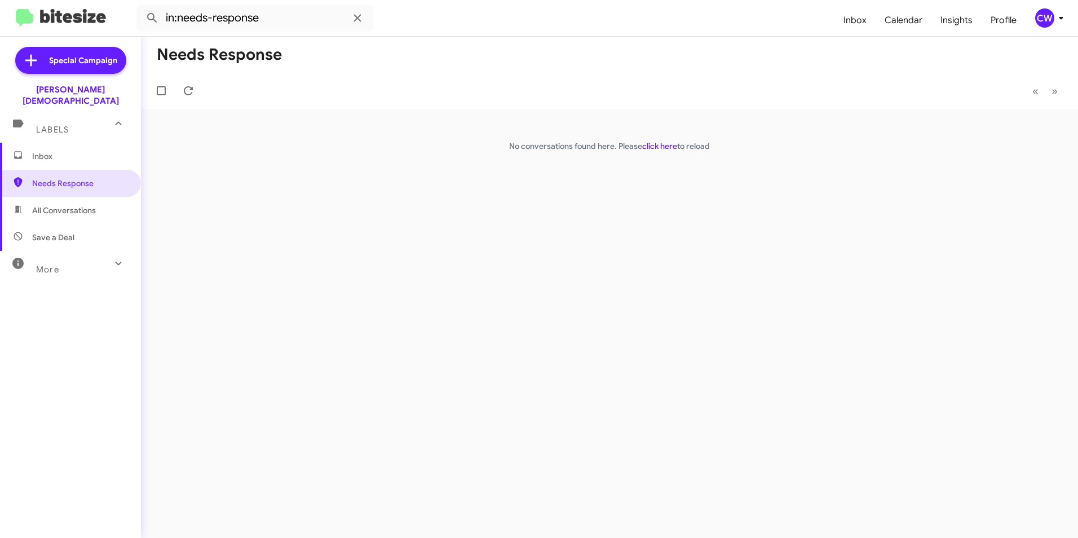
click at [76, 205] on span "All Conversations" at bounding box center [64, 210] width 64 height 11
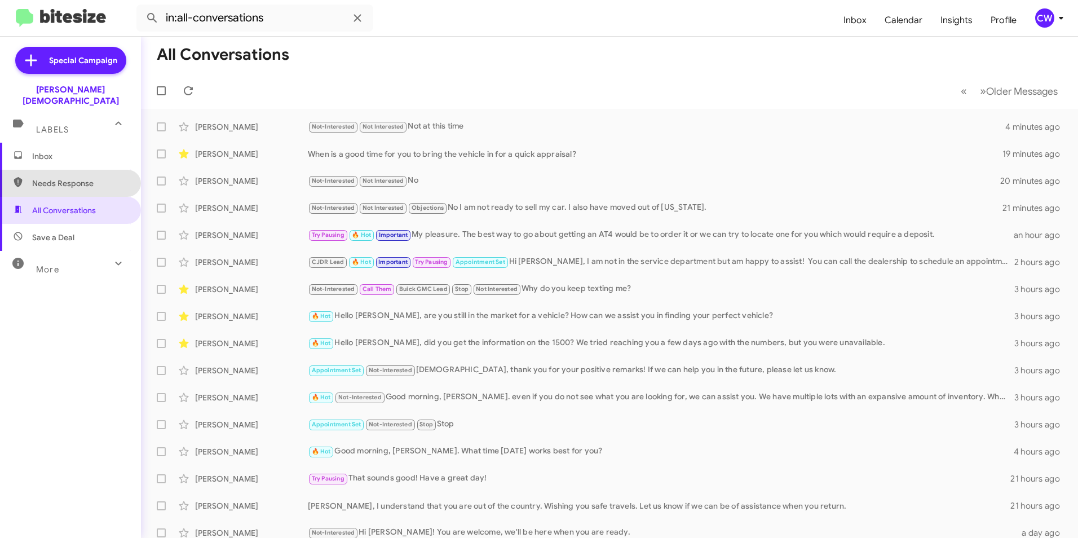
click at [103, 178] on span "Needs Response" at bounding box center [80, 183] width 96 height 11
type input "in:needs-response"
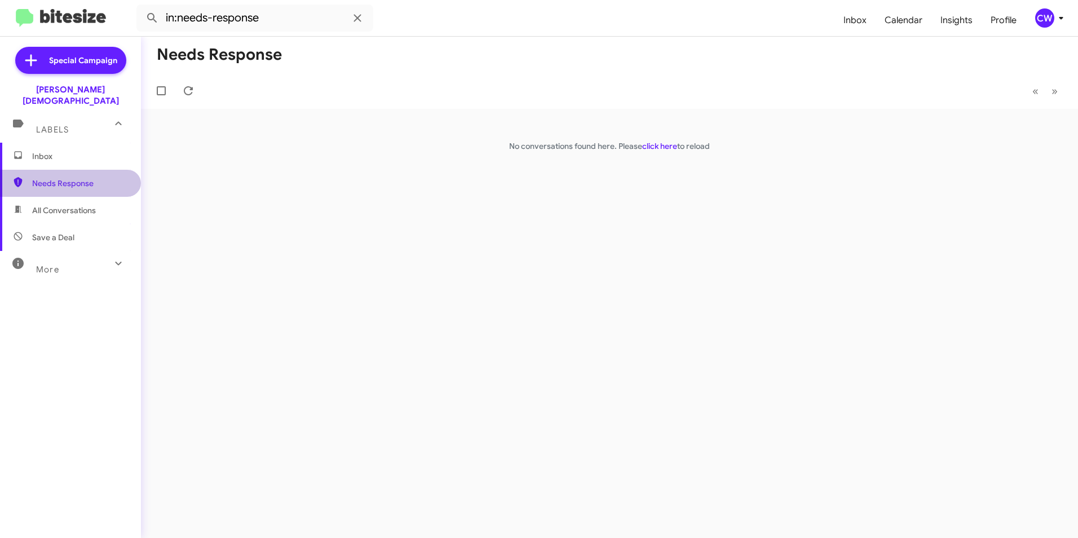
click at [77, 178] on span "Needs Response" at bounding box center [80, 183] width 96 height 11
click at [58, 151] on span "Inbox" at bounding box center [80, 156] width 96 height 11
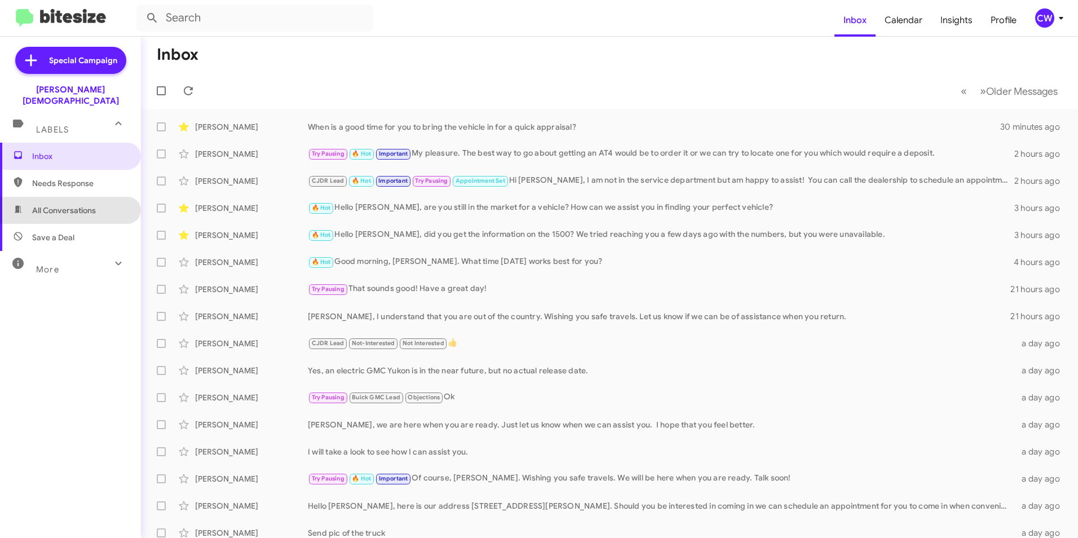
click at [100, 198] on span "All Conversations" at bounding box center [70, 210] width 141 height 27
type input "in:all-conversations"
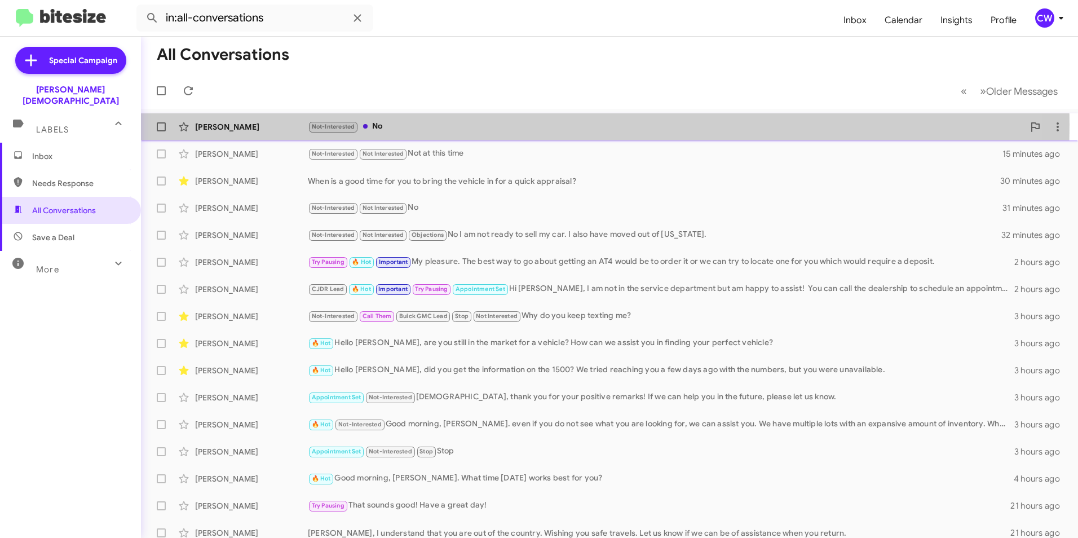
click at [411, 124] on div "Not-Interested No" at bounding box center [666, 126] width 716 height 13
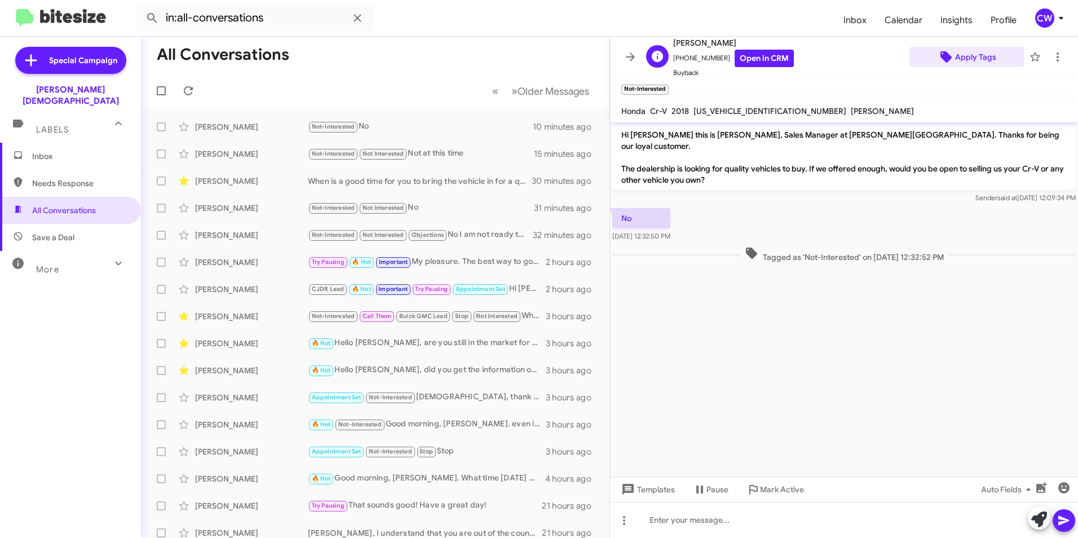
click at [962, 58] on span "Apply Tags" at bounding box center [975, 57] width 41 height 20
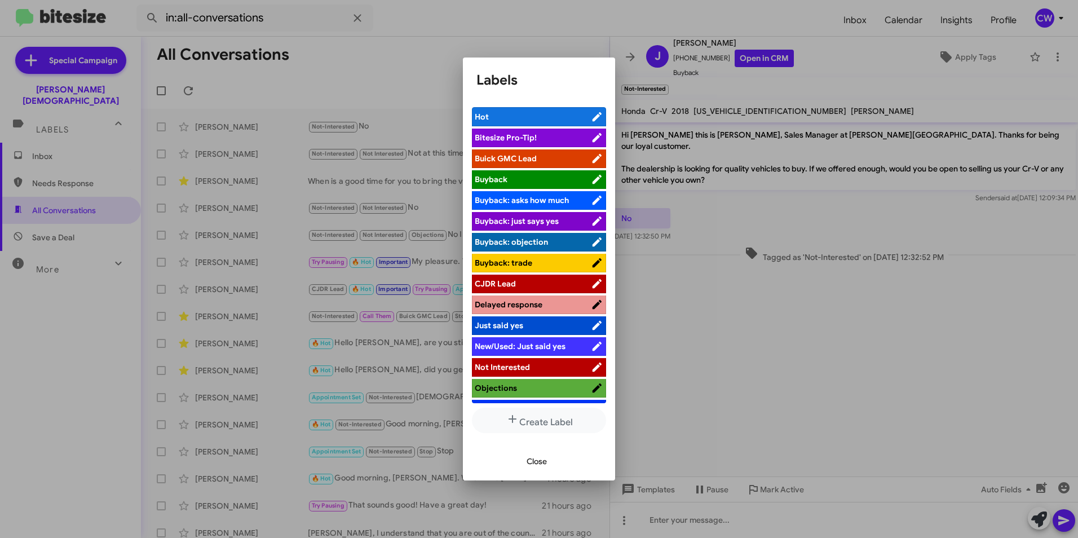
click at [509, 369] on span "Not Interested" at bounding box center [502, 367] width 55 height 10
click at [538, 459] on span "Close" at bounding box center [537, 461] width 20 height 20
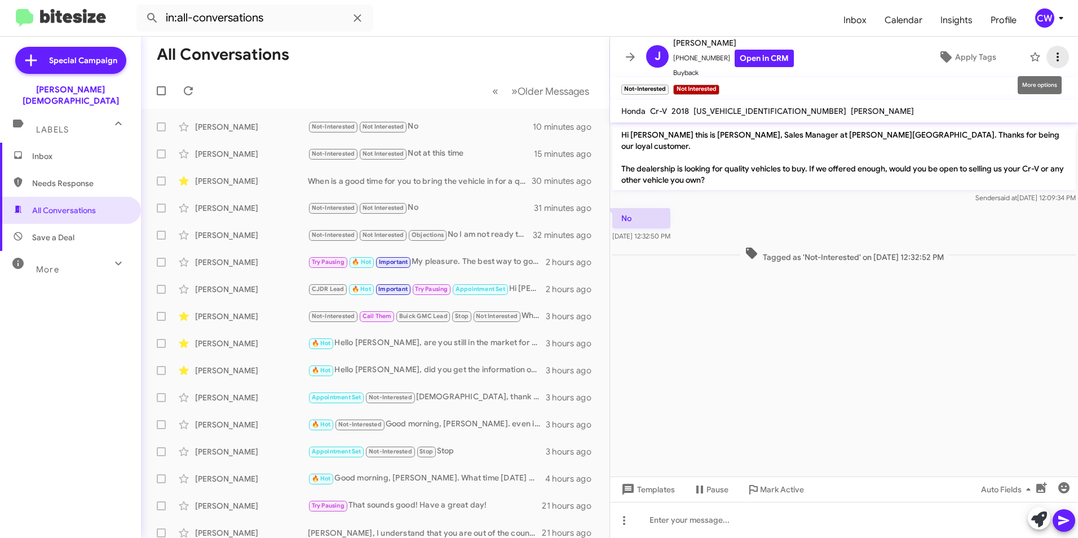
click at [1051, 58] on icon at bounding box center [1058, 57] width 14 height 14
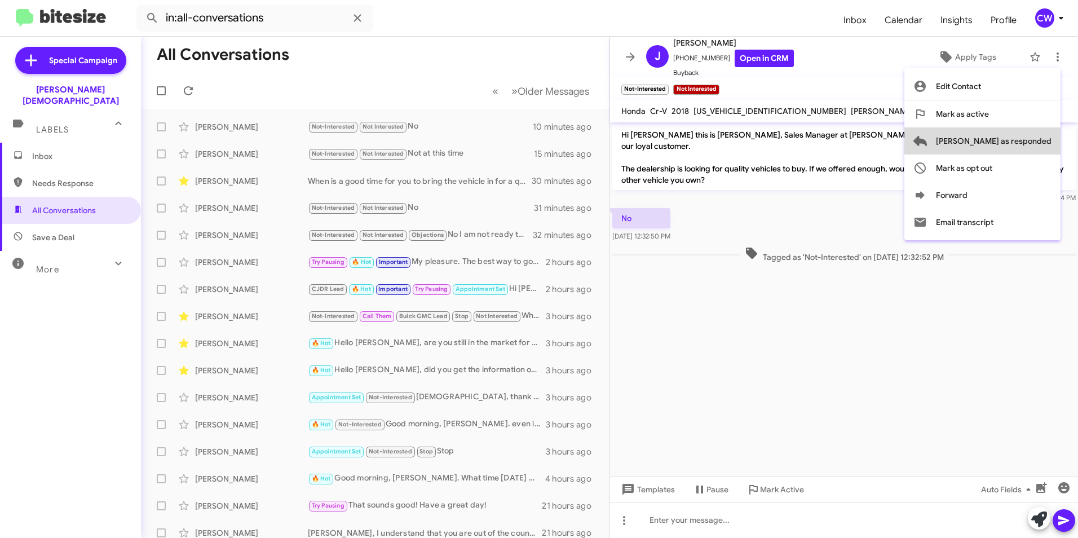
click at [1049, 145] on span "Mark as responded" at bounding box center [994, 140] width 116 height 27
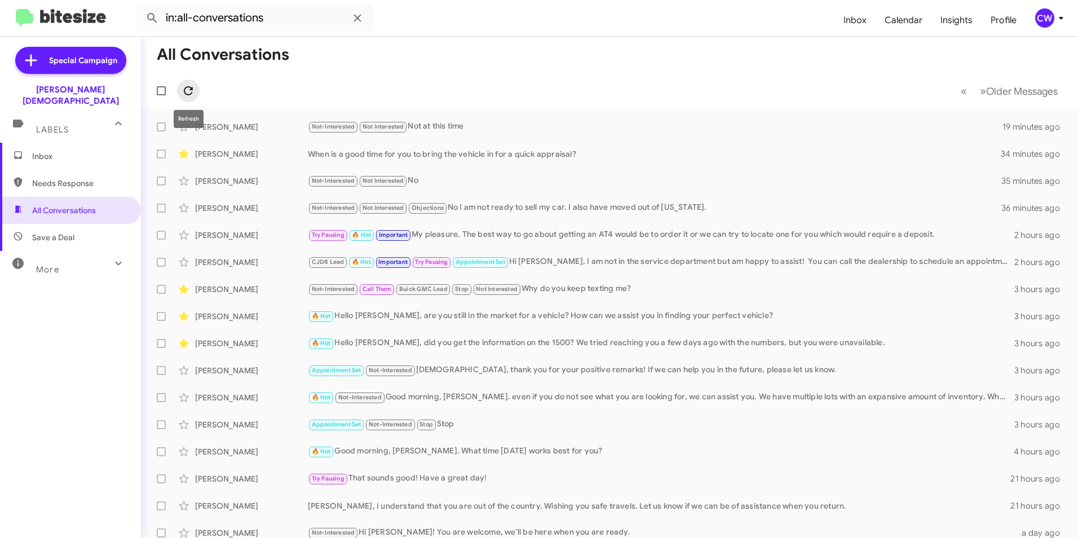
click at [186, 95] on icon at bounding box center [189, 91] width 14 height 14
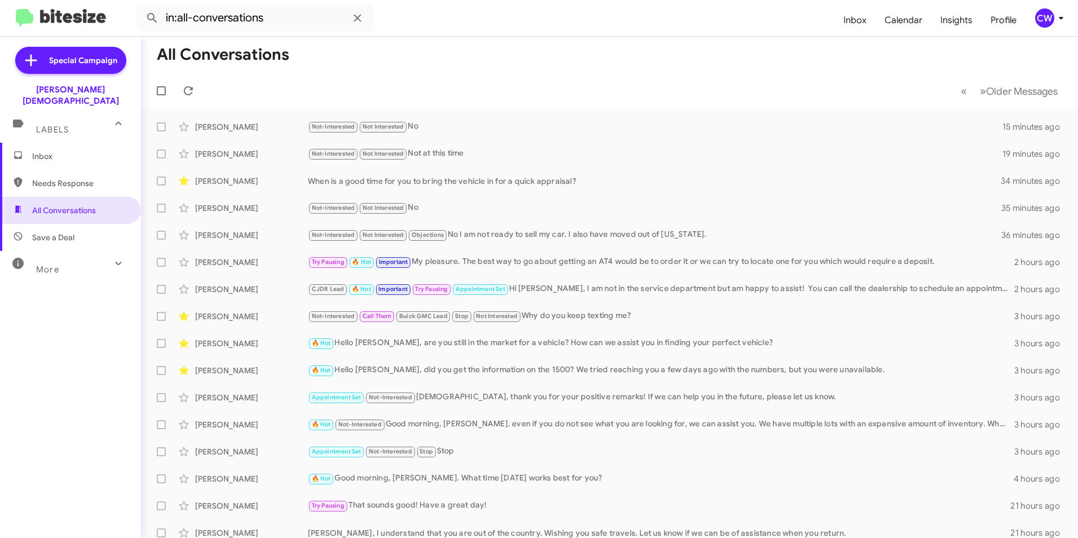
click at [59, 151] on span "Inbox" at bounding box center [80, 156] width 96 height 11
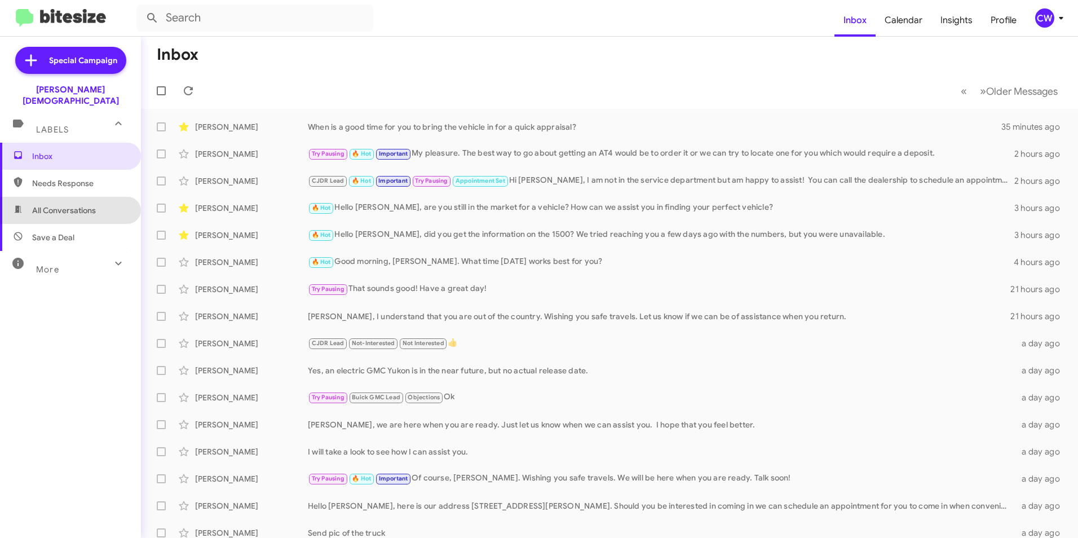
click at [74, 205] on span "All Conversations" at bounding box center [64, 210] width 64 height 11
type input "in:all-conversations"
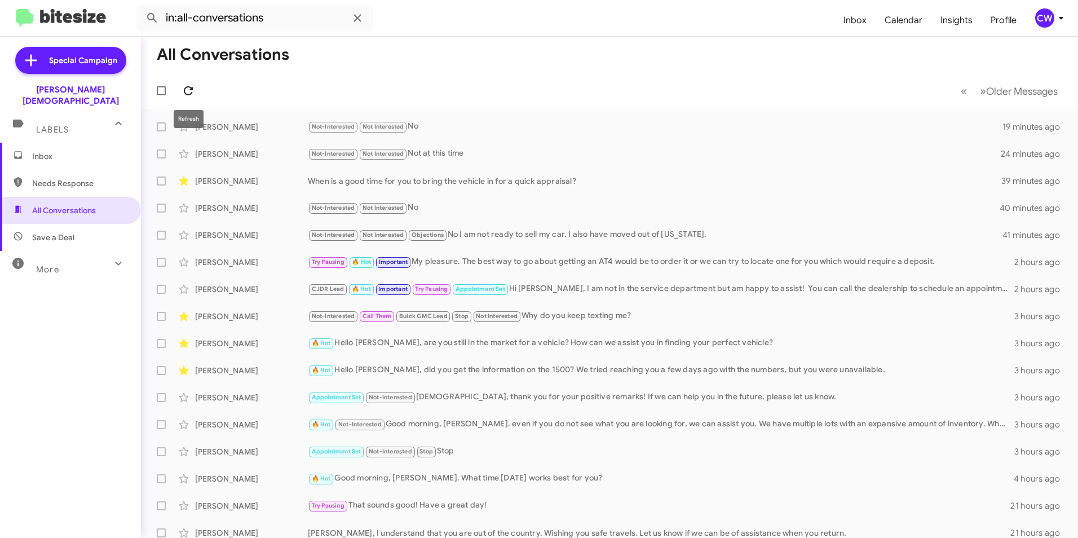
click at [186, 94] on icon at bounding box center [188, 90] width 9 height 9
click at [189, 94] on icon at bounding box center [188, 90] width 9 height 9
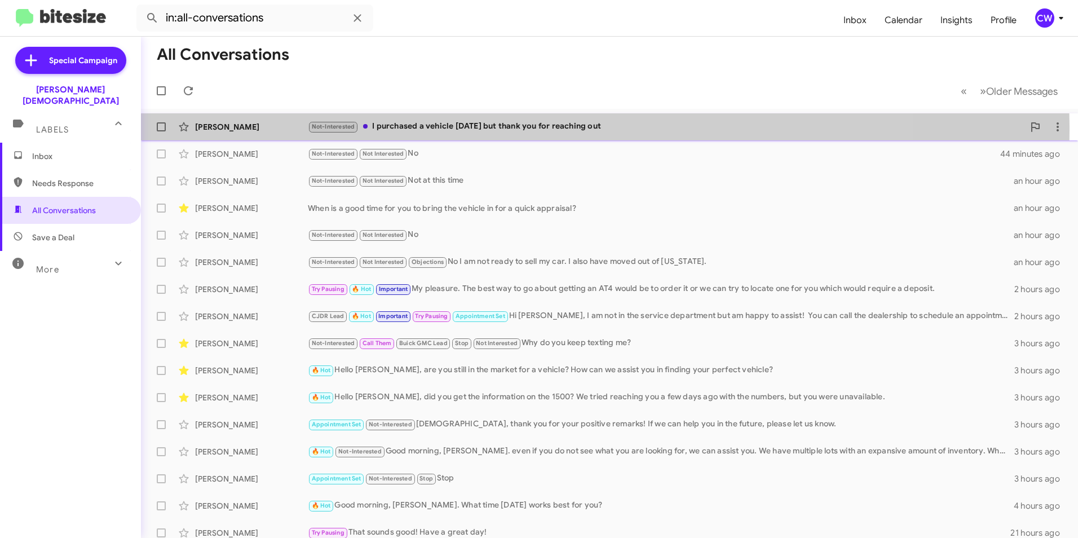
click at [490, 130] on div "Not-Interested I purchased a vehicle Monday but thank you for reaching out" at bounding box center [666, 126] width 716 height 13
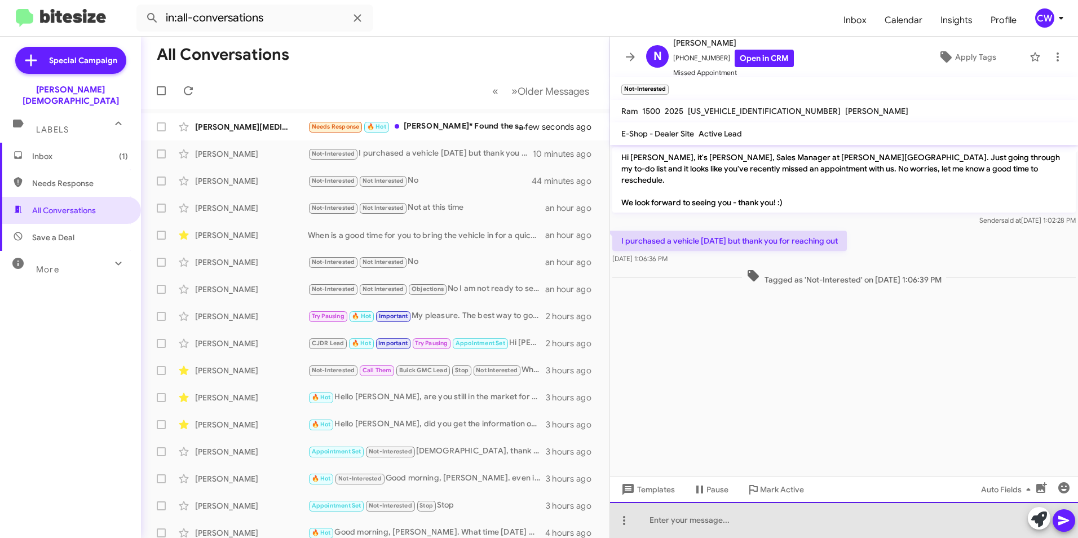
click at [703, 521] on div at bounding box center [844, 520] width 468 height 36
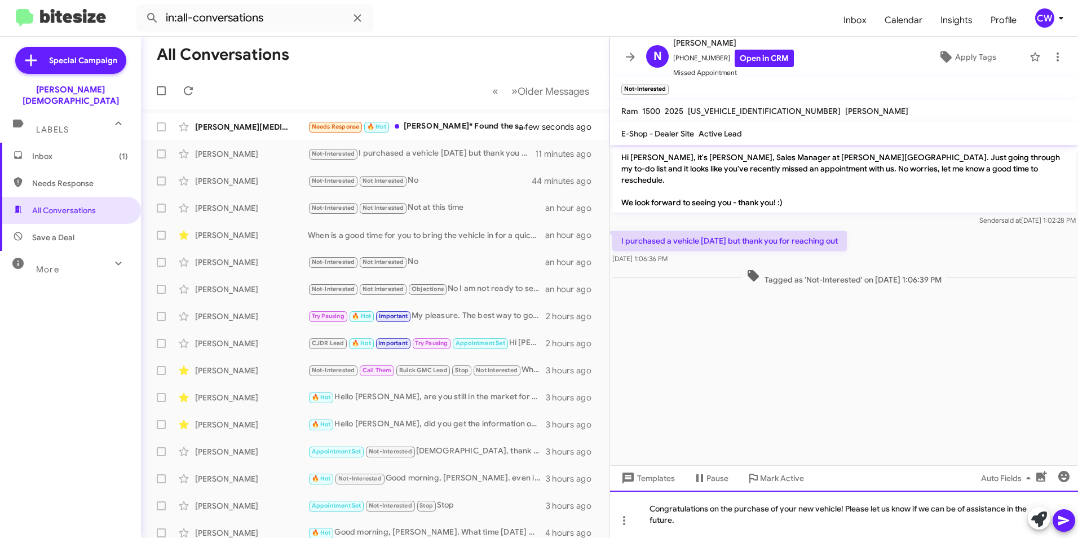
click at [753, 512] on div "Congratulations on the purchase of your new vehicle! Please let us know if we c…" at bounding box center [844, 513] width 468 height 47
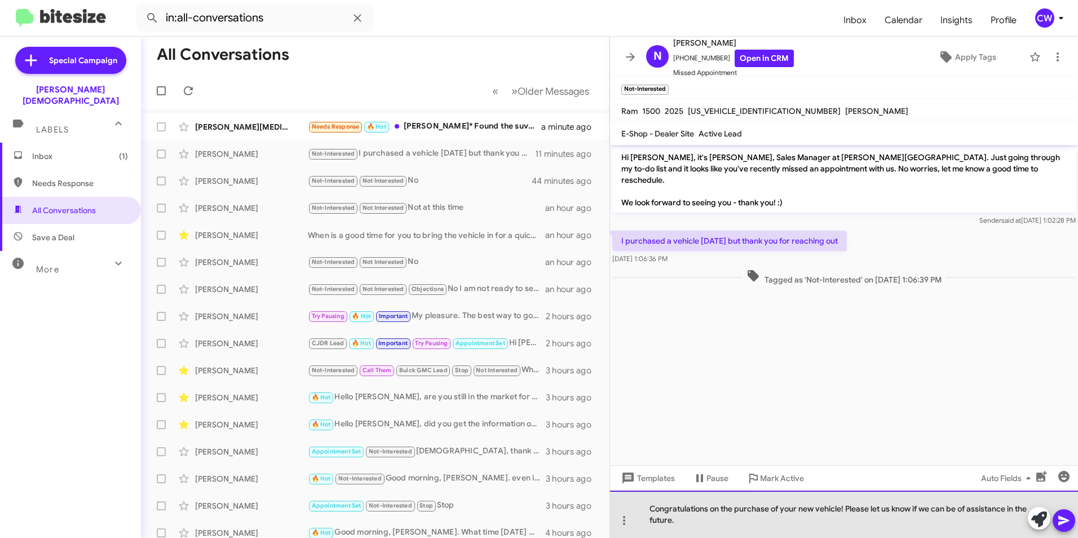
click at [957, 521] on div "Congratulations on the purchase of your new vehicle! Please let us know if we c…" at bounding box center [844, 513] width 468 height 47
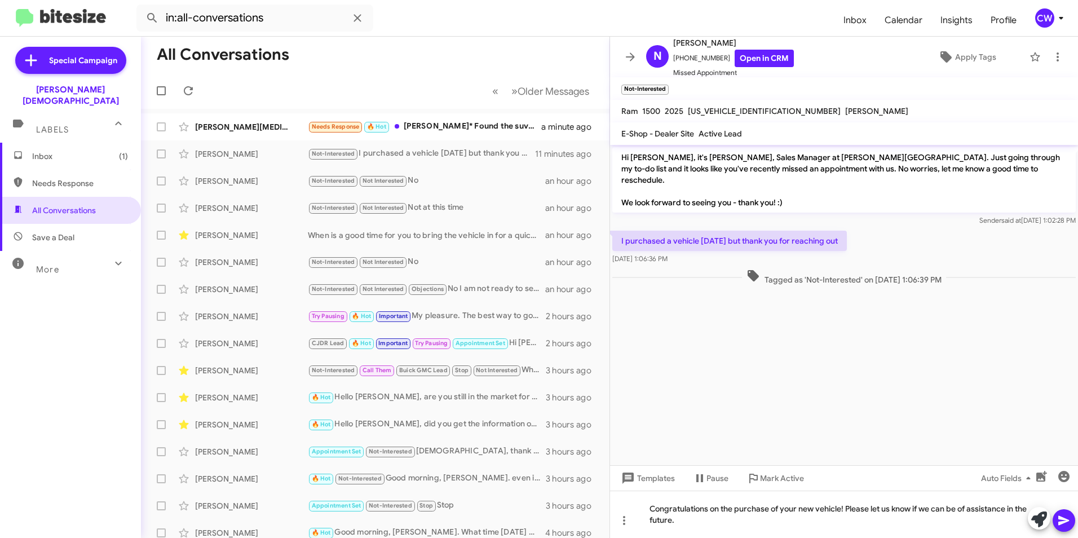
click at [1066, 524] on icon at bounding box center [1064, 521] width 14 height 14
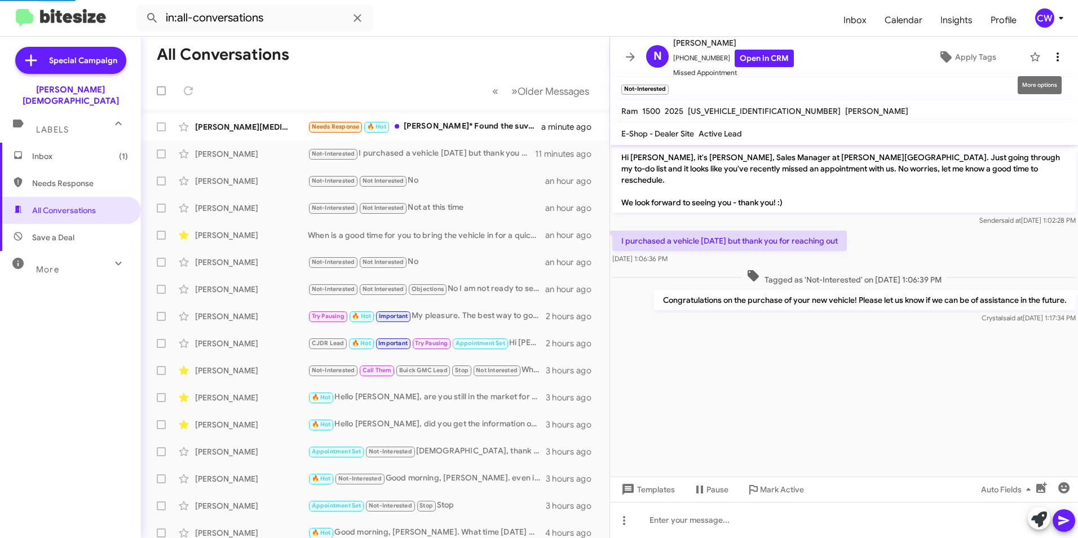
click at [1051, 62] on icon at bounding box center [1058, 57] width 14 height 14
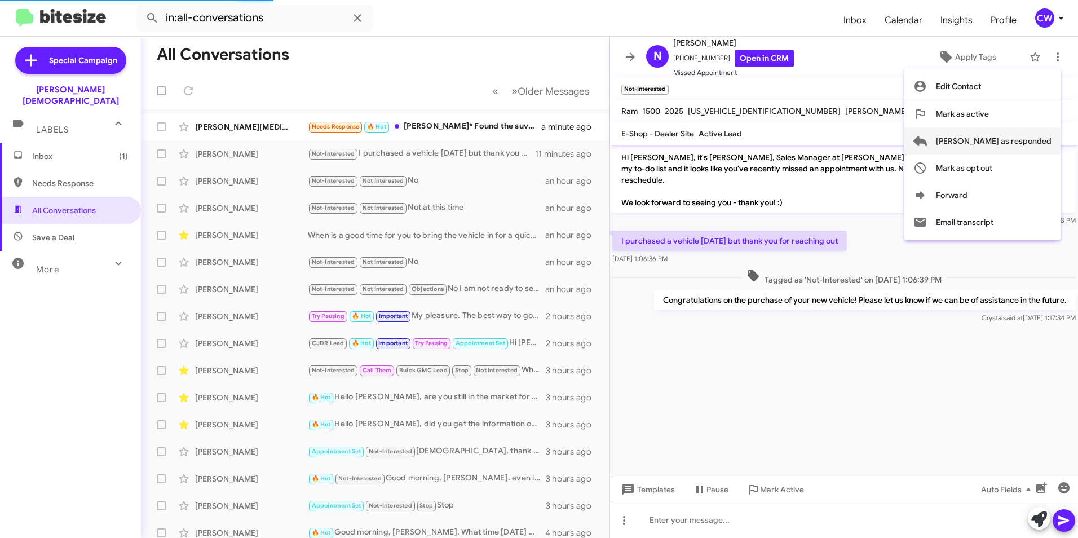
click at [1028, 145] on span "Mark as responded" at bounding box center [994, 140] width 116 height 27
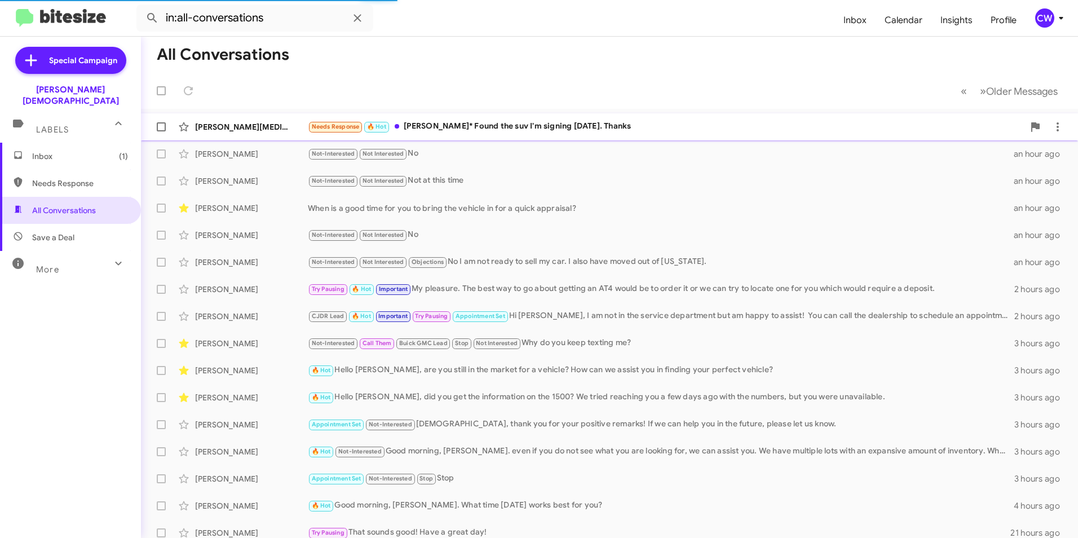
click at [569, 127] on div "Needs Response 🔥 Hot Lozana* Found the suv I'm signing on Wednesday. Thanks" at bounding box center [666, 126] width 716 height 13
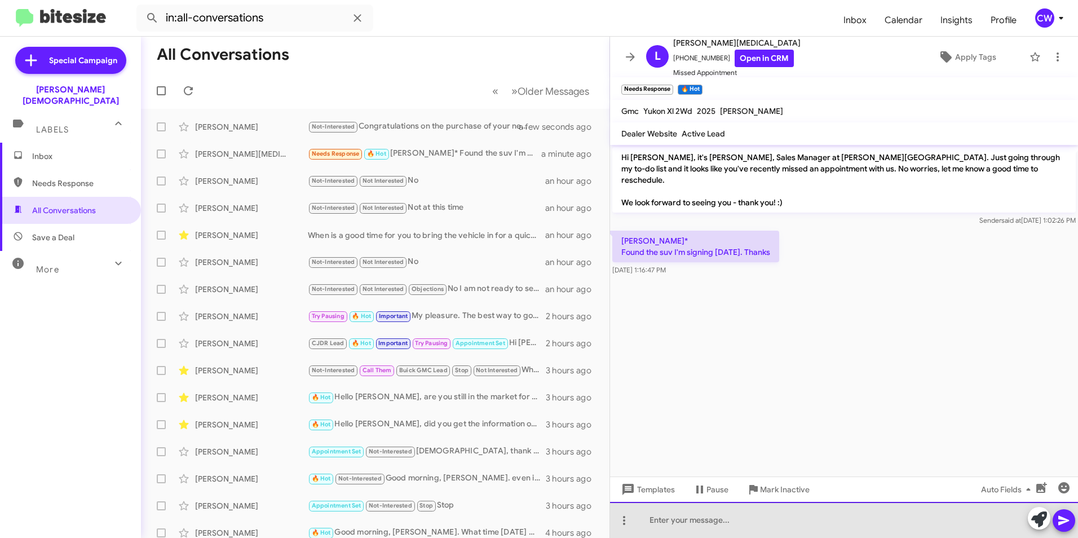
click at [696, 529] on div at bounding box center [844, 520] width 468 height 36
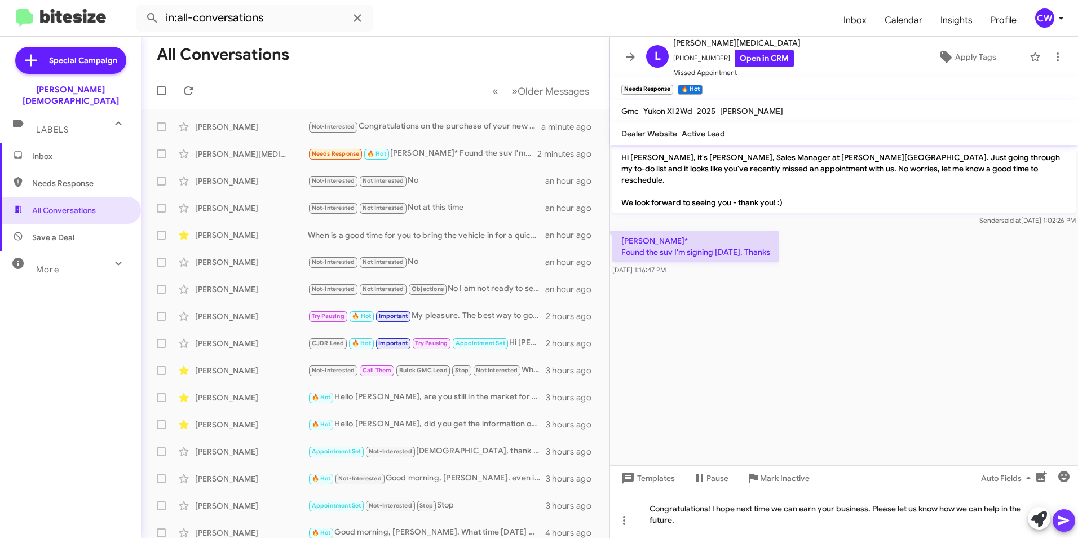
click at [1059, 520] on icon at bounding box center [1064, 521] width 14 height 14
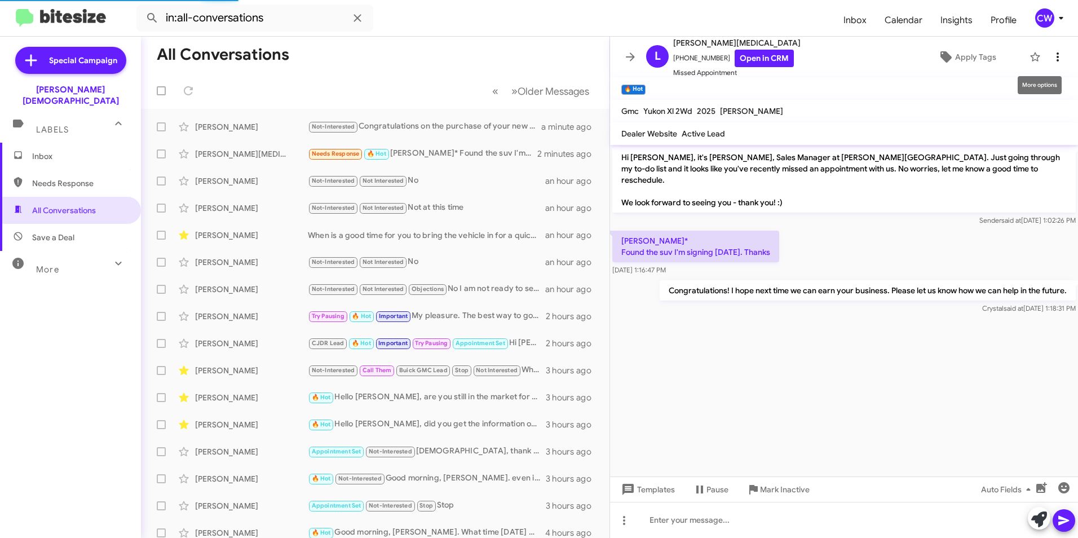
click at [1057, 54] on icon at bounding box center [1058, 56] width 2 height 9
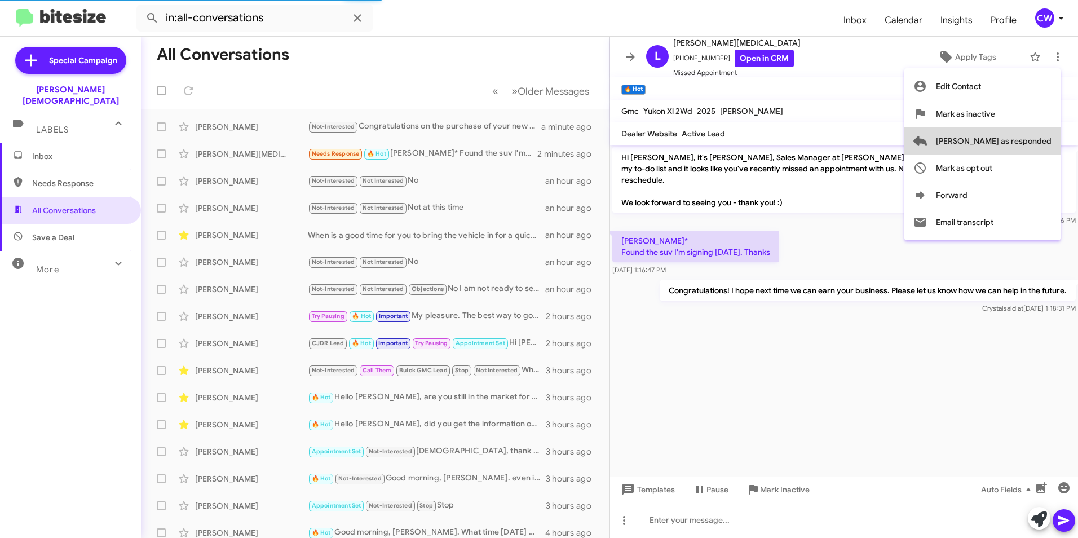
click at [1039, 144] on span "Mark as responded" at bounding box center [994, 140] width 116 height 27
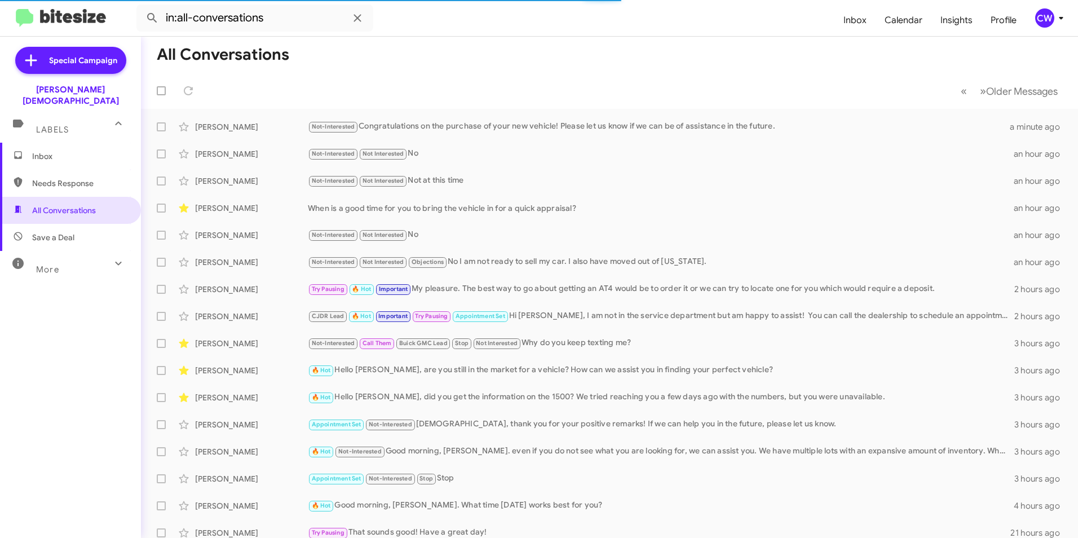
click at [52, 178] on span "Needs Response" at bounding box center [80, 183] width 96 height 11
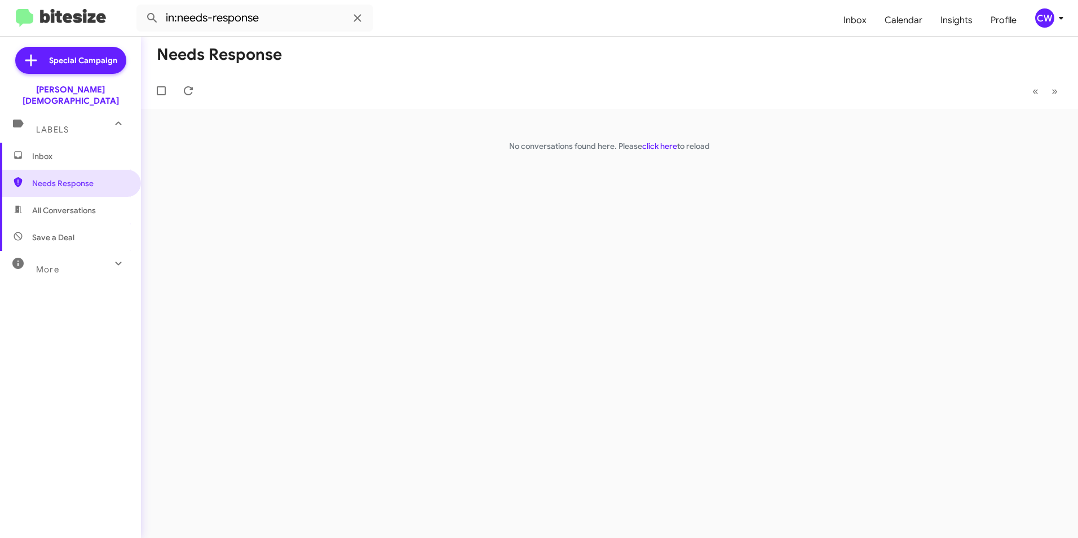
click at [84, 205] on span "All Conversations" at bounding box center [64, 210] width 64 height 11
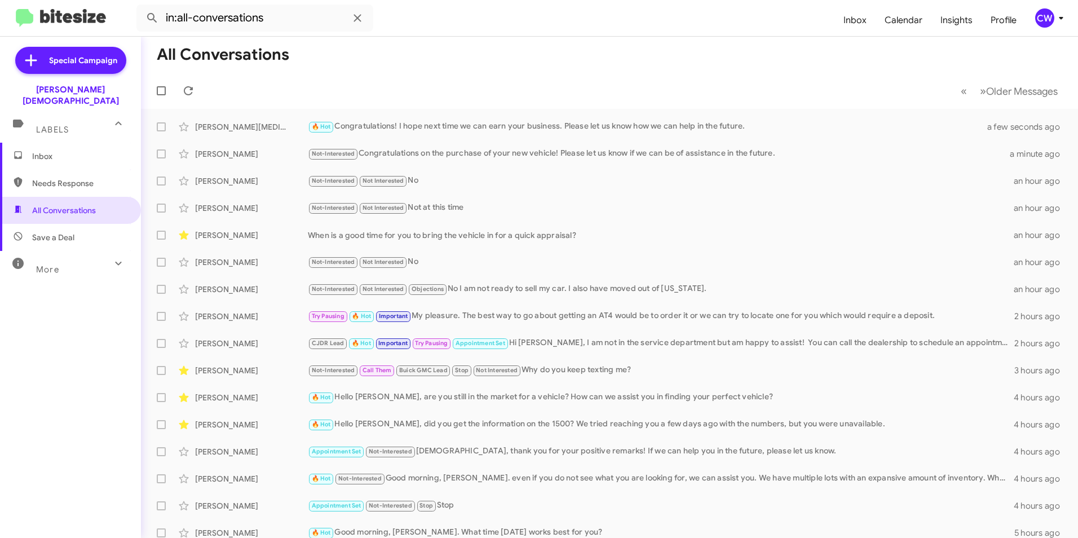
click at [64, 180] on span "Needs Response" at bounding box center [70, 183] width 141 height 27
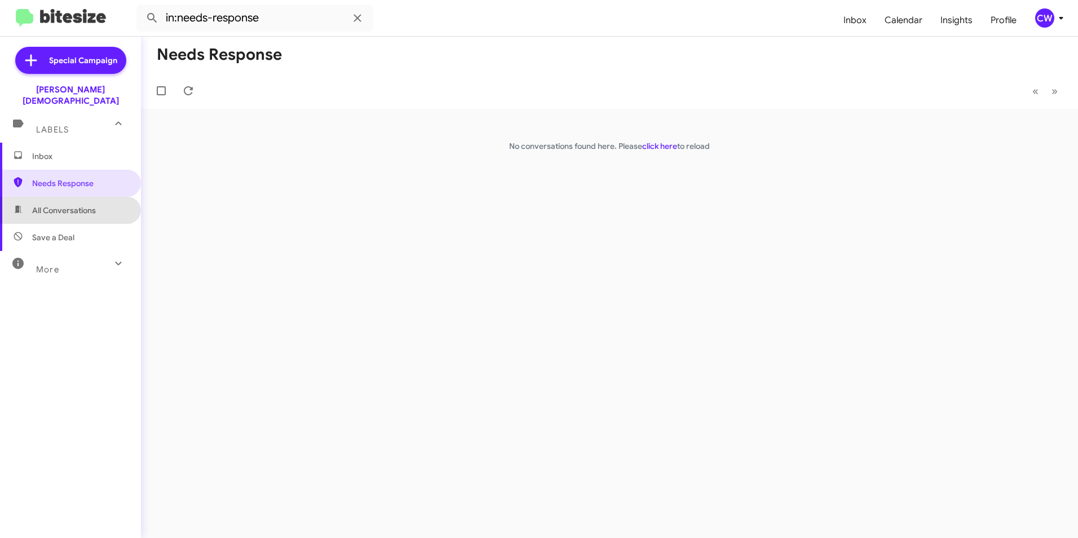
click at [86, 205] on span "All Conversations" at bounding box center [64, 210] width 64 height 11
type input "in:all-conversations"
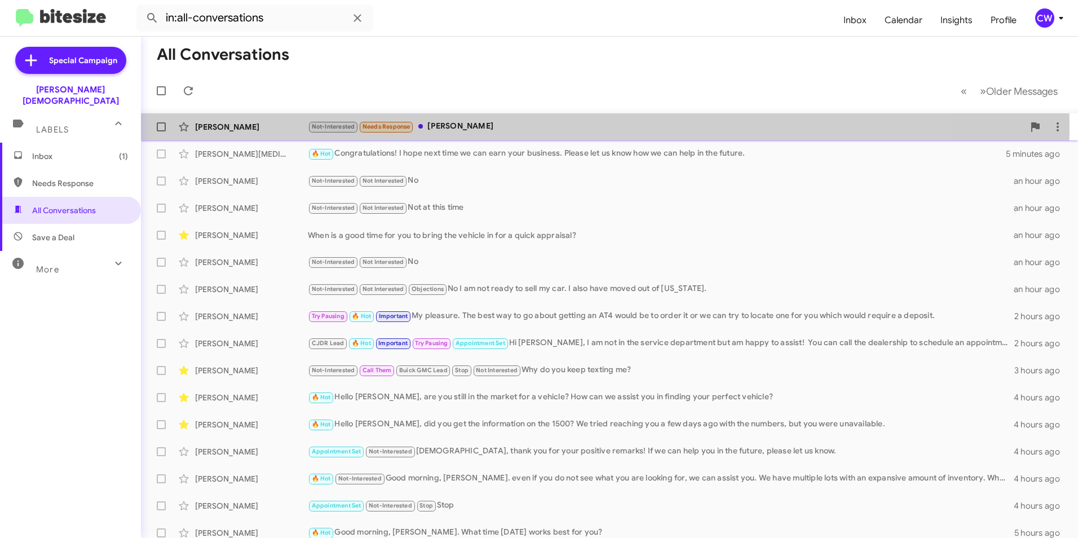
click at [437, 127] on div "Not-Interested Needs Response Ty" at bounding box center [666, 126] width 716 height 13
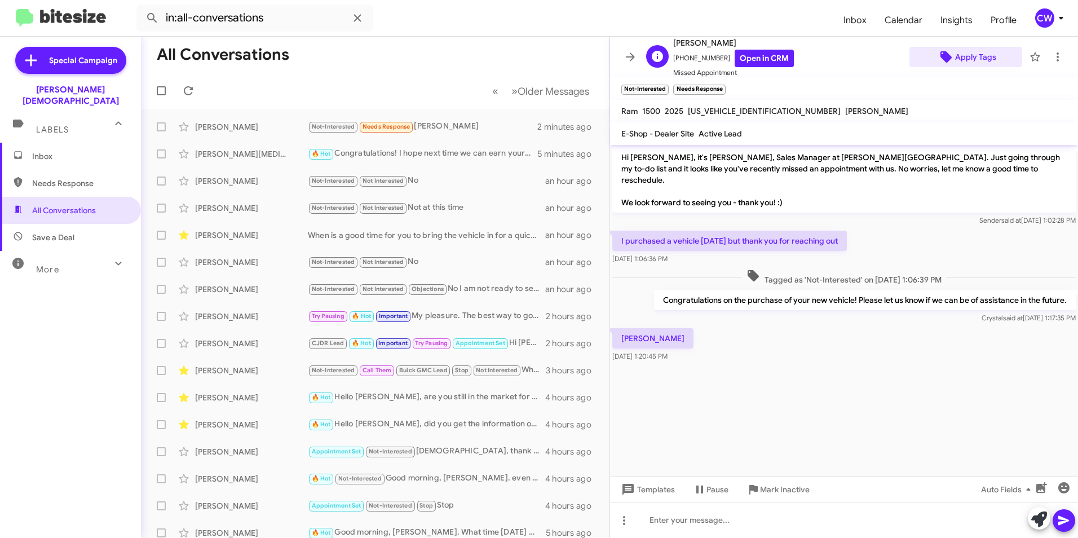
click at [956, 57] on span "Apply Tags" at bounding box center [975, 57] width 41 height 20
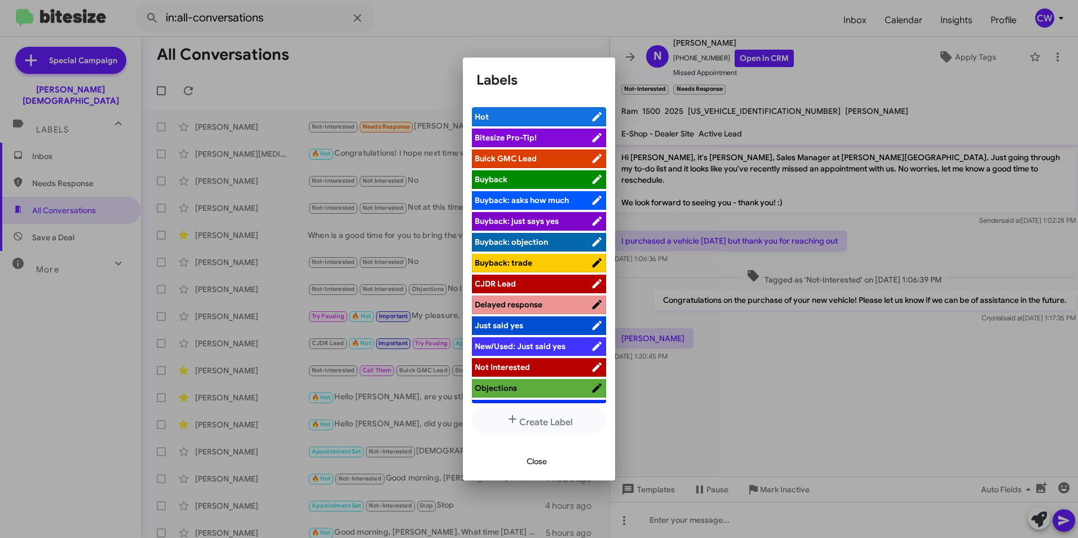
click at [545, 387] on span "Objections" at bounding box center [533, 387] width 116 height 11
click at [543, 463] on span "Close" at bounding box center [537, 461] width 20 height 20
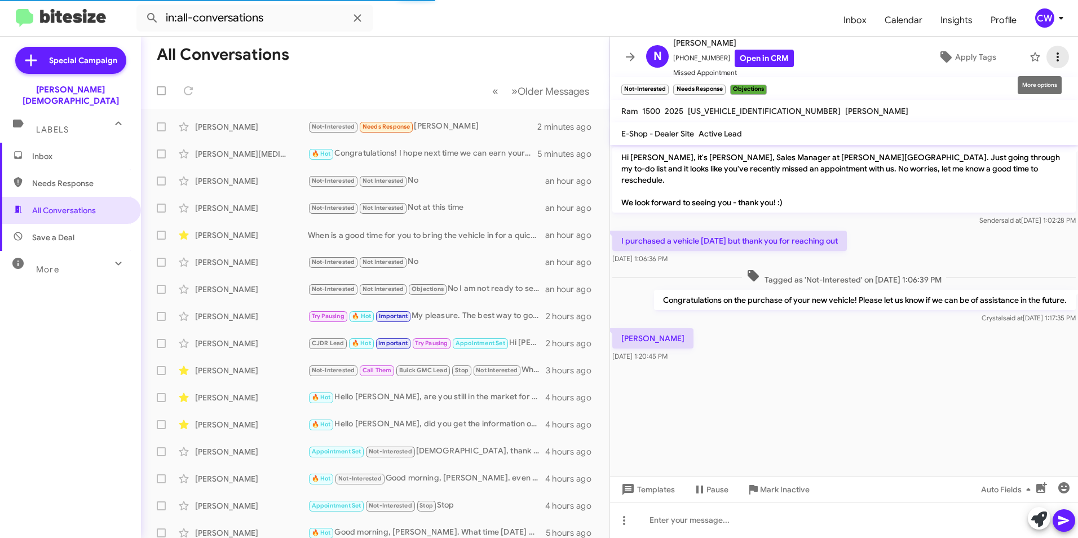
click at [1051, 56] on icon at bounding box center [1058, 57] width 14 height 14
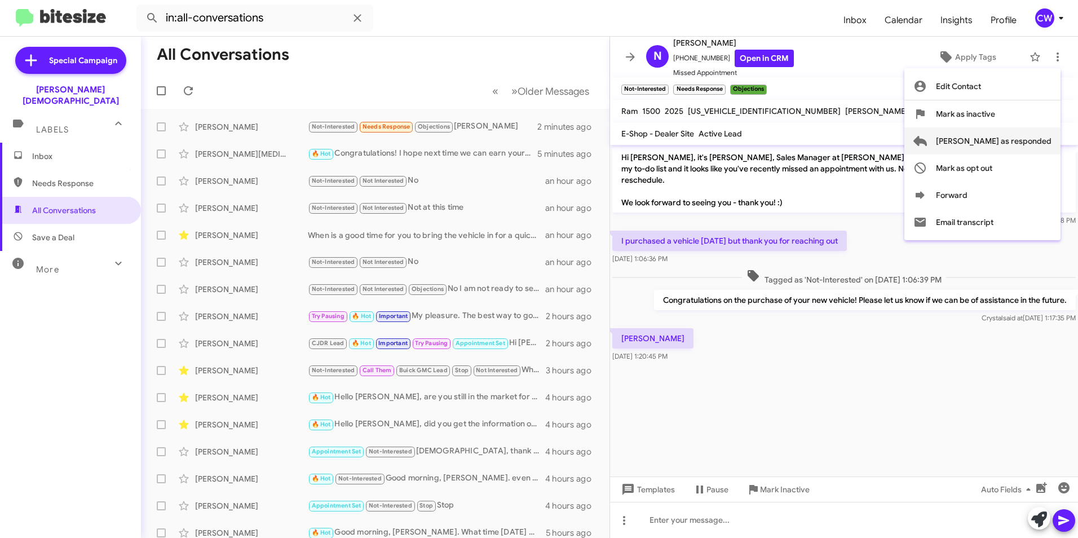
click at [1044, 146] on span "Mark as responded" at bounding box center [994, 140] width 116 height 27
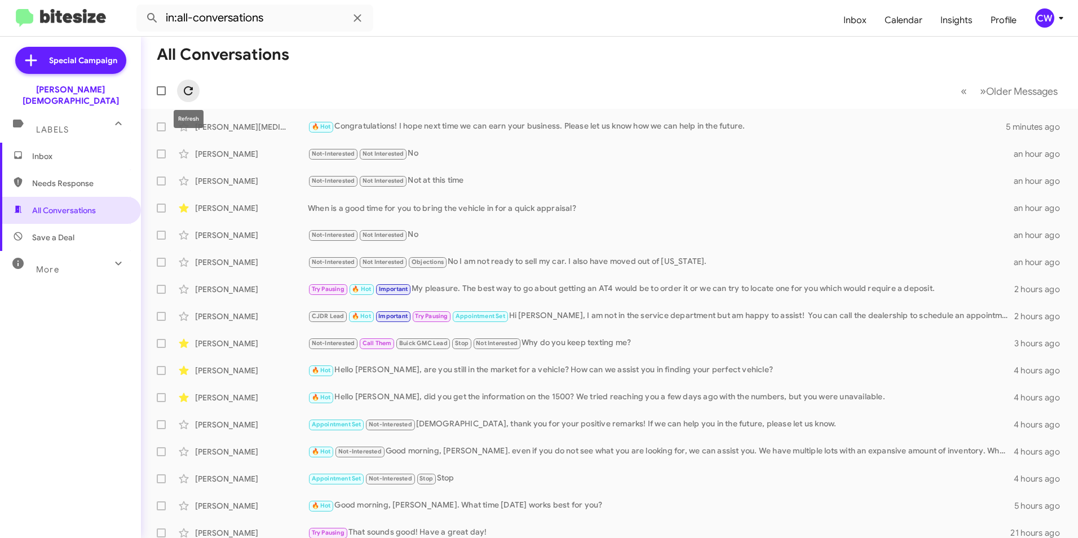
click at [185, 96] on icon at bounding box center [189, 91] width 14 height 14
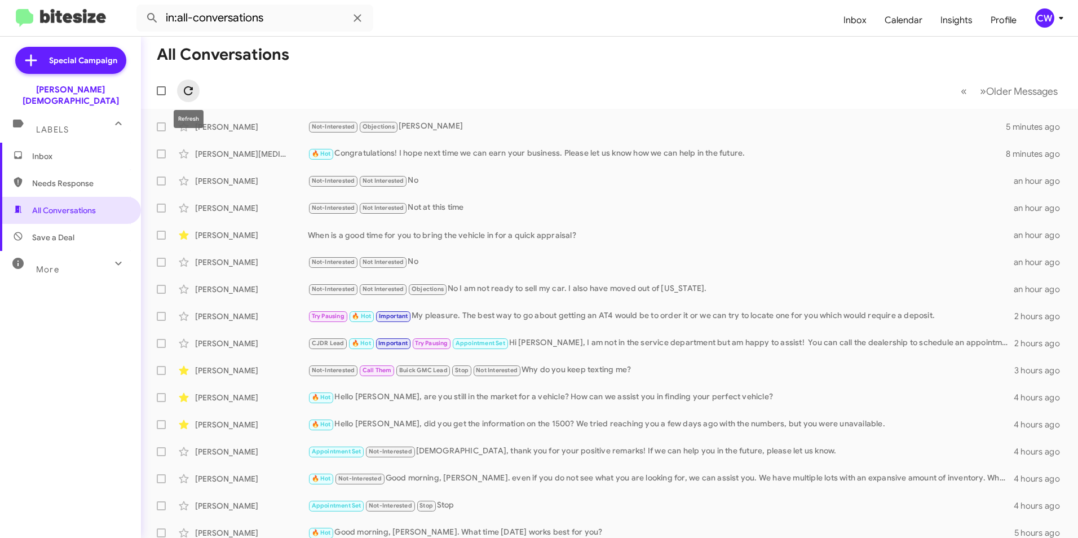
click at [191, 95] on icon at bounding box center [189, 91] width 14 height 14
click at [56, 151] on span "Inbox" at bounding box center [80, 156] width 96 height 11
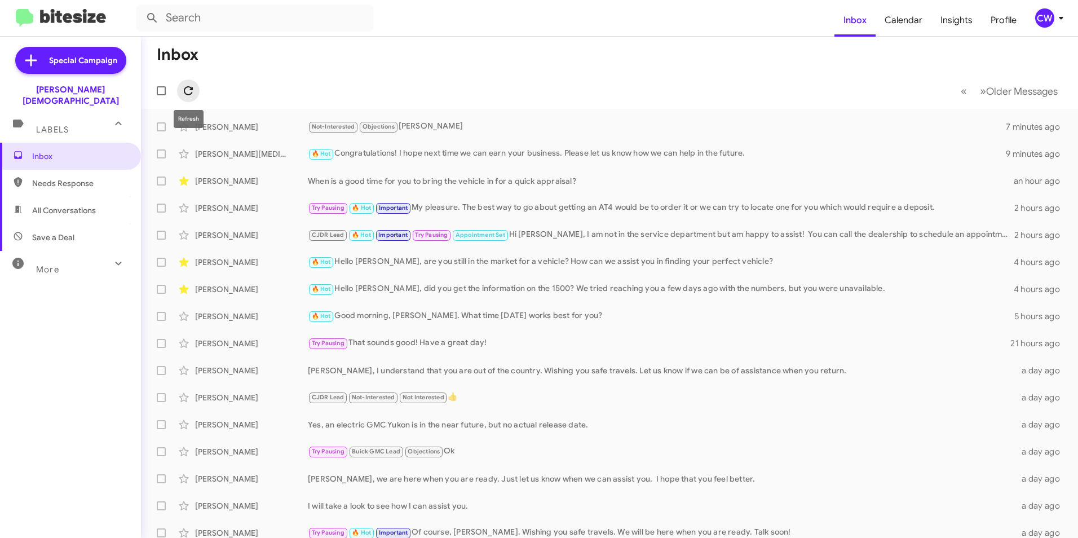
click at [191, 95] on icon at bounding box center [189, 91] width 14 height 14
click at [53, 178] on span "Needs Response" at bounding box center [80, 183] width 96 height 11
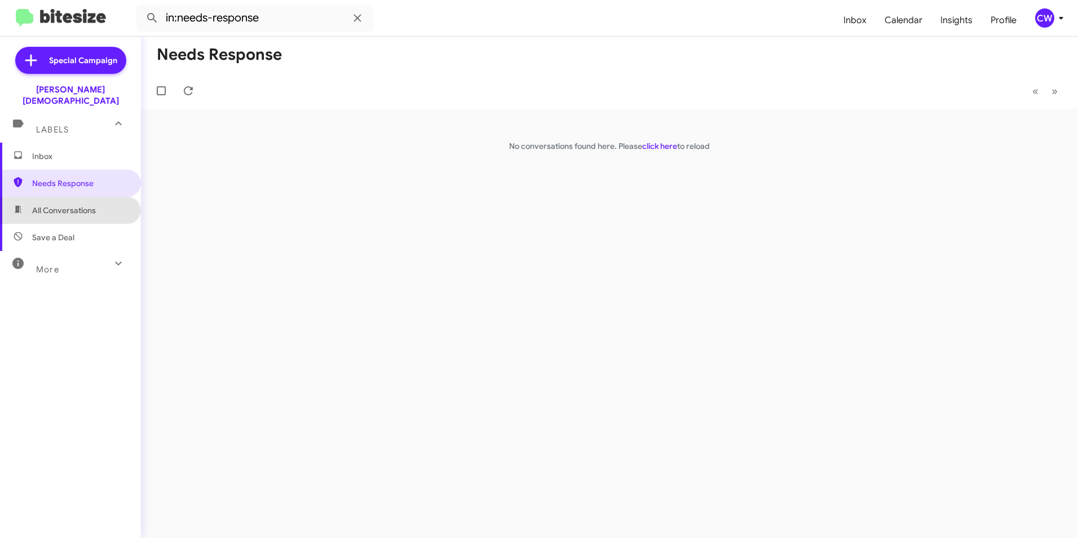
click at [76, 205] on span "All Conversations" at bounding box center [64, 210] width 64 height 11
type input "in:all-conversations"
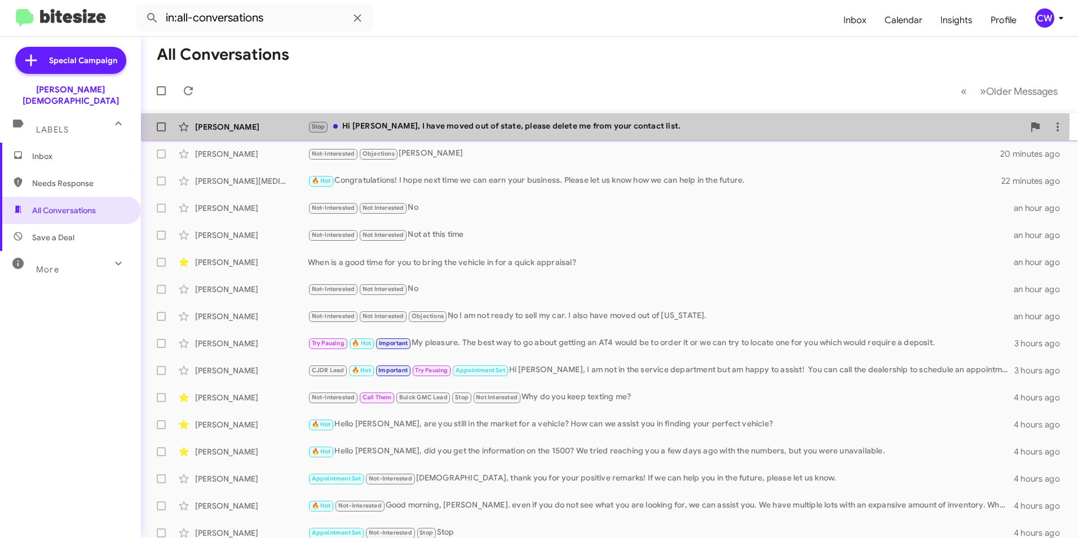
click at [476, 123] on div "Stop Hi Crystal, I have moved out of state, please delete me from your contact …" at bounding box center [666, 126] width 716 height 13
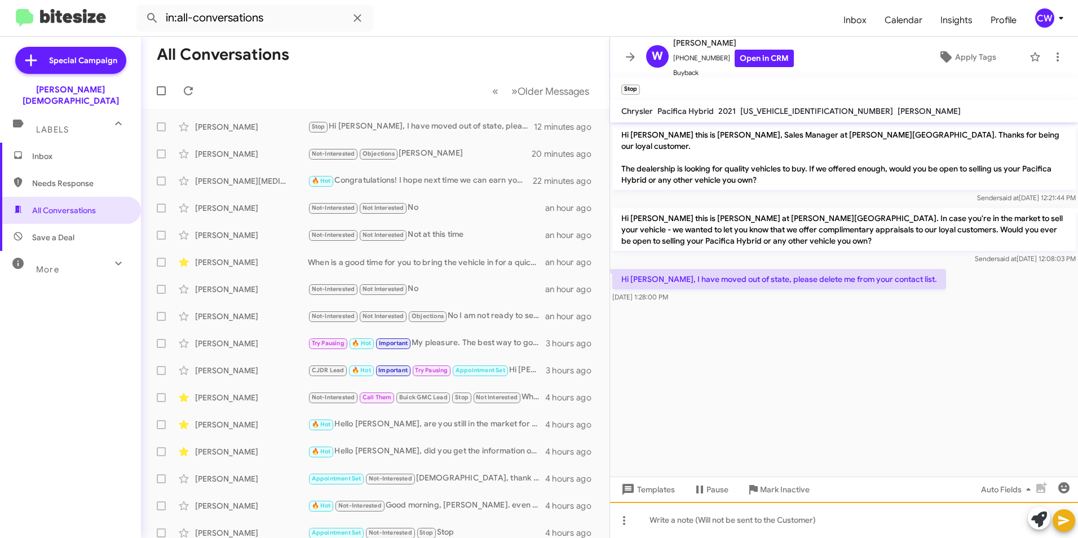
click at [757, 523] on div at bounding box center [844, 520] width 468 height 36
click at [752, 518] on div "Okay, I will remove you." at bounding box center [844, 520] width 468 height 36
click at [1059, 522] on icon at bounding box center [1063, 521] width 11 height 10
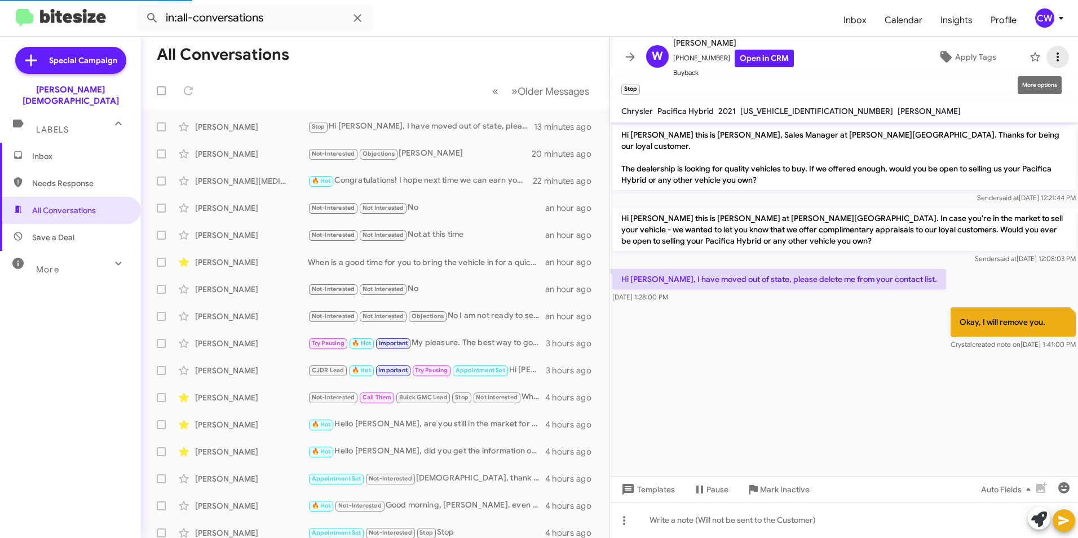
click at [1051, 55] on icon at bounding box center [1058, 57] width 14 height 14
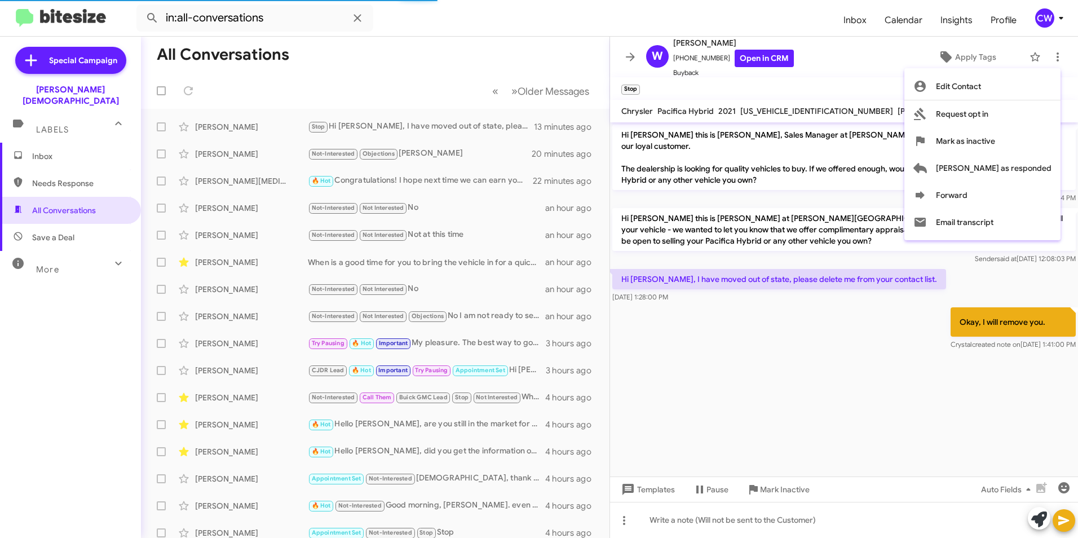
click at [843, 409] on div at bounding box center [539, 269] width 1078 height 538
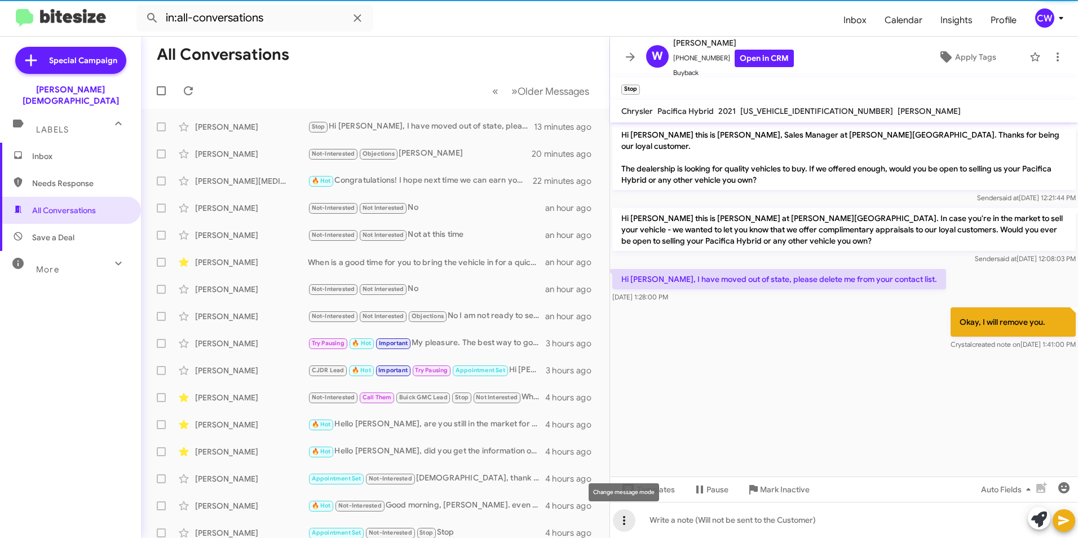
click at [622, 518] on icon at bounding box center [624, 521] width 14 height 14
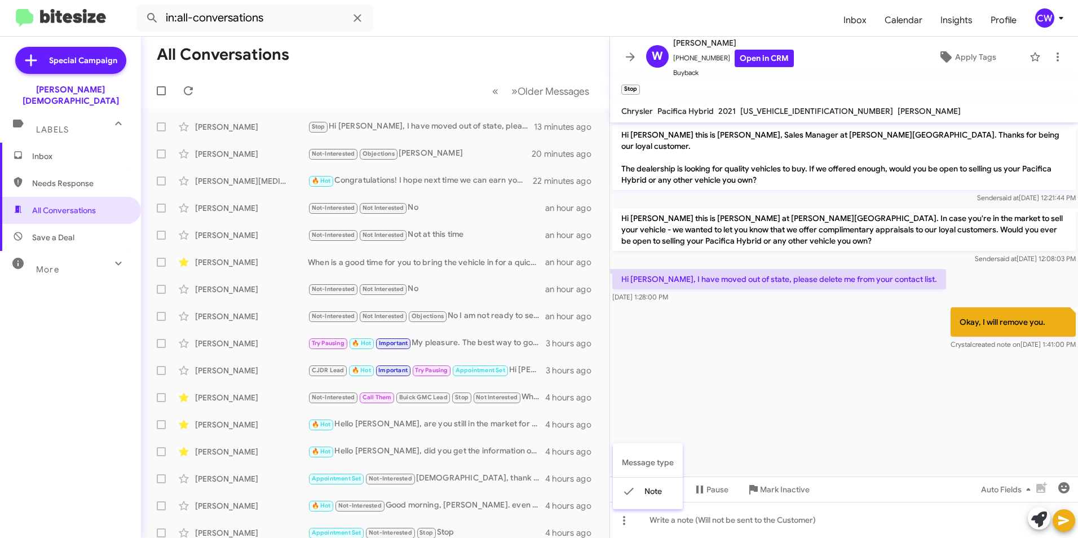
click at [828, 396] on div at bounding box center [539, 269] width 1078 height 538
click at [621, 520] on icon at bounding box center [624, 521] width 14 height 14
click at [650, 467] on span "Message type" at bounding box center [648, 462] width 70 height 29
click at [939, 397] on cdk-virtual-scroll-viewport "Hi William this is Crystal White, Sales Manager at Ferman Wesley Chapel. Thanks…" at bounding box center [844, 299] width 468 height 354
click at [1051, 59] on icon at bounding box center [1058, 57] width 14 height 14
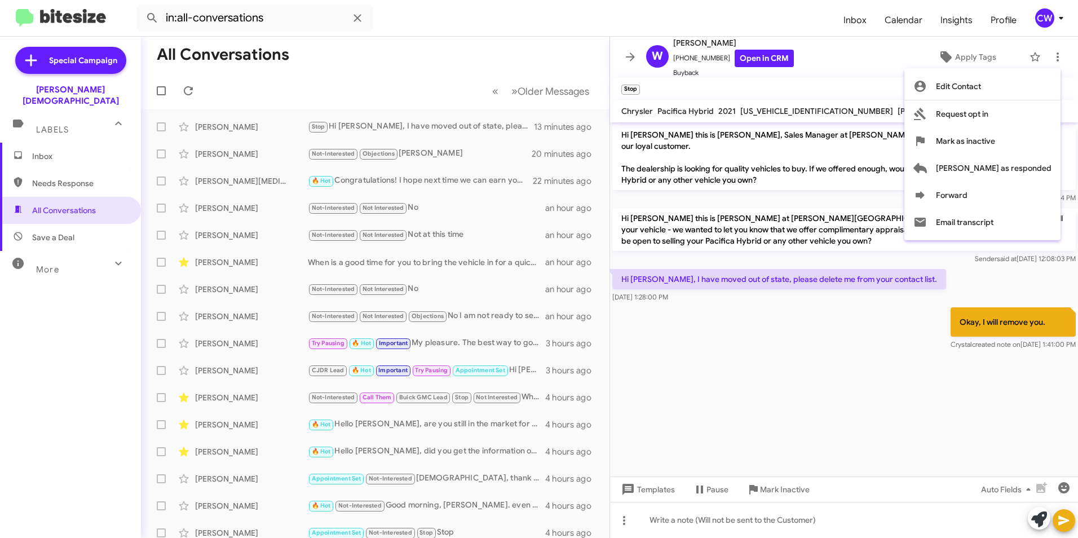
click at [815, 383] on div at bounding box center [539, 269] width 1078 height 538
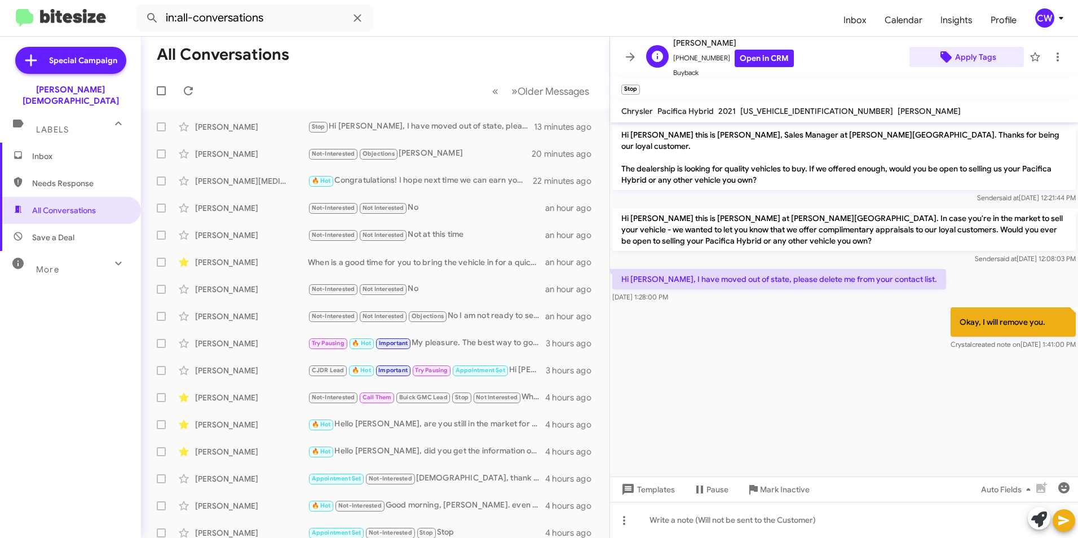
click at [963, 51] on span "Apply Tags" at bounding box center [975, 57] width 41 height 20
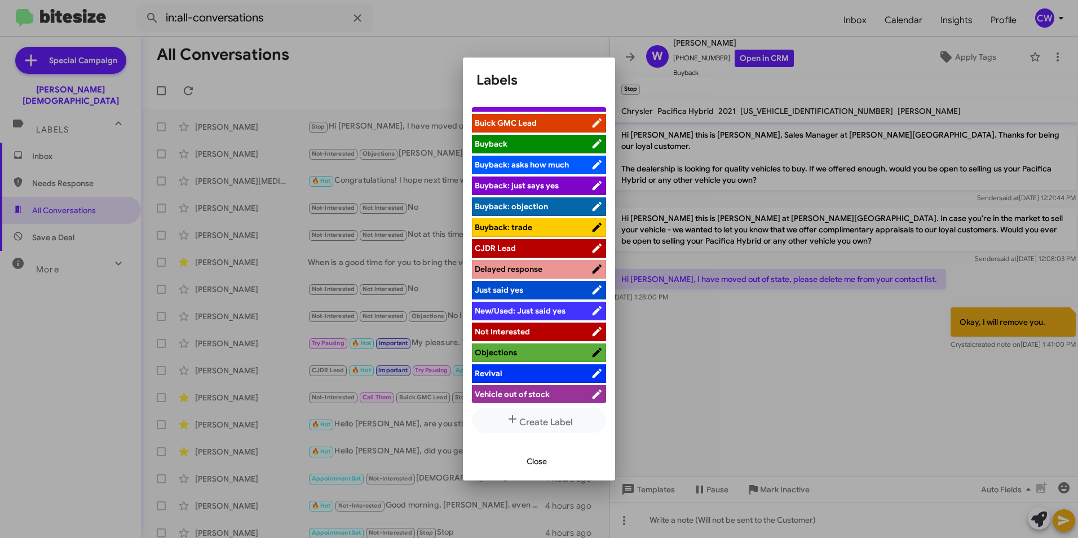
scroll to position [38, 0]
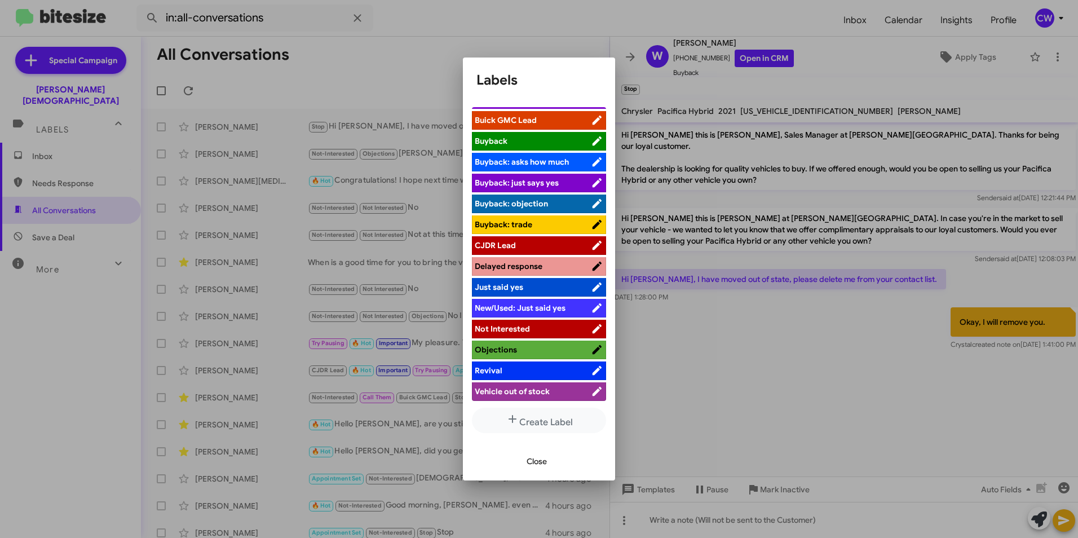
click at [528, 328] on span "Not Interested" at bounding box center [502, 329] width 55 height 10
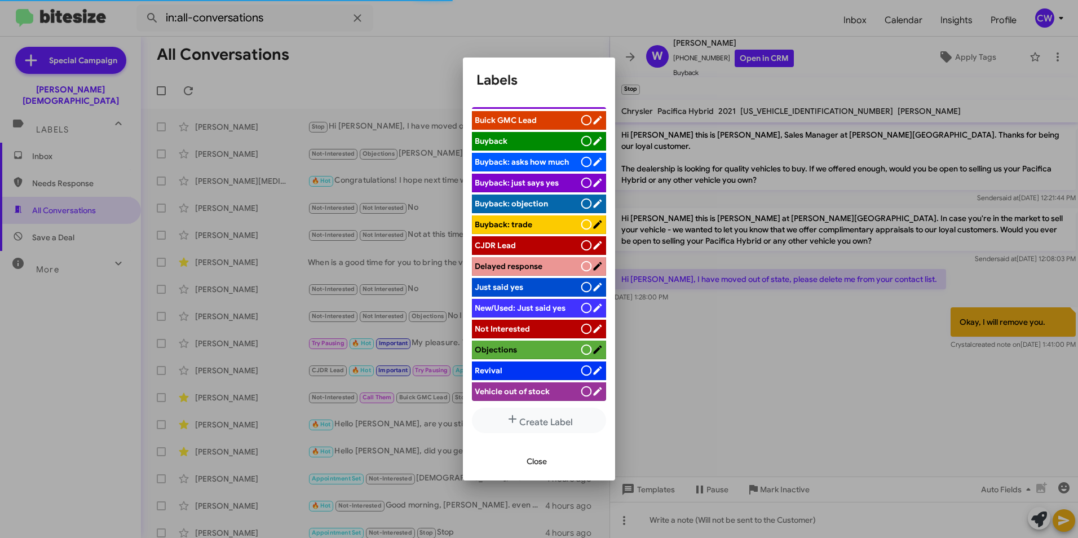
click at [531, 465] on span "Close" at bounding box center [537, 461] width 20 height 20
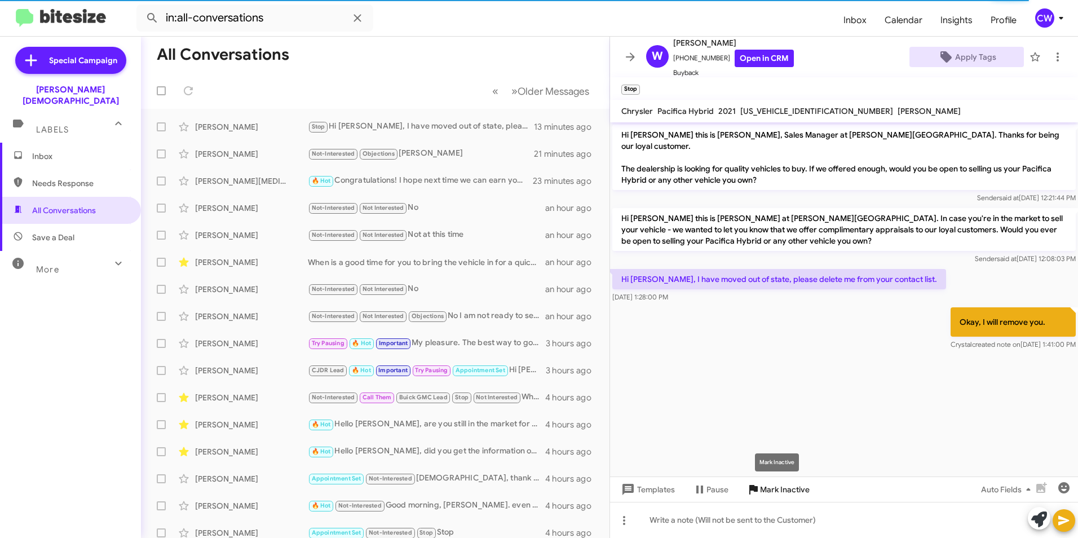
click at [795, 497] on span "Mark Inactive" at bounding box center [785, 489] width 50 height 20
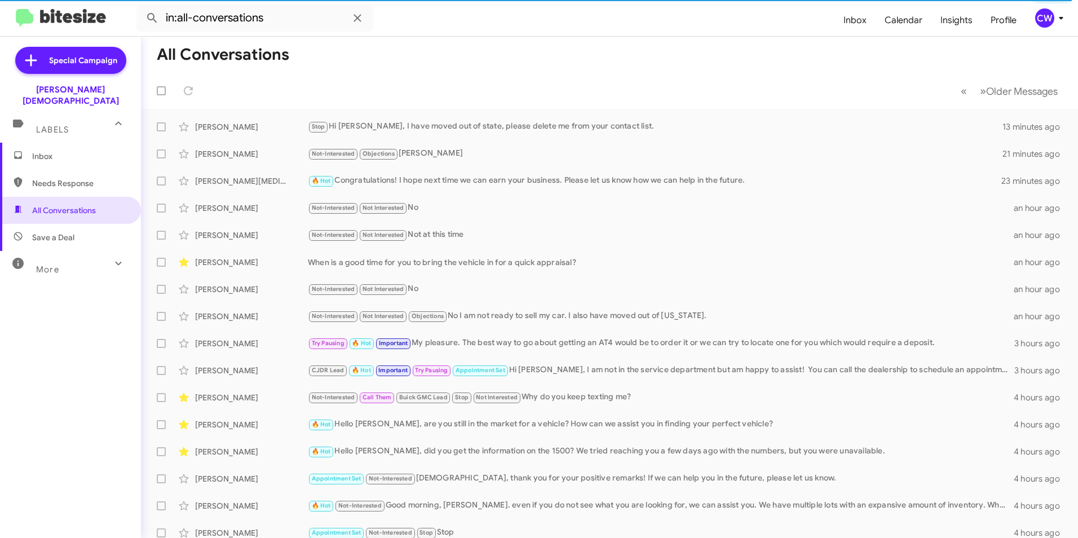
click at [37, 151] on span "Inbox" at bounding box center [80, 156] width 96 height 11
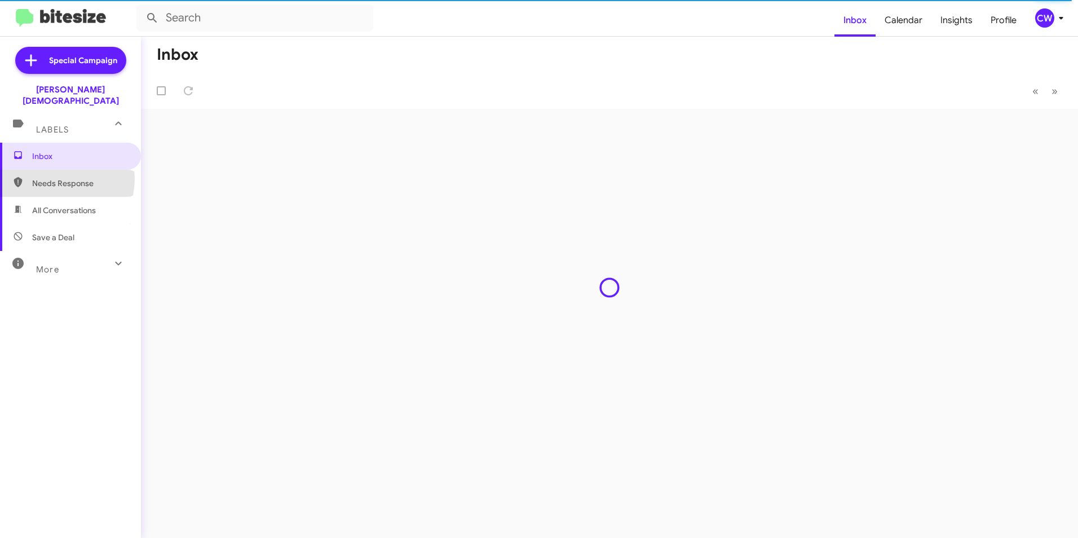
click at [58, 178] on span "Needs Response" at bounding box center [80, 183] width 96 height 11
type input "in:needs-response"
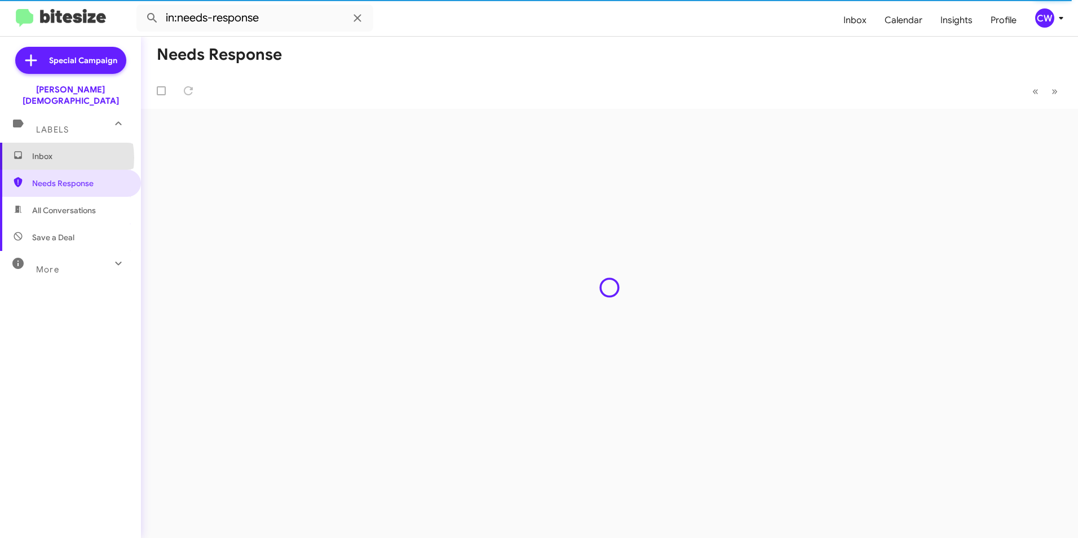
click at [52, 151] on span "Inbox" at bounding box center [80, 156] width 96 height 11
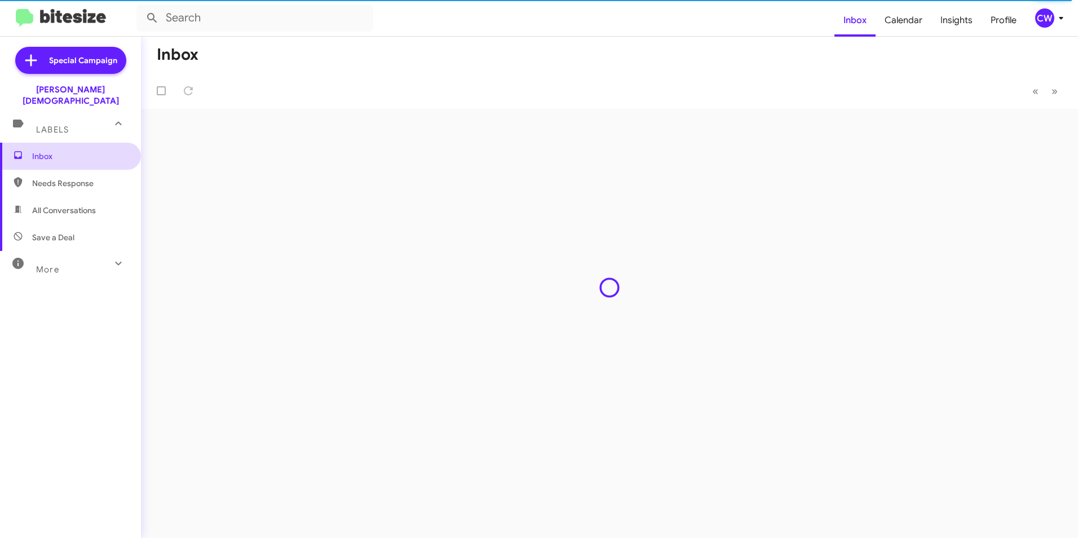
click at [46, 151] on span "Inbox" at bounding box center [80, 156] width 96 height 11
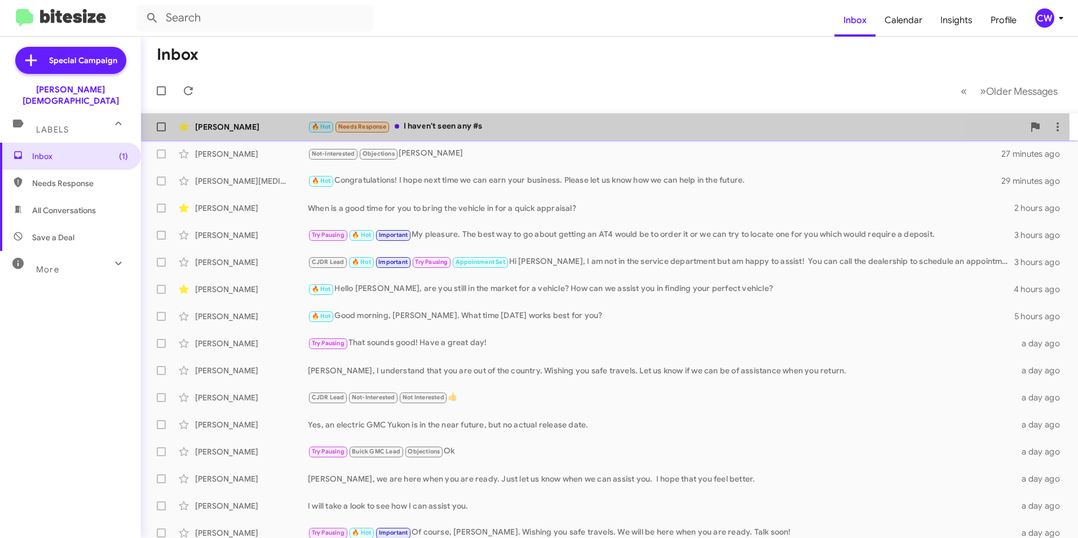
click at [445, 128] on div "🔥 Hot Needs Response I haven't seen any #s" at bounding box center [666, 126] width 716 height 13
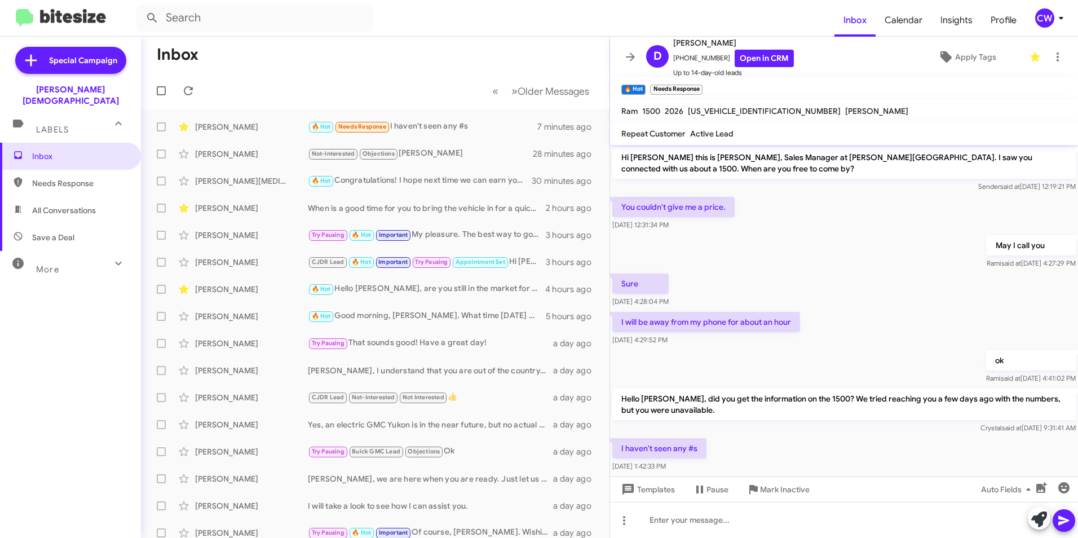
click at [54, 178] on span "Needs Response" at bounding box center [80, 183] width 96 height 11
type input "in:needs-response"
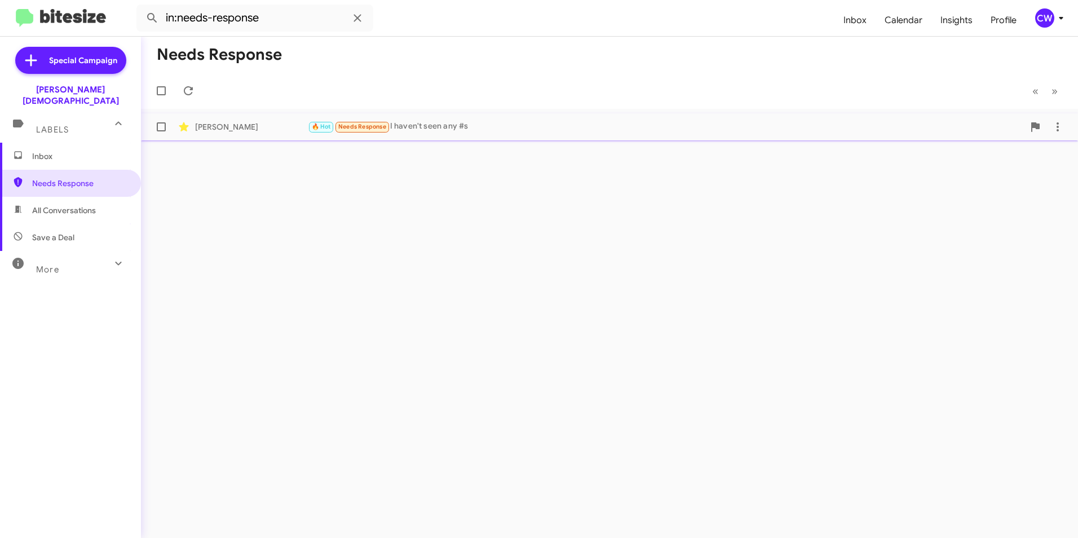
click at [439, 127] on div "🔥 Hot Needs Response I haven't seen any #s" at bounding box center [666, 126] width 716 height 13
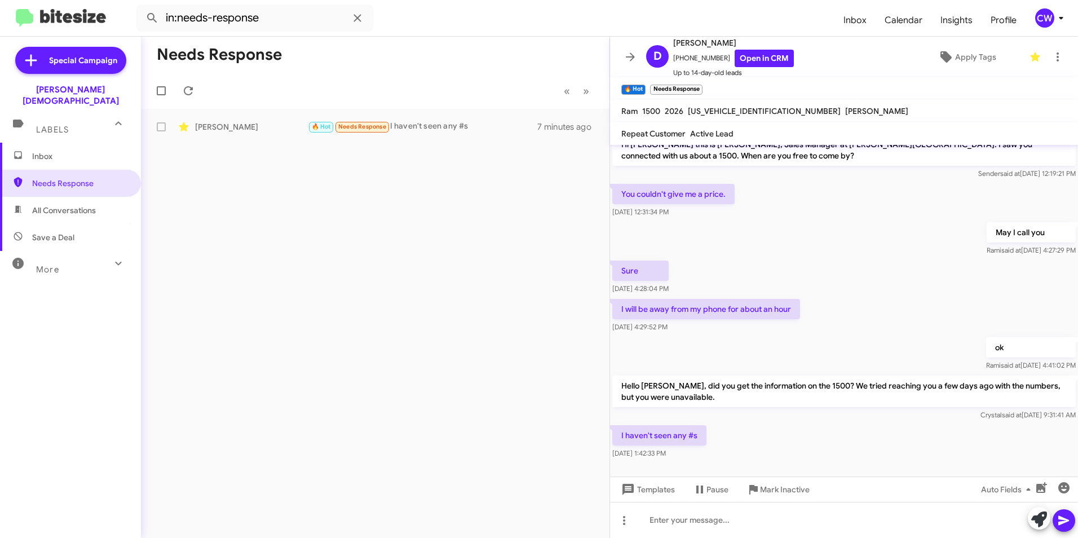
scroll to position [20, 0]
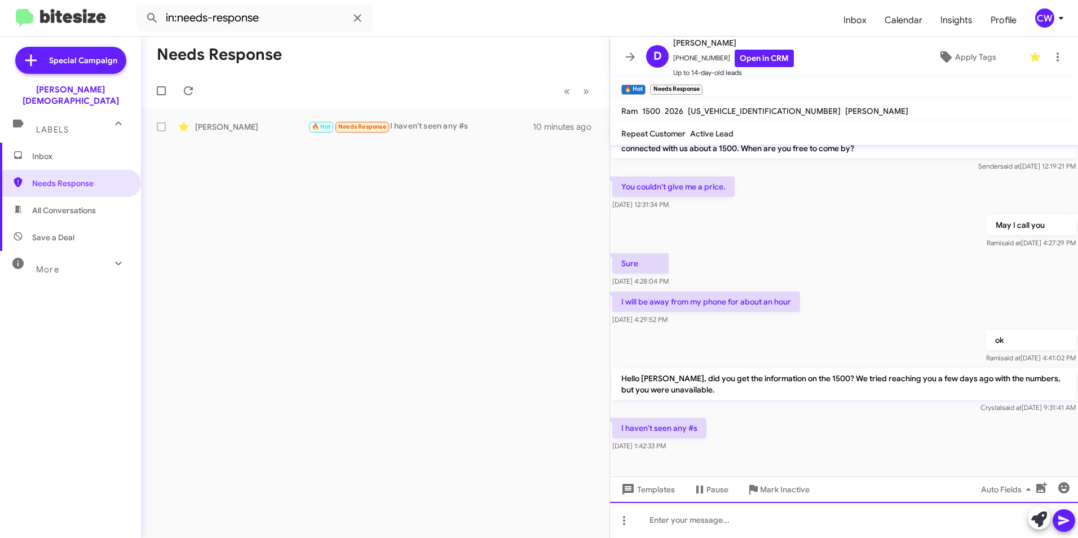
click at [753, 531] on div at bounding box center [844, 520] width 468 height 36
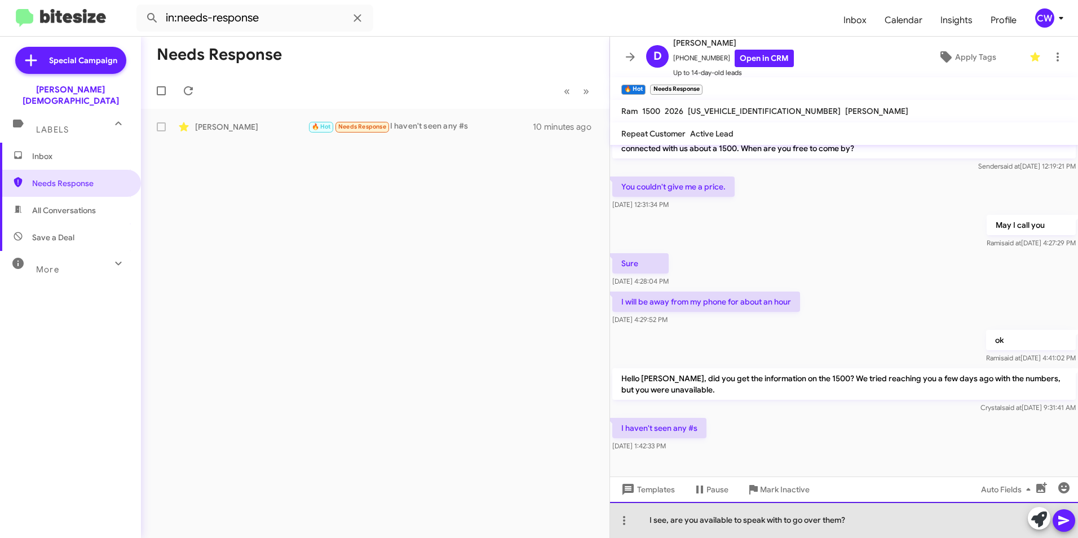
click at [730, 522] on div "I see, are you available to speak with to go over them?" at bounding box center [844, 520] width 468 height 36
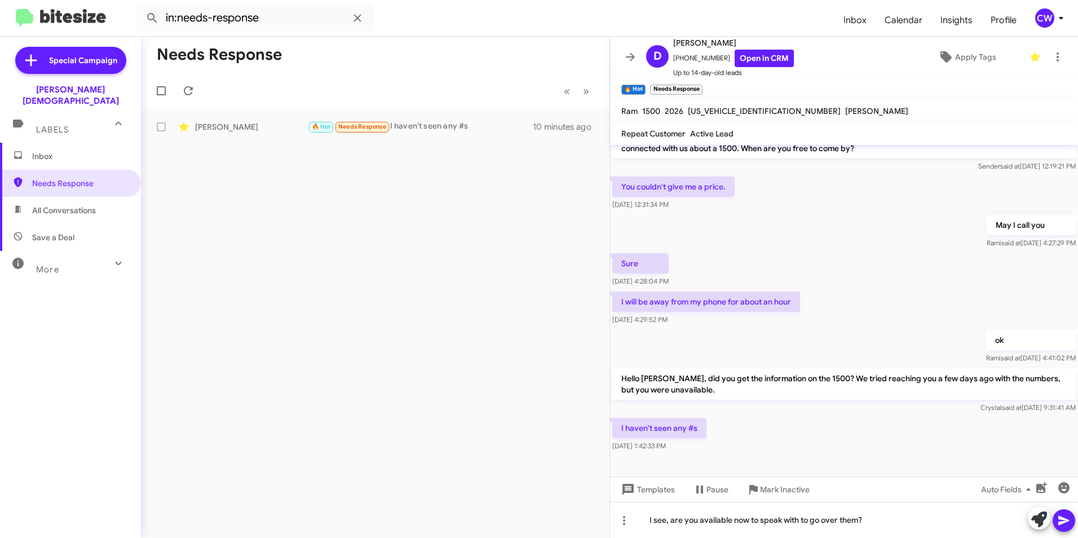
click at [1064, 521] on icon at bounding box center [1063, 521] width 11 height 10
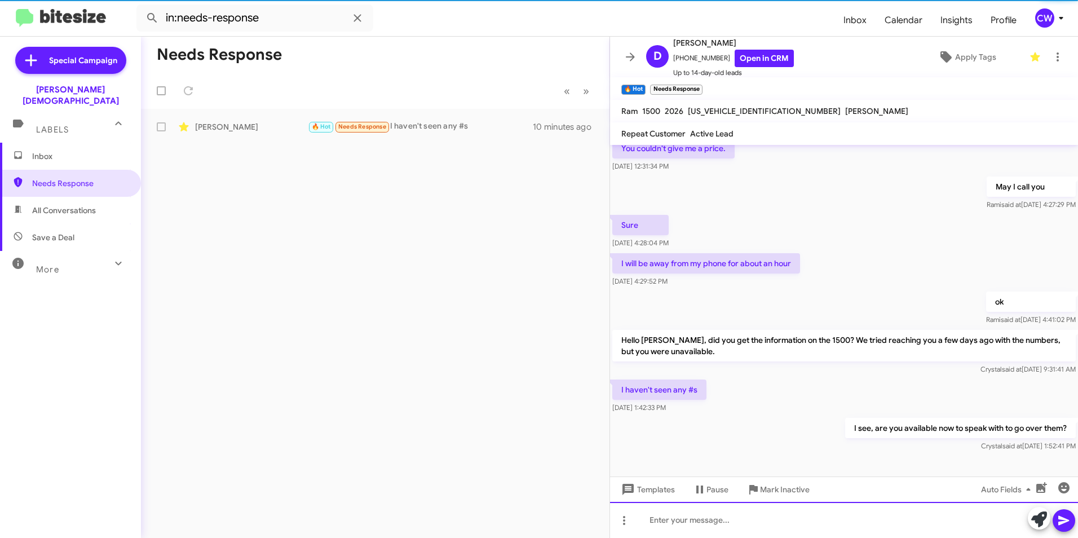
scroll to position [61, 0]
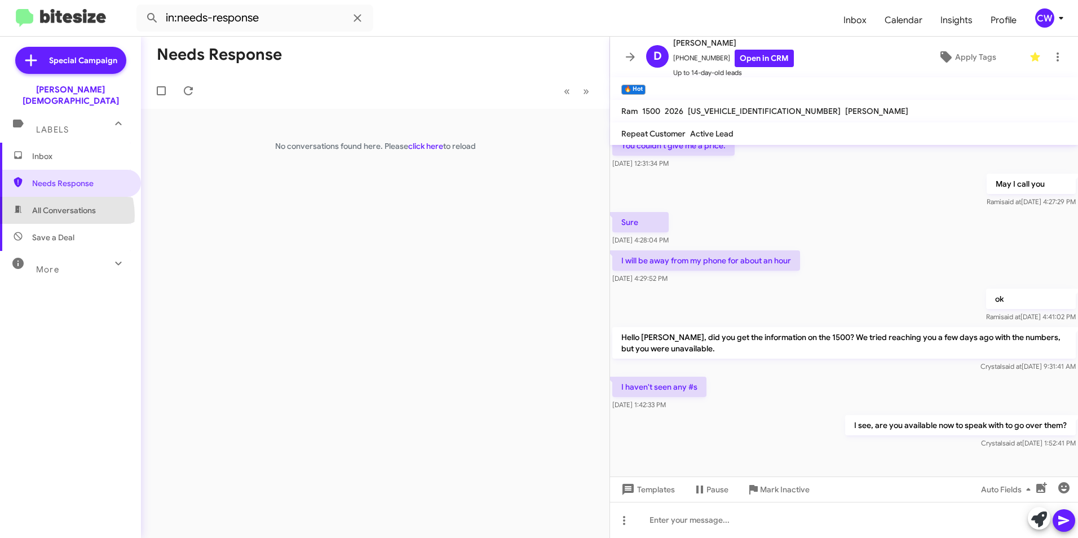
click at [56, 205] on span "All Conversations" at bounding box center [64, 210] width 64 height 11
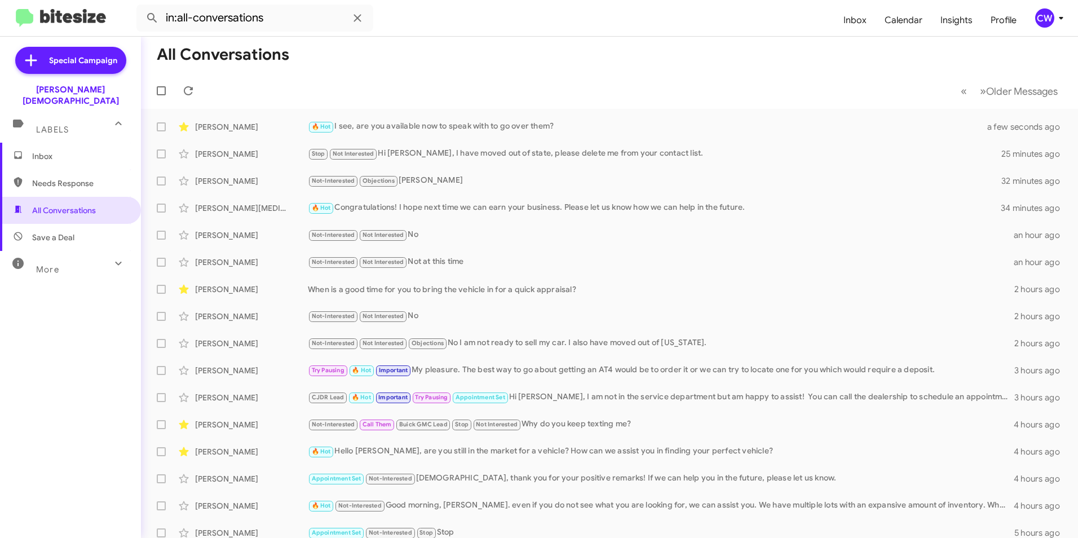
click at [73, 178] on span "Needs Response" at bounding box center [80, 183] width 96 height 11
type input "in:needs-response"
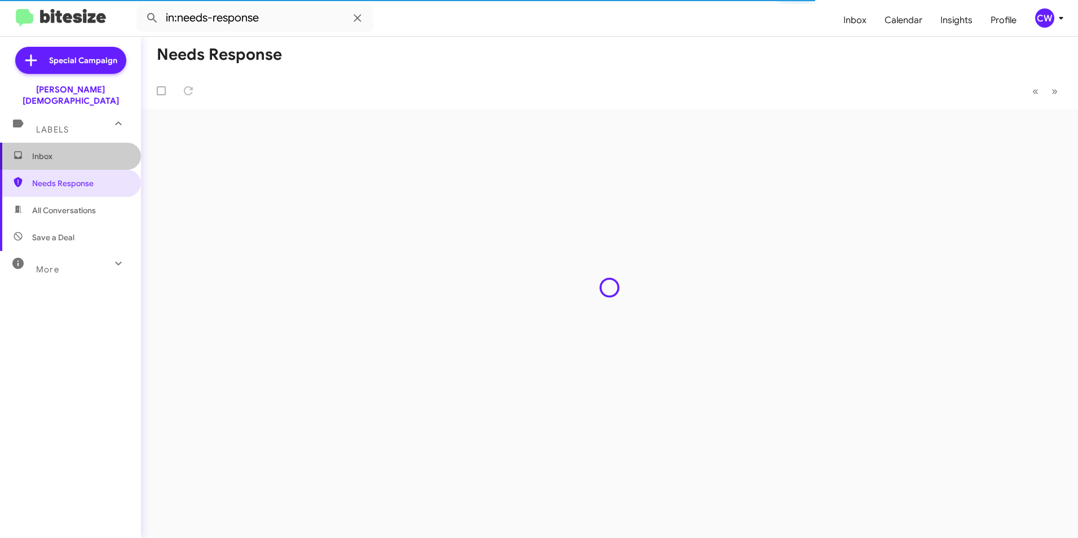
click at [76, 151] on span "Inbox" at bounding box center [80, 156] width 96 height 11
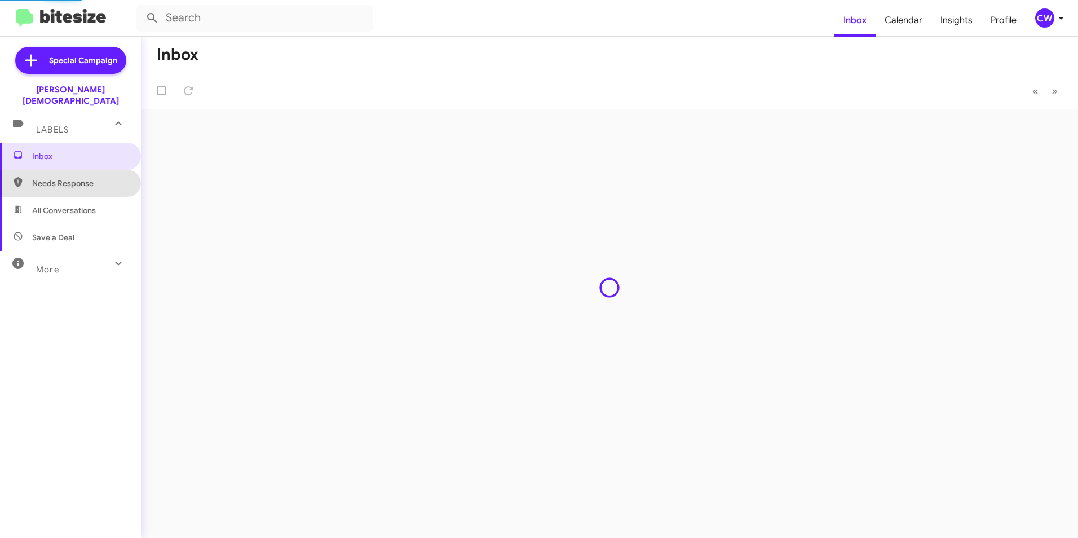
click at [97, 178] on span "Needs Response" at bounding box center [80, 183] width 96 height 11
type input "in:needs-response"
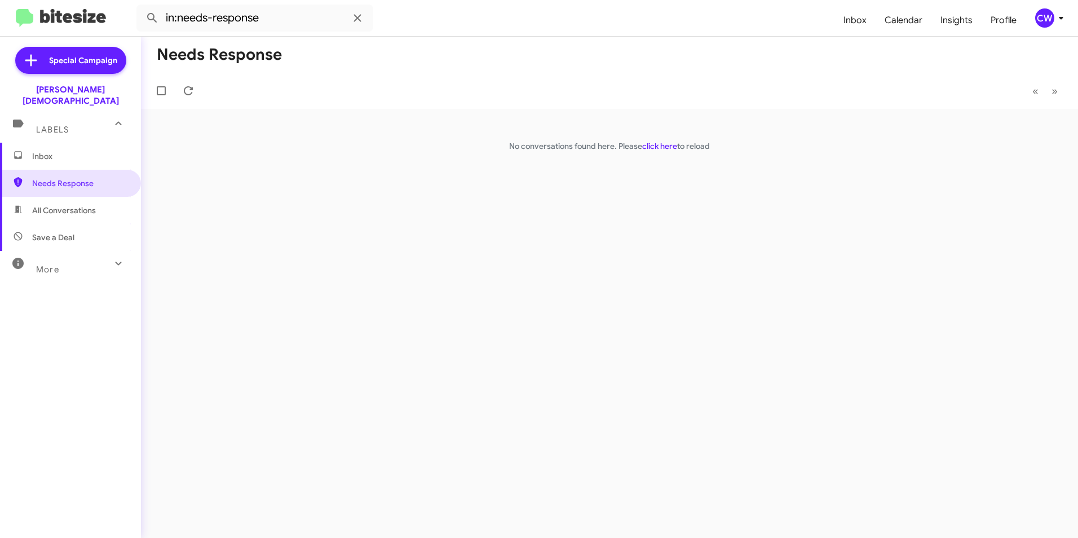
click at [64, 151] on span "Inbox" at bounding box center [80, 156] width 96 height 11
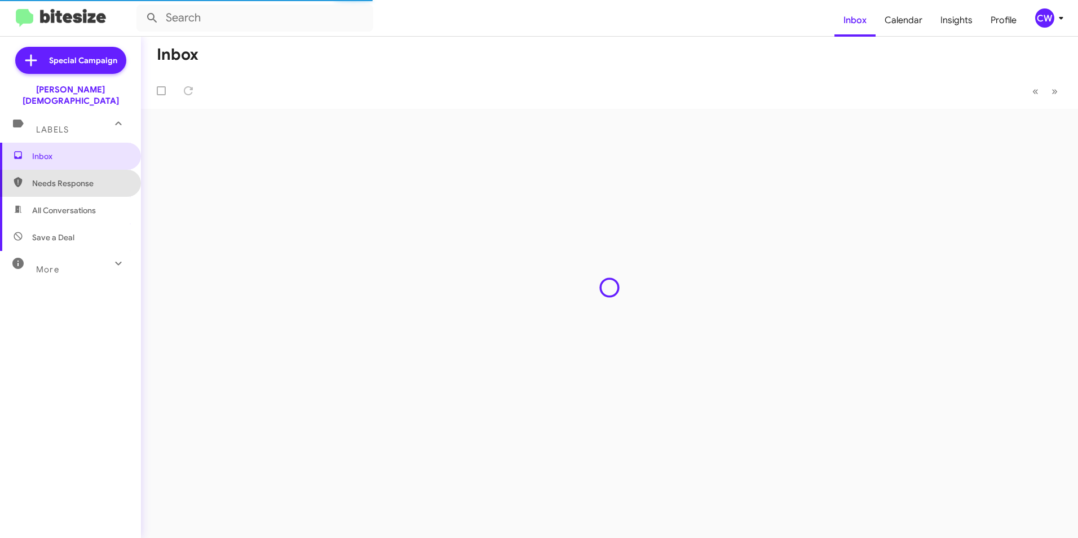
click at [83, 178] on span "Needs Response" at bounding box center [80, 183] width 96 height 11
type input "in:needs-response"
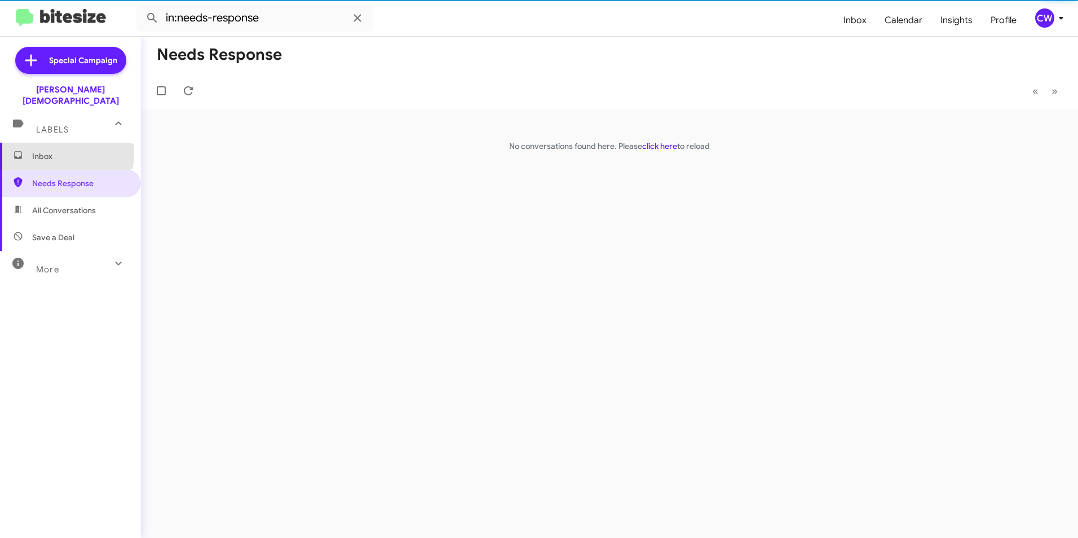
click at [38, 151] on span "Inbox" at bounding box center [80, 156] width 96 height 11
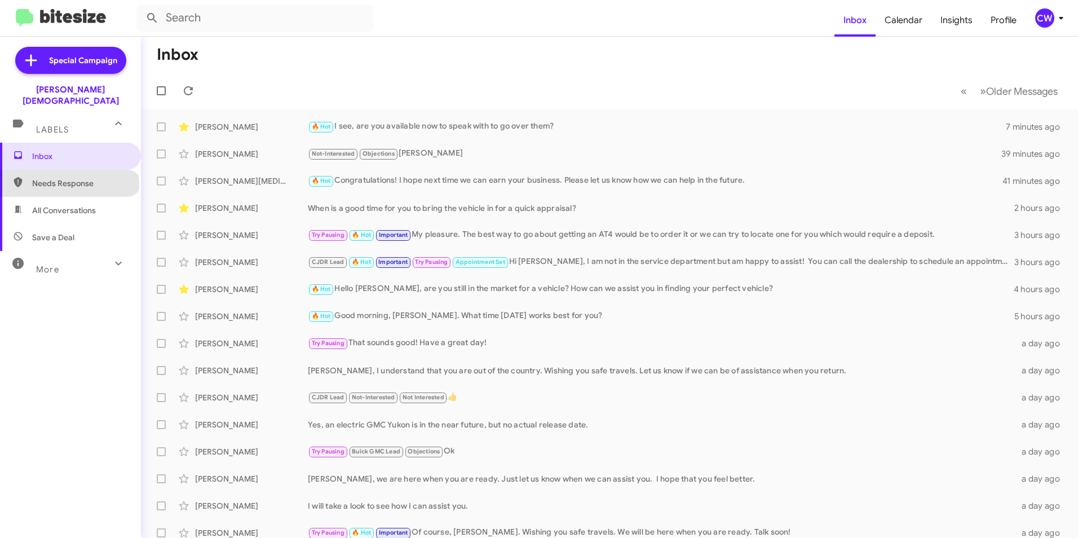
click at [69, 178] on span "Needs Response" at bounding box center [80, 183] width 96 height 11
type input "in:needs-response"
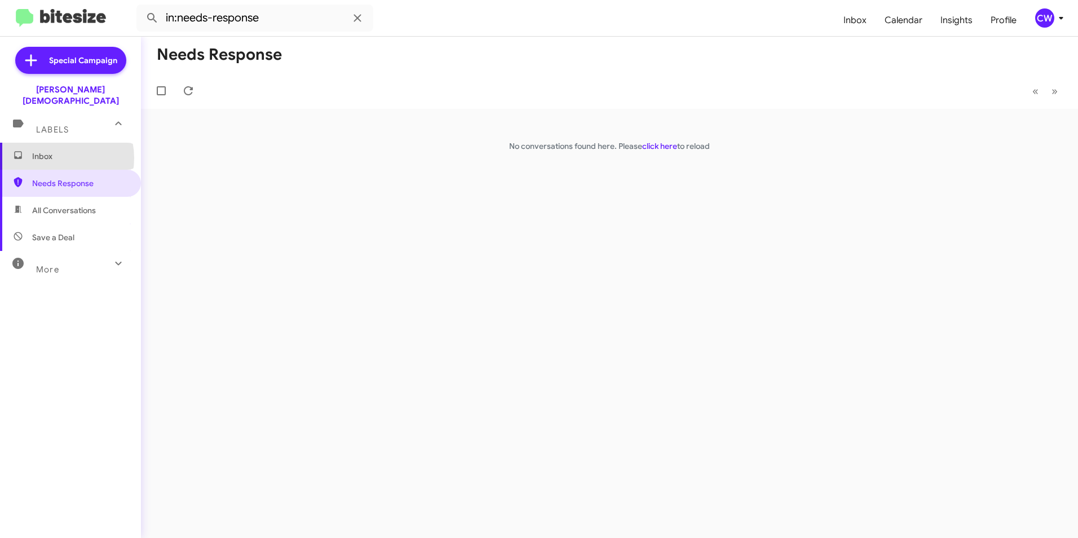
click at [51, 151] on span "Inbox" at bounding box center [80, 156] width 96 height 11
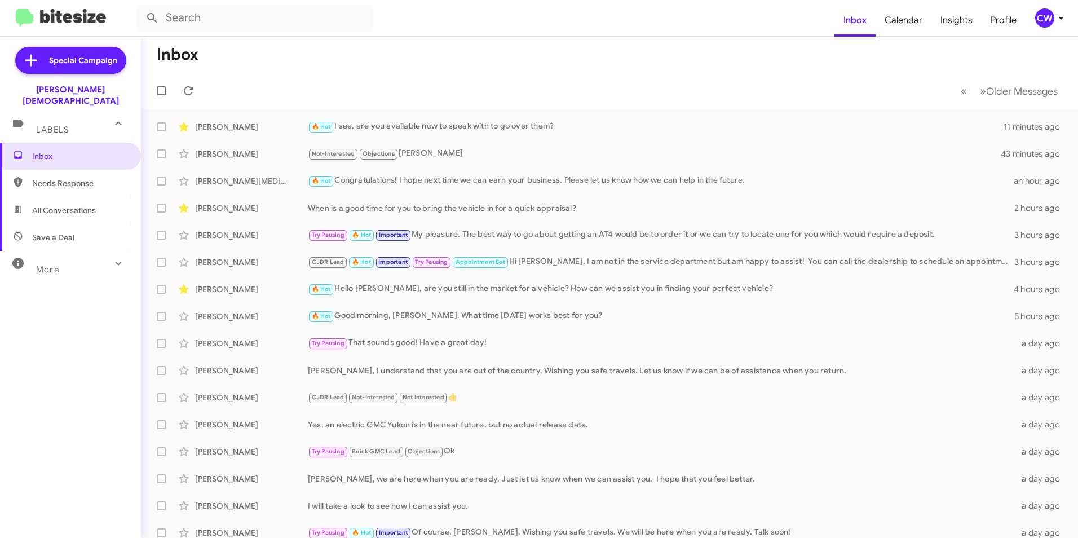
click at [95, 178] on span "Needs Response" at bounding box center [70, 183] width 141 height 27
type input "in:needs-response"
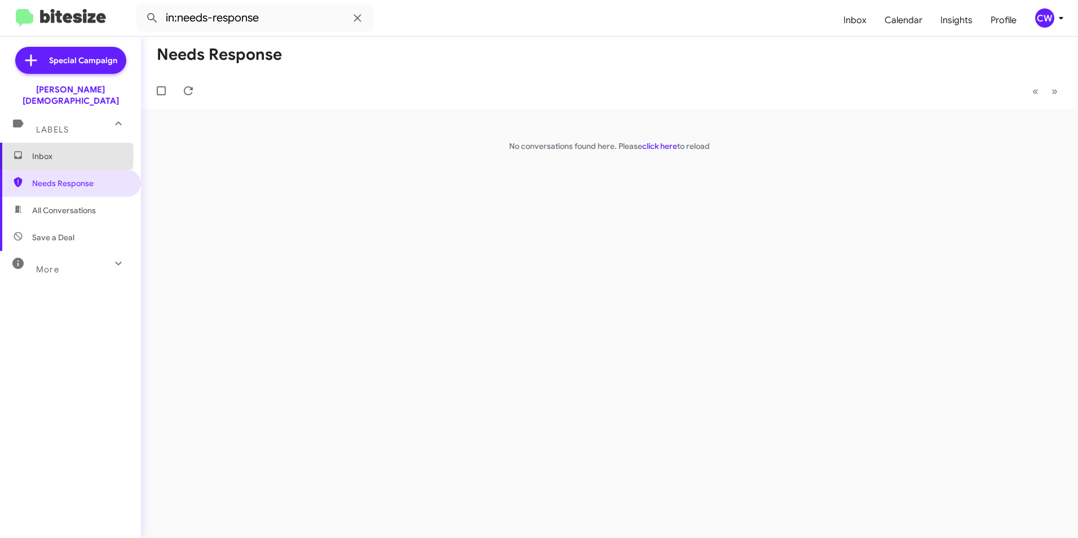
click at [41, 151] on span "Inbox" at bounding box center [80, 156] width 96 height 11
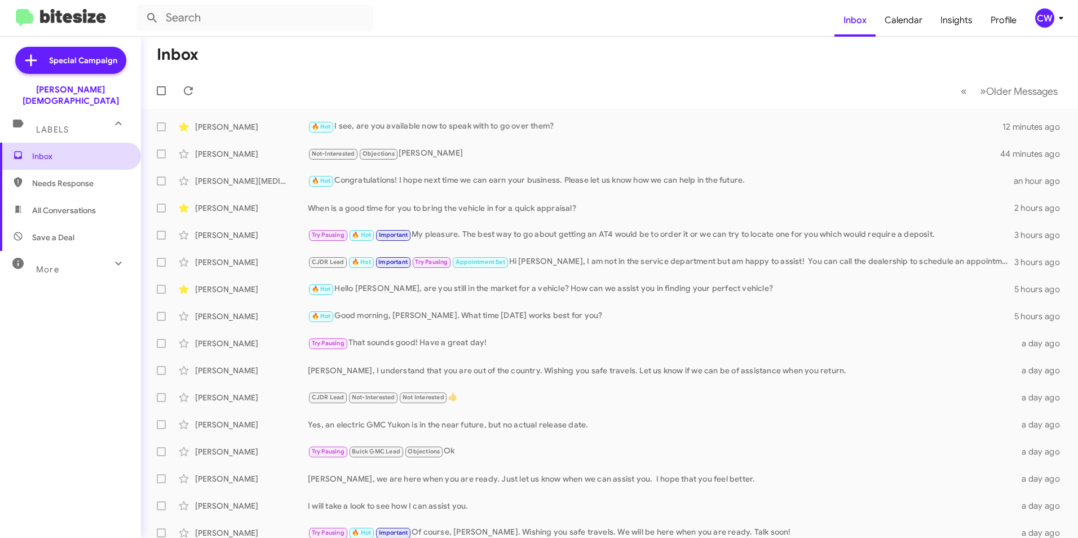
click at [40, 151] on span "Inbox" at bounding box center [80, 156] width 96 height 11
click at [61, 178] on span "Needs Response" at bounding box center [80, 183] width 96 height 11
type input "in:needs-response"
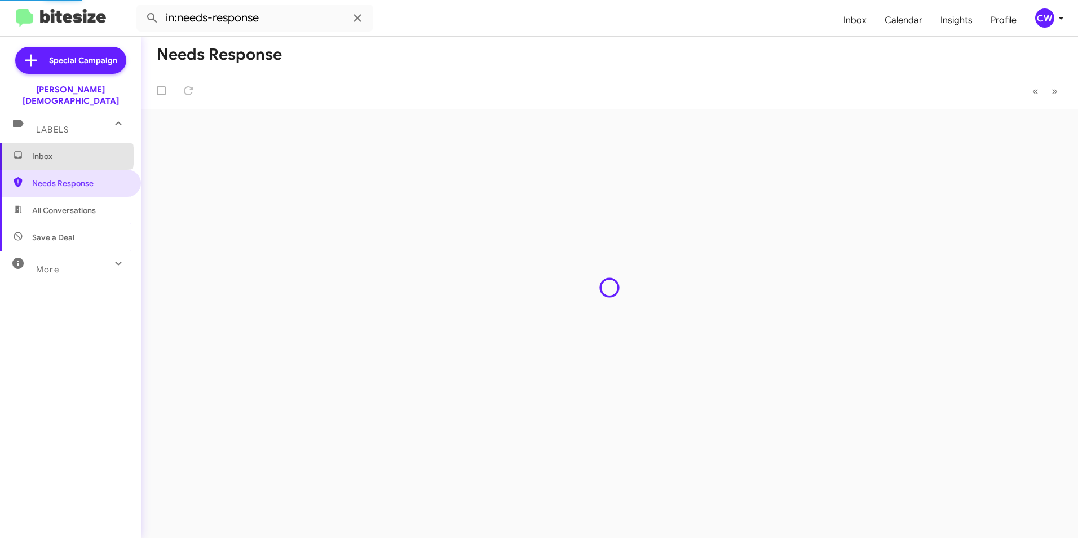
click at [63, 151] on span "Inbox" at bounding box center [80, 156] width 96 height 11
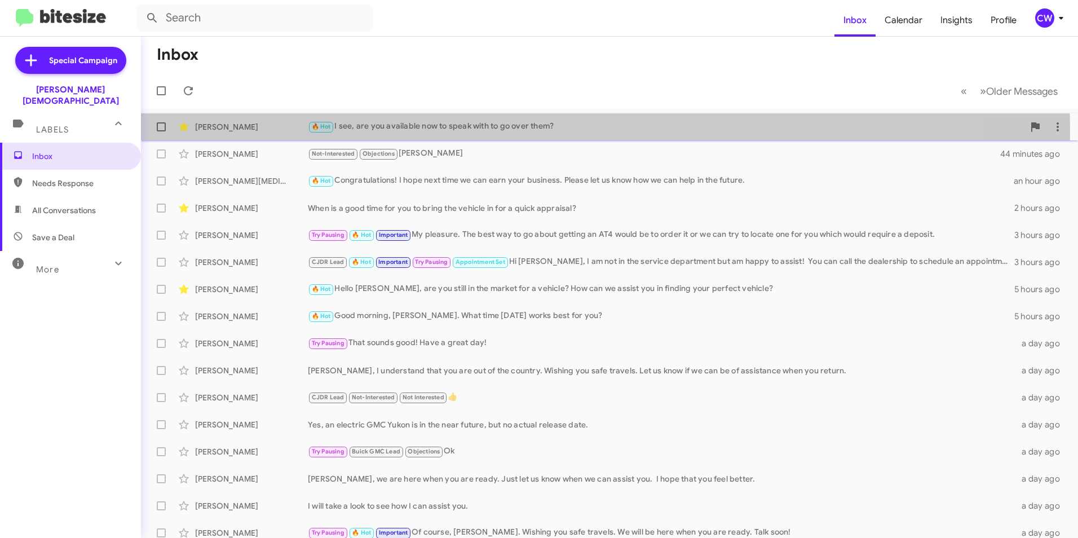
click at [453, 132] on div "🔥 Hot I see, are you available now to speak with to go over them?" at bounding box center [666, 126] width 716 height 13
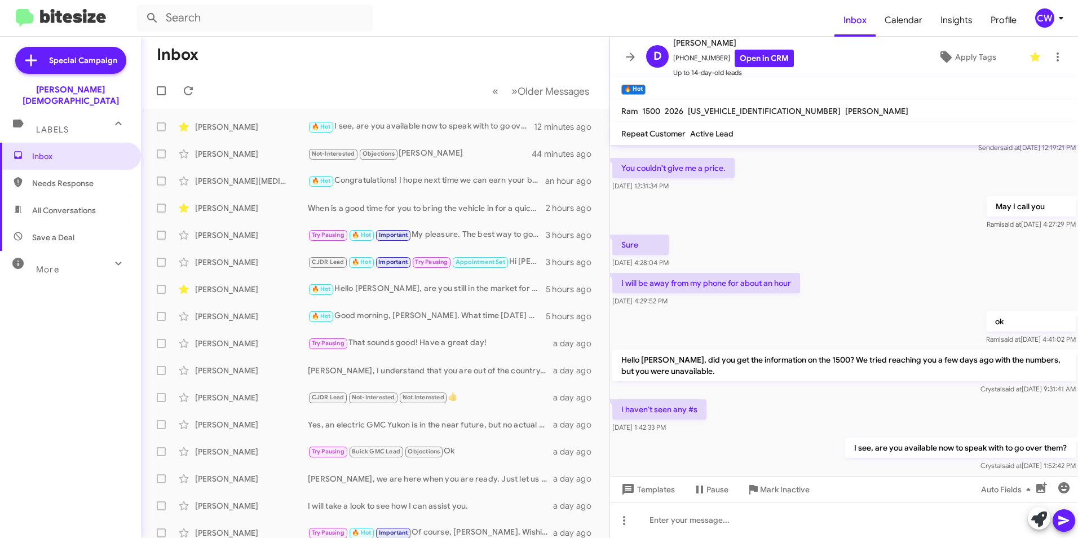
scroll to position [61, 0]
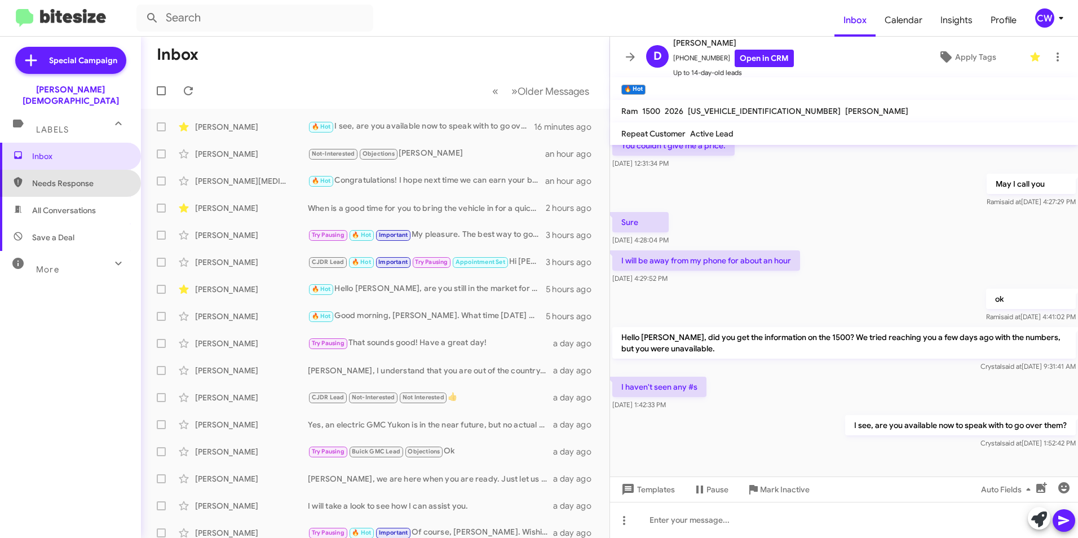
click at [98, 178] on span "Needs Response" at bounding box center [80, 183] width 96 height 11
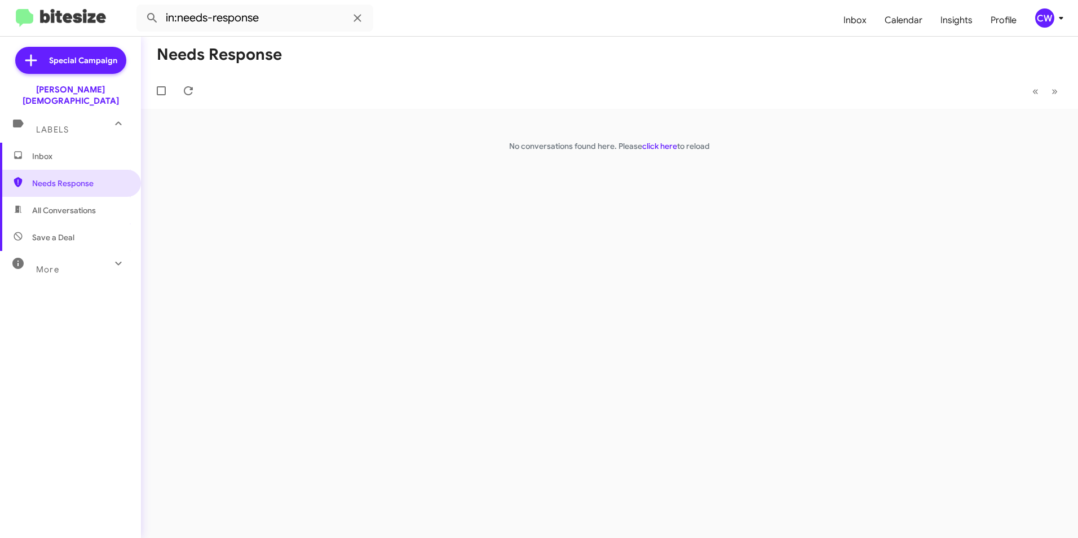
click at [51, 205] on span "All Conversations" at bounding box center [64, 210] width 64 height 11
type input "in:all-conversations"
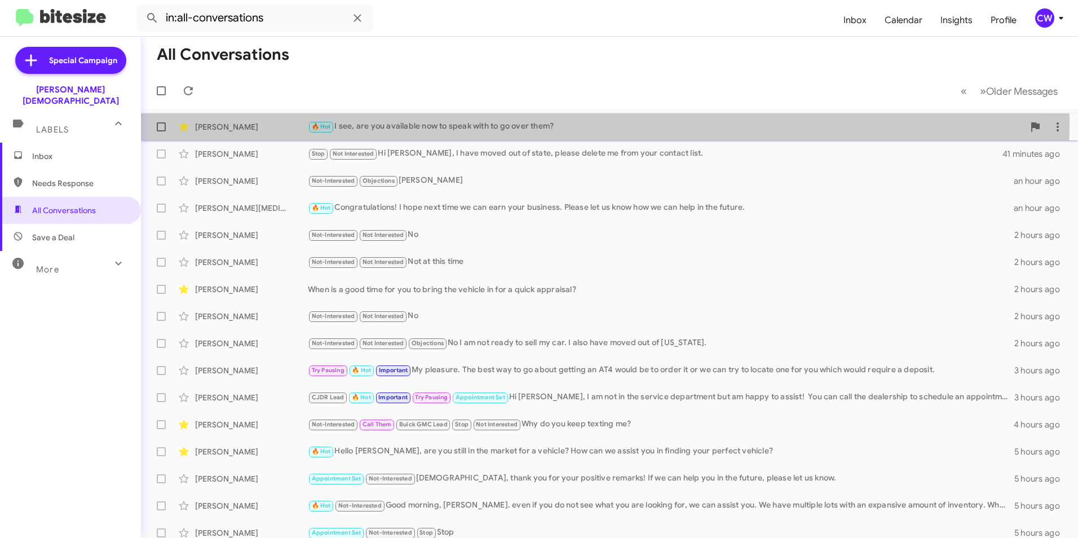
click at [410, 123] on div "🔥 Hot I see, are you available now to speak with to go over them?" at bounding box center [666, 126] width 716 height 13
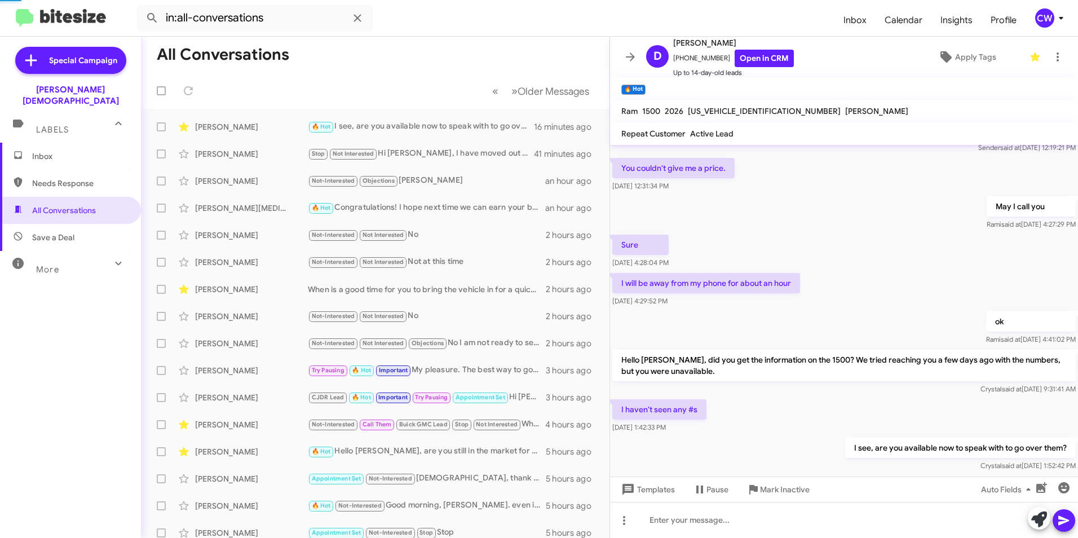
scroll to position [103, 0]
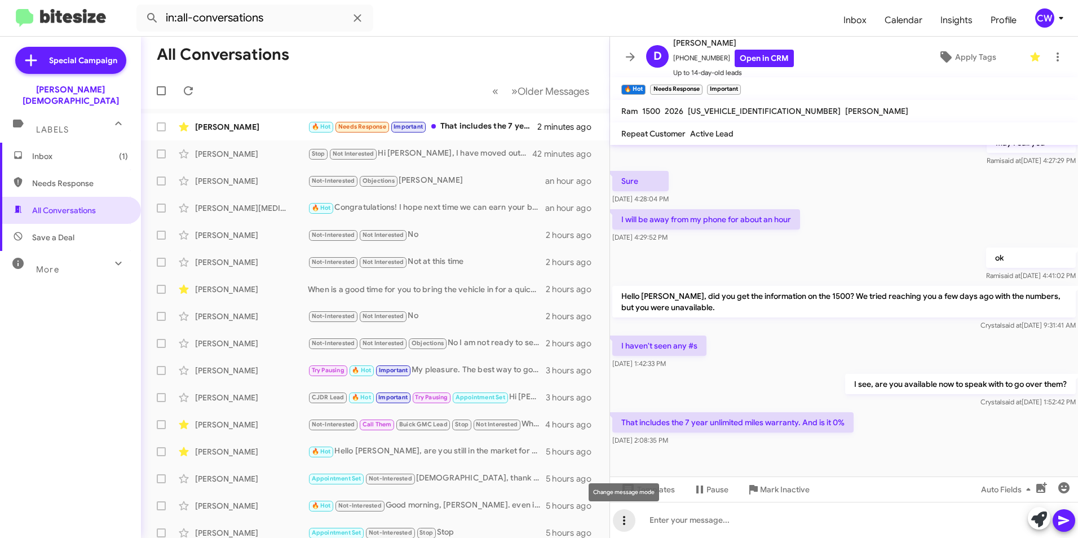
click at [622, 521] on icon at bounding box center [624, 521] width 14 height 14
click at [658, 490] on button "note" at bounding box center [648, 491] width 70 height 27
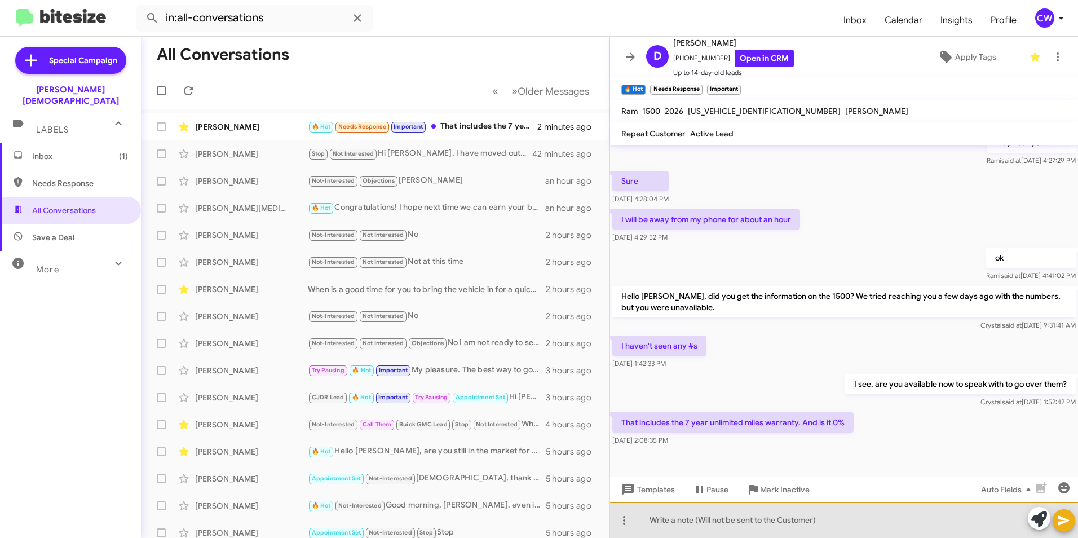
click at [696, 524] on div at bounding box center [844, 520] width 468 height 36
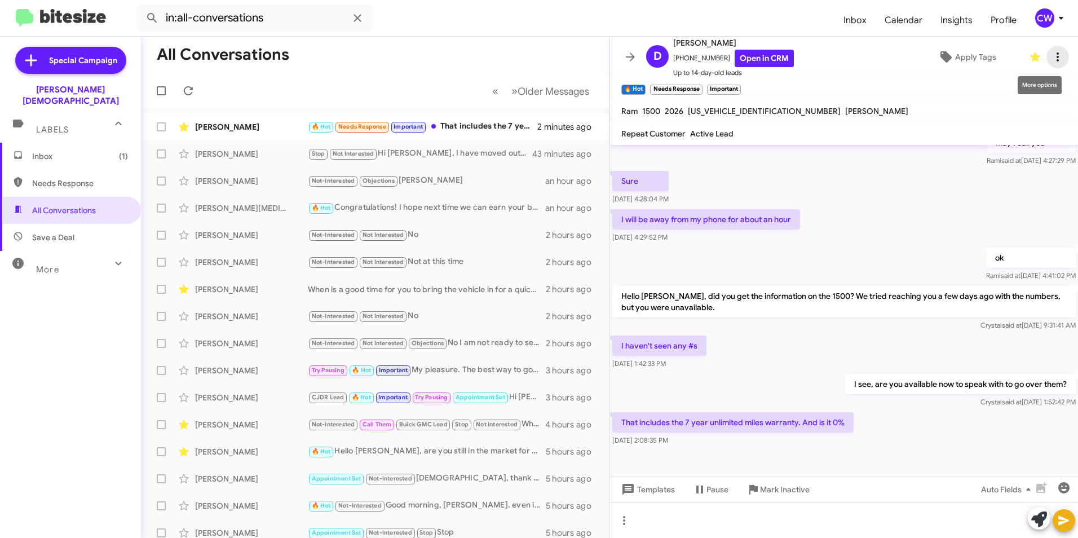
click at [1051, 56] on icon at bounding box center [1058, 57] width 14 height 14
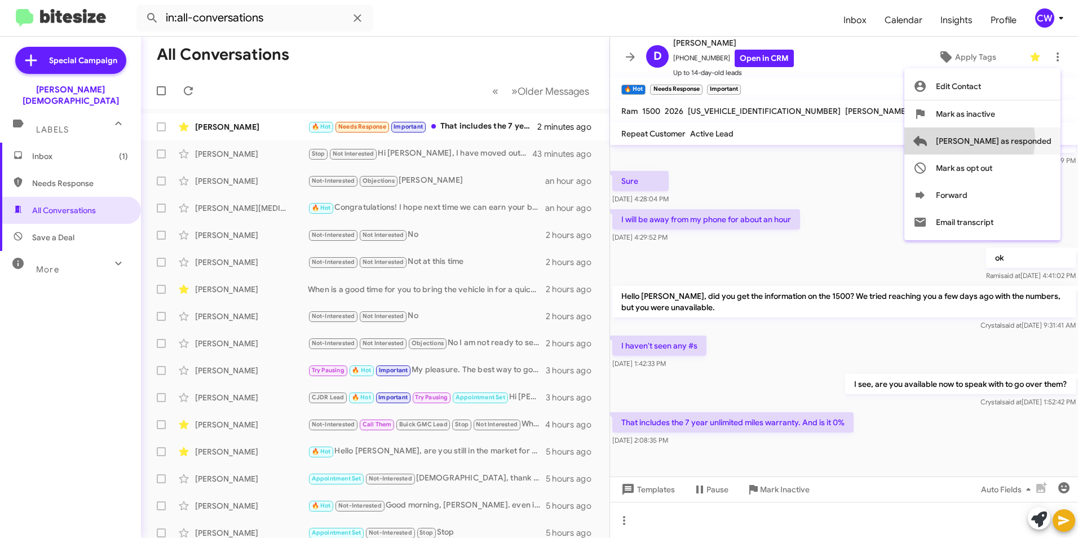
click at [1014, 140] on span "Mark as responded" at bounding box center [994, 140] width 116 height 27
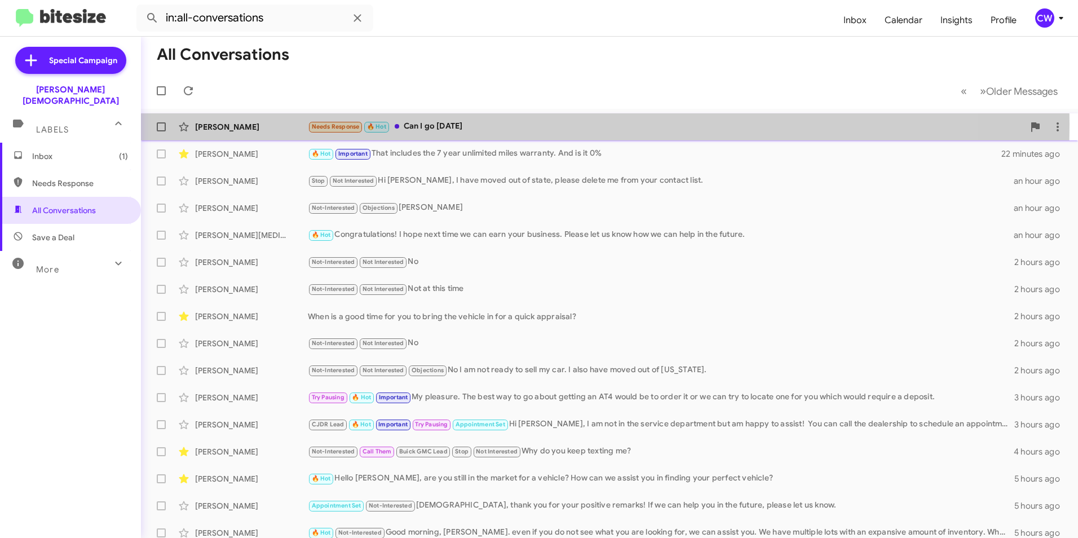
click at [450, 124] on div "Needs Response 🔥 Hot Can I go tomorrow" at bounding box center [666, 126] width 716 height 13
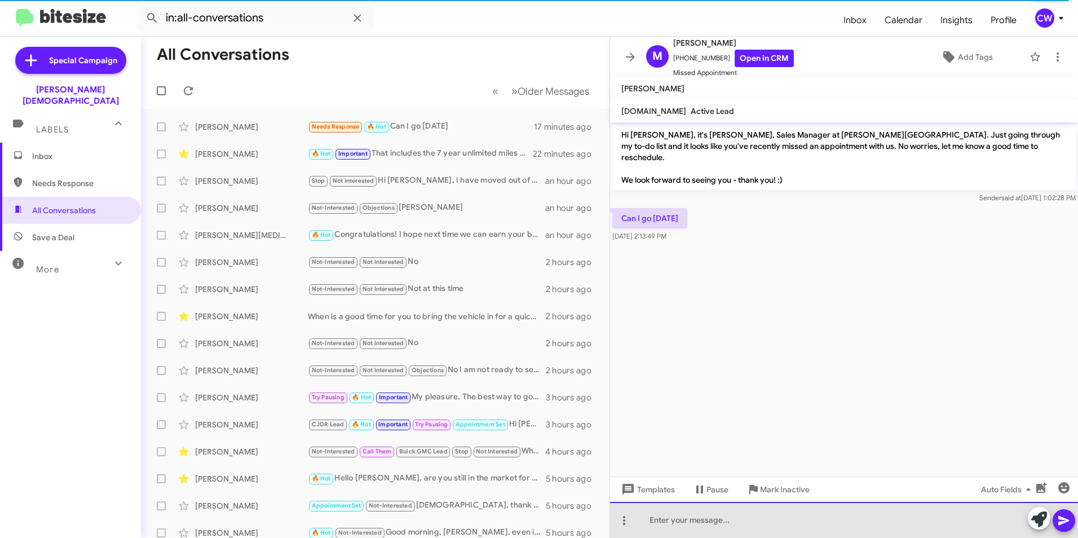
click at [722, 522] on div at bounding box center [844, 520] width 468 height 36
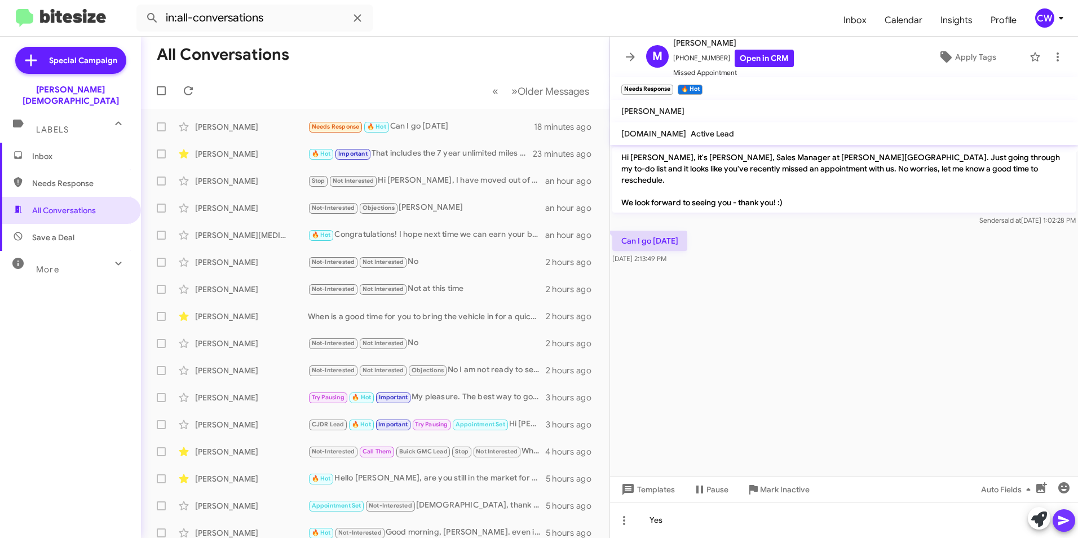
click at [1072, 520] on button at bounding box center [1064, 520] width 23 height 23
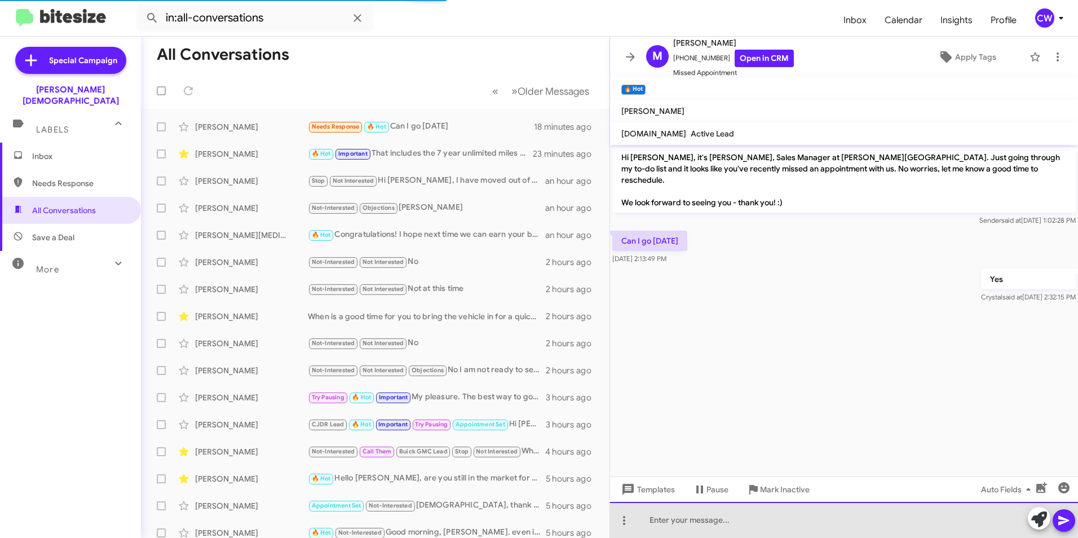
click at [753, 525] on div at bounding box center [844, 520] width 468 height 36
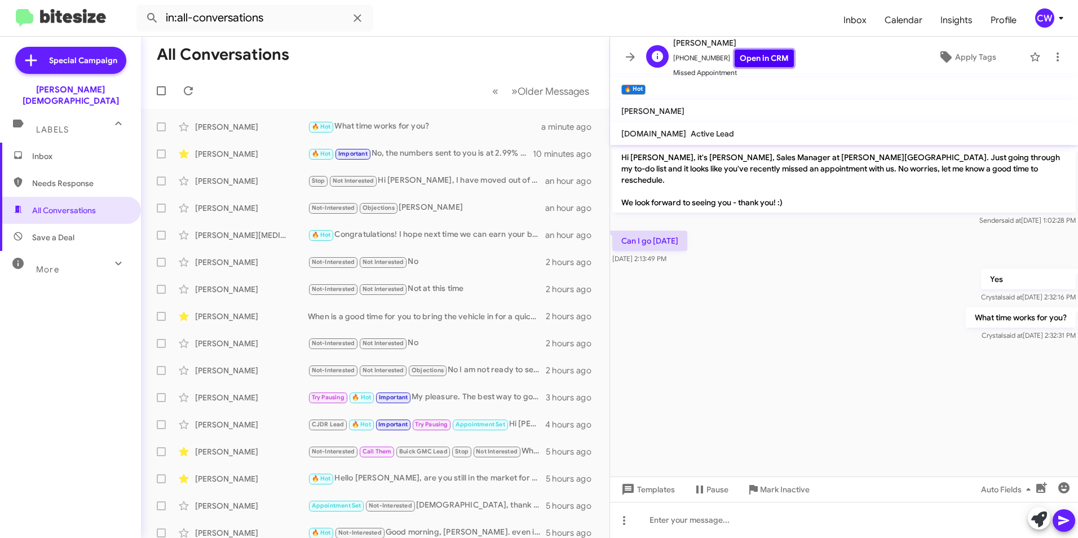
click at [753, 58] on link "Open in CRM" at bounding box center [764, 58] width 59 height 17
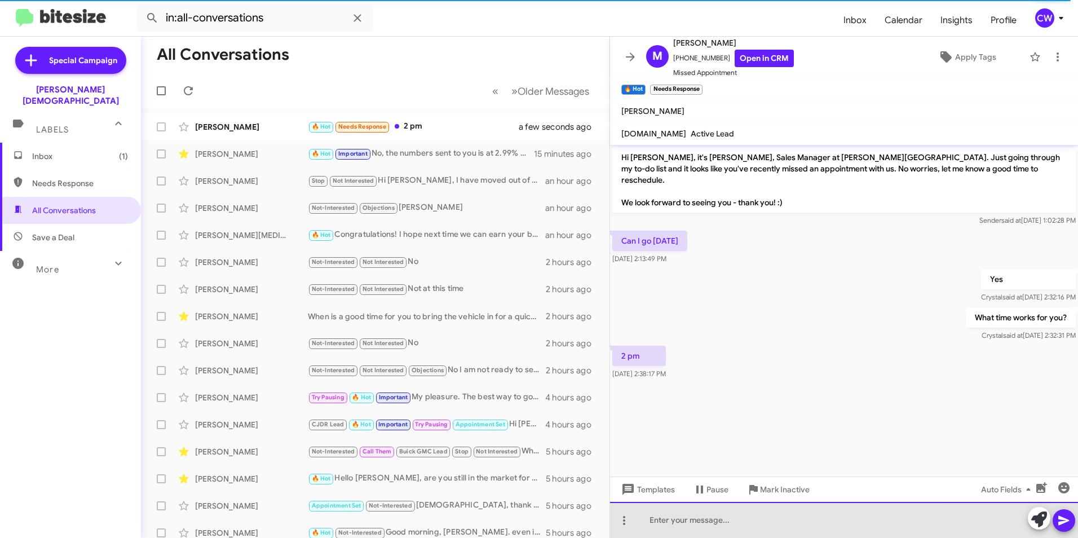
click at [723, 529] on div at bounding box center [844, 520] width 468 height 36
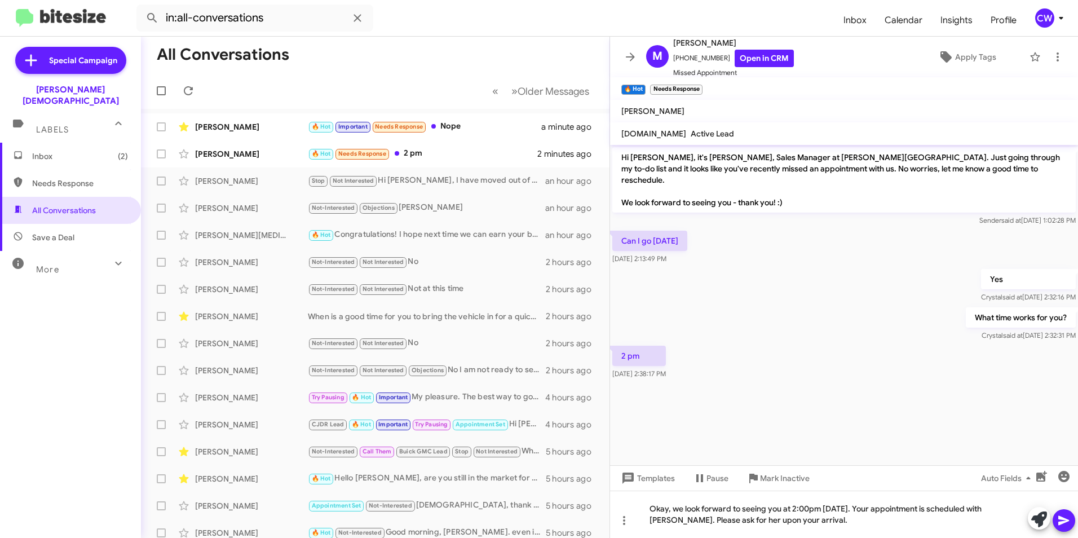
click at [1063, 523] on icon at bounding box center [1063, 521] width 11 height 10
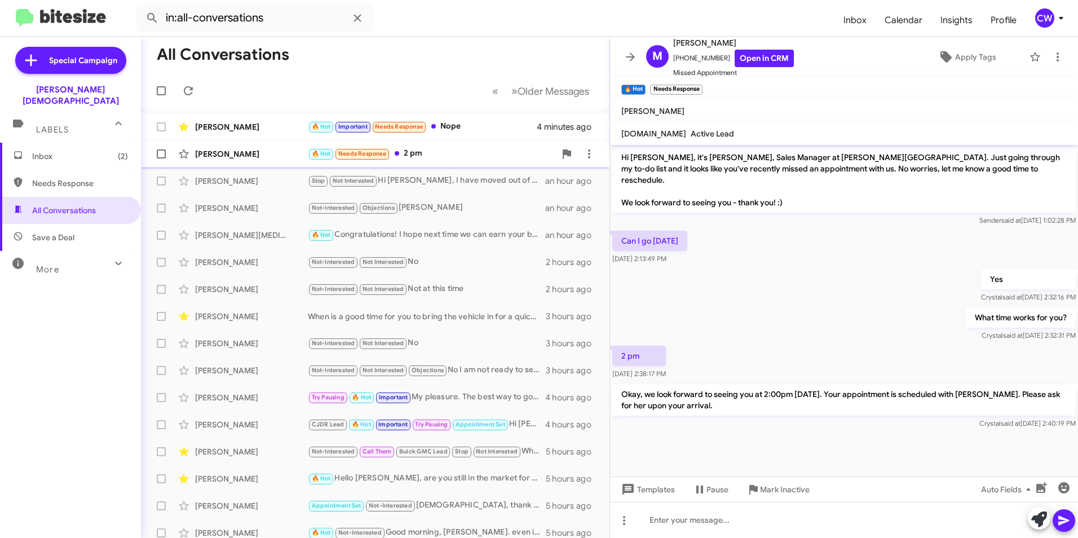
click at [415, 154] on div "🔥 Hot Needs Response 2 pm" at bounding box center [431, 153] width 247 height 13
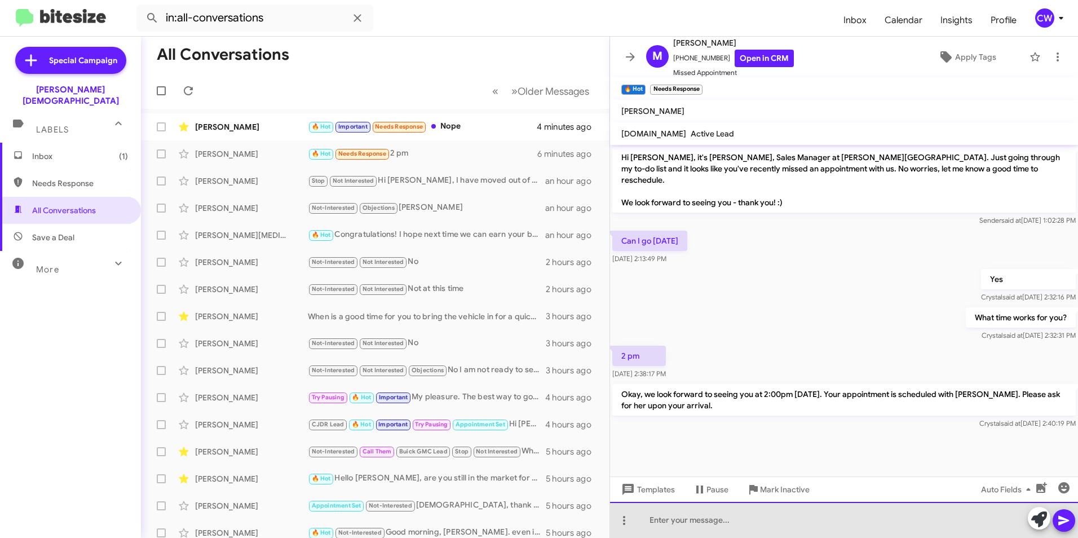
click at [692, 520] on div at bounding box center [844, 520] width 468 height 36
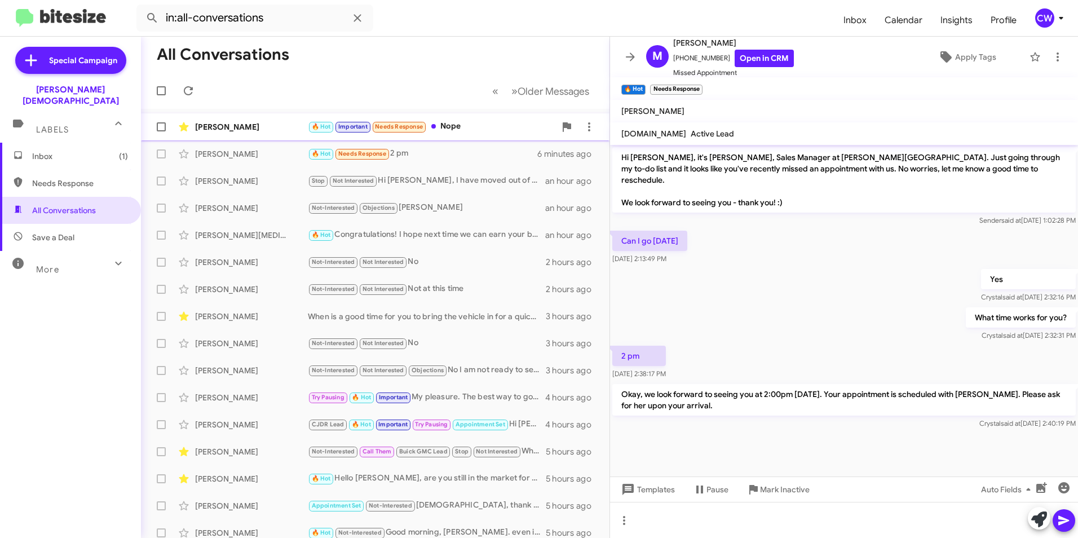
click at [472, 132] on div "🔥 Hot Important Needs Response Nope" at bounding box center [431, 126] width 247 height 13
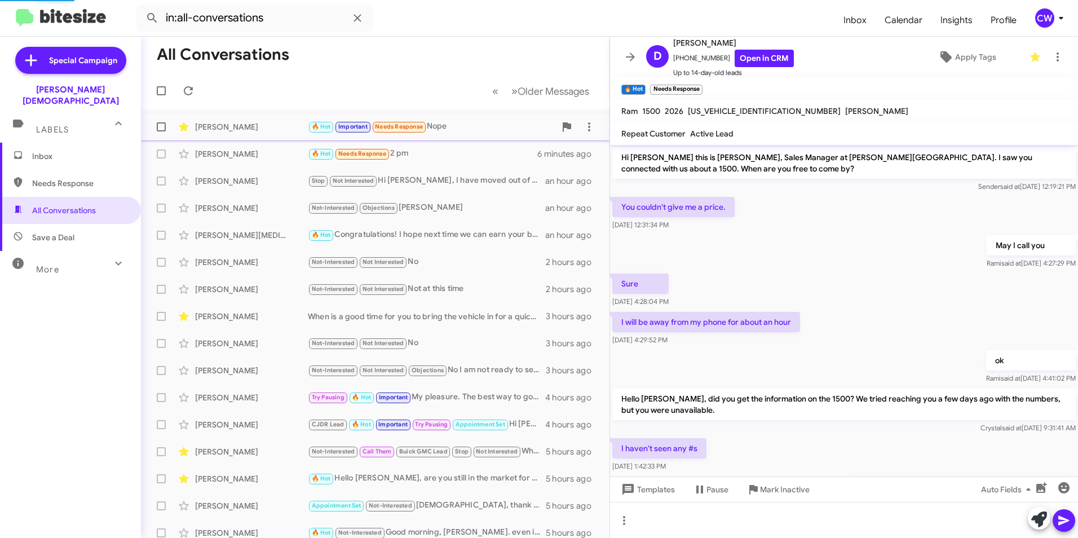
scroll to position [196, 0]
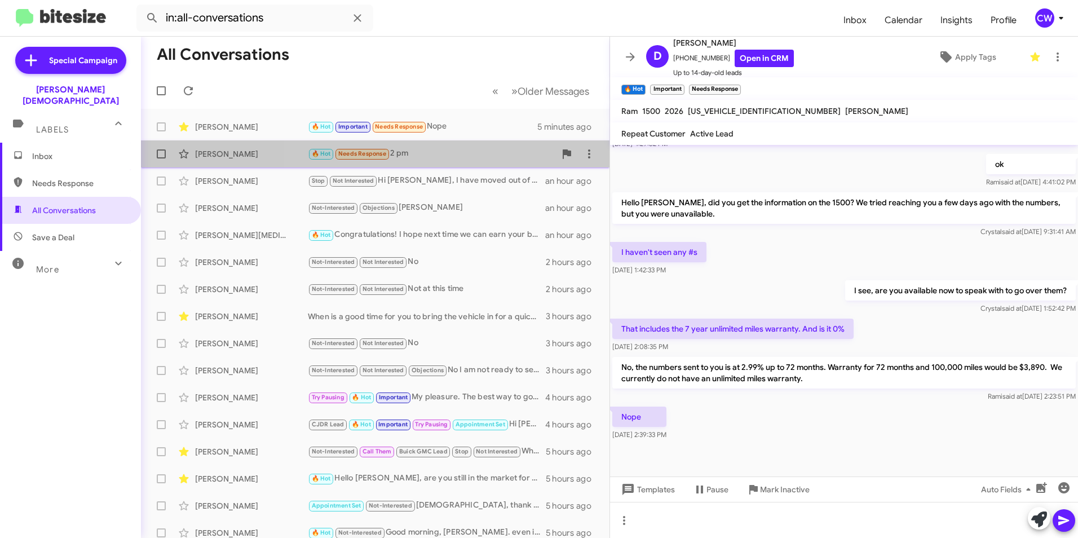
click at [459, 151] on div "🔥 Hot Needs Response 2 pm" at bounding box center [431, 153] width 247 height 13
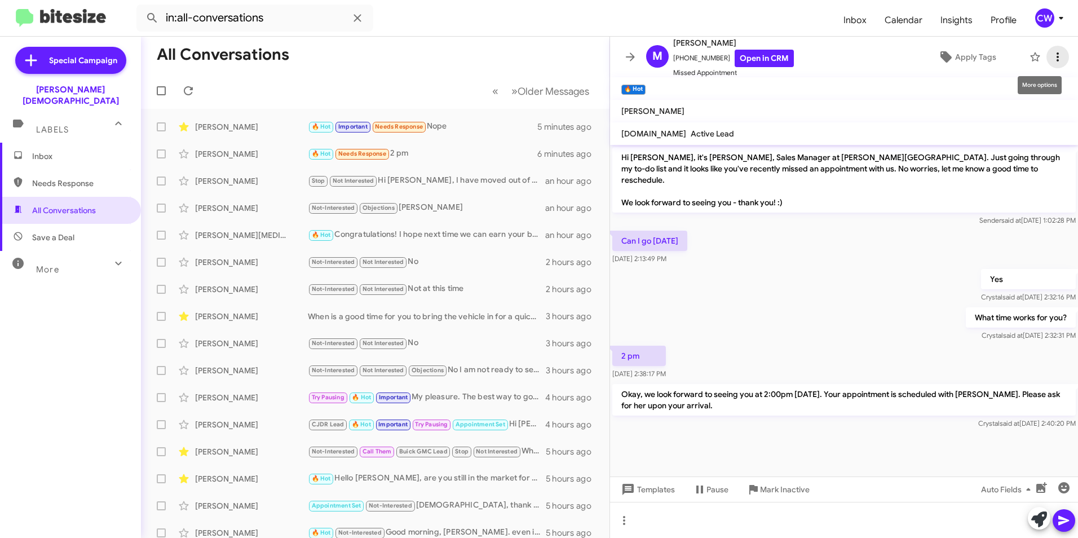
click at [1051, 57] on icon at bounding box center [1058, 57] width 14 height 14
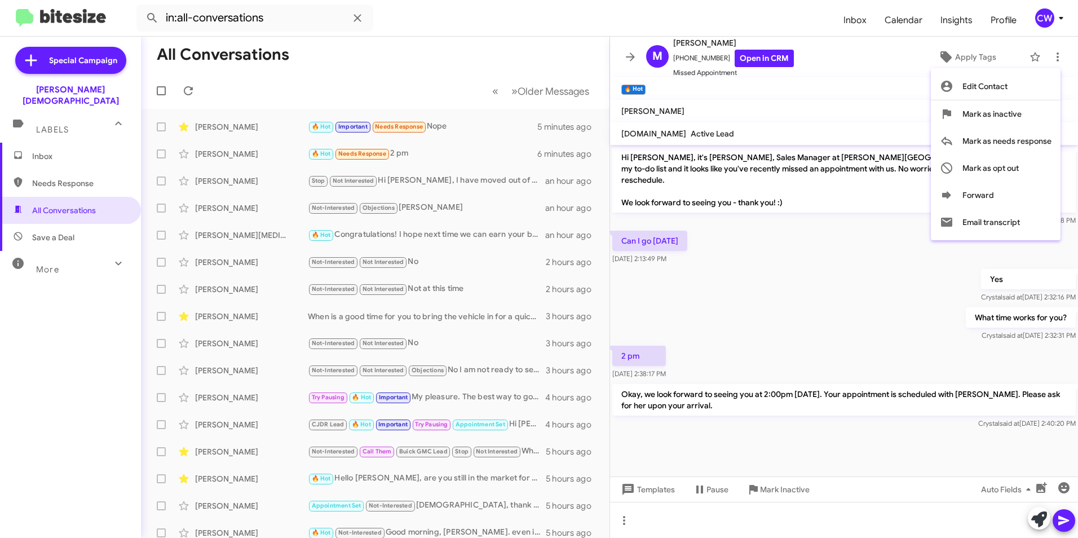
click at [458, 133] on div at bounding box center [539, 269] width 1078 height 538
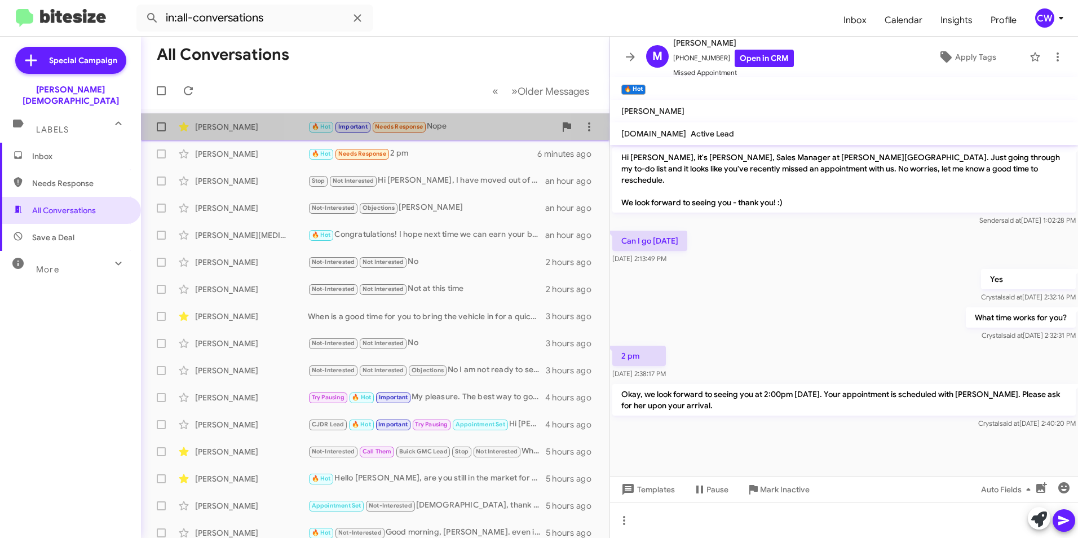
click at [435, 126] on div "🔥 Hot Important Needs Response Nope" at bounding box center [431, 126] width 247 height 13
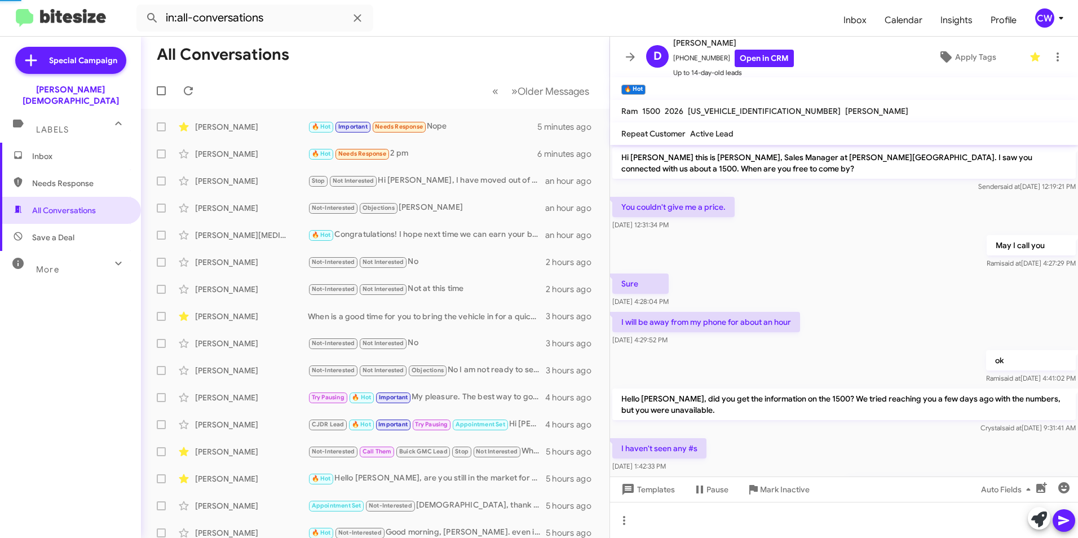
scroll to position [196, 0]
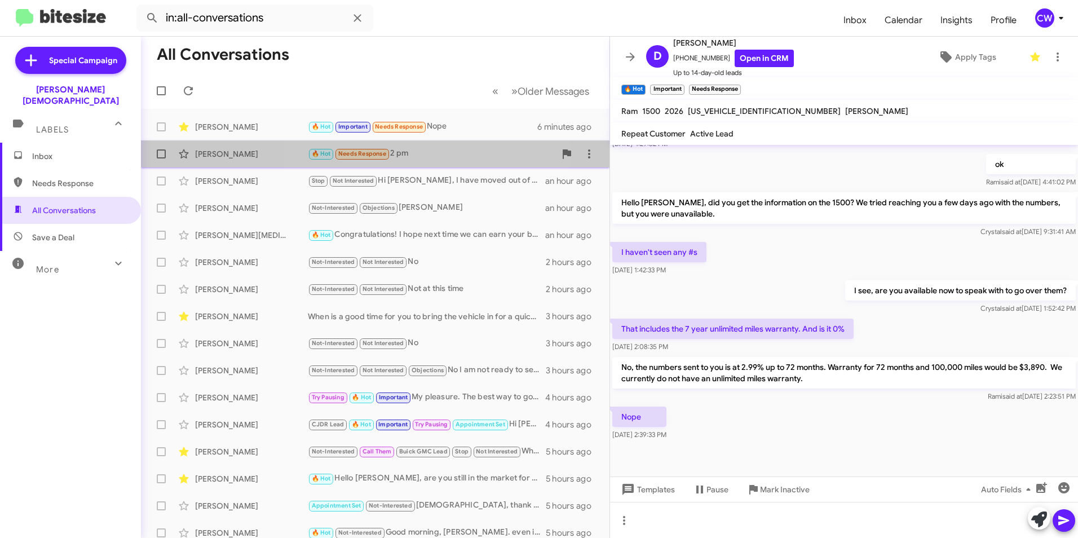
click at [420, 157] on div "🔥 Hot Needs Response 2 pm" at bounding box center [431, 153] width 247 height 13
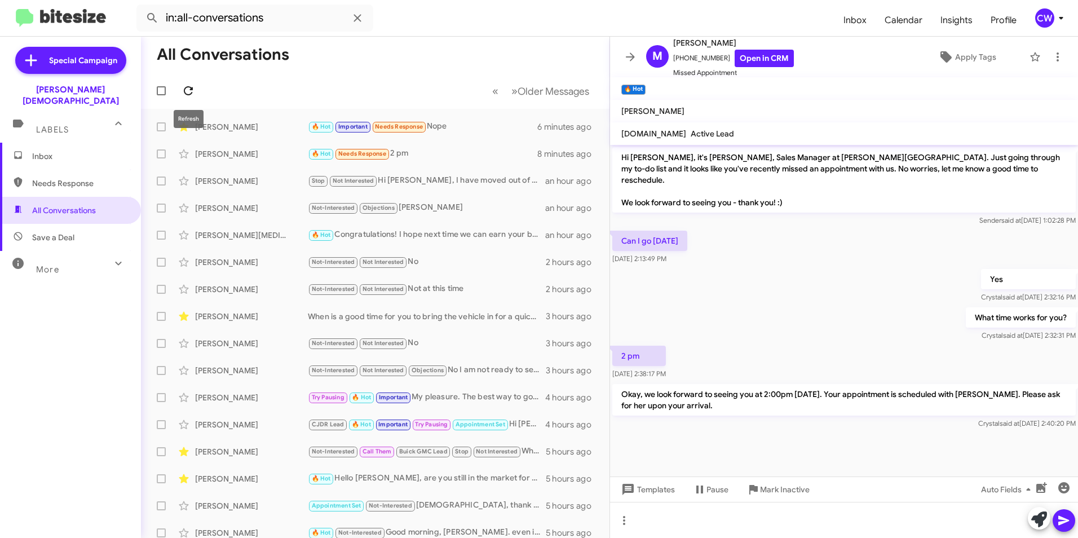
click at [189, 91] on icon at bounding box center [189, 91] width 14 height 14
click at [501, 132] on div "🔥 Hot Okay, we look forward to seeing you at 2:00pm [DATE]. Your appointment is…" at bounding box center [431, 126] width 247 height 13
click at [463, 123] on div "🔥 Hot Okay, we look forward to seeing you at 2:00pm [DATE]. Your appointment is…" at bounding box center [431, 126] width 247 height 13
click at [189, 94] on icon at bounding box center [188, 90] width 9 height 9
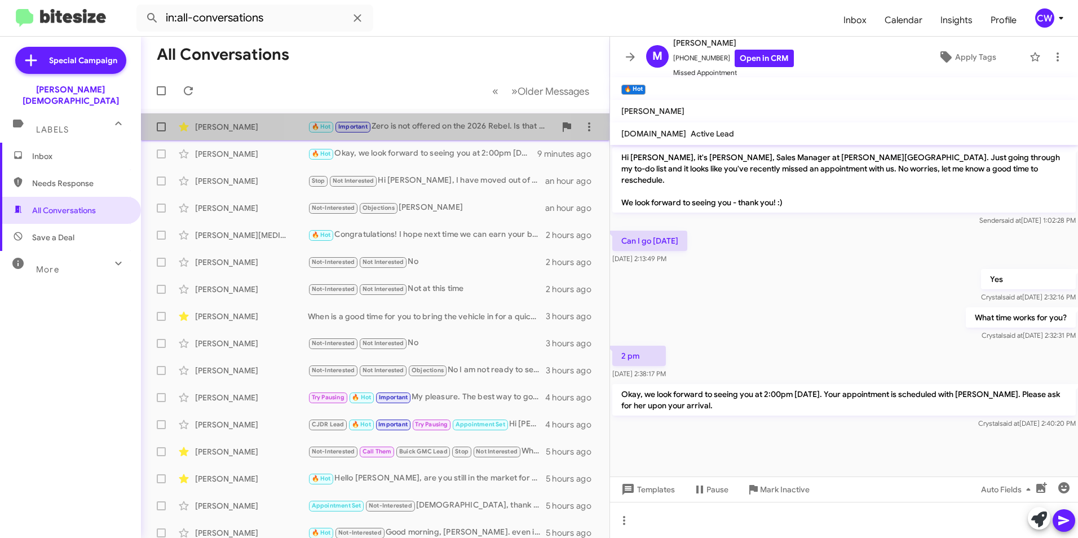
click at [423, 127] on div "🔥 Hot Important Zero is not offered on the 2026 Rebel. Is that what you're sayi…" at bounding box center [431, 126] width 247 height 13
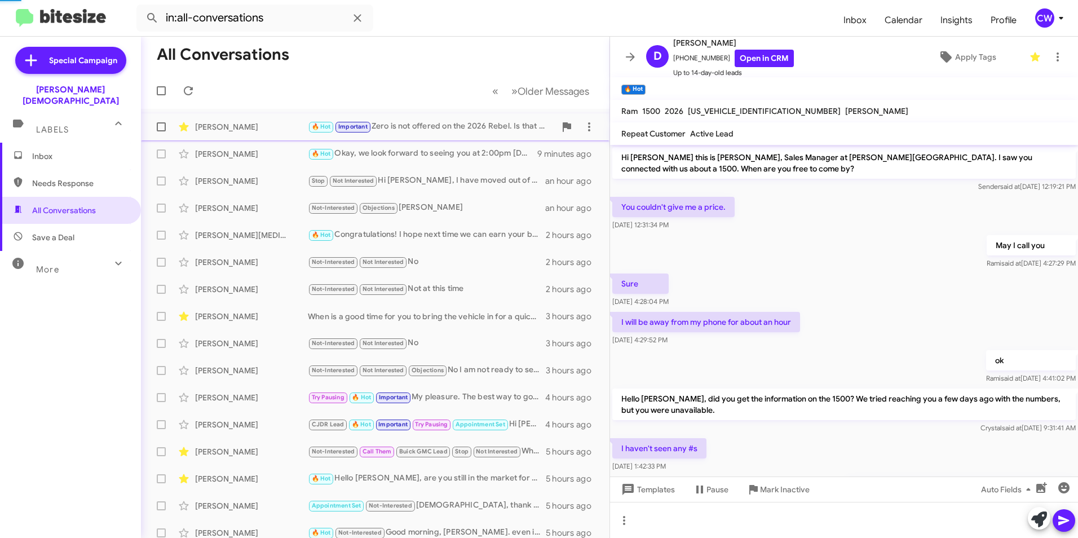
scroll to position [237, 0]
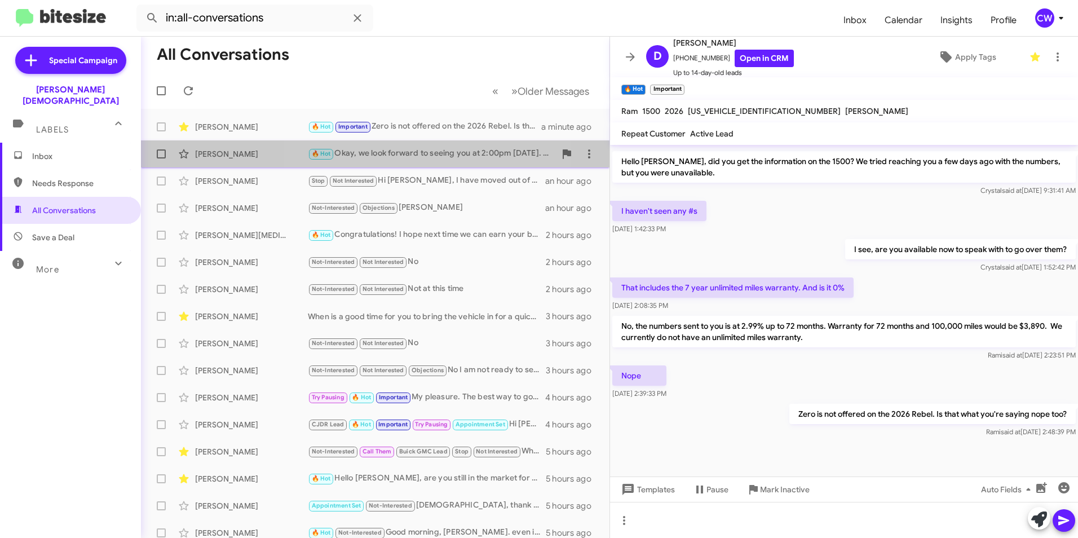
click at [436, 152] on div "🔥 Hot Okay, we look forward to seeing you at 2:00pm tomorrow. Your appointment …" at bounding box center [431, 153] width 247 height 13
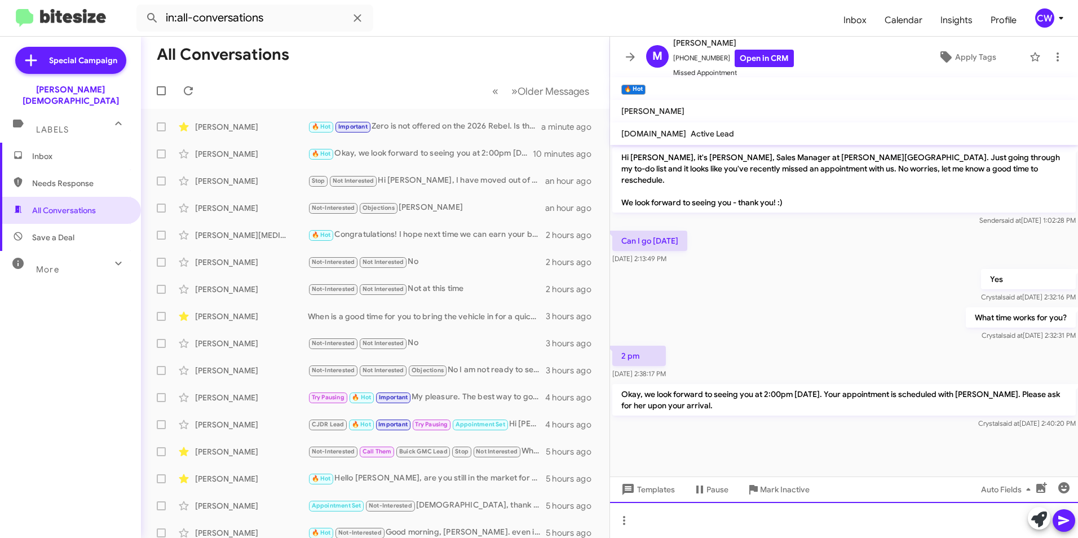
click at [681, 507] on div at bounding box center [844, 520] width 468 height 36
click at [414, 129] on div "🔥 Hot Important Zero is not offered on the 2026 Rebel. Is that what you're sayi…" at bounding box center [431, 126] width 247 height 13
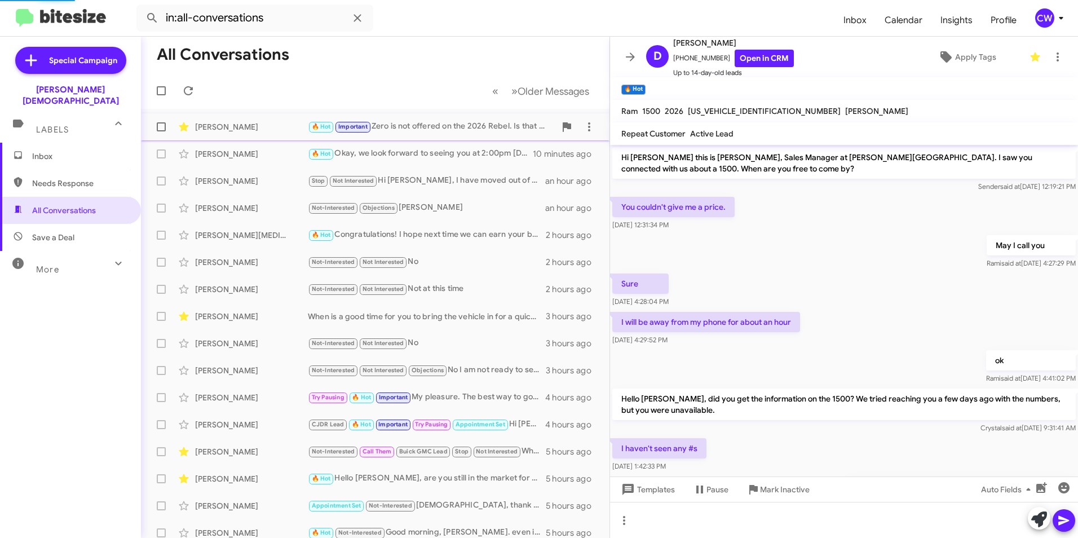
scroll to position [237, 0]
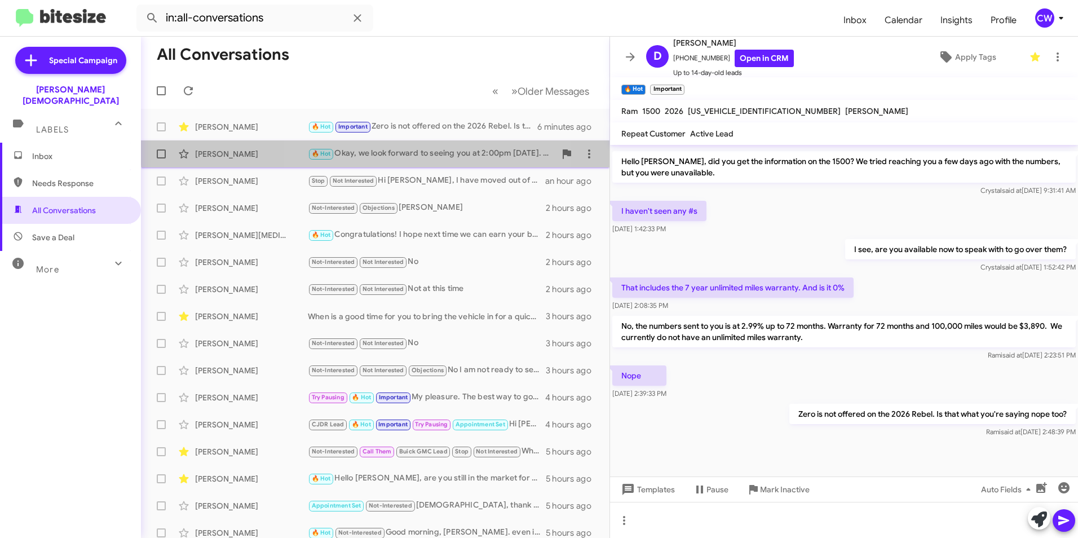
click at [392, 149] on div "🔥 Hot Okay, we look forward to seeing you at 2:00pm tomorrow. Your appointment …" at bounding box center [431, 153] width 247 height 13
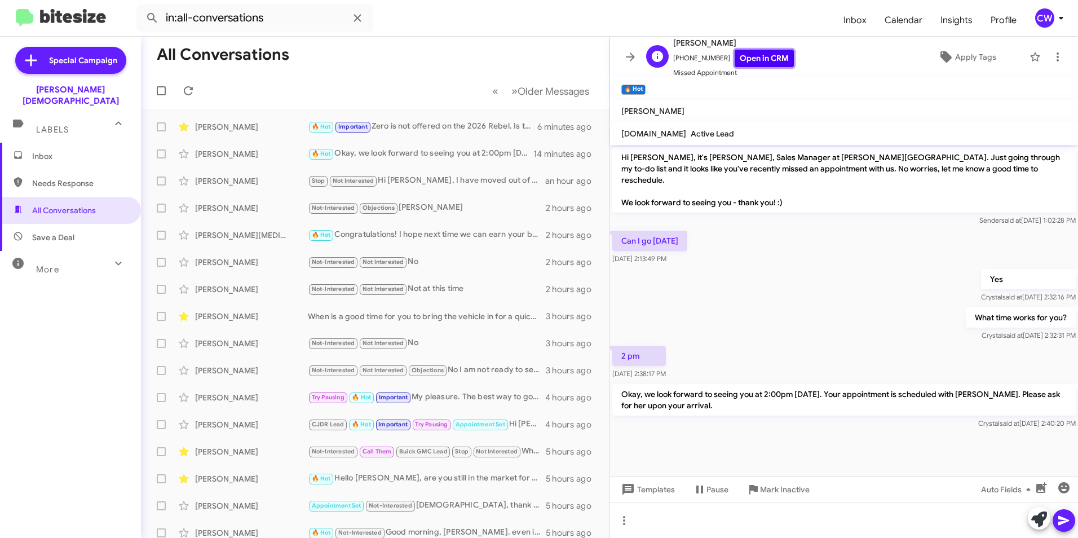
click at [739, 60] on link "Open in CRM" at bounding box center [764, 58] width 59 height 17
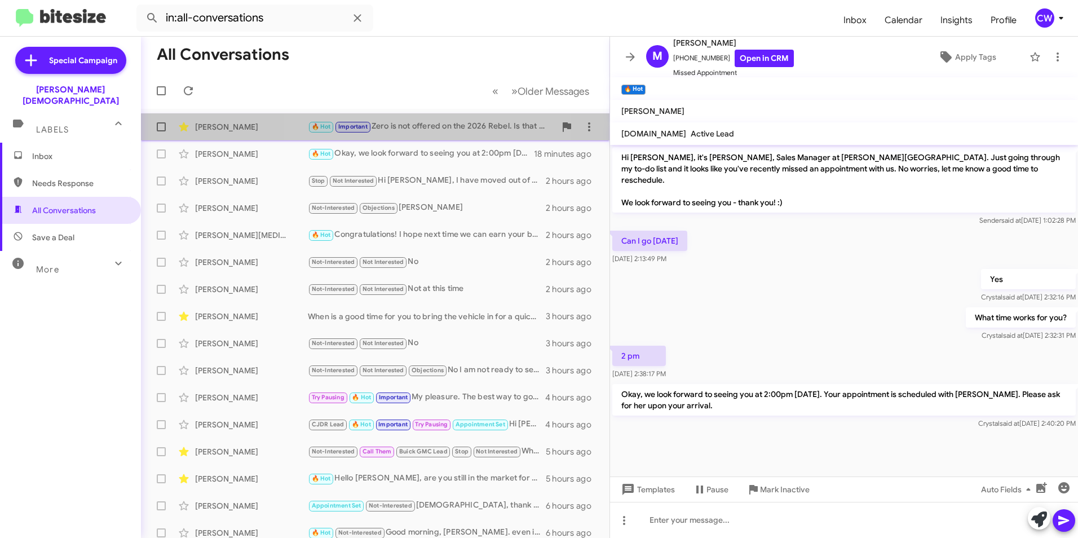
click at [421, 129] on div "🔥 Hot Important Zero is not offered on the 2026 Rebel. Is that what you're sayi…" at bounding box center [431, 126] width 247 height 13
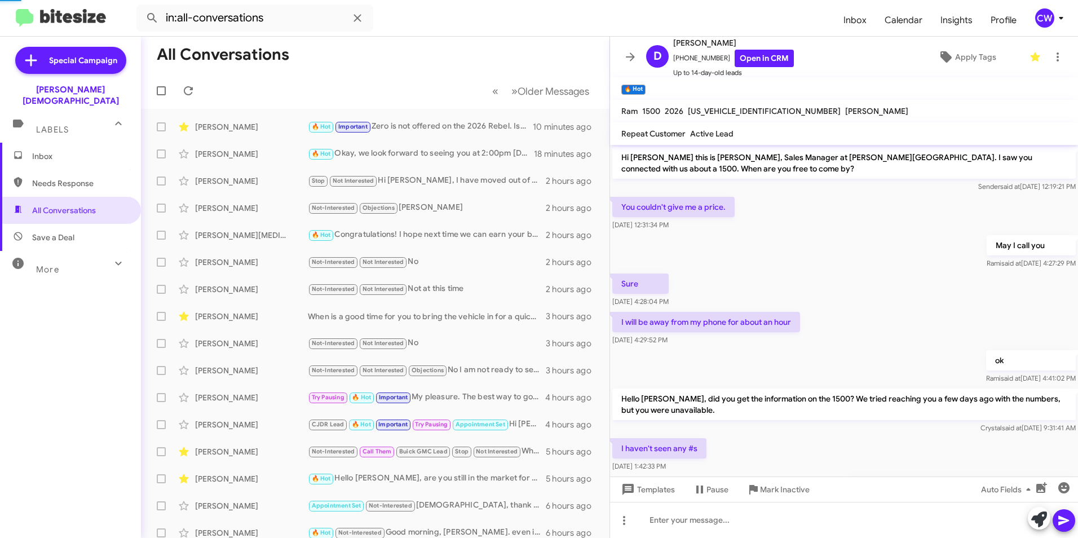
scroll to position [237, 0]
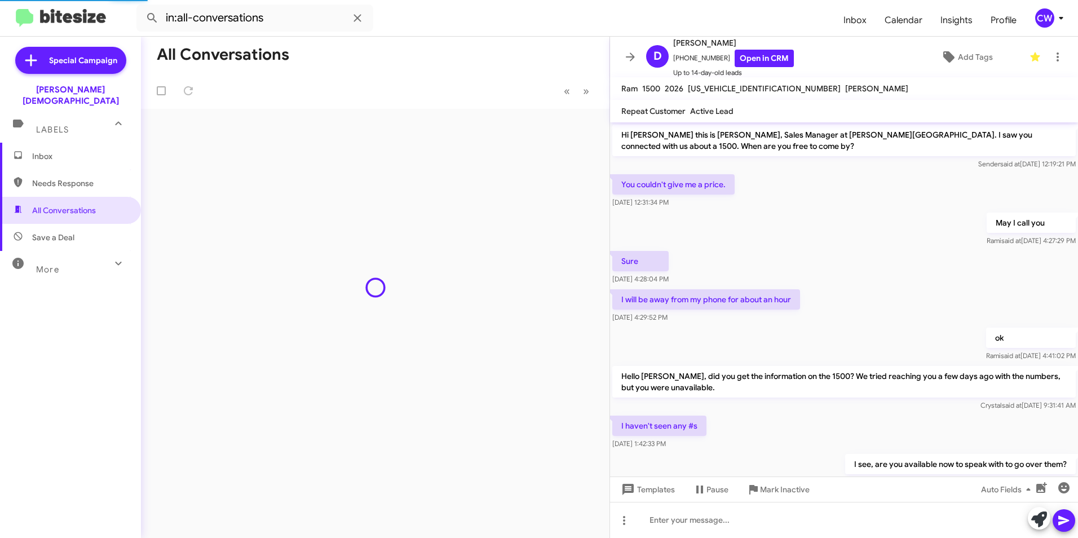
scroll to position [215, 0]
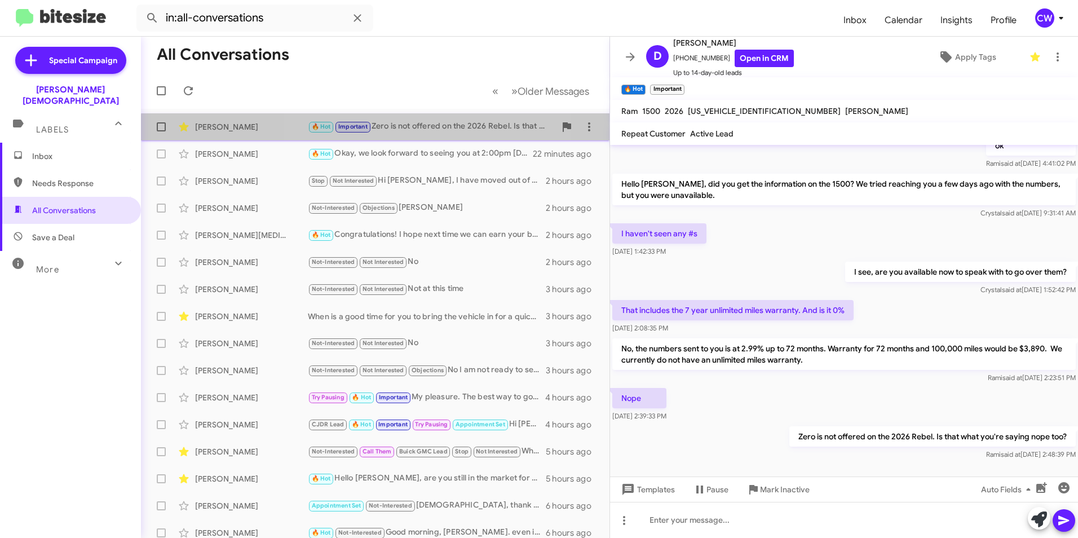
click at [394, 131] on div "🔥 Hot Important Zero is not offered on the 2026 Rebel. Is that what you're sayi…" at bounding box center [431, 126] width 247 height 13
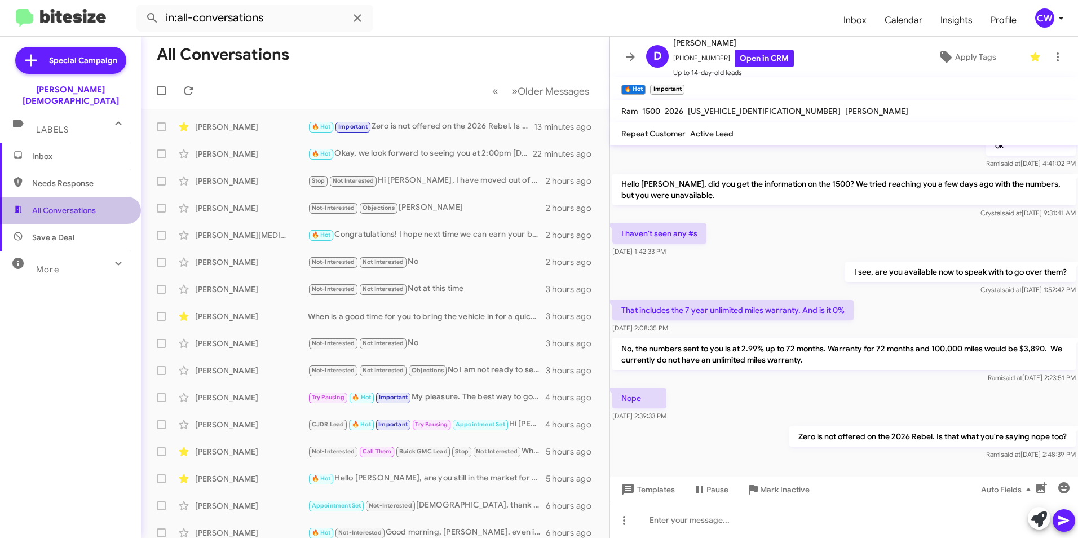
click at [88, 205] on span "All Conversations" at bounding box center [70, 210] width 141 height 27
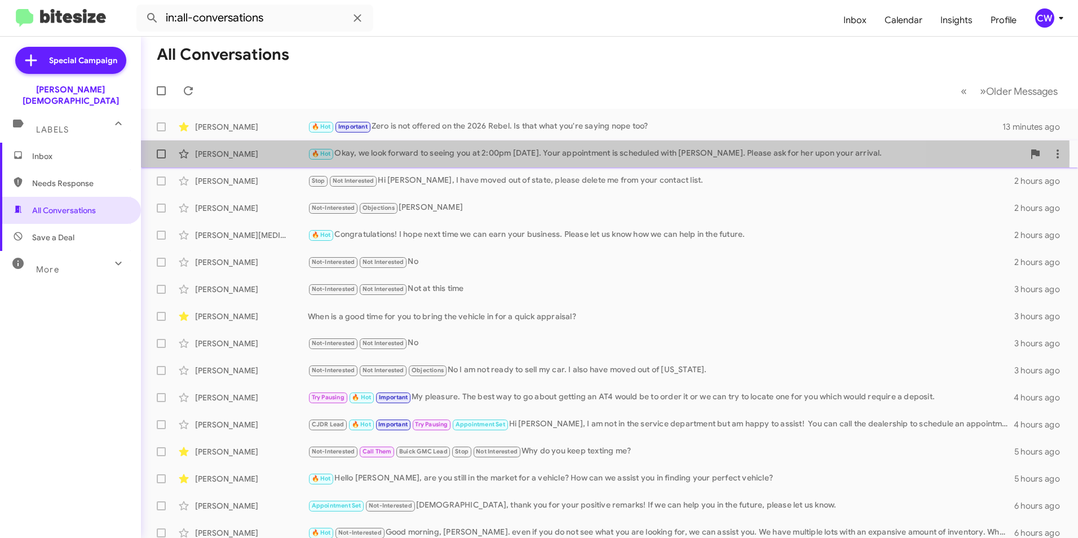
click at [496, 155] on div "🔥 Hot Okay, we look forward to seeing you at 2:00pm [DATE]. Your appointment is…" at bounding box center [666, 153] width 716 height 13
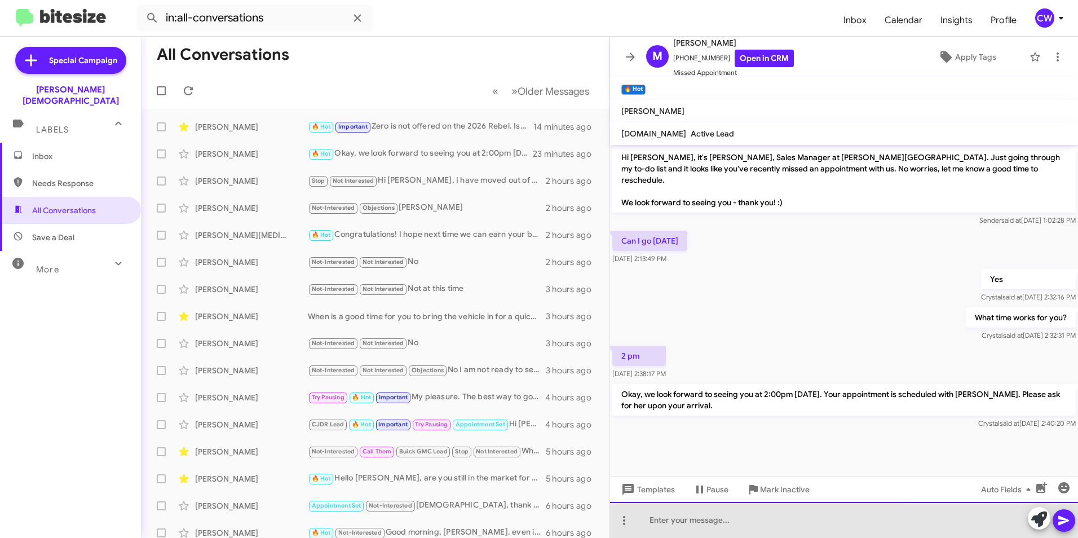
click at [776, 519] on div at bounding box center [844, 520] width 468 height 36
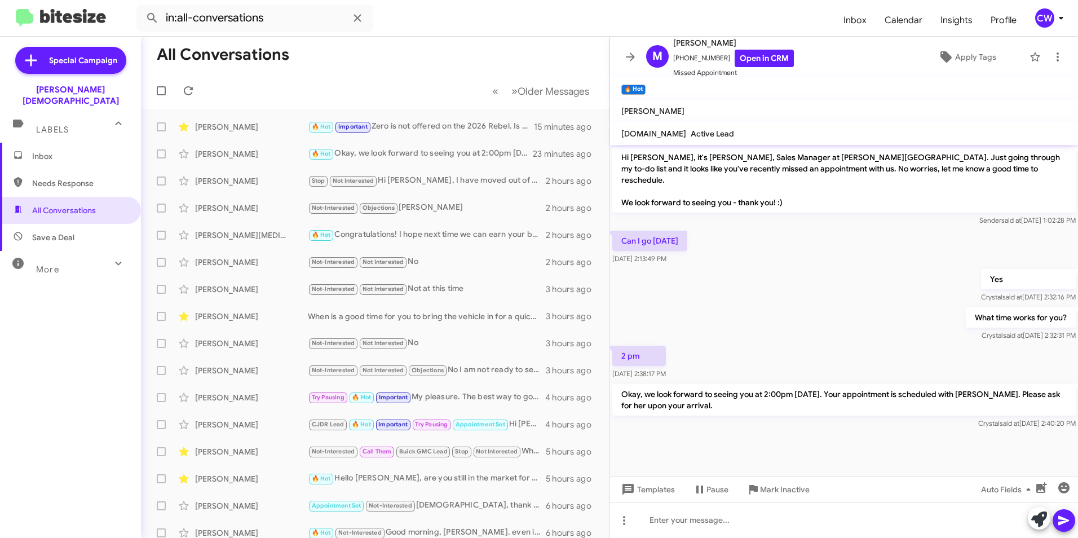
click at [45, 151] on span "Inbox" at bounding box center [80, 156] width 96 height 11
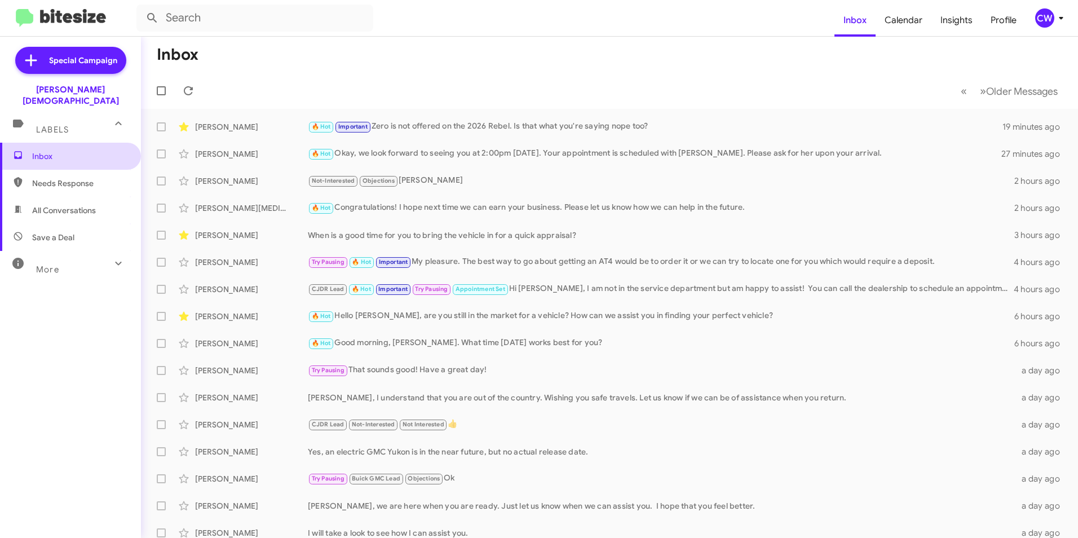
click at [37, 151] on span "Inbox" at bounding box center [80, 156] width 96 height 11
click at [191, 92] on icon at bounding box center [189, 91] width 14 height 14
click at [48, 151] on span "Inbox" at bounding box center [80, 156] width 96 height 11
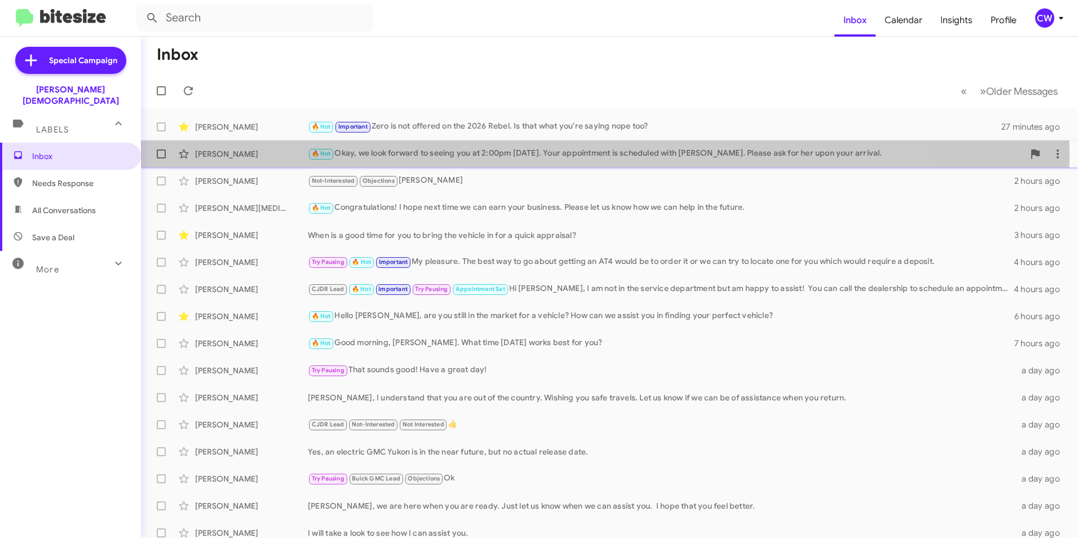
click at [500, 156] on div "🔥 Hot Okay, we look forward to seeing you at 2:00pm [DATE]. Your appointment is…" at bounding box center [666, 153] width 716 height 13
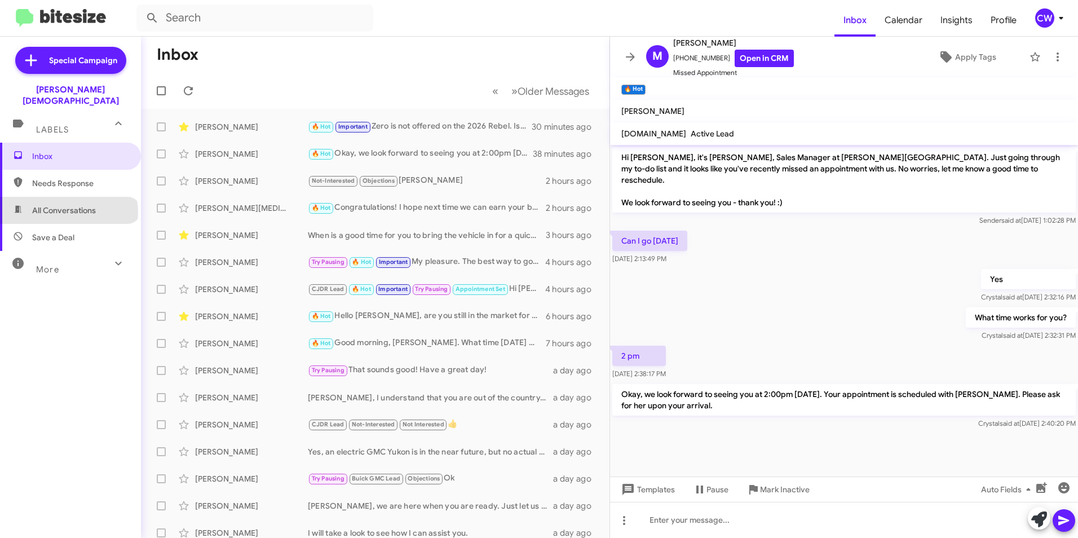
click at [68, 205] on span "All Conversations" at bounding box center [64, 210] width 64 height 11
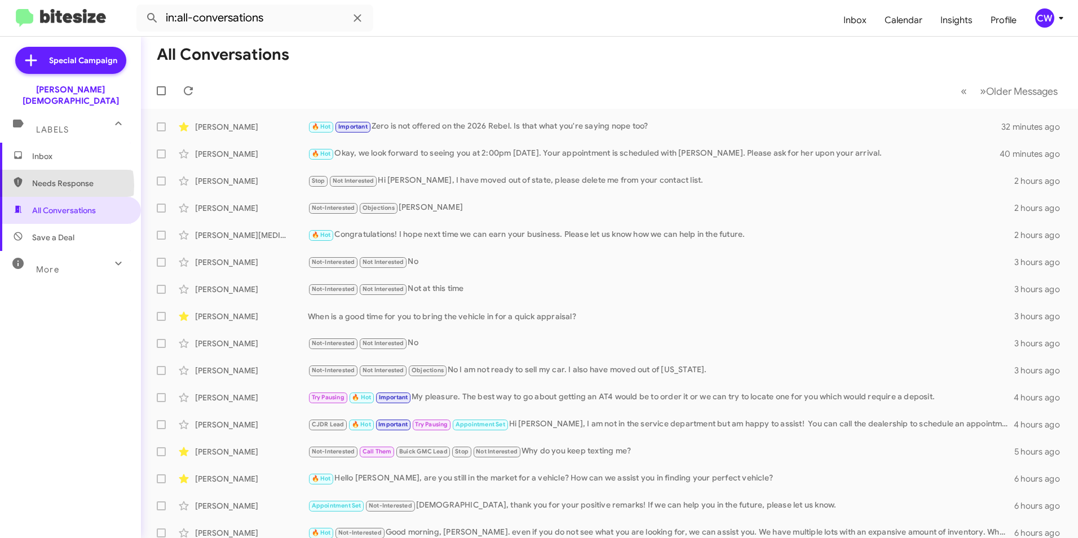
click at [51, 178] on span "Needs Response" at bounding box center [80, 183] width 96 height 11
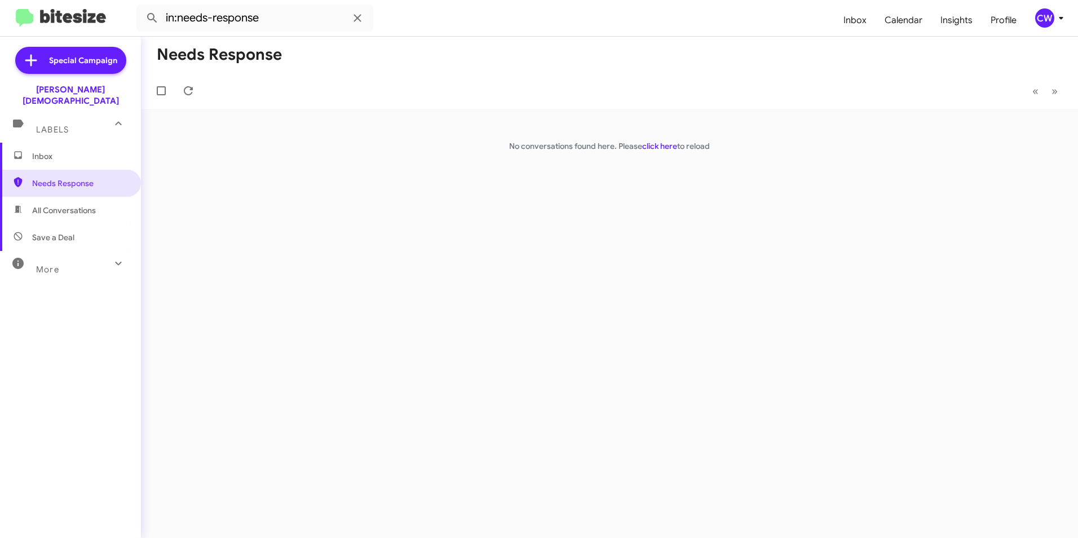
click at [74, 205] on span "All Conversations" at bounding box center [64, 210] width 64 height 11
type input "in:all-conversations"
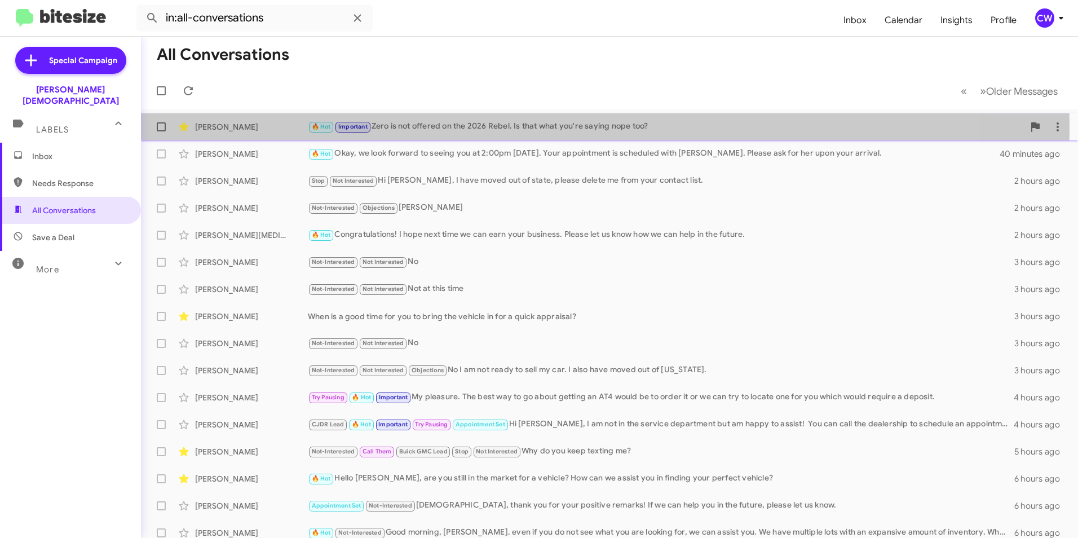
click at [451, 126] on div "🔥 Hot Important Zero is not offered on the 2026 Rebel. Is that what you're sayi…" at bounding box center [666, 126] width 716 height 13
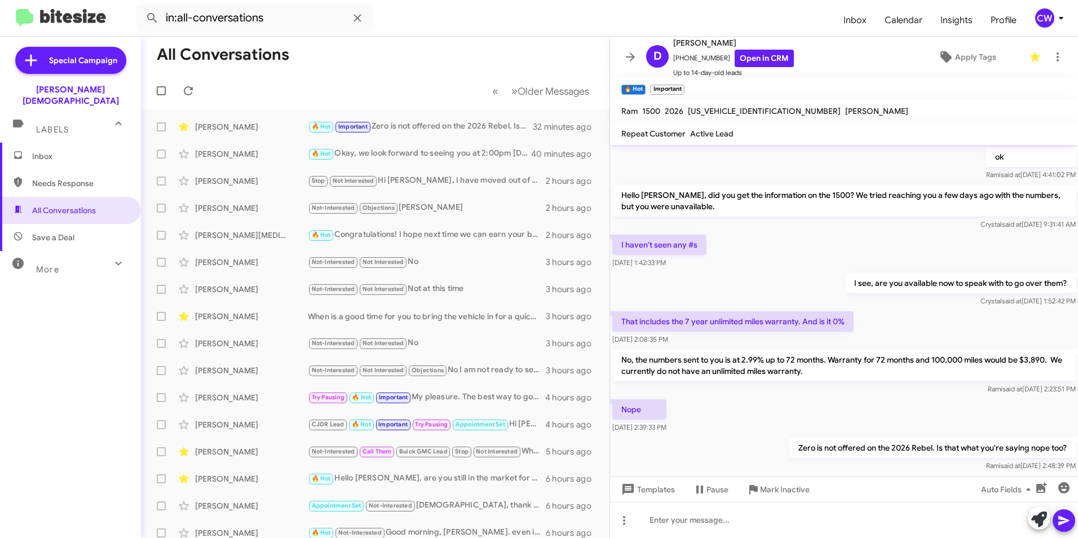
scroll to position [237, 0]
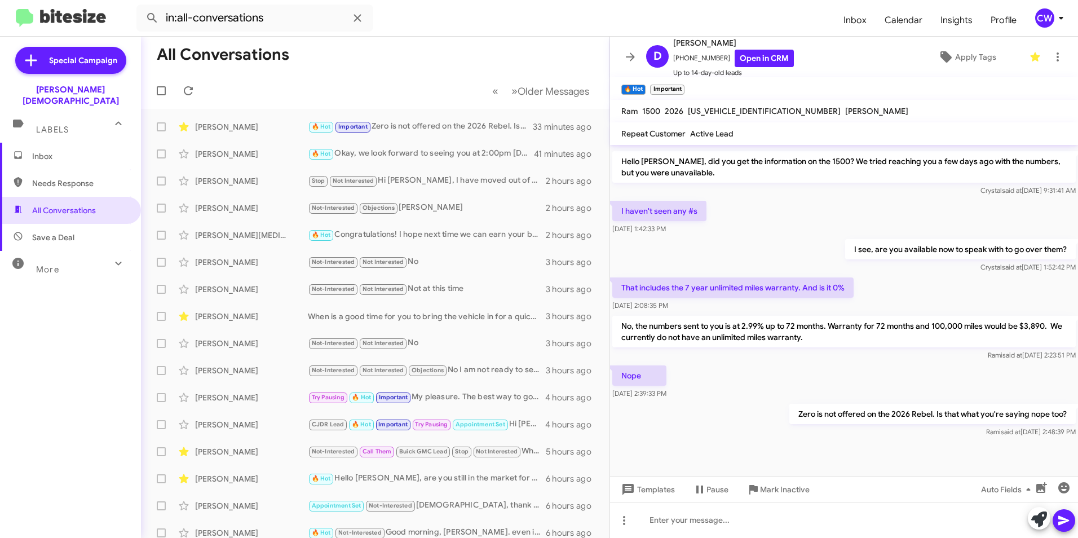
click at [803, 447] on mat-tooltip-component "Mark Inactive" at bounding box center [777, 462] width 60 height 34
click at [790, 526] on div at bounding box center [844, 520] width 468 height 36
